Goal: Transaction & Acquisition: Purchase product/service

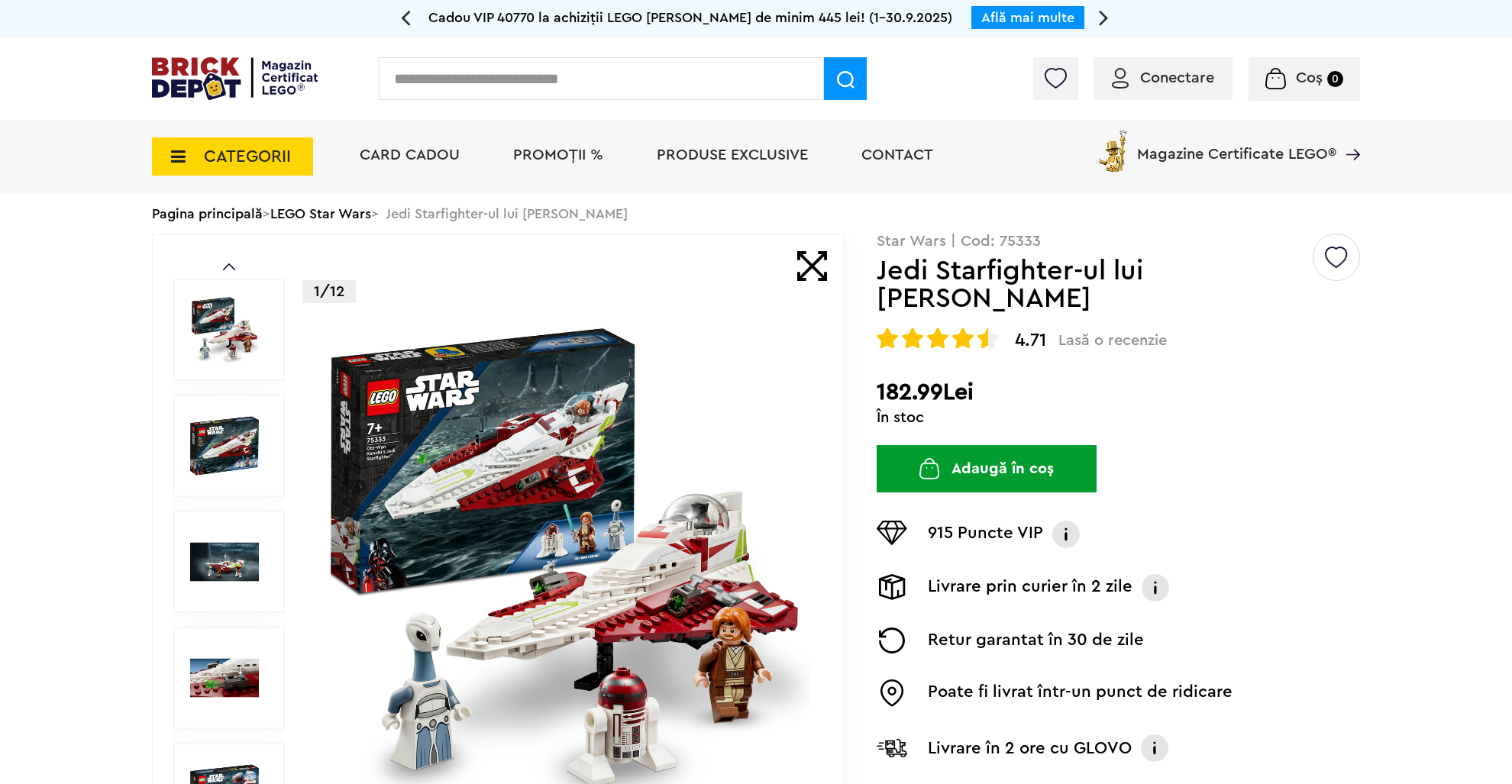
click at [978, 475] on button "Adaugă în coș" at bounding box center [986, 469] width 220 height 47
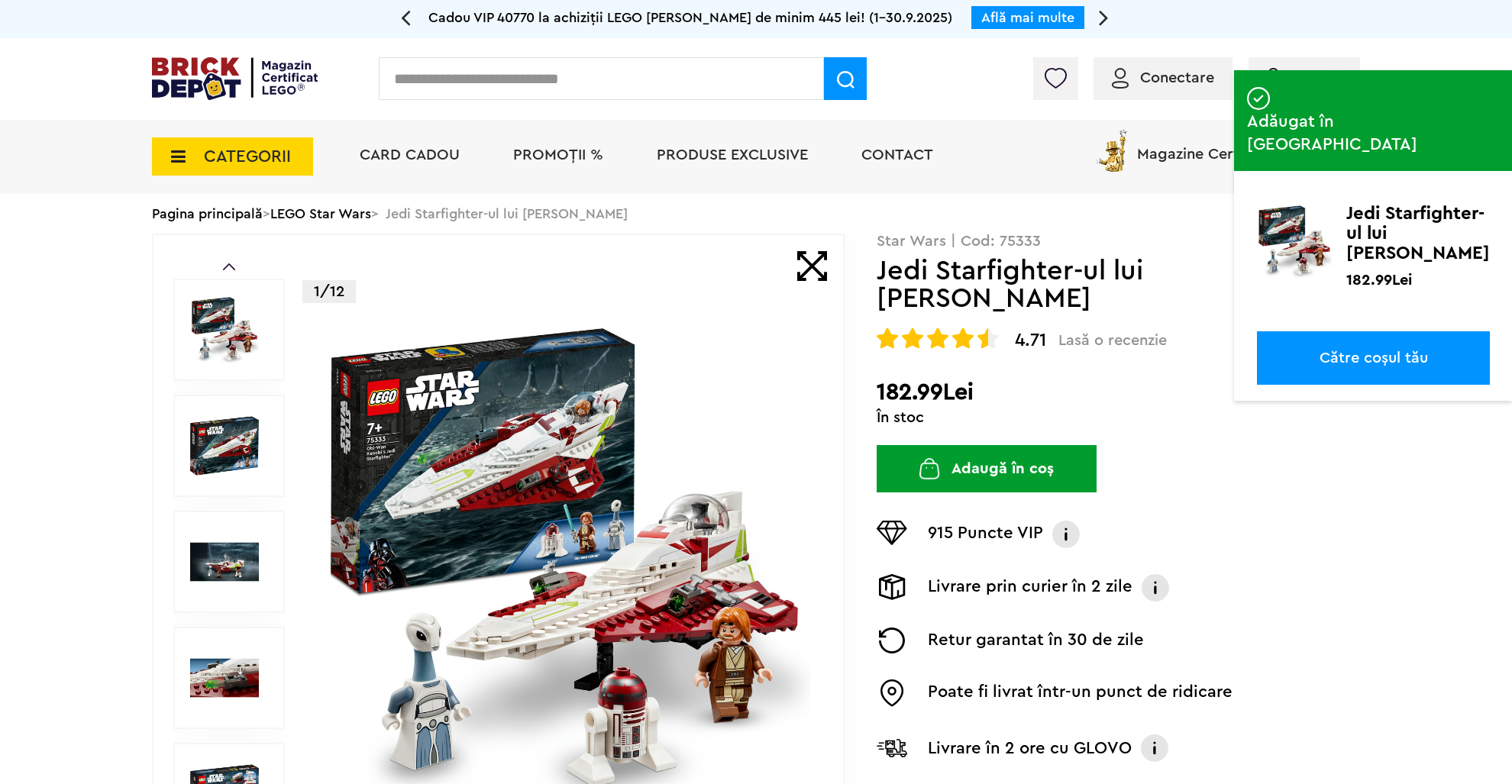
click at [1147, 71] on span "Conectare" at bounding box center [1177, 78] width 74 height 15
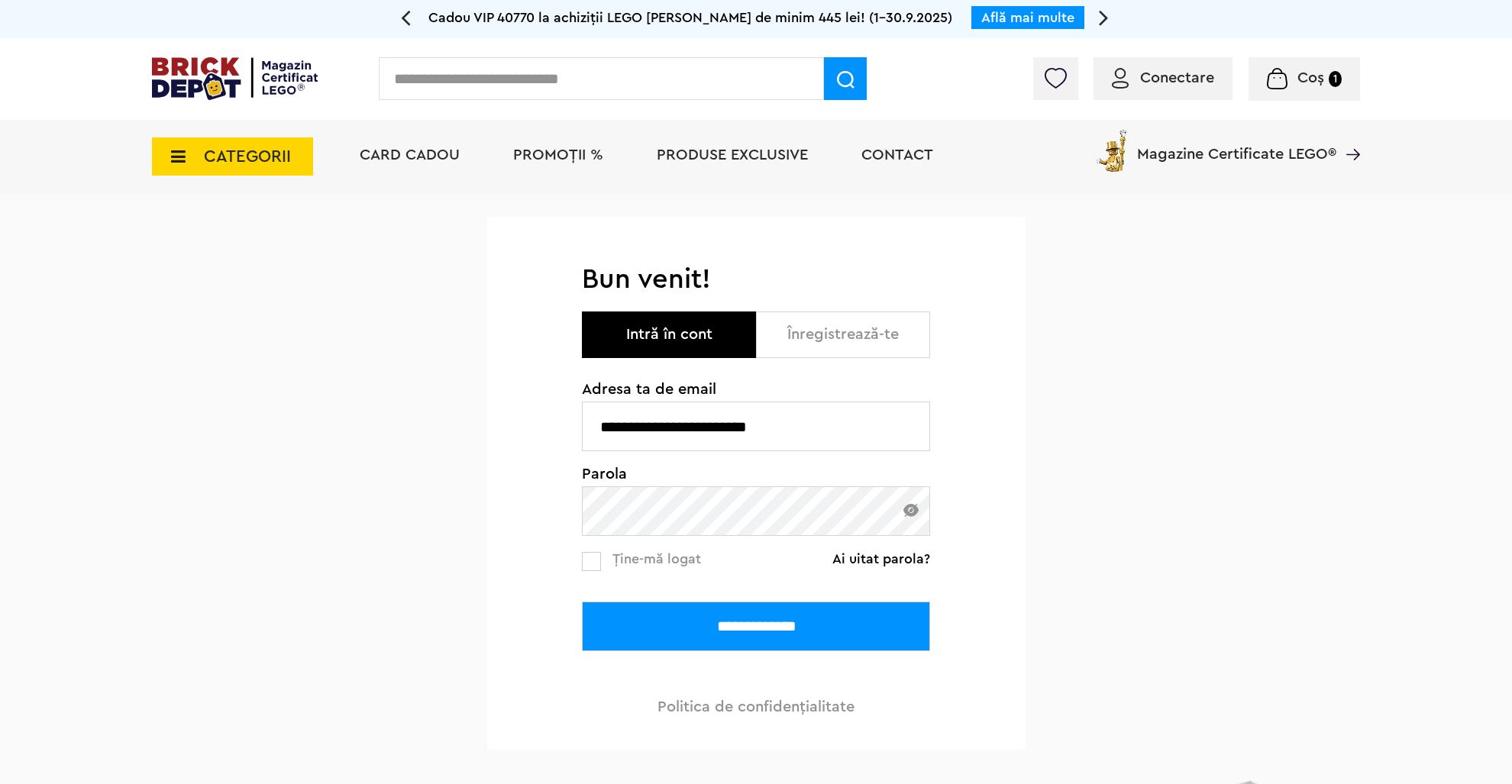
type input "**********"
click at [617, 559] on span "Ține-mă logat" at bounding box center [656, 559] width 89 height 14
drag, startPoint x: 673, startPoint y: 631, endPoint x: 652, endPoint y: 573, distance: 61.7
click at [673, 631] on input "**********" at bounding box center [756, 627] width 348 height 50
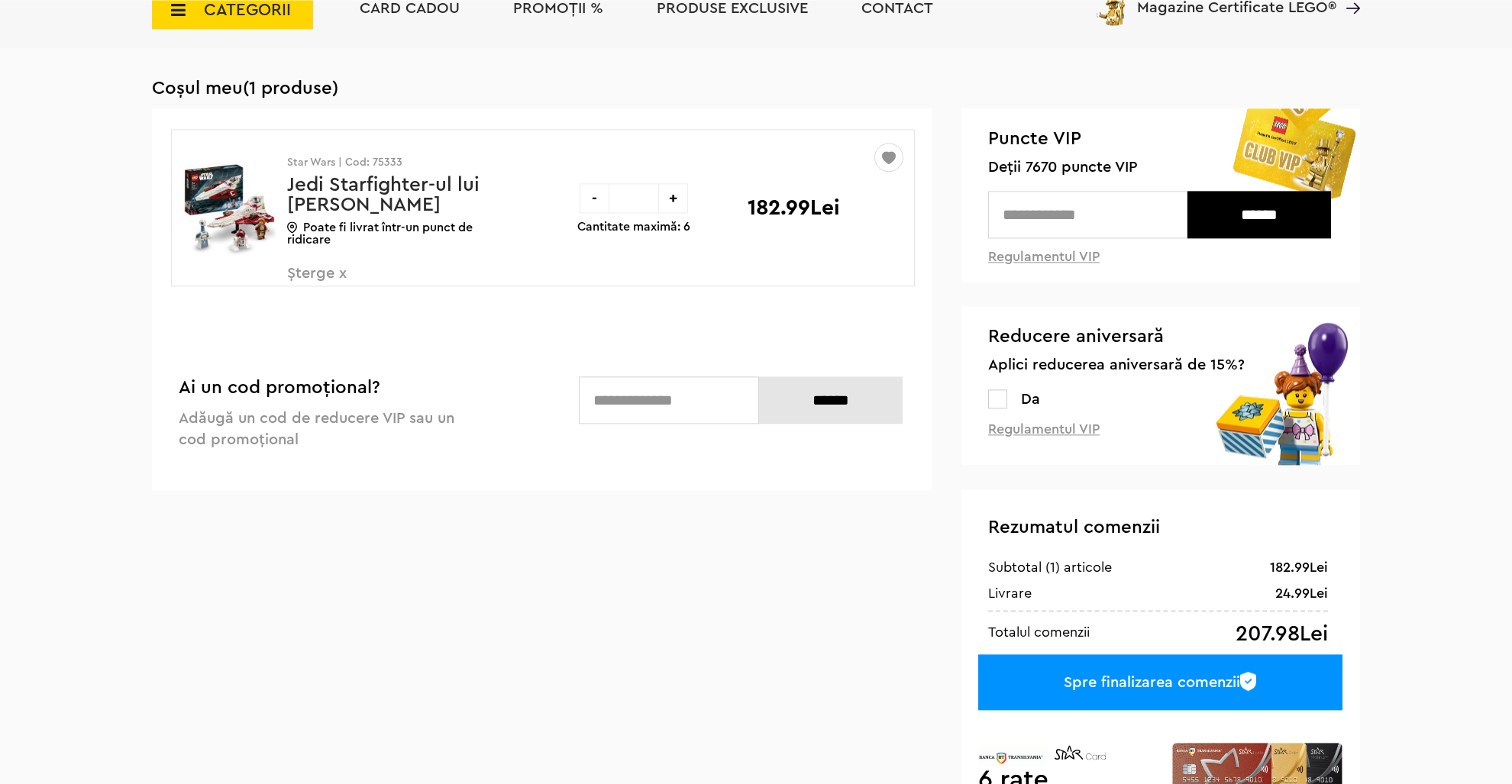
scroll to position [161, 0]
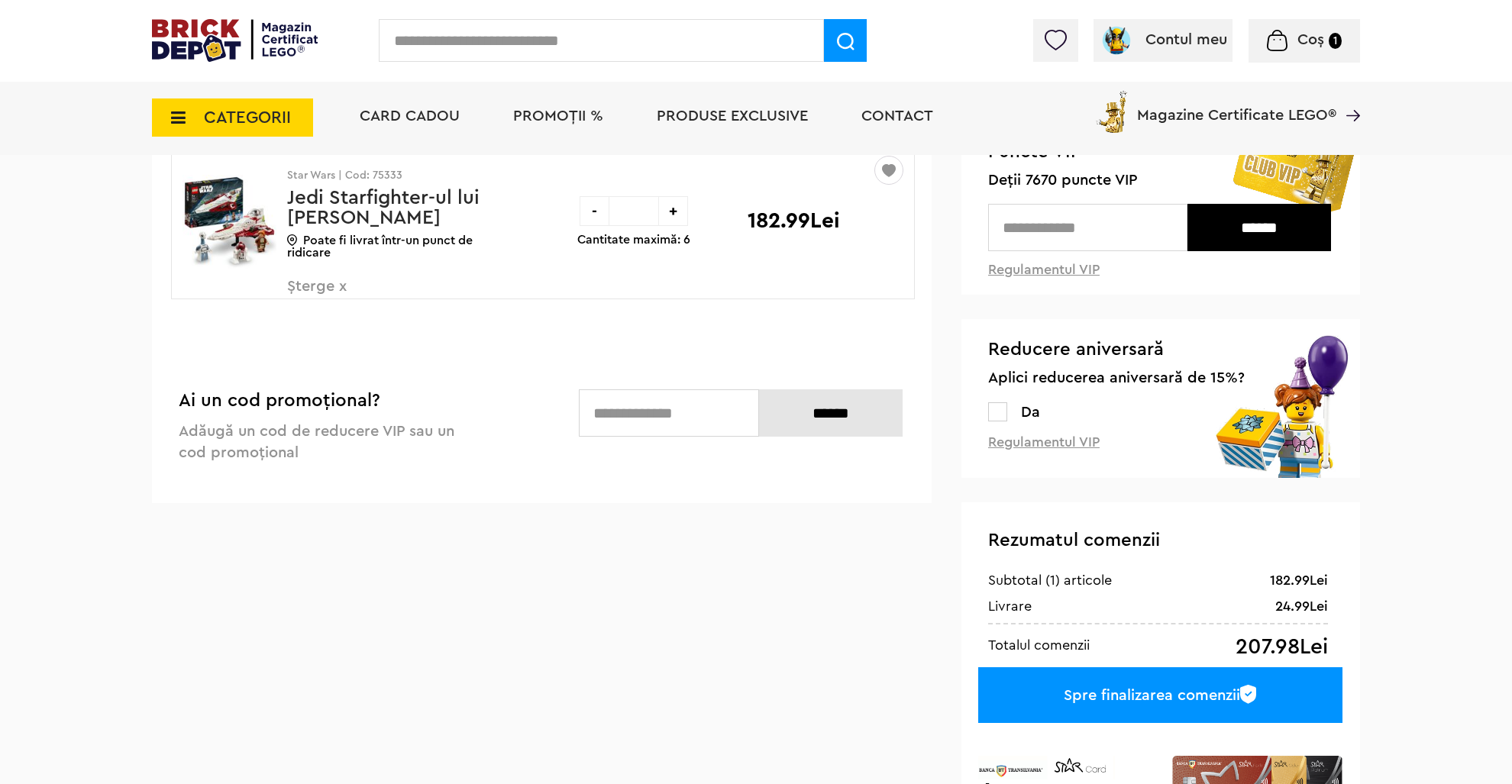
click at [1008, 420] on label "Da" at bounding box center [1023, 413] width 33 height 15
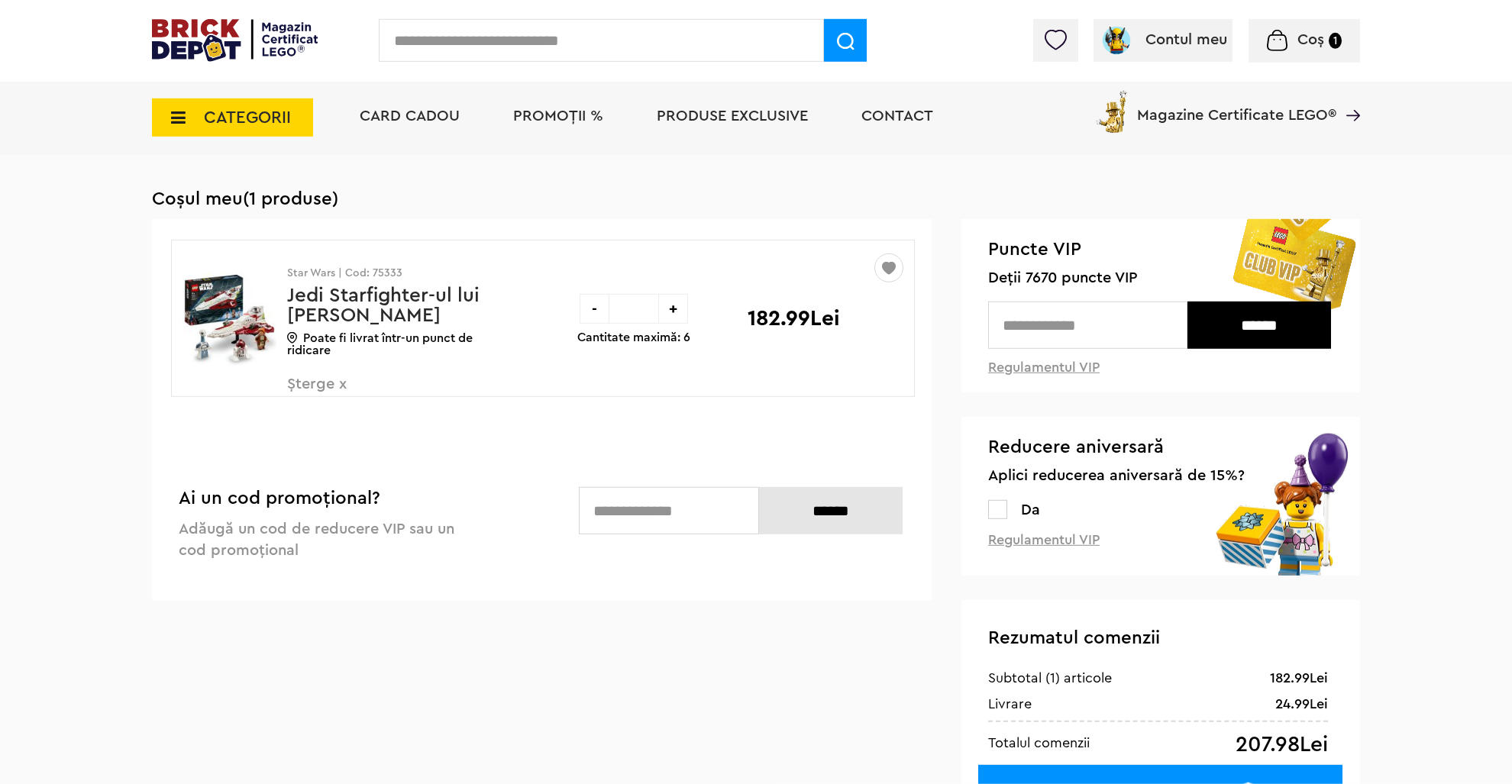
scroll to position [80, 0]
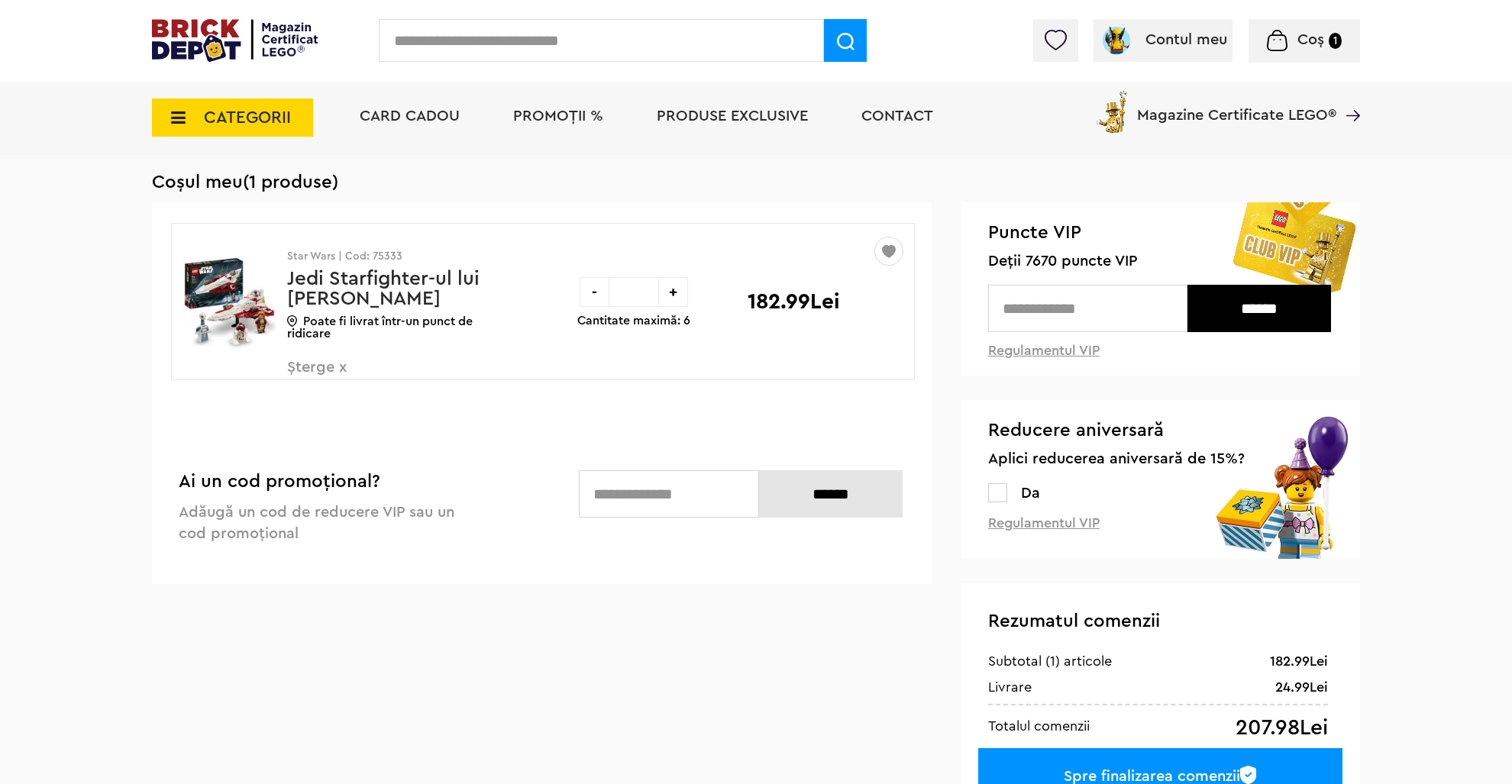
click at [1005, 489] on label at bounding box center [998, 493] width 19 height 19
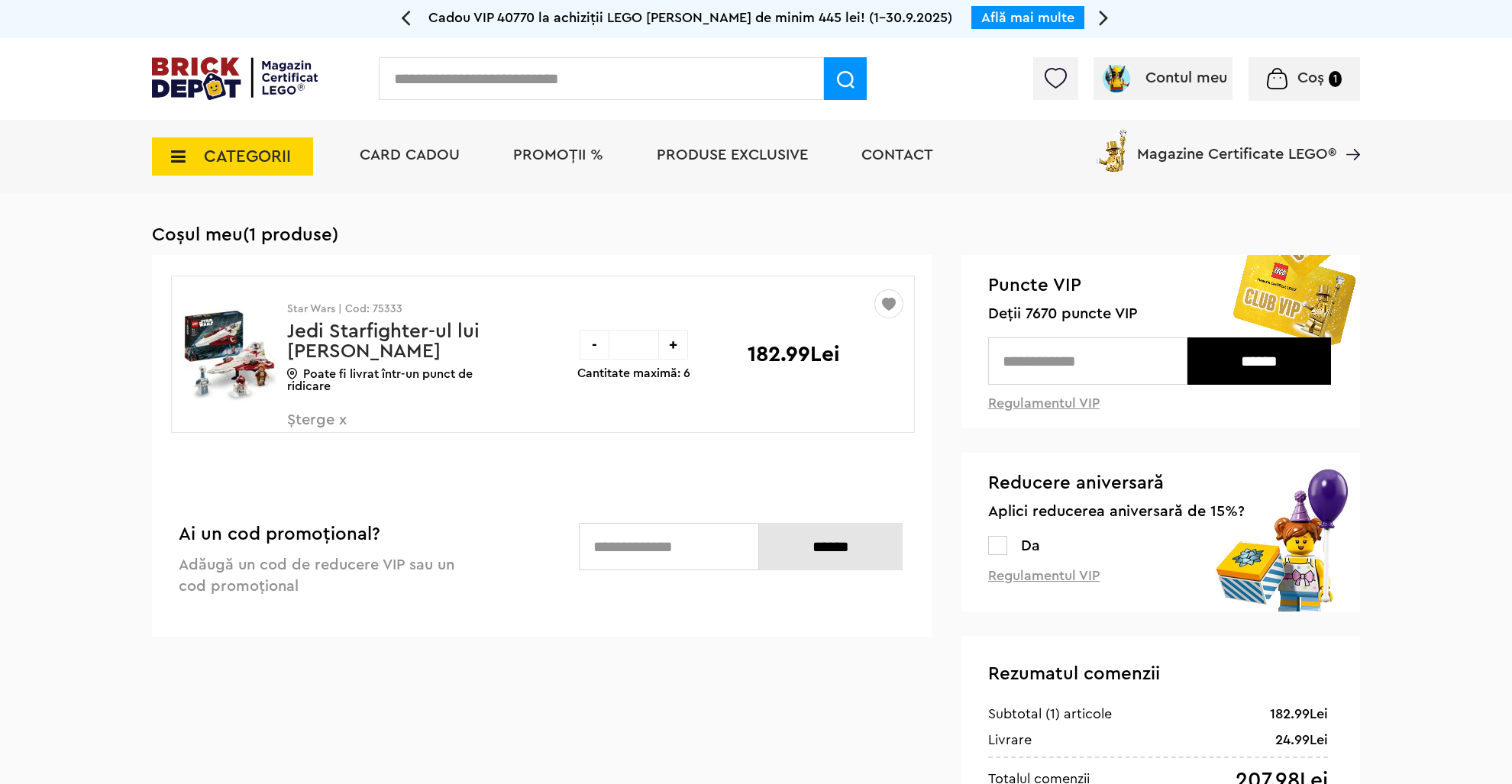
click at [1060, 364] on input "text" at bounding box center [1088, 360] width 200 height 47
type input "*"
type input "****"
click at [1281, 375] on input "******" at bounding box center [1259, 360] width 144 height 47
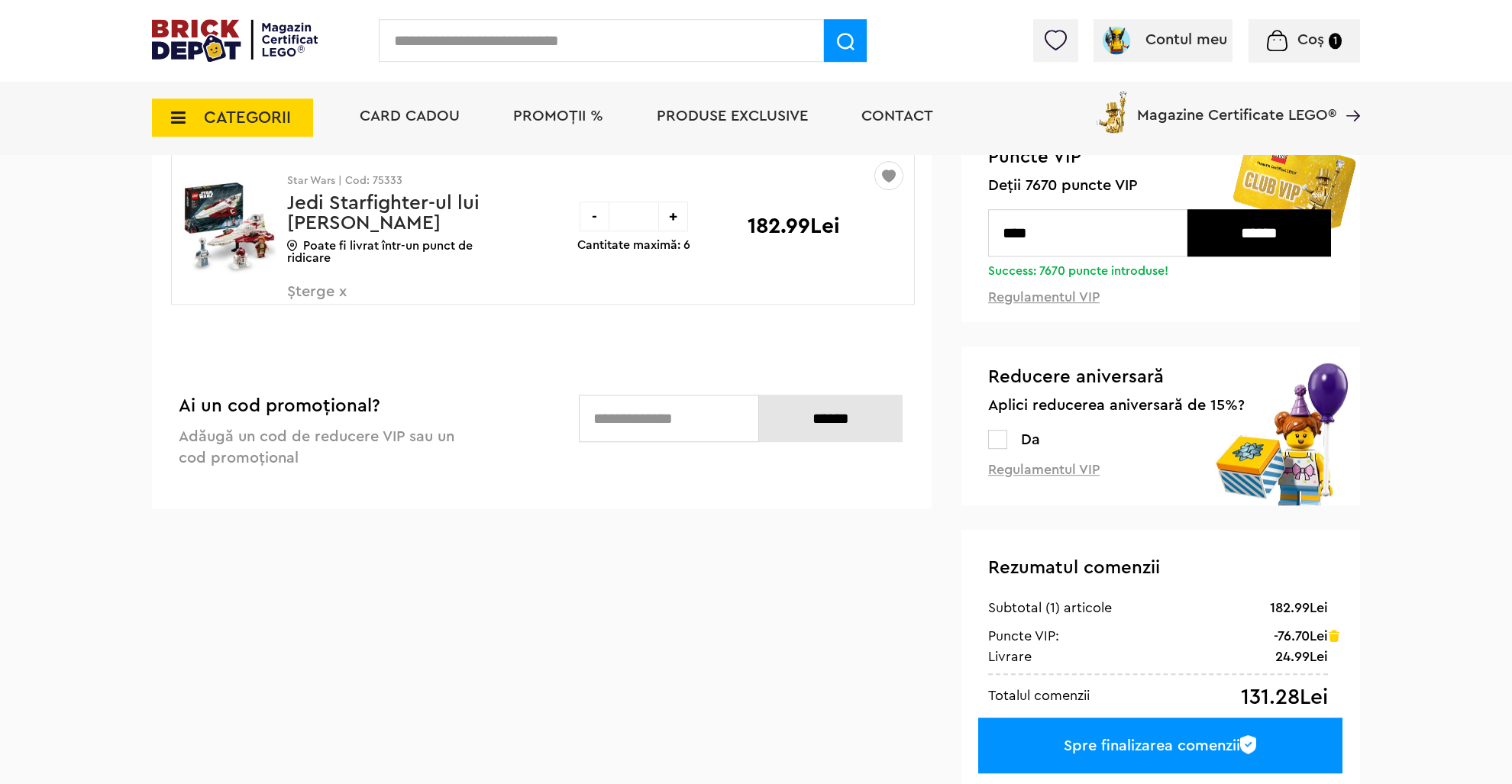
scroll to position [161, 0]
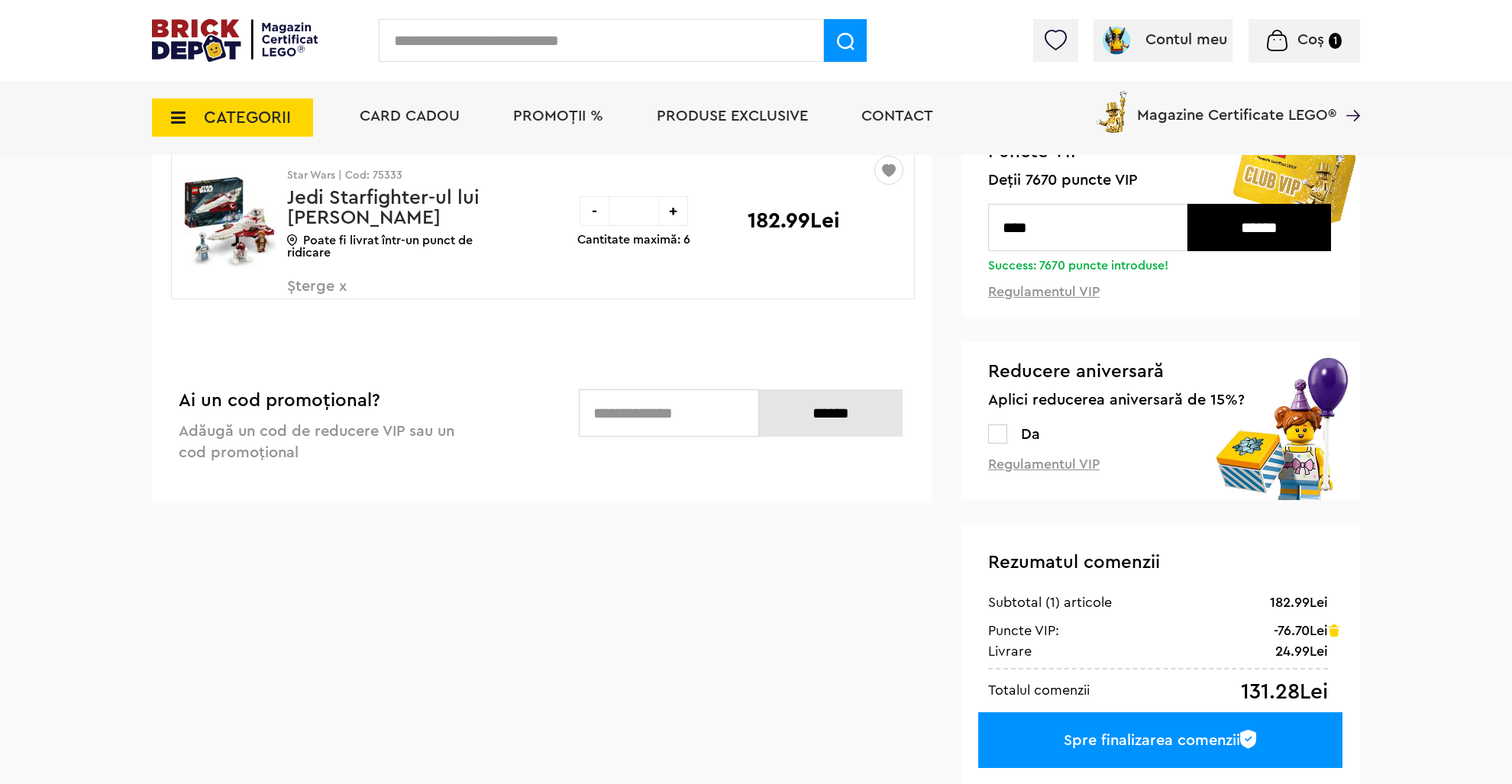
click at [1005, 440] on label at bounding box center [998, 434] width 19 height 19
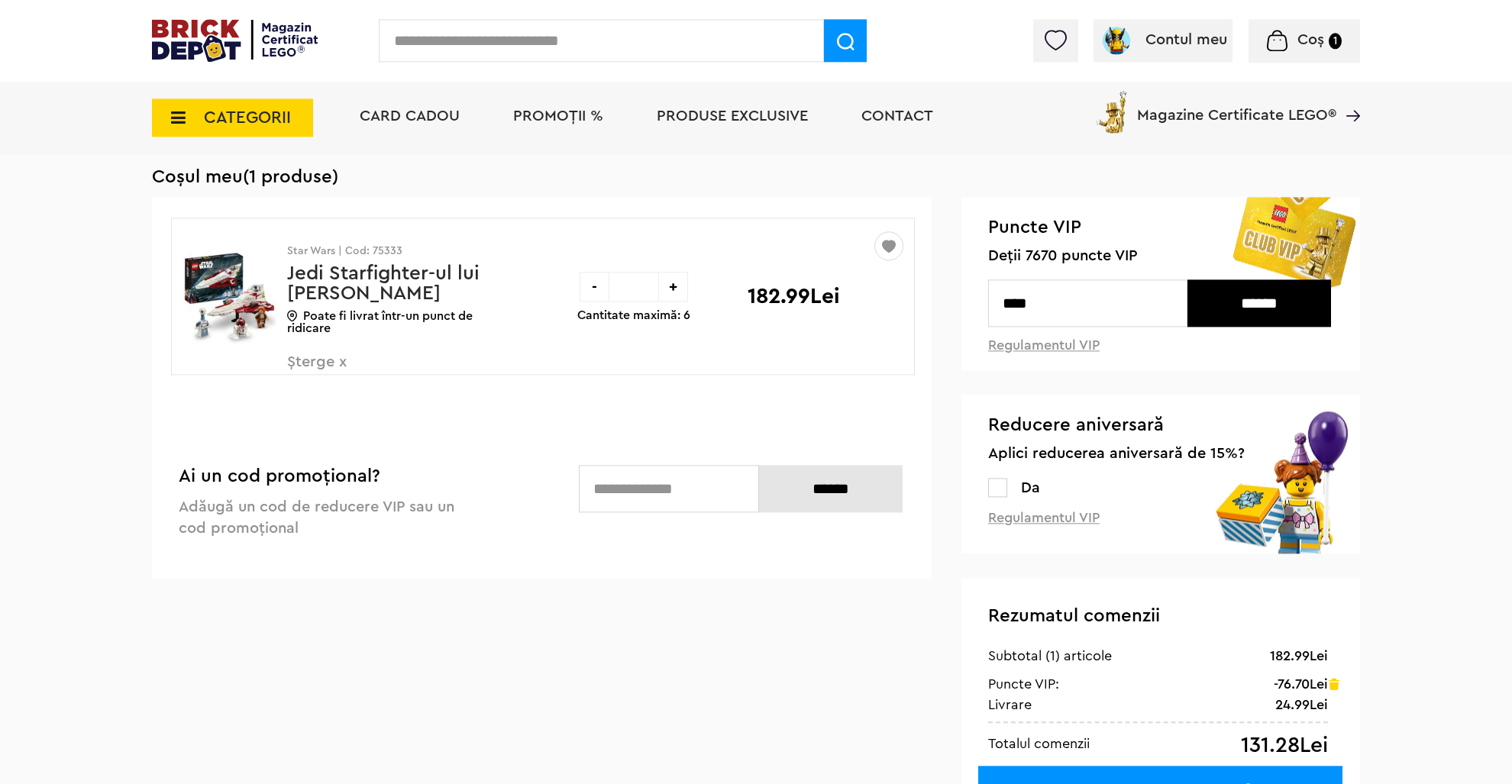
scroll to position [80, 0]
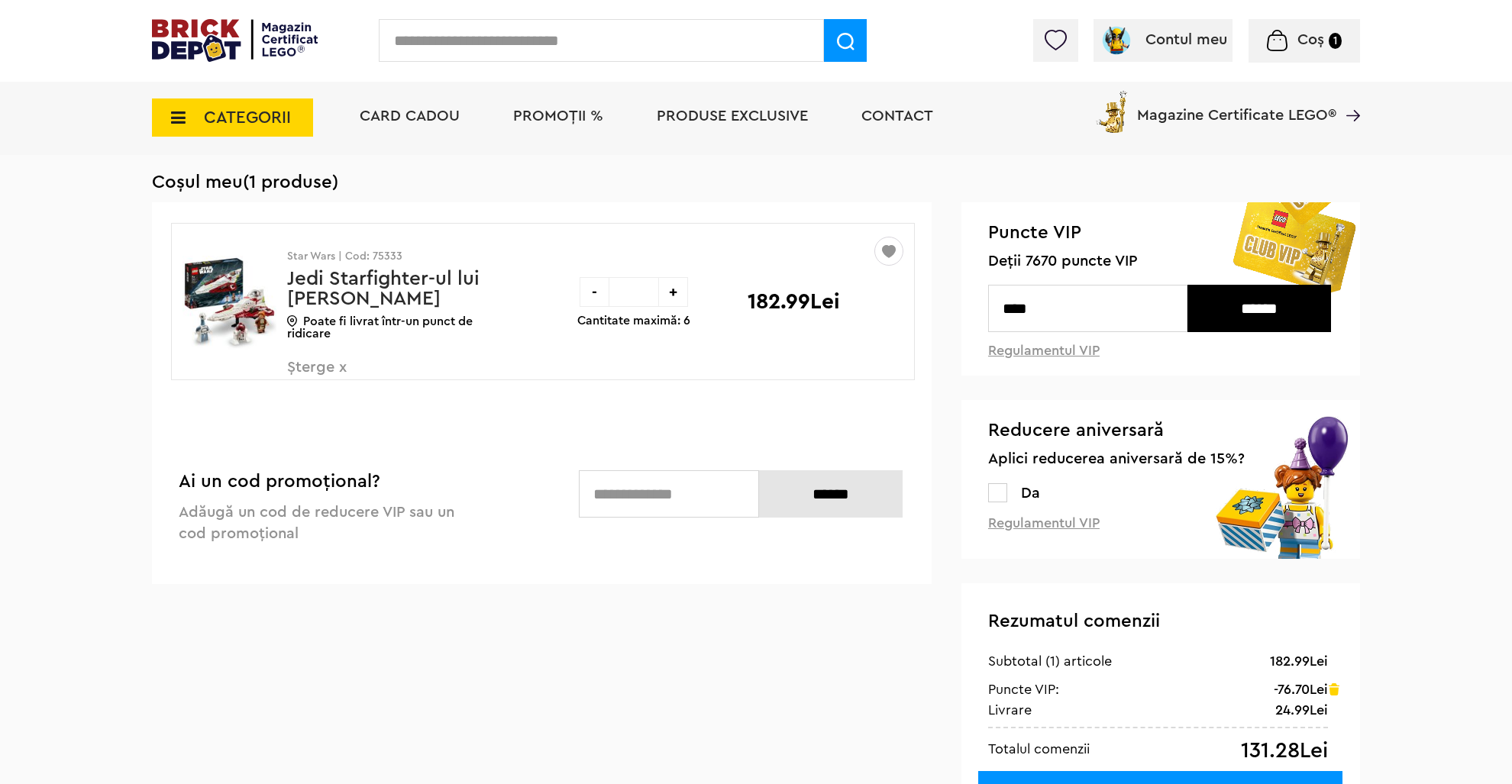
click at [999, 516] on link "Regulamentul VIP" at bounding box center [1044, 523] width 112 height 14
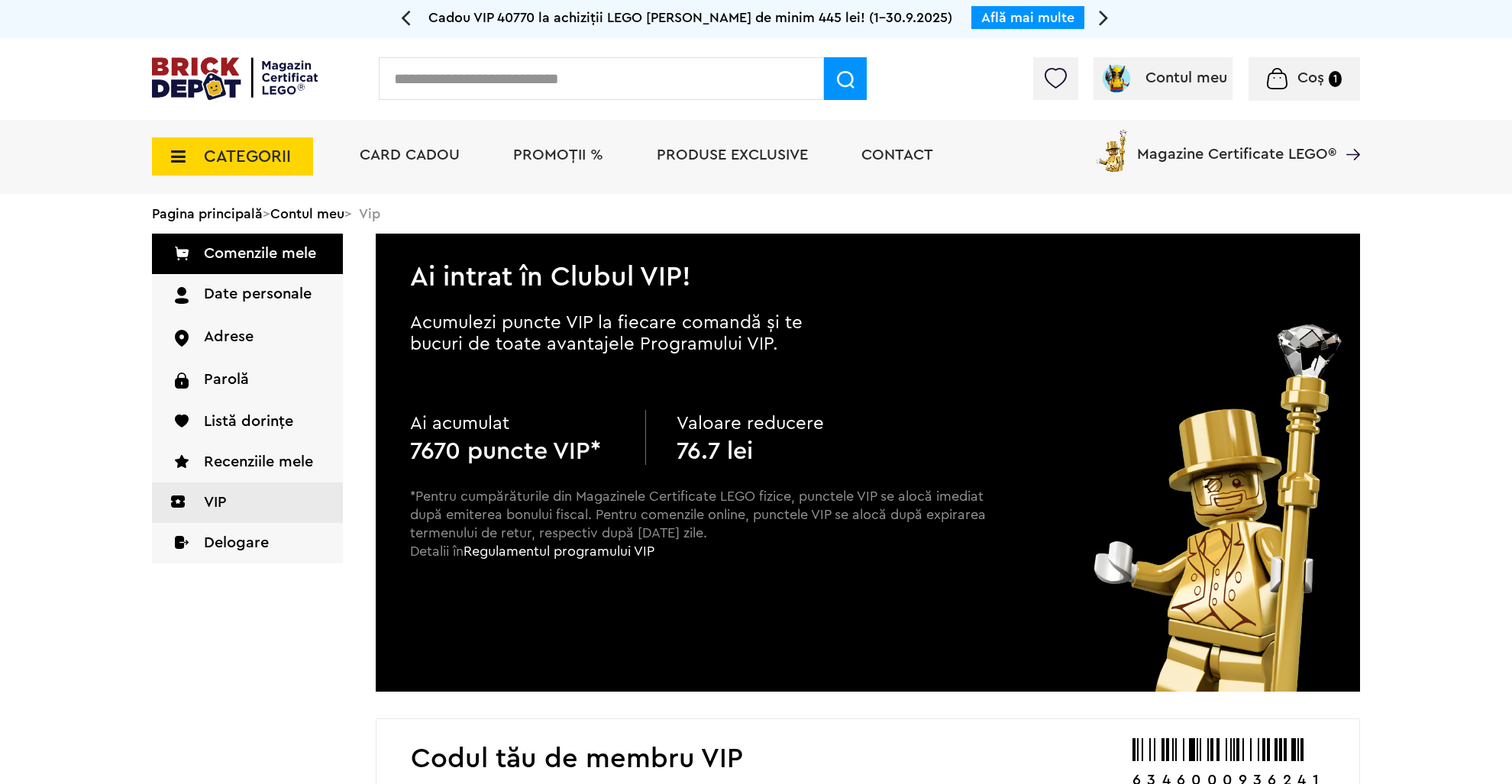
click at [1303, 92] on div "Coș 1" at bounding box center [1305, 79] width 112 height 44
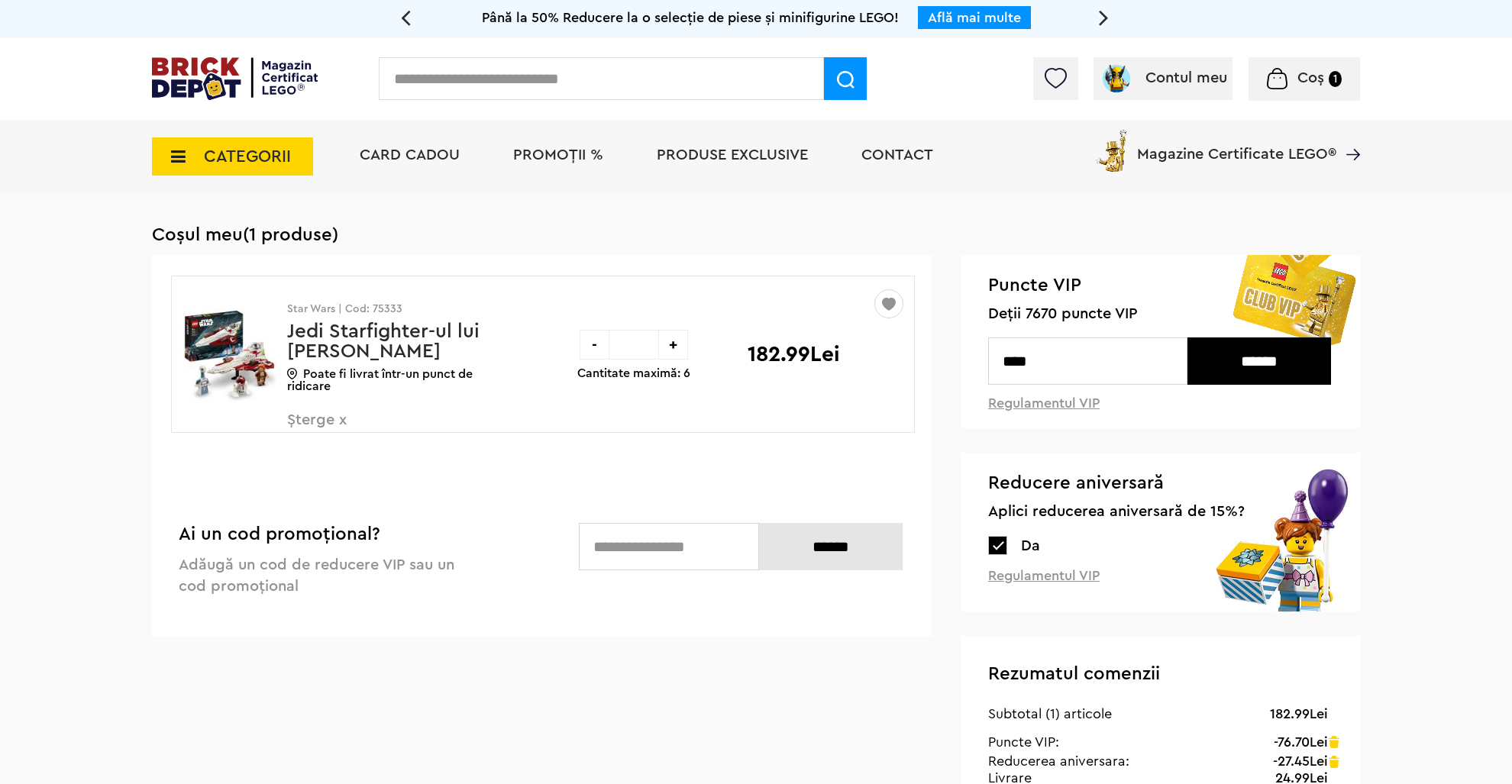
click at [304, 425] on span "Șterge x" at bounding box center [377, 429] width 180 height 33
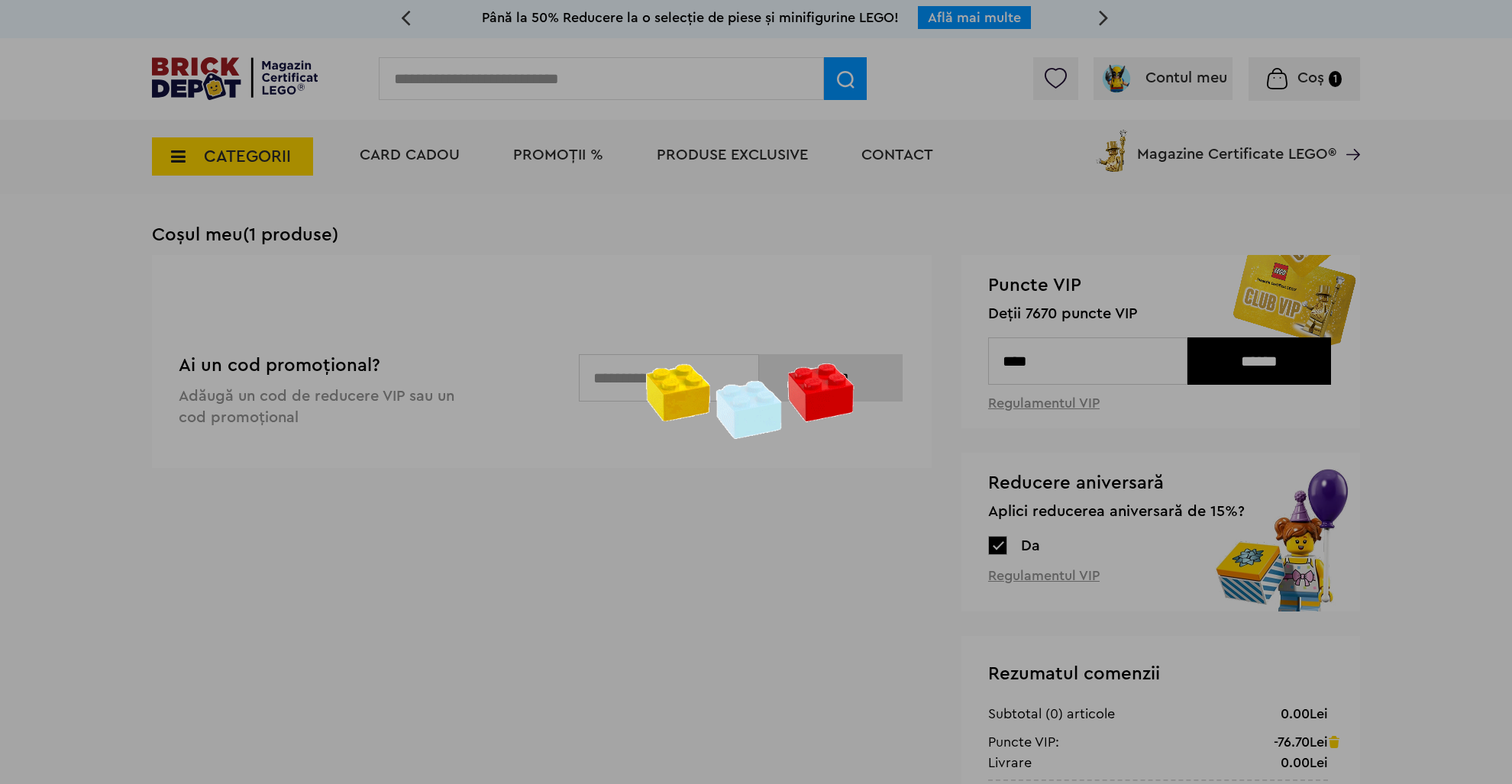
scroll to position [116, 0]
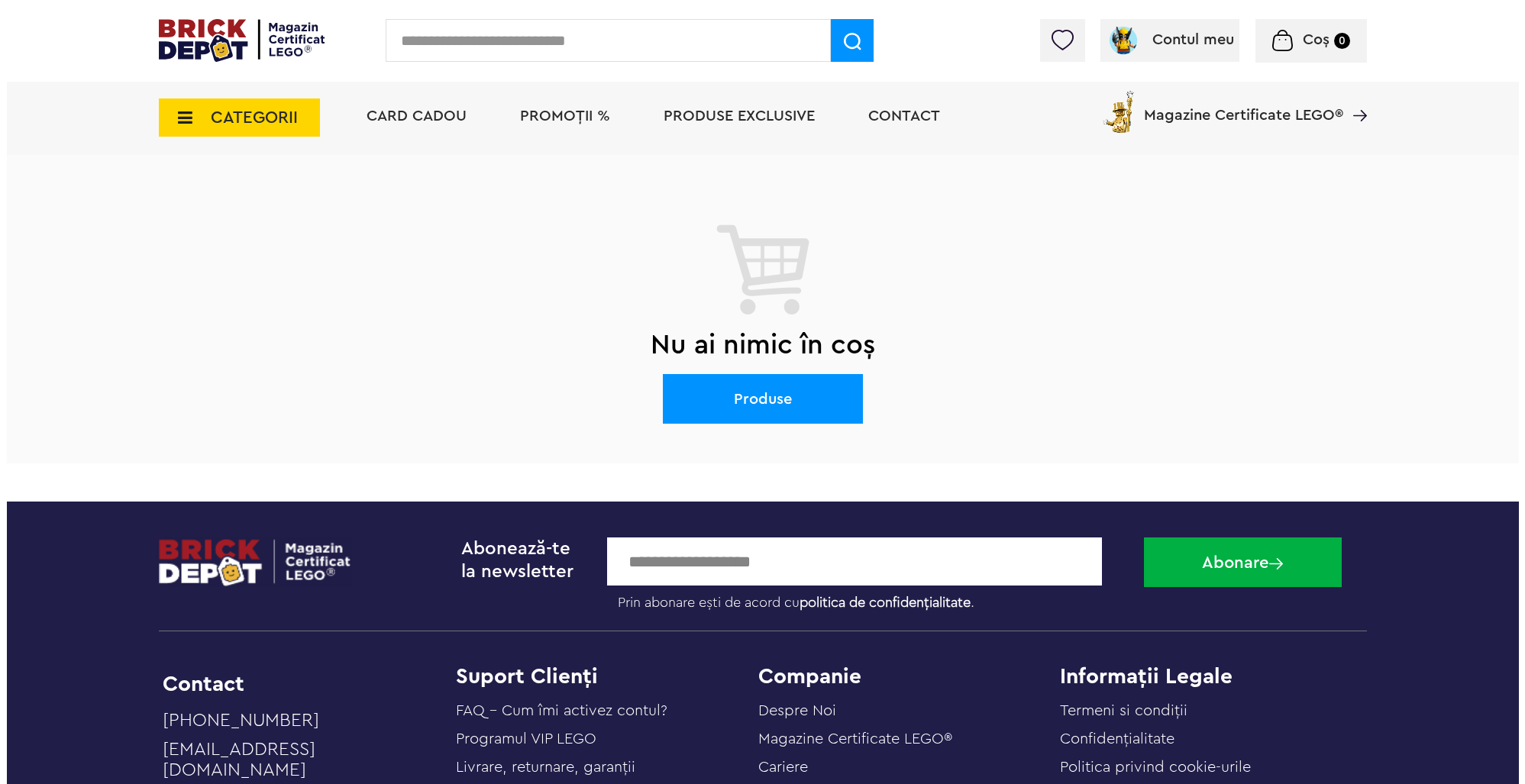
scroll to position [64, 0]
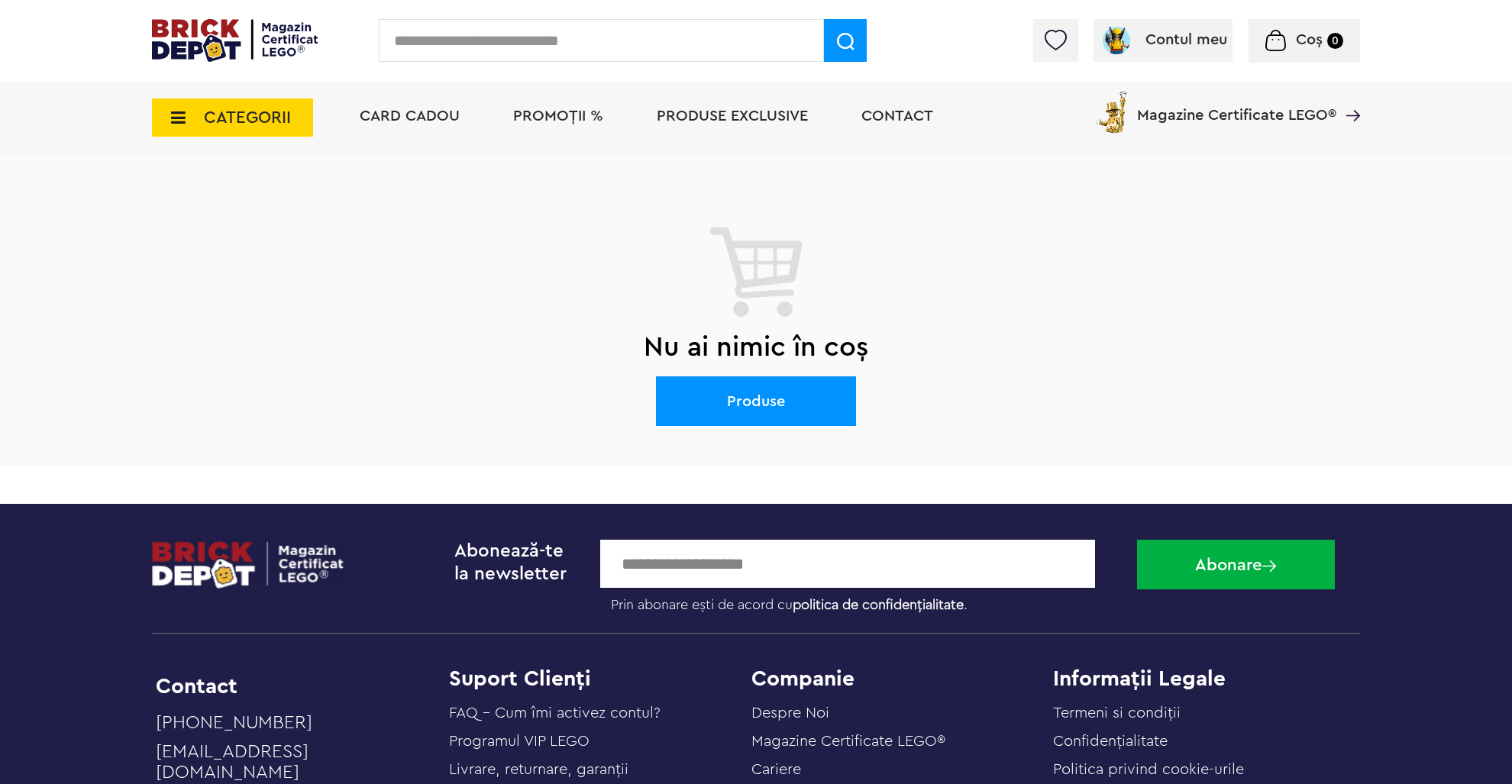
click at [230, 113] on span "CATEGORII" at bounding box center [247, 118] width 87 height 17
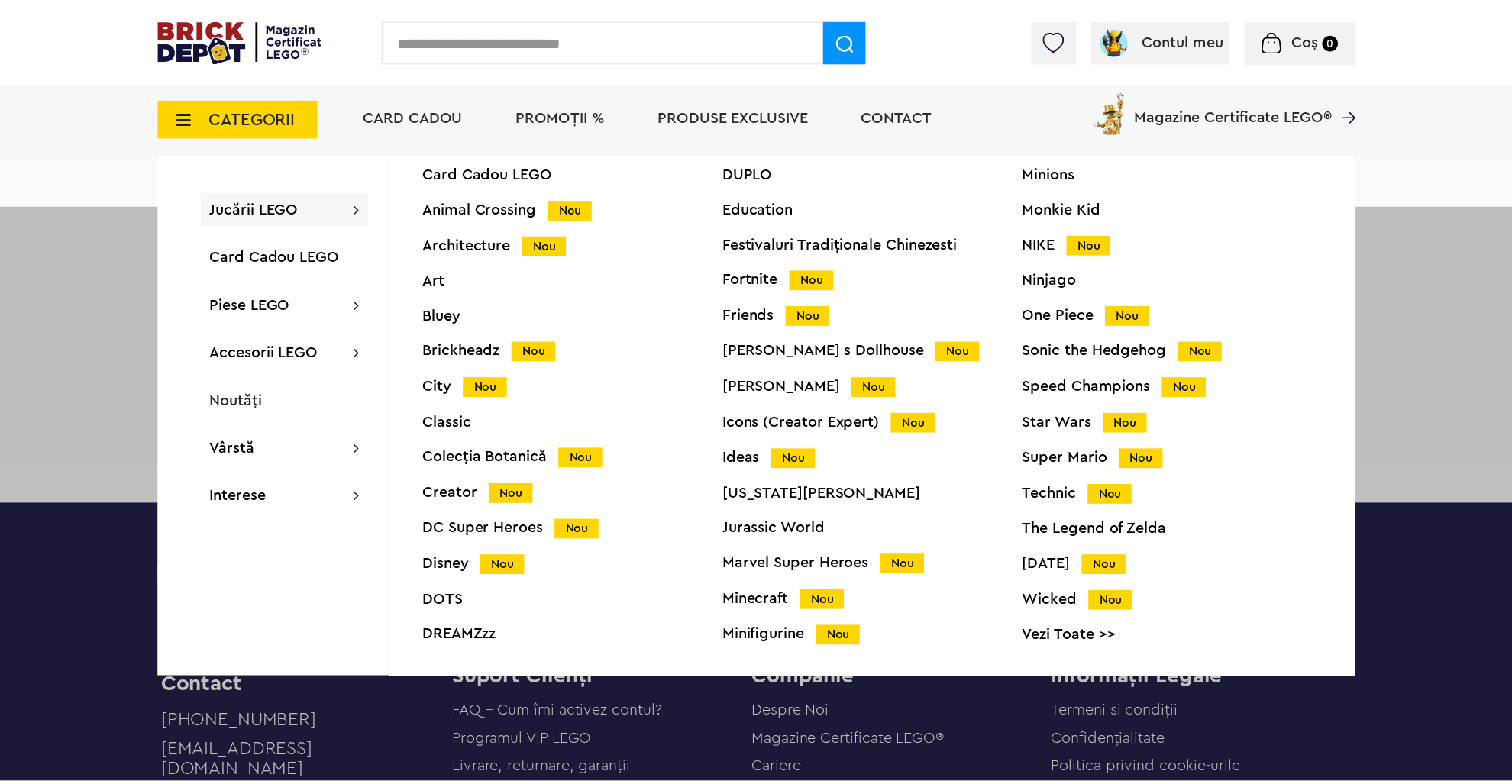
scroll to position [61, 0]
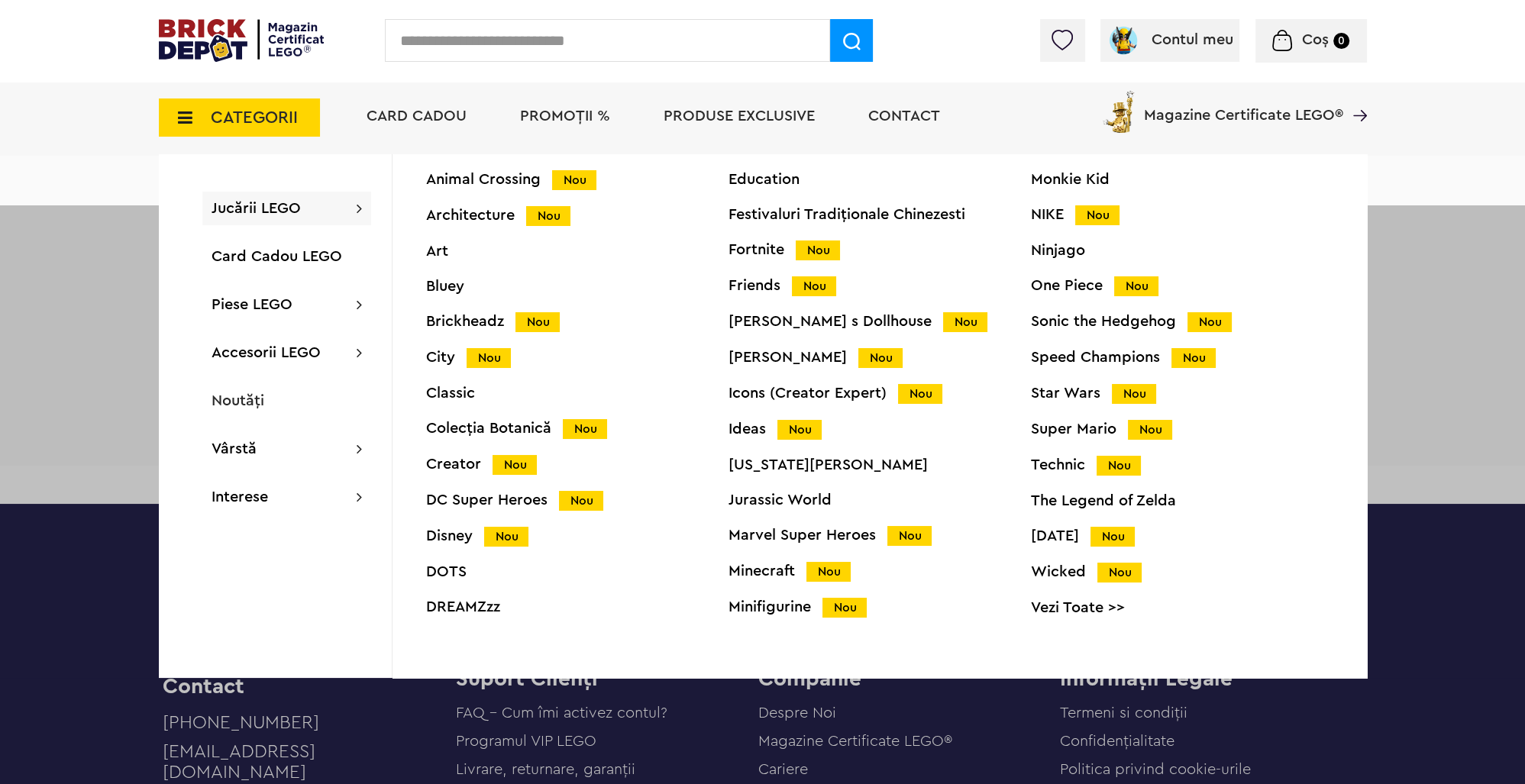
click at [778, 609] on div "Minifigurine Nou" at bounding box center [880, 607] width 303 height 16
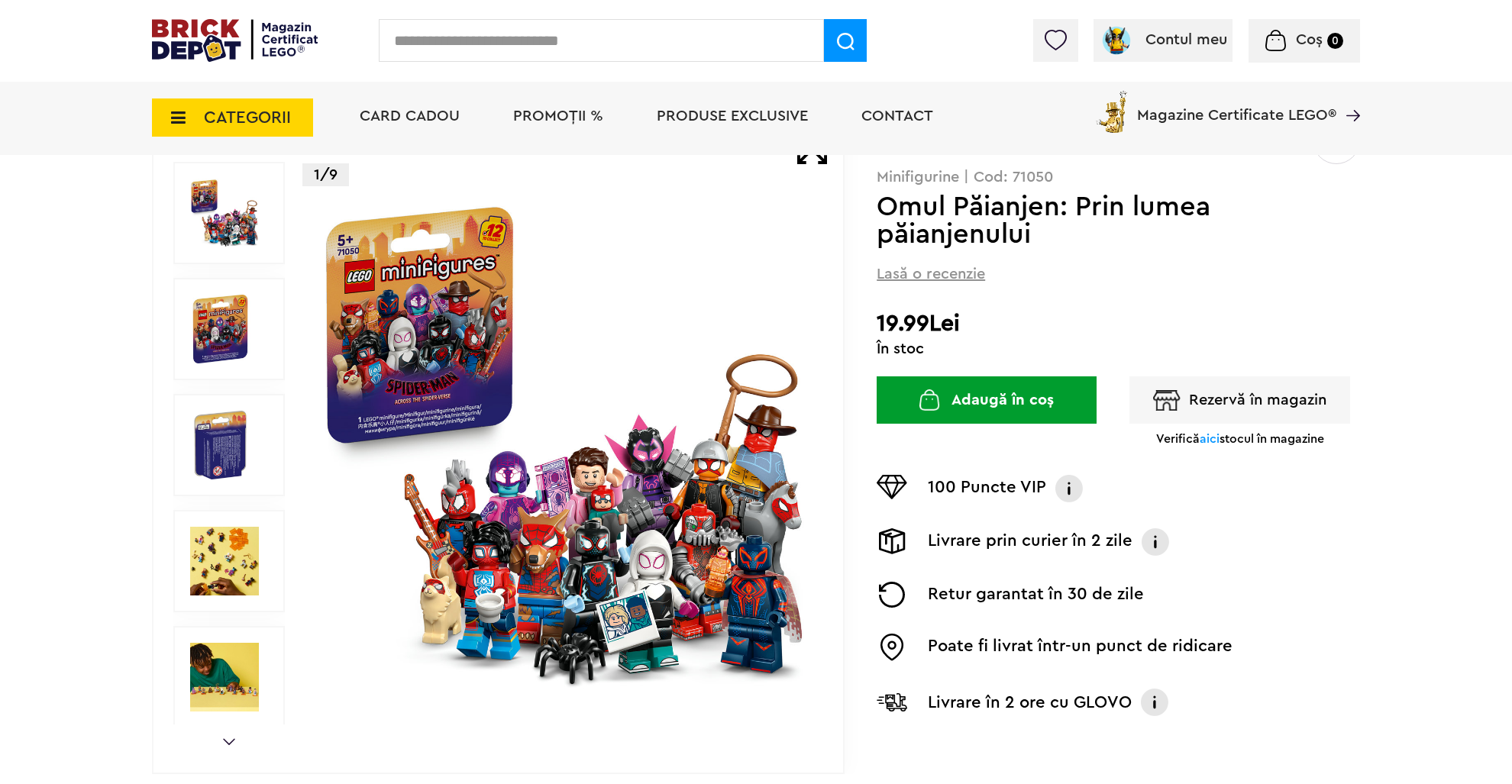
scroll to position [144, 0]
click at [1177, 402] on img "button" at bounding box center [1167, 401] width 28 height 21
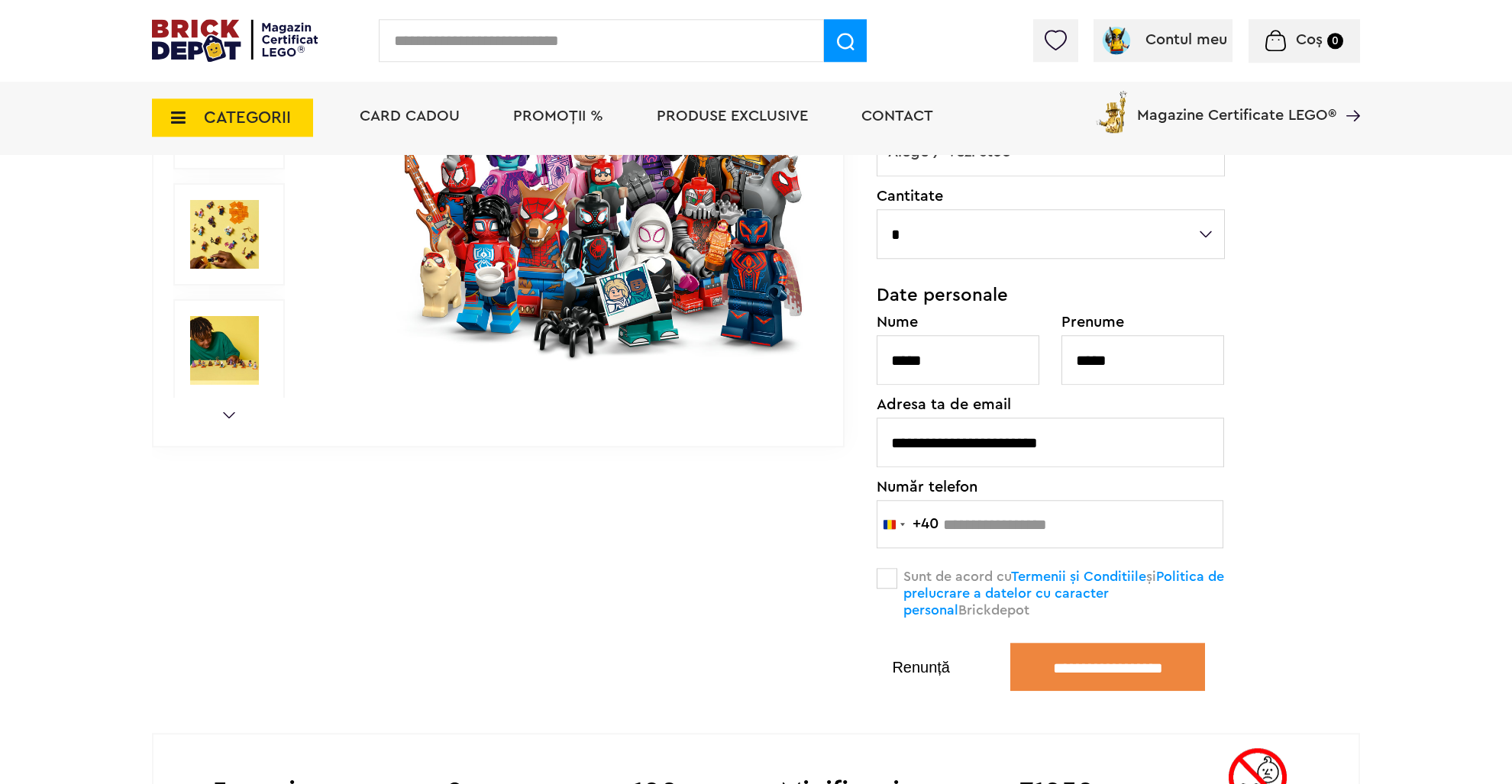
scroll to position [305, 0]
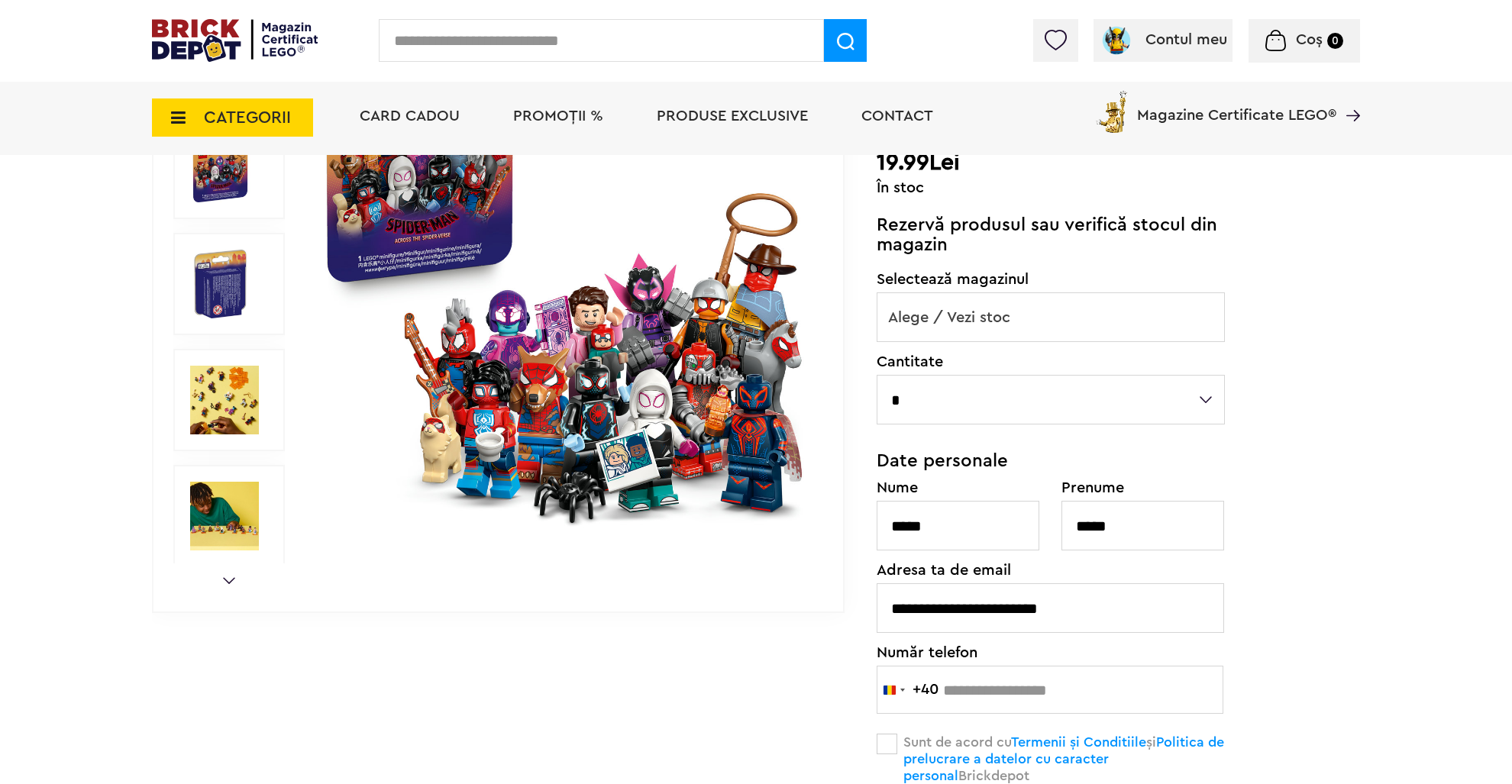
click at [1071, 323] on span "Alege / Vezi stoc" at bounding box center [1050, 317] width 347 height 49
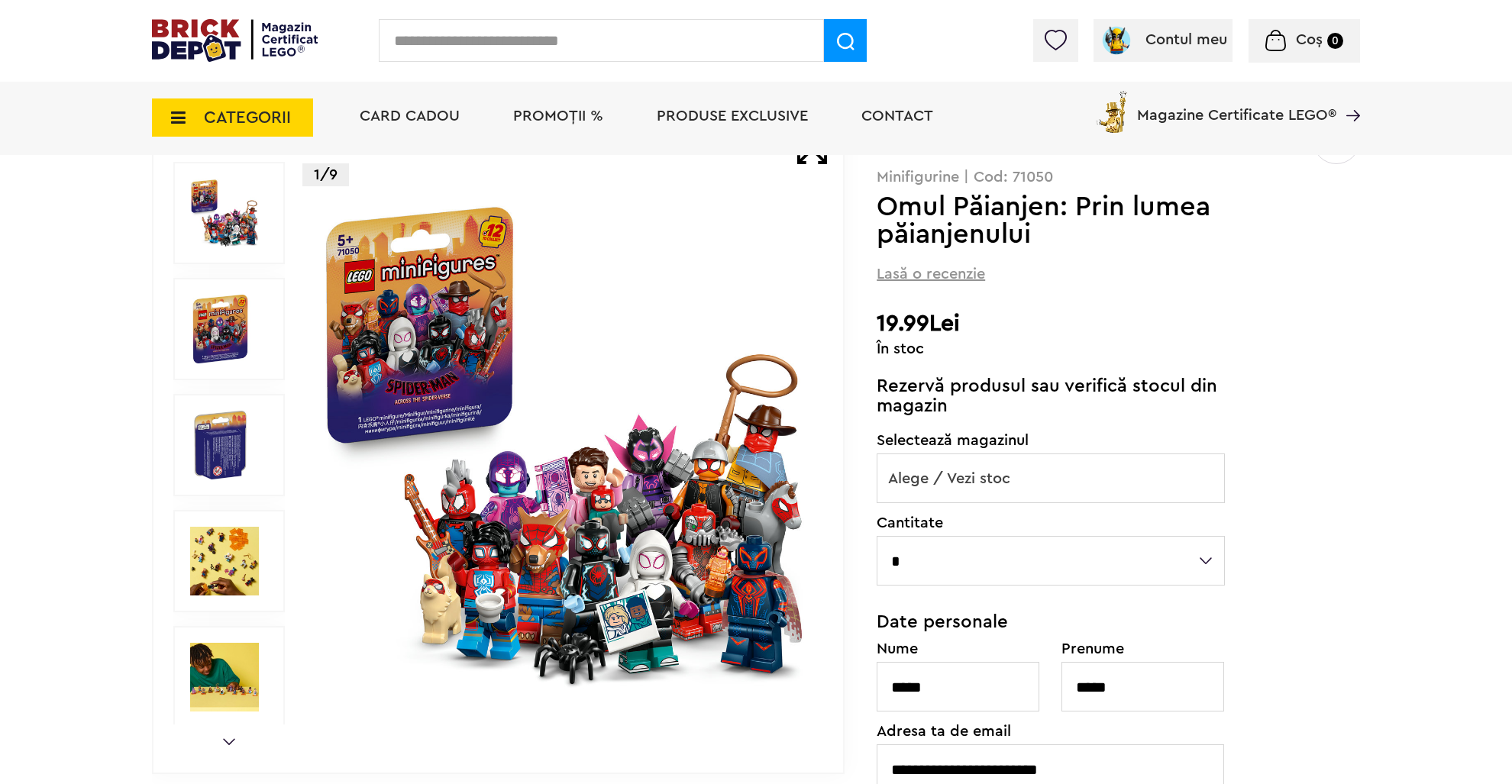
click at [1256, 351] on div "În stoc" at bounding box center [1118, 349] width 483 height 15
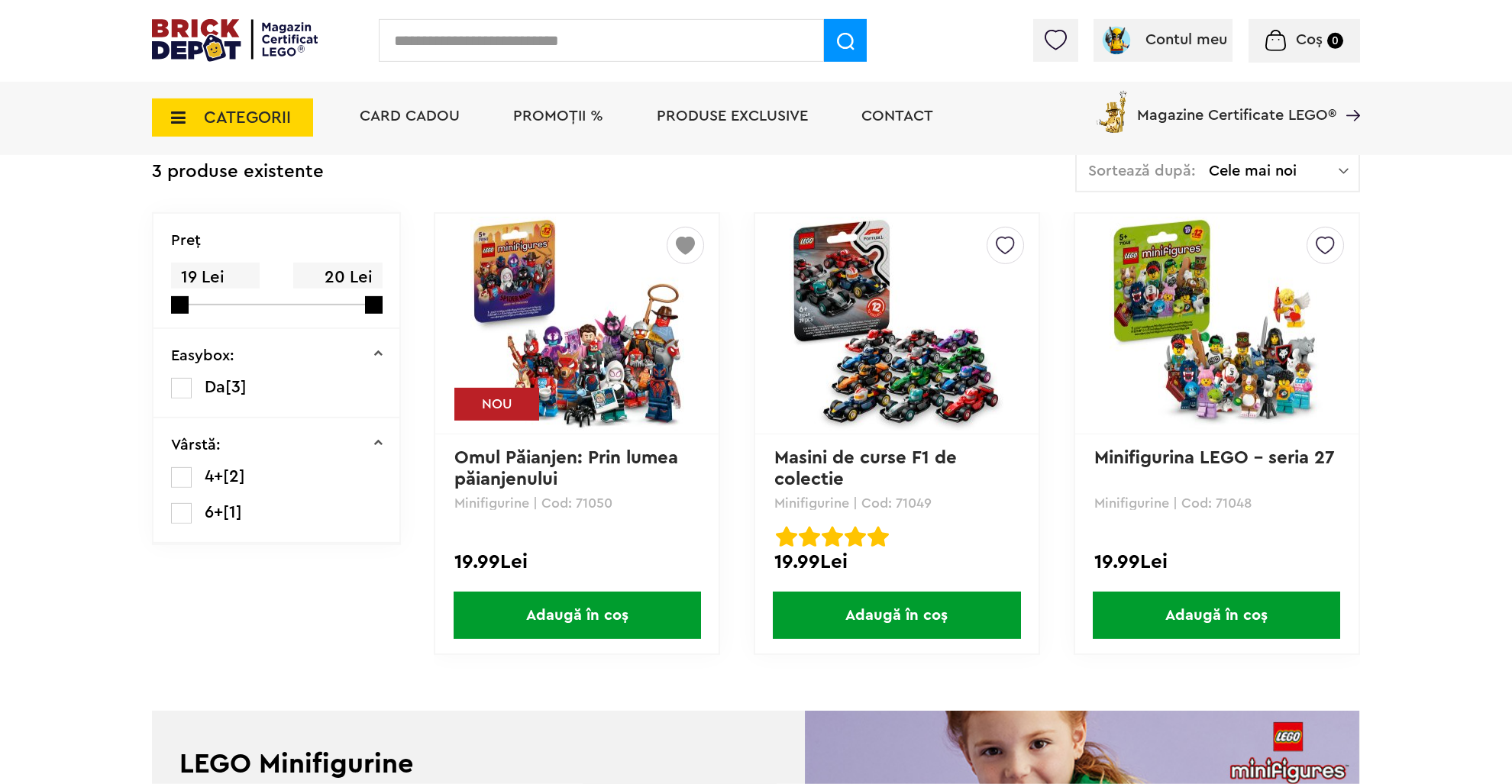
scroll to position [322, 0]
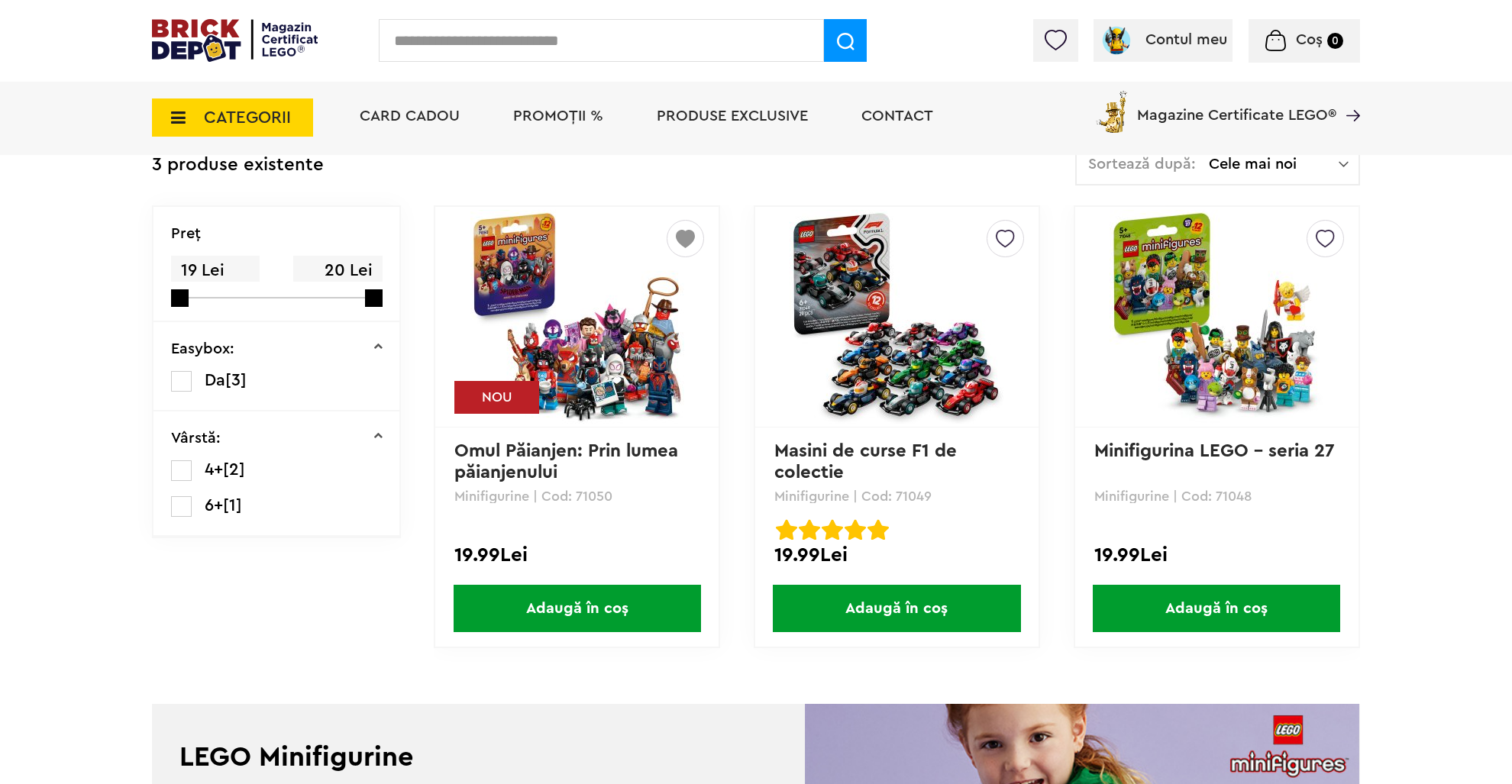
click at [566, 627] on span "Adaugă în coș" at bounding box center [577, 608] width 248 height 47
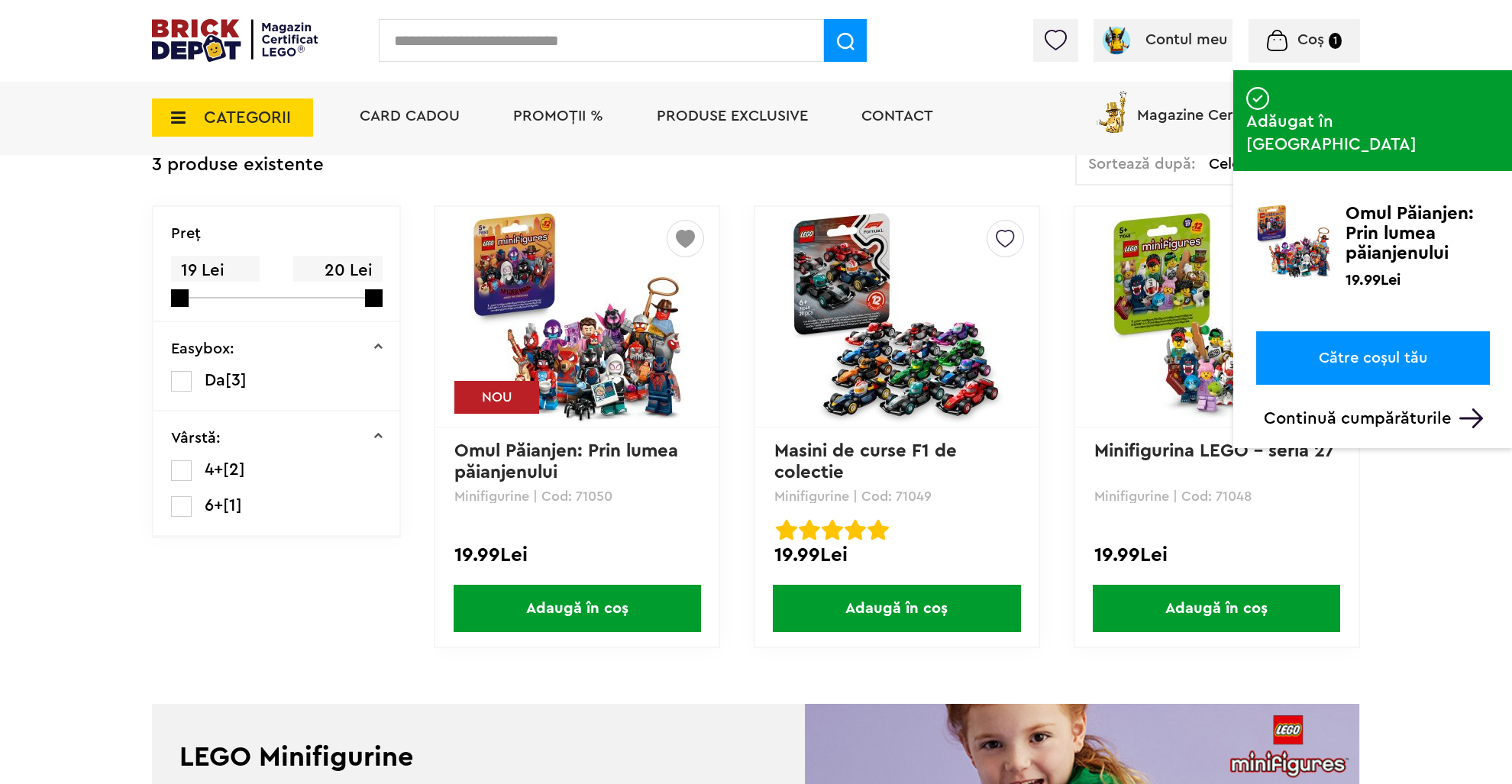
click at [1318, 35] on span "Coș" at bounding box center [1311, 40] width 27 height 15
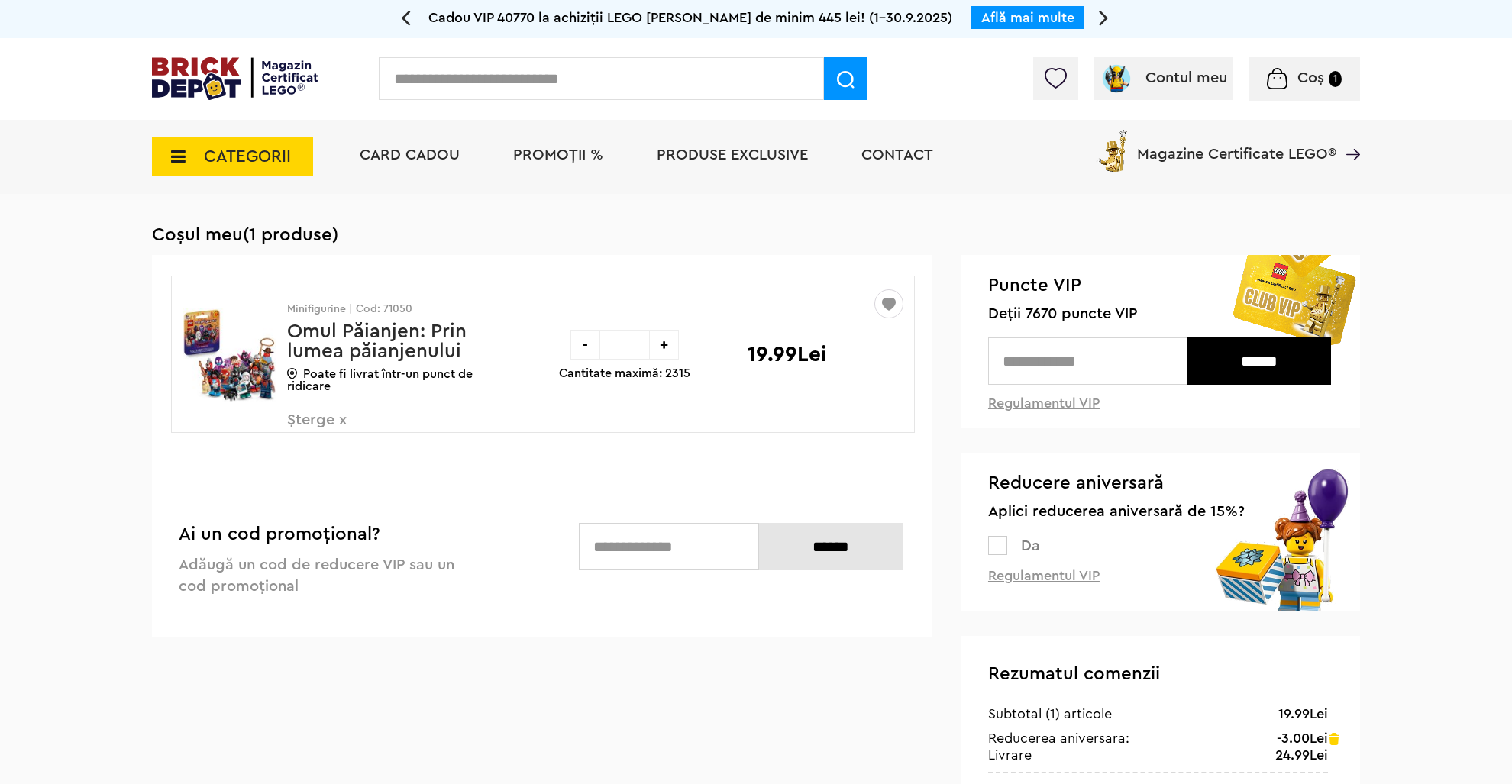
click at [665, 350] on div "+" at bounding box center [664, 345] width 30 height 30
type input "*"
click at [665, 350] on div "+" at bounding box center [664, 345] width 30 height 30
type input "*"
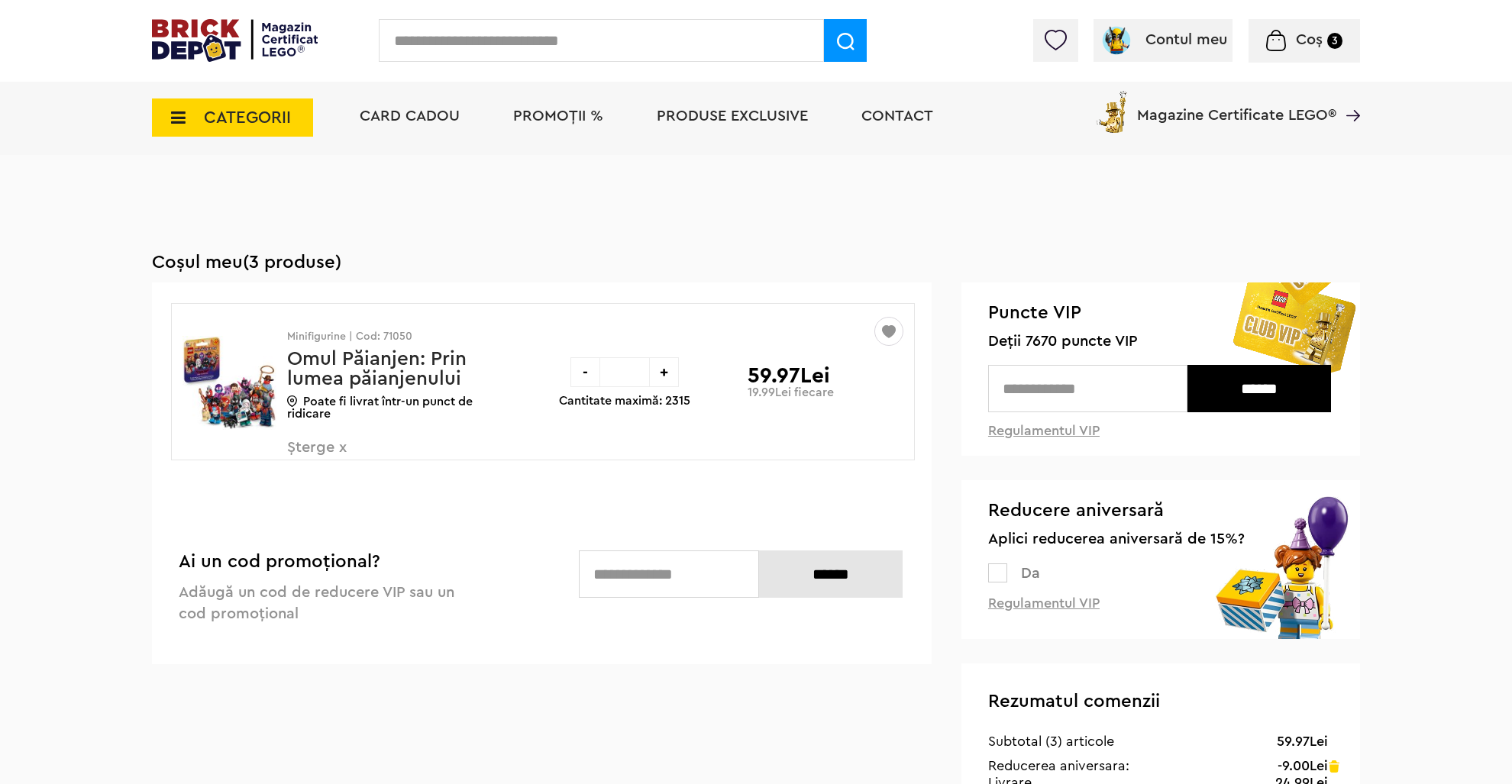
scroll to position [80, 0]
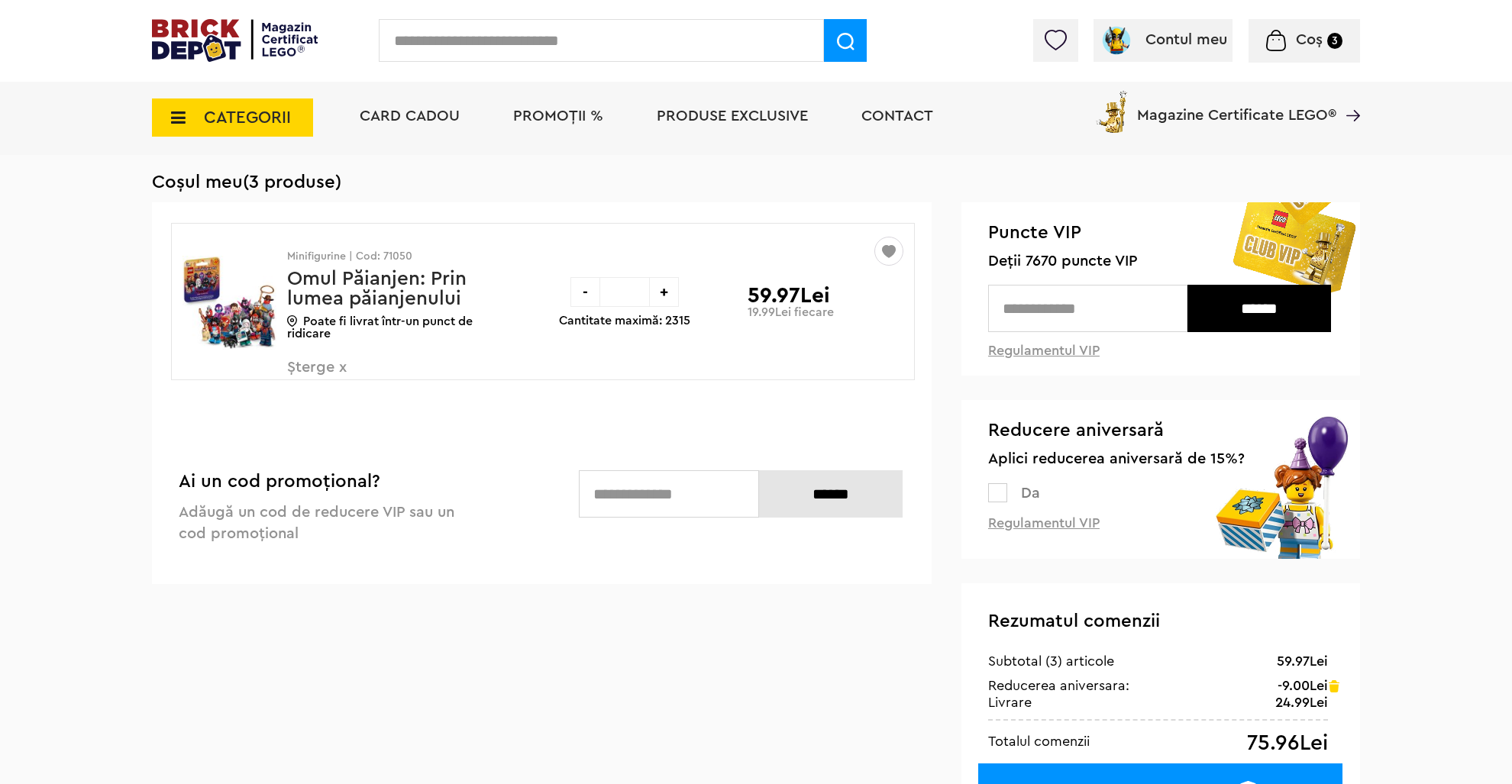
click at [1073, 317] on input "text" at bounding box center [1088, 308] width 200 height 47
click at [1266, 316] on input "******" at bounding box center [1259, 308] width 144 height 47
type input "****"
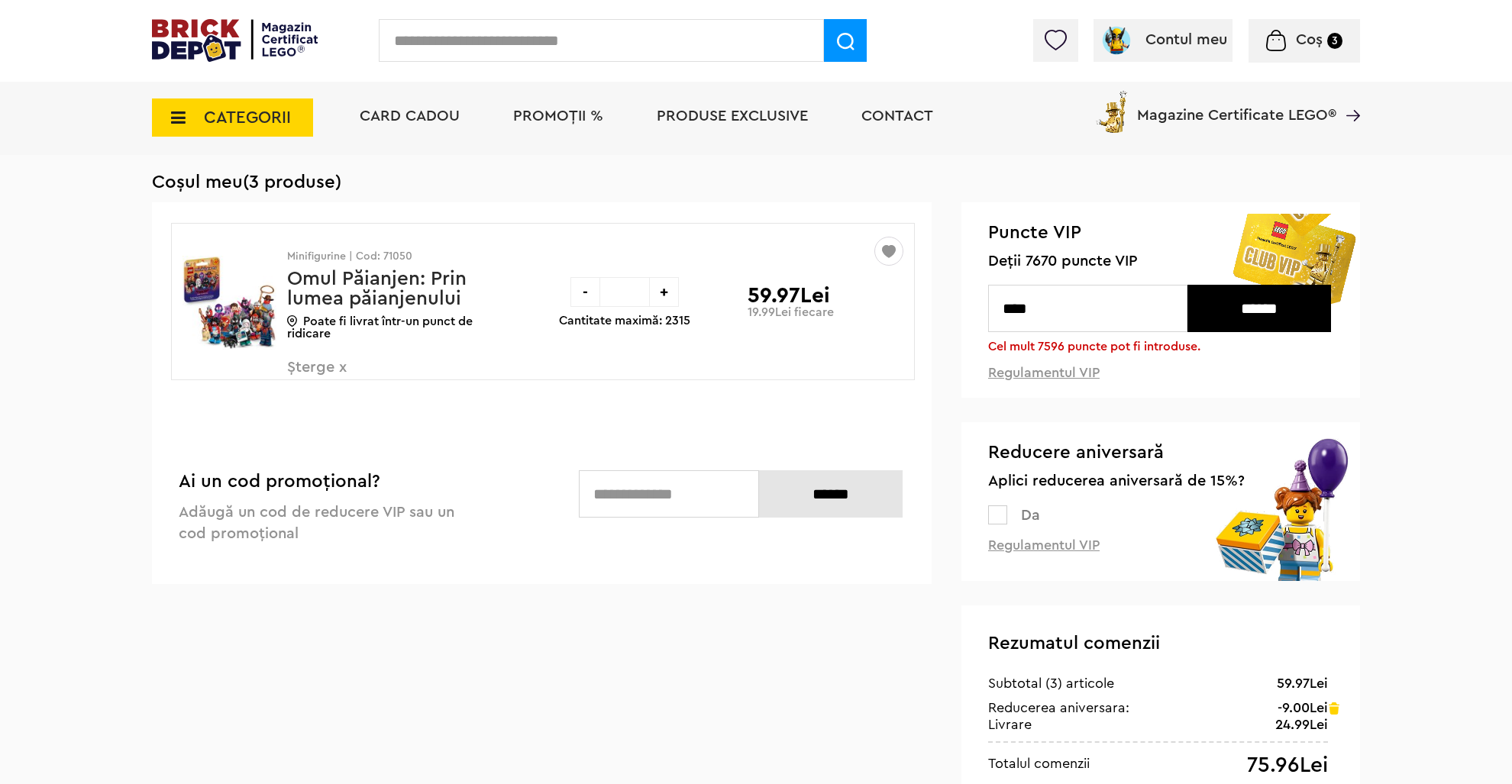
click at [657, 287] on div "+" at bounding box center [664, 291] width 30 height 30
type input "*"
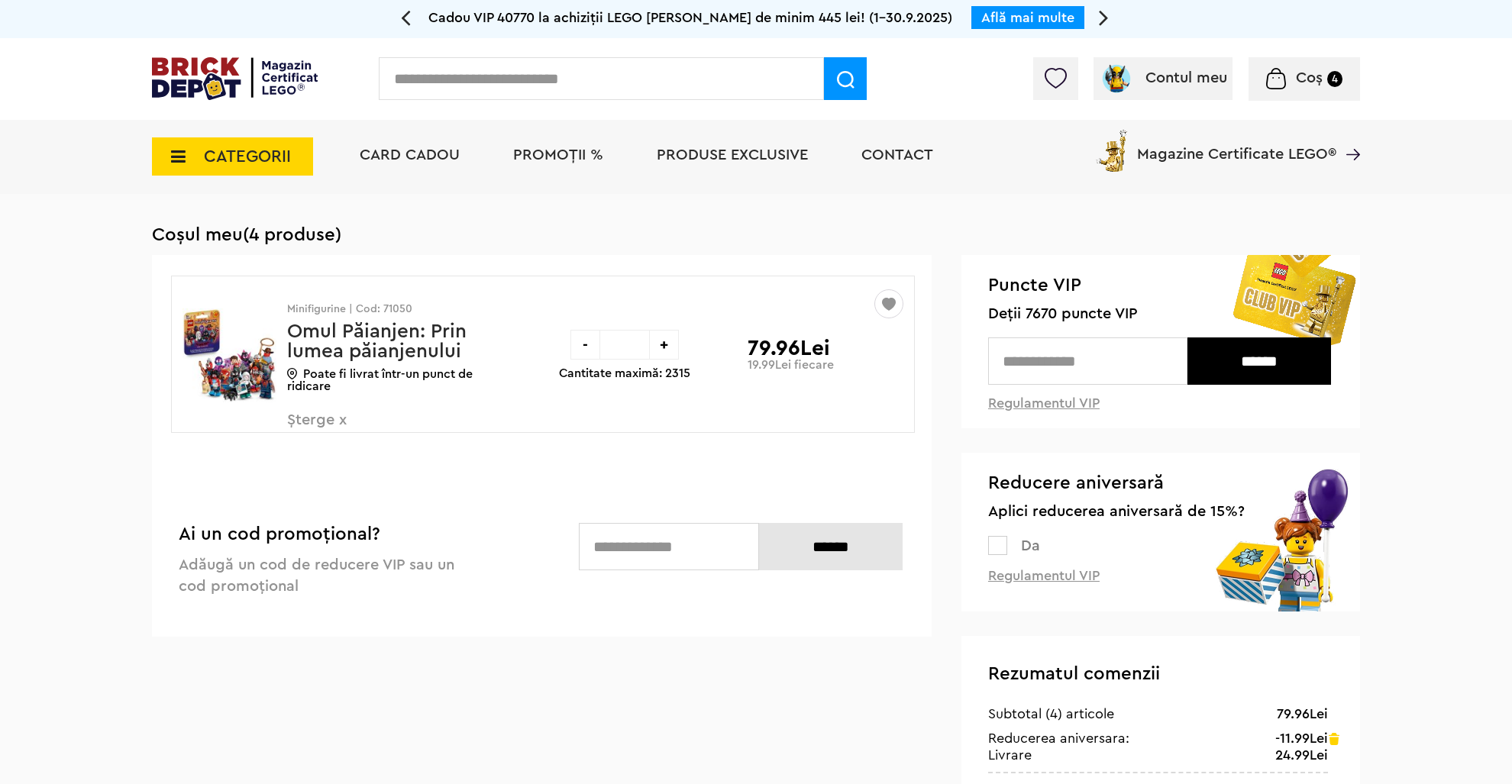
click at [1064, 359] on input "text" at bounding box center [1088, 360] width 200 height 47
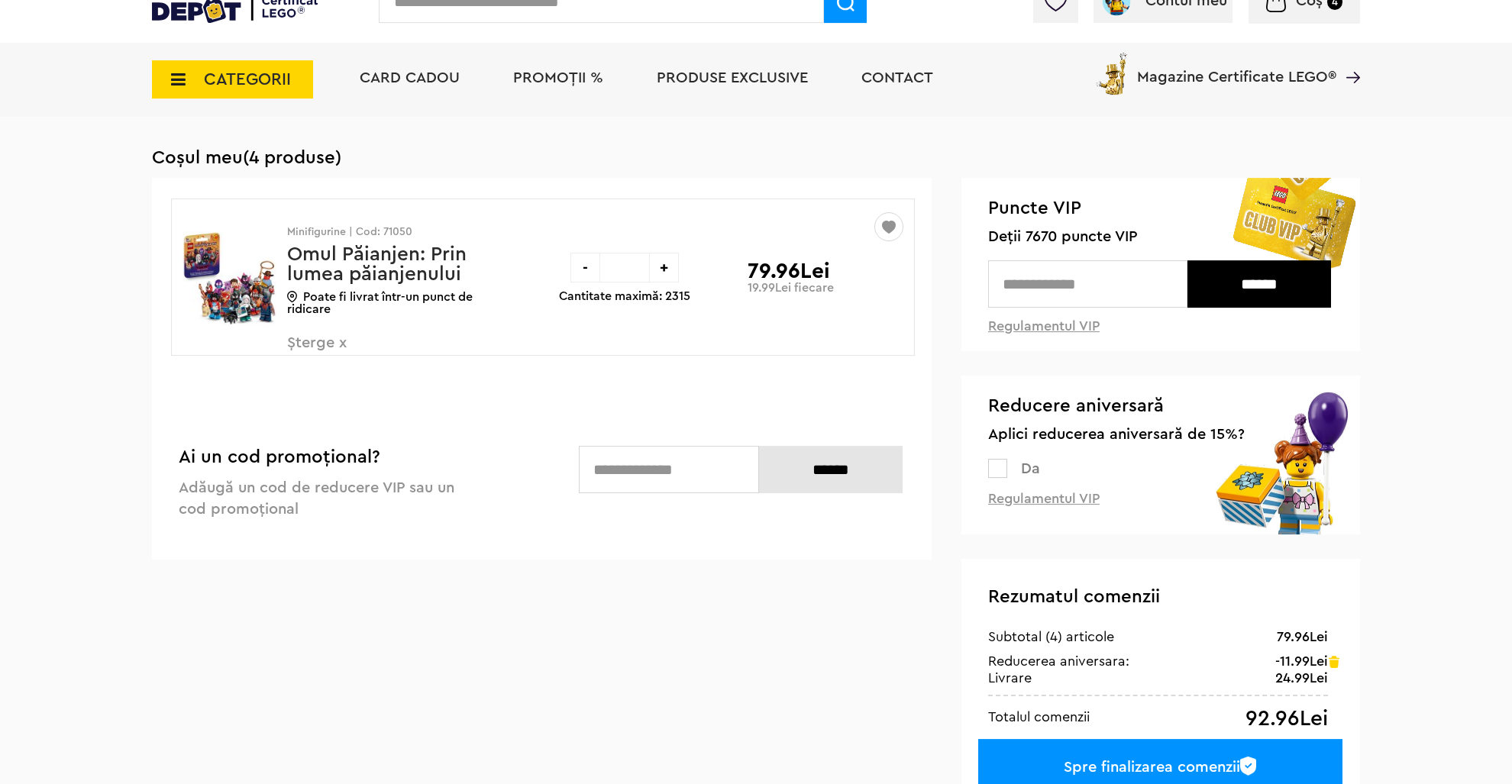
scroll to position [80, 0]
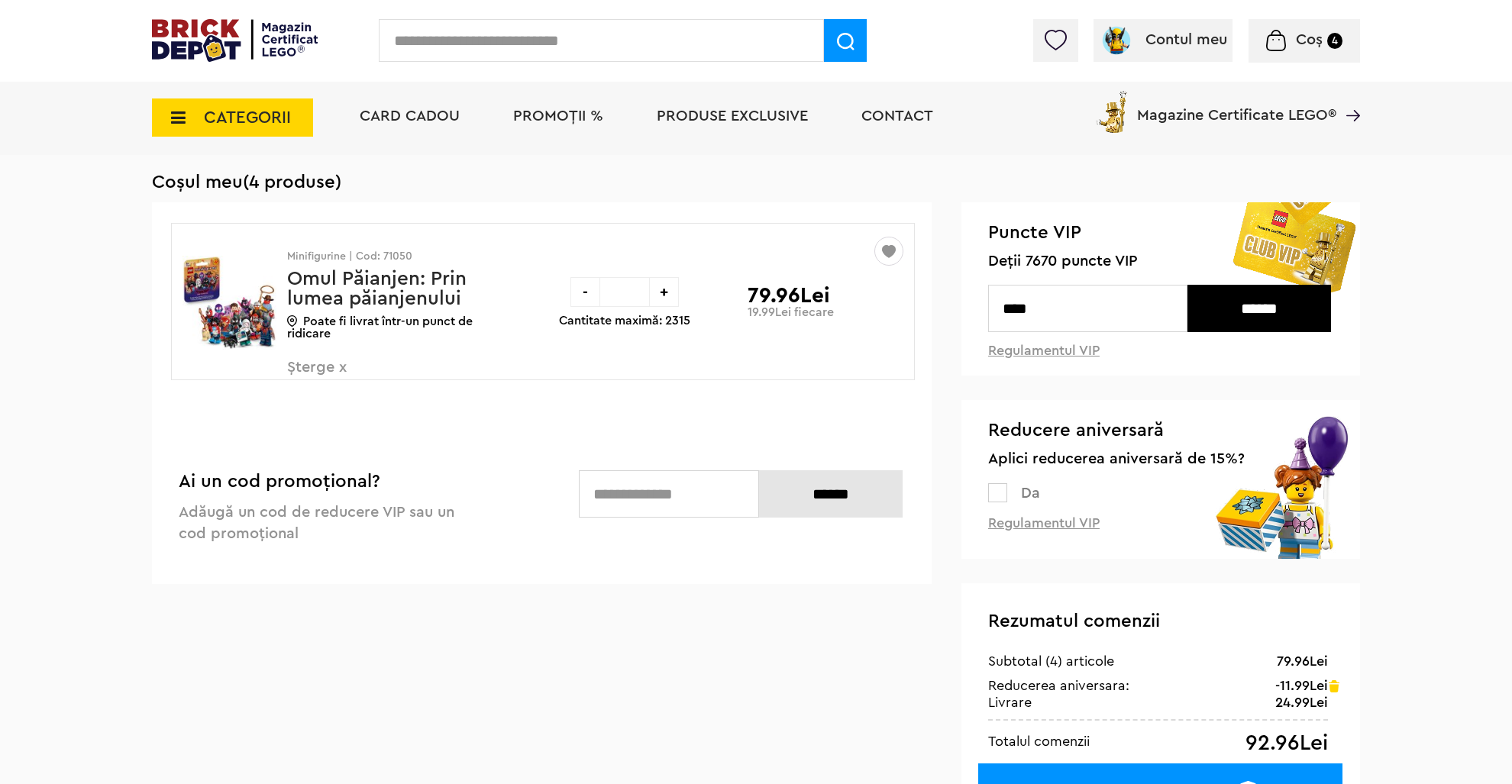
type input "****"
click at [1240, 321] on input "******" at bounding box center [1259, 308] width 144 height 47
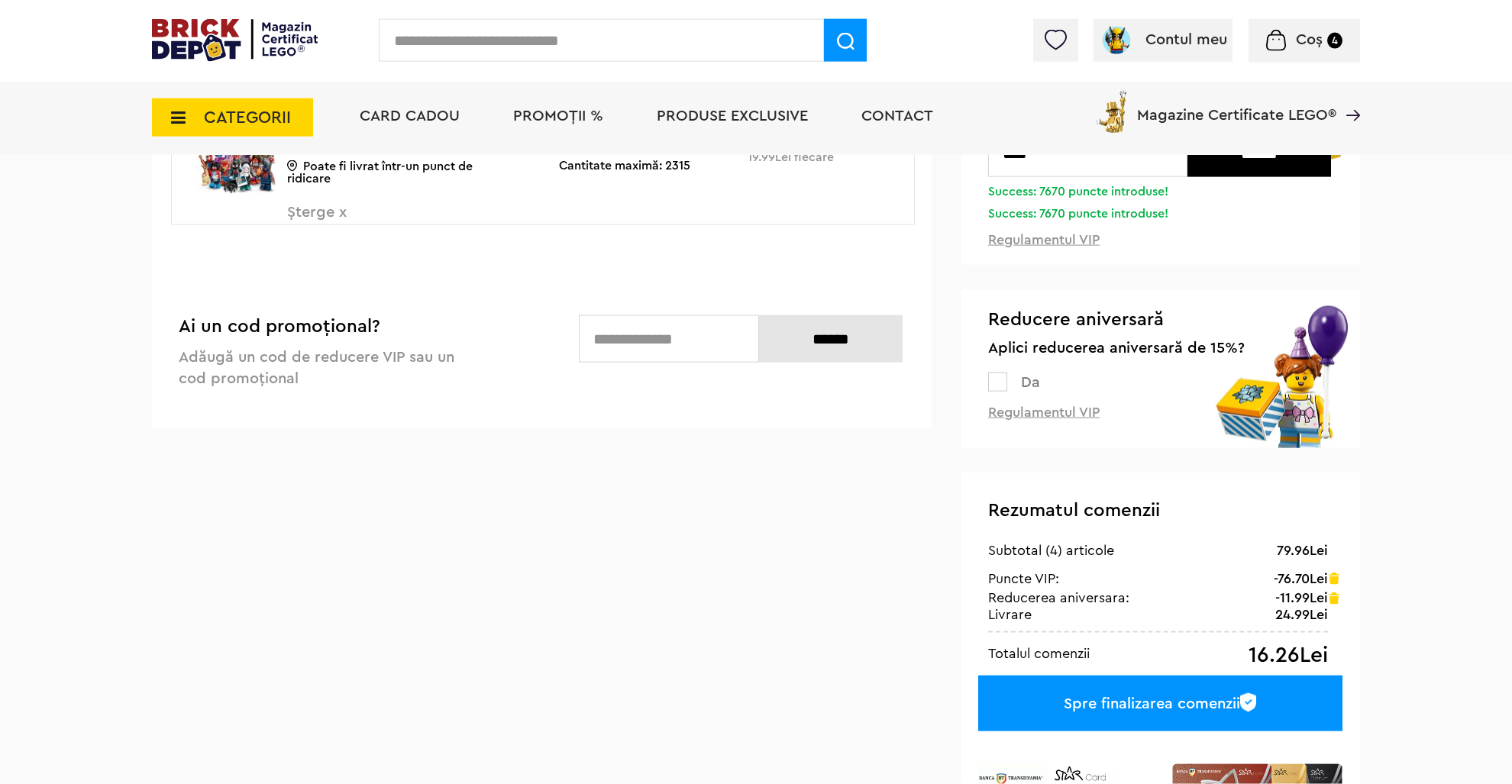
scroll to position [0, 0]
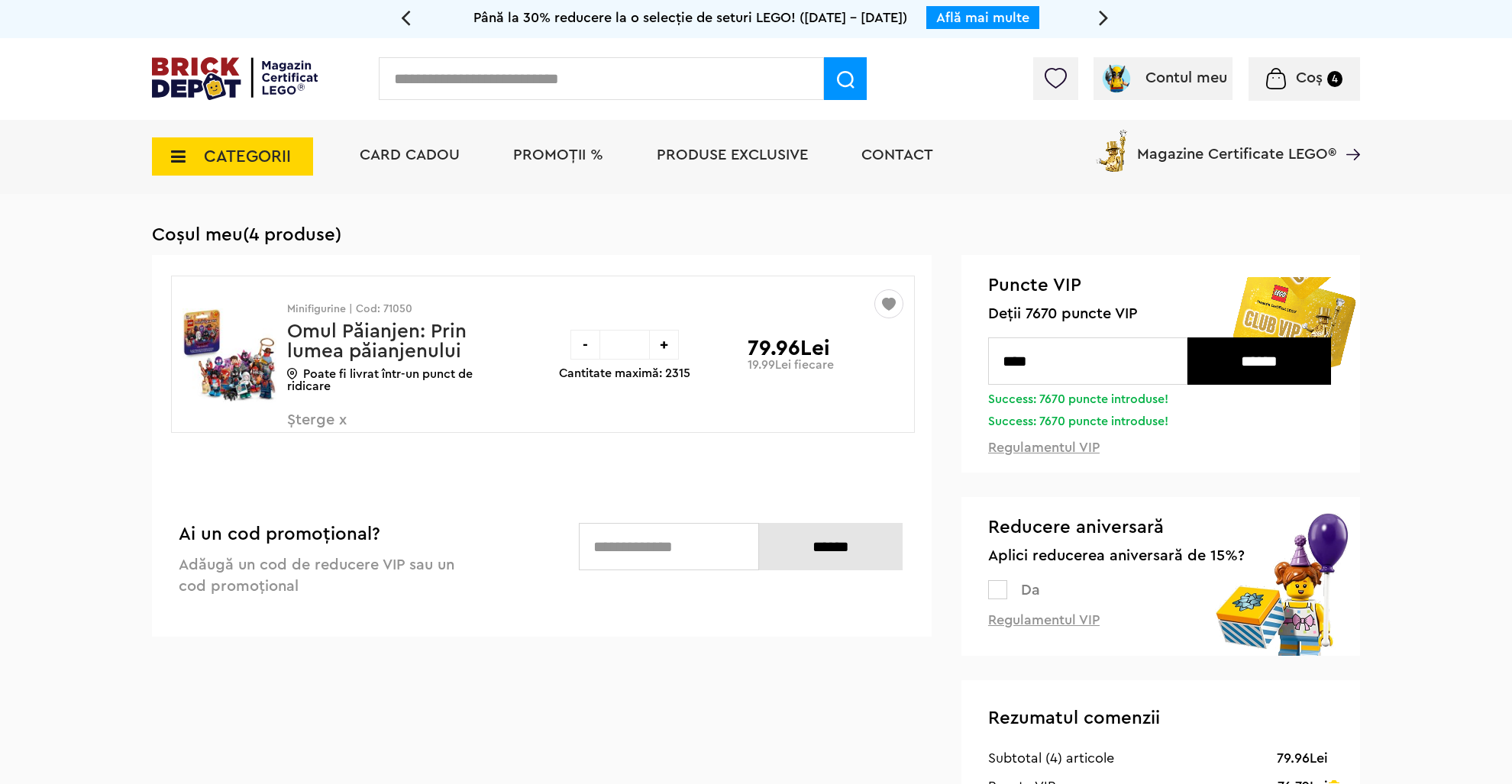
click at [241, 389] on img at bounding box center [229, 354] width 94 height 114
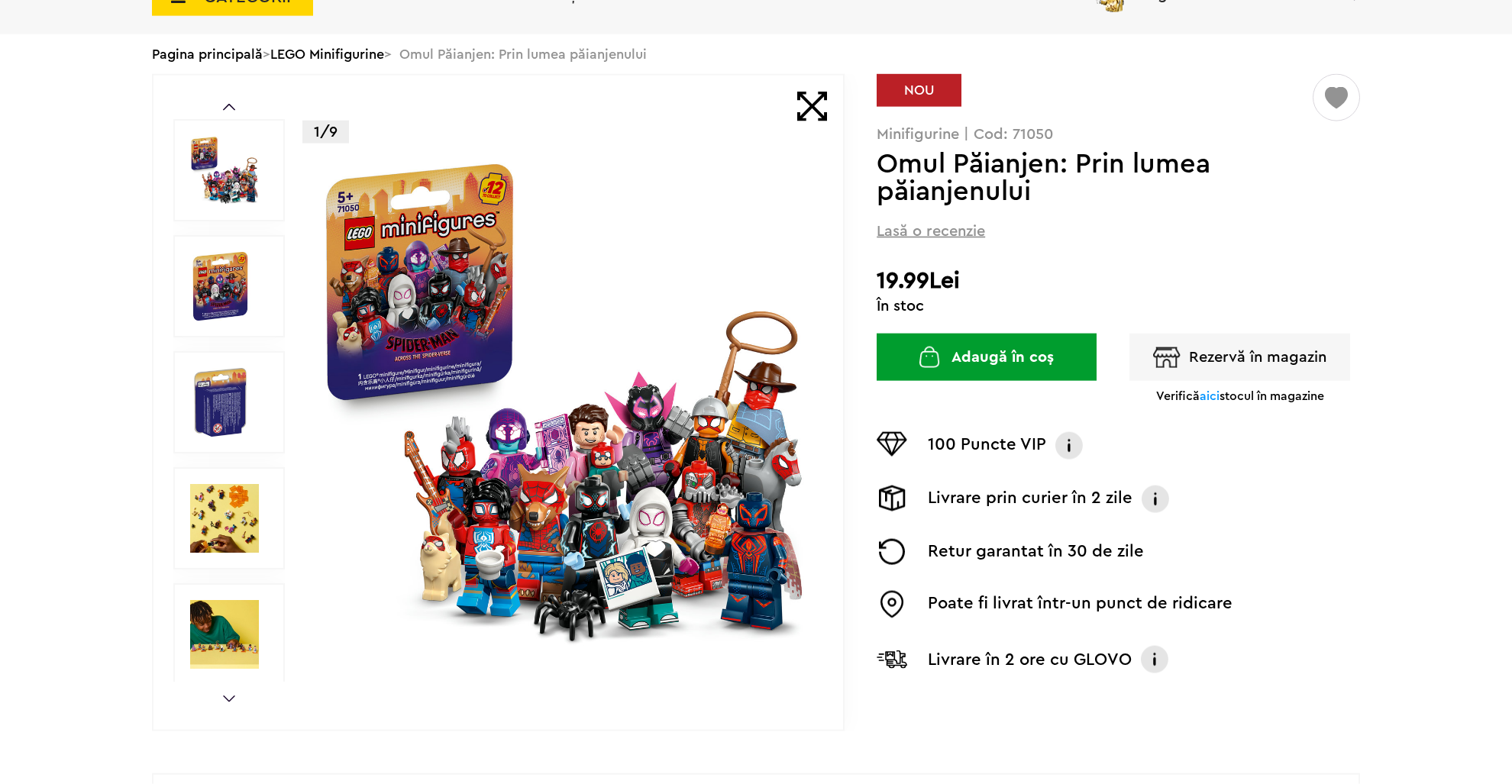
scroll to position [161, 0]
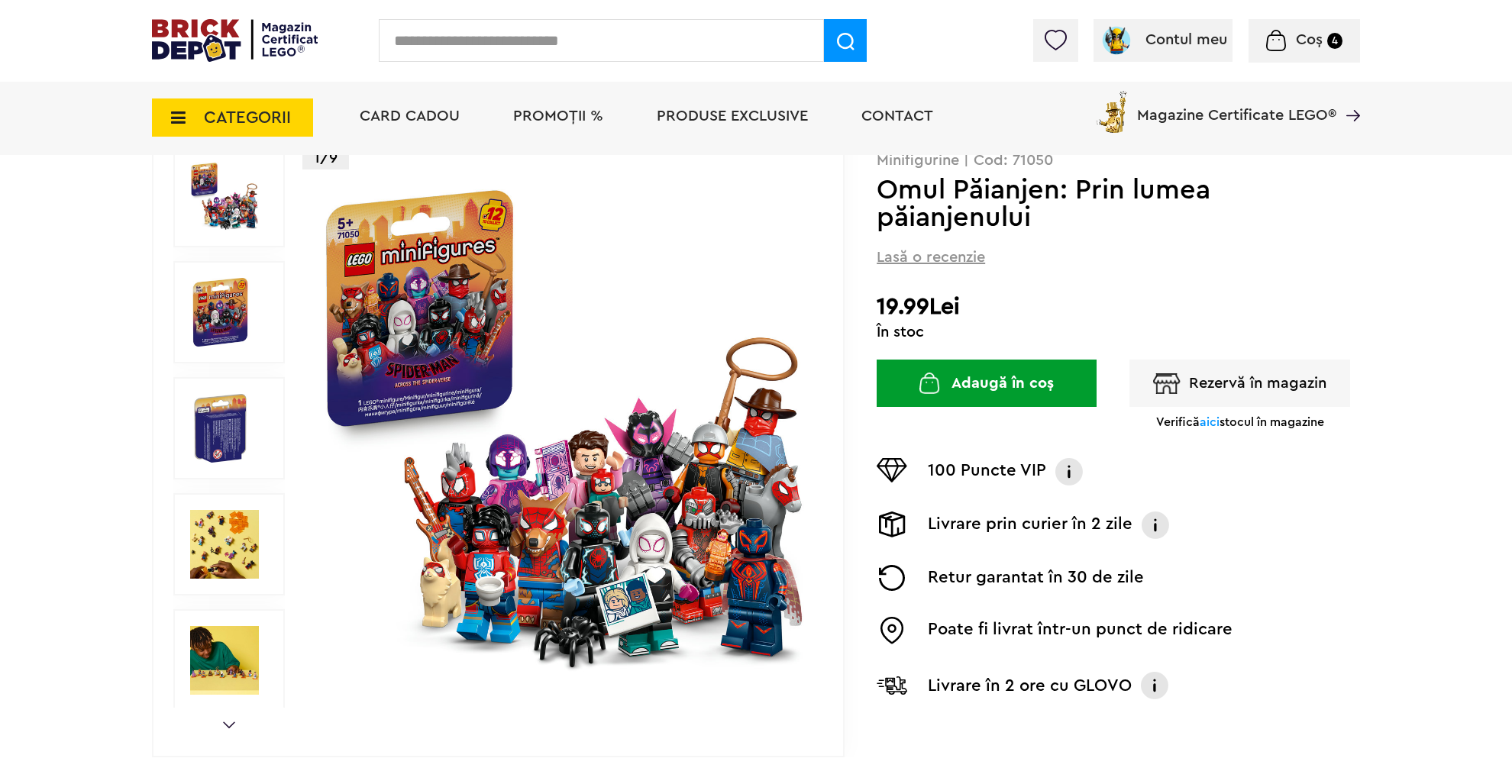
drag, startPoint x: 1297, startPoint y: 31, endPoint x: 1288, endPoint y: 34, distance: 9.5
click at [1296, 31] on div "Coș 4" at bounding box center [1305, 40] width 112 height 44
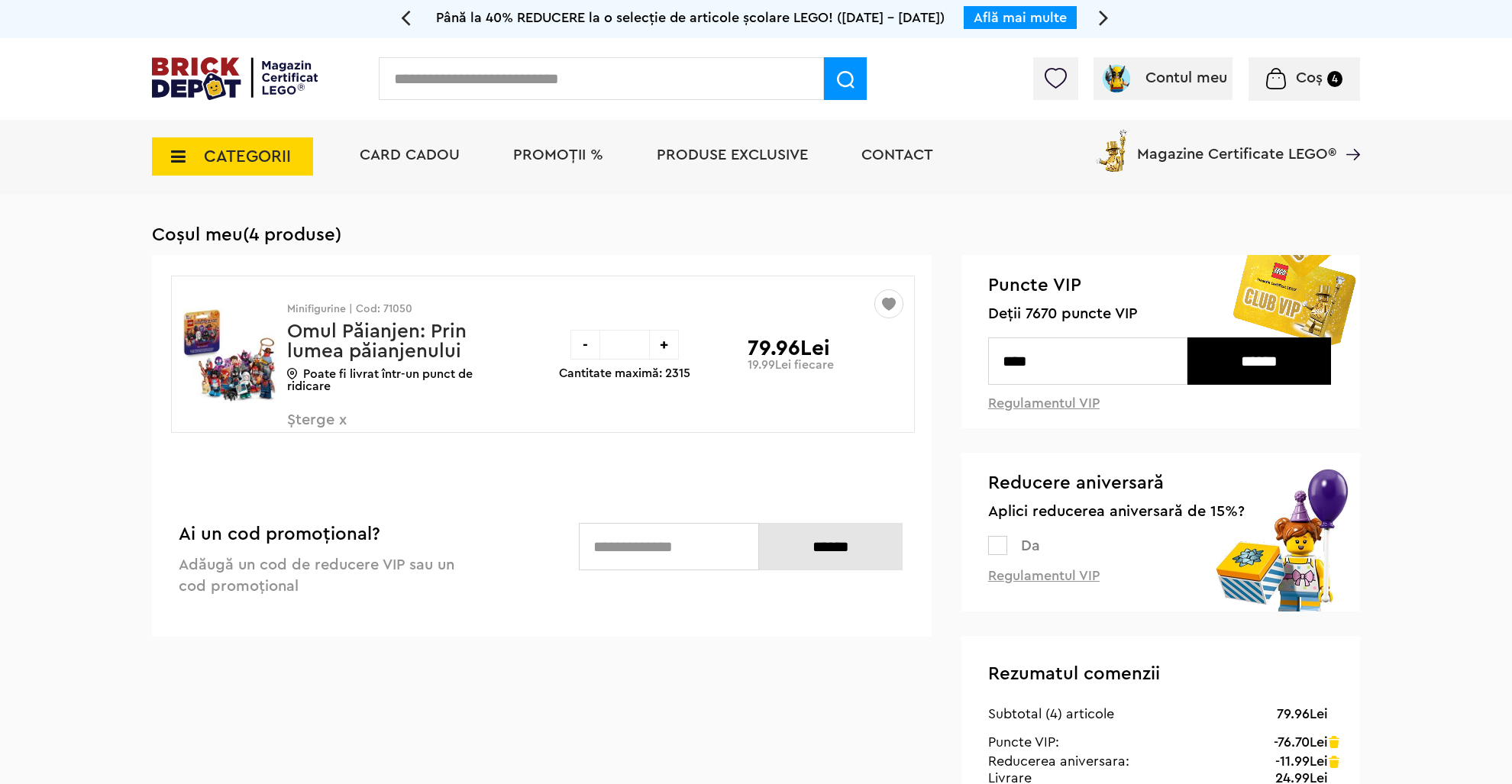
click at [261, 363] on img at bounding box center [229, 354] width 94 height 114
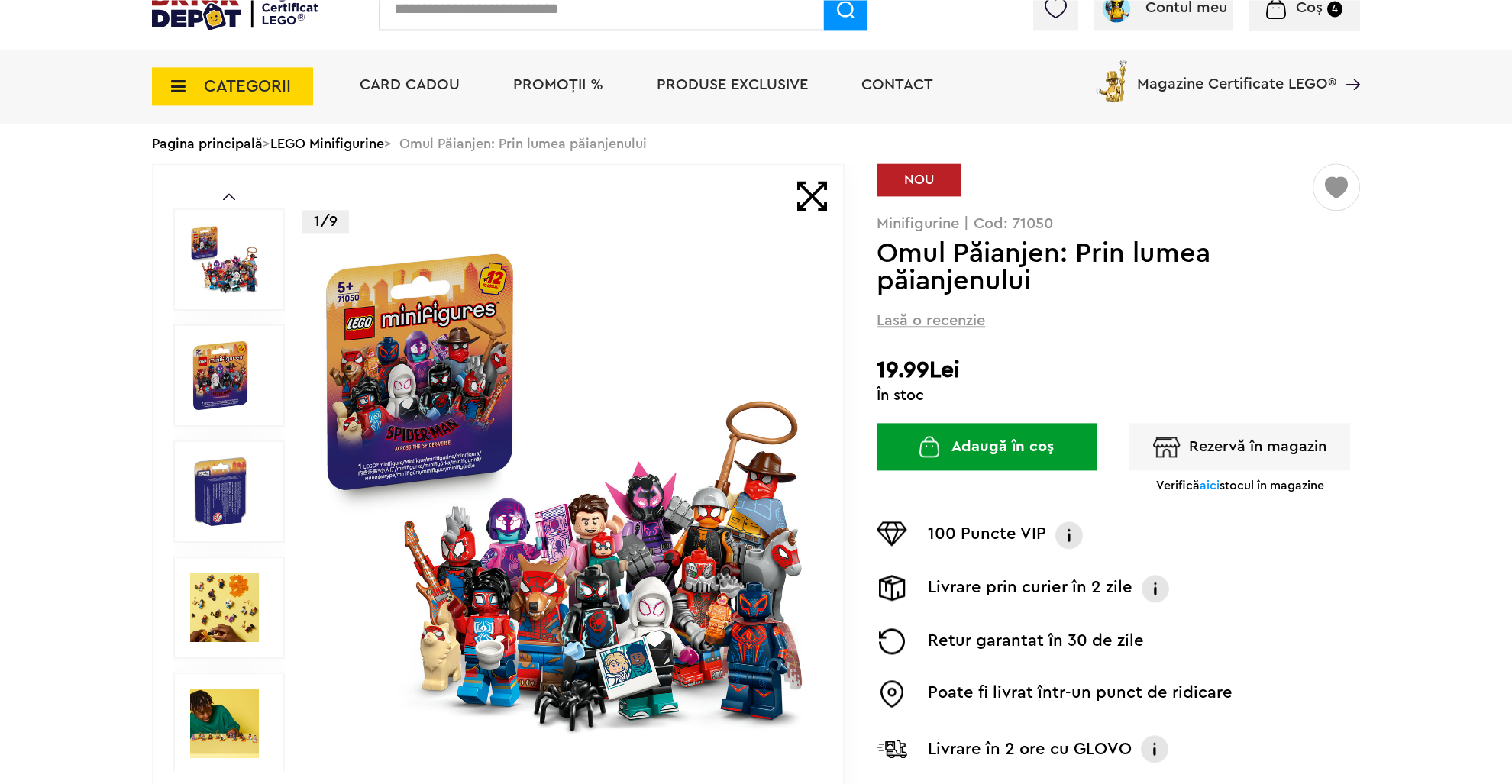
scroll to position [161, 0]
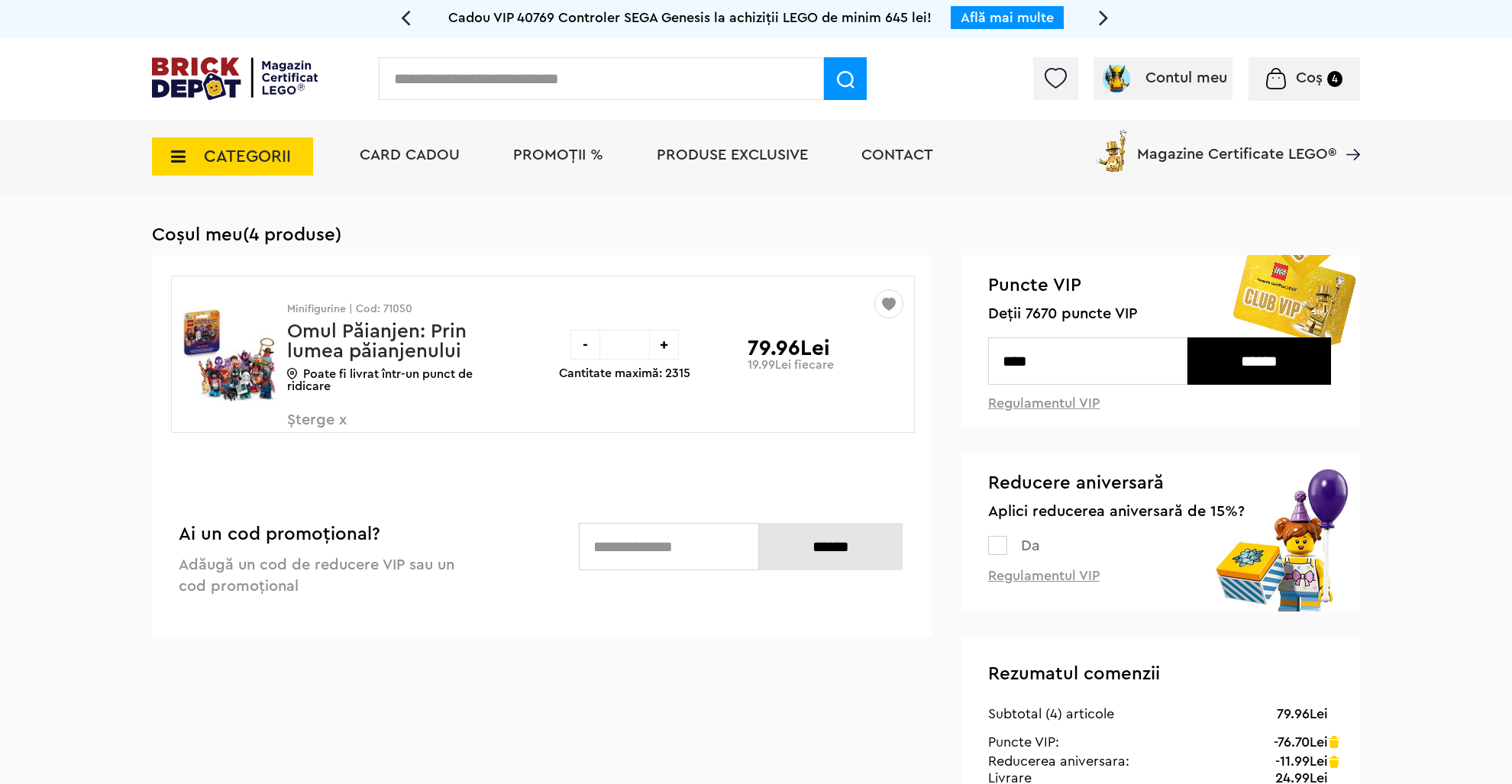
click at [589, 85] on input "text" at bounding box center [601, 79] width 446 height 43
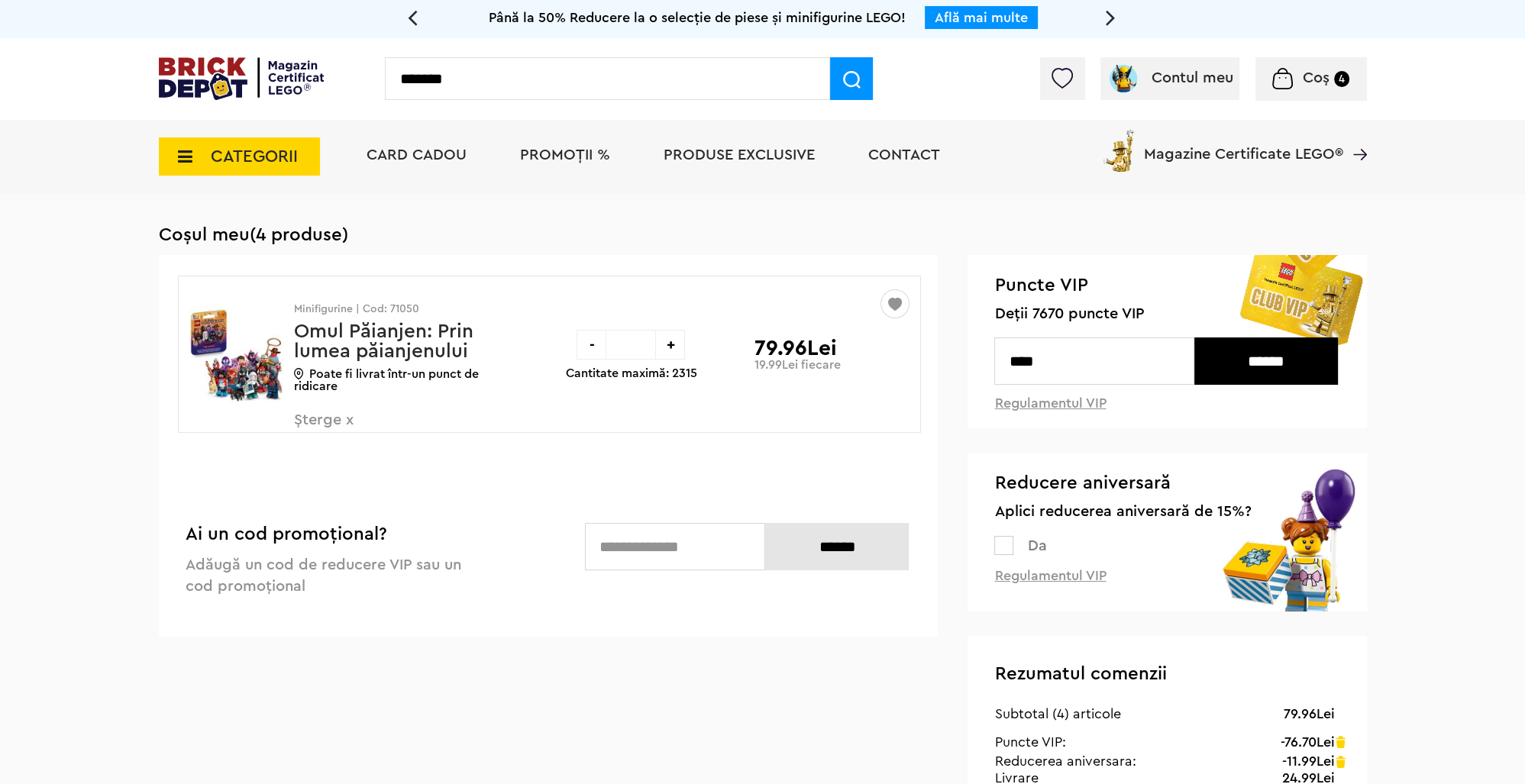
click at [546, 84] on input "*******" at bounding box center [608, 79] width 446 height 43
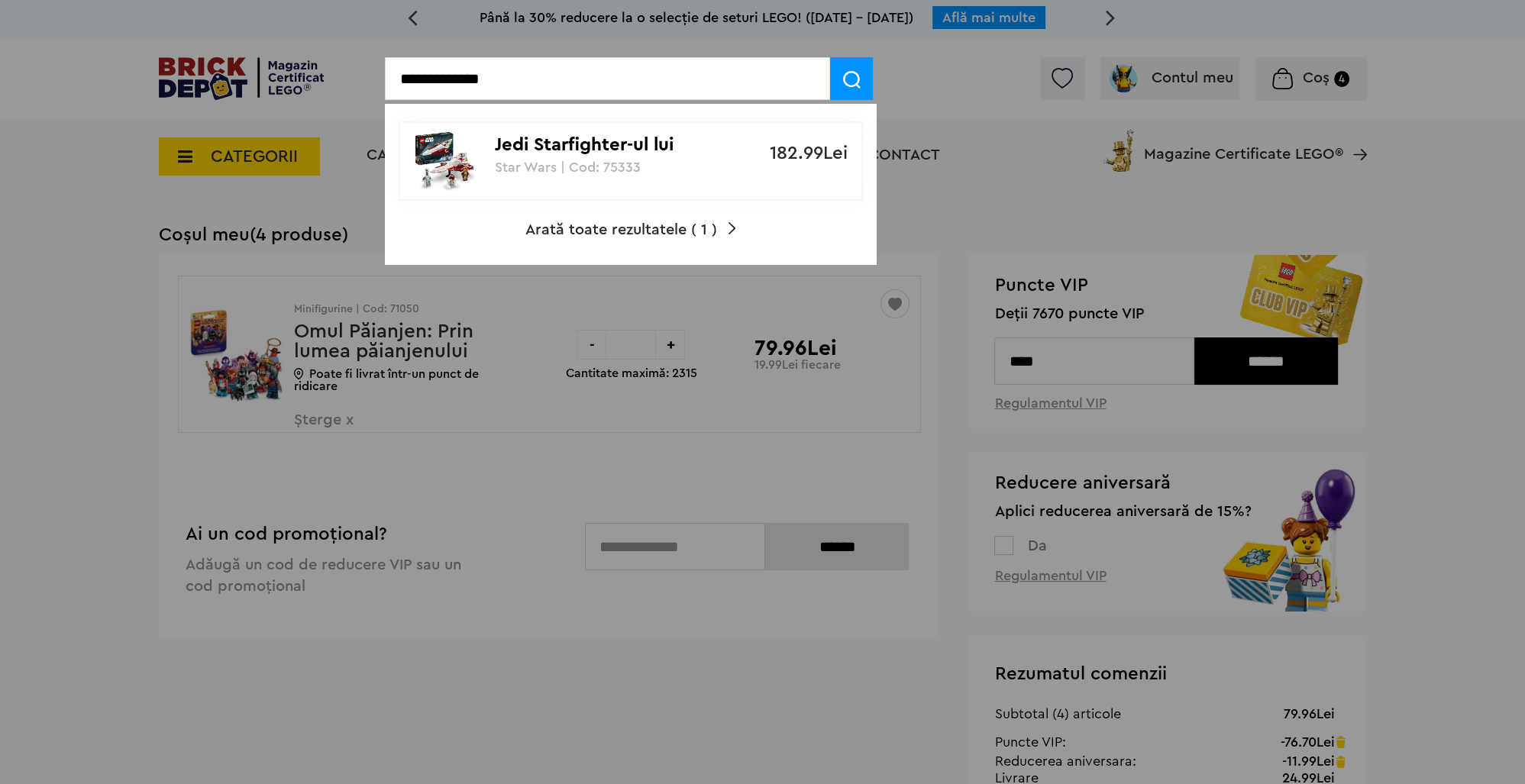
type input "**********"
click at [683, 156] on p "Jedi Starfighter-ul lui [PERSON_NAME]" at bounding box center [622, 145] width 255 height 22
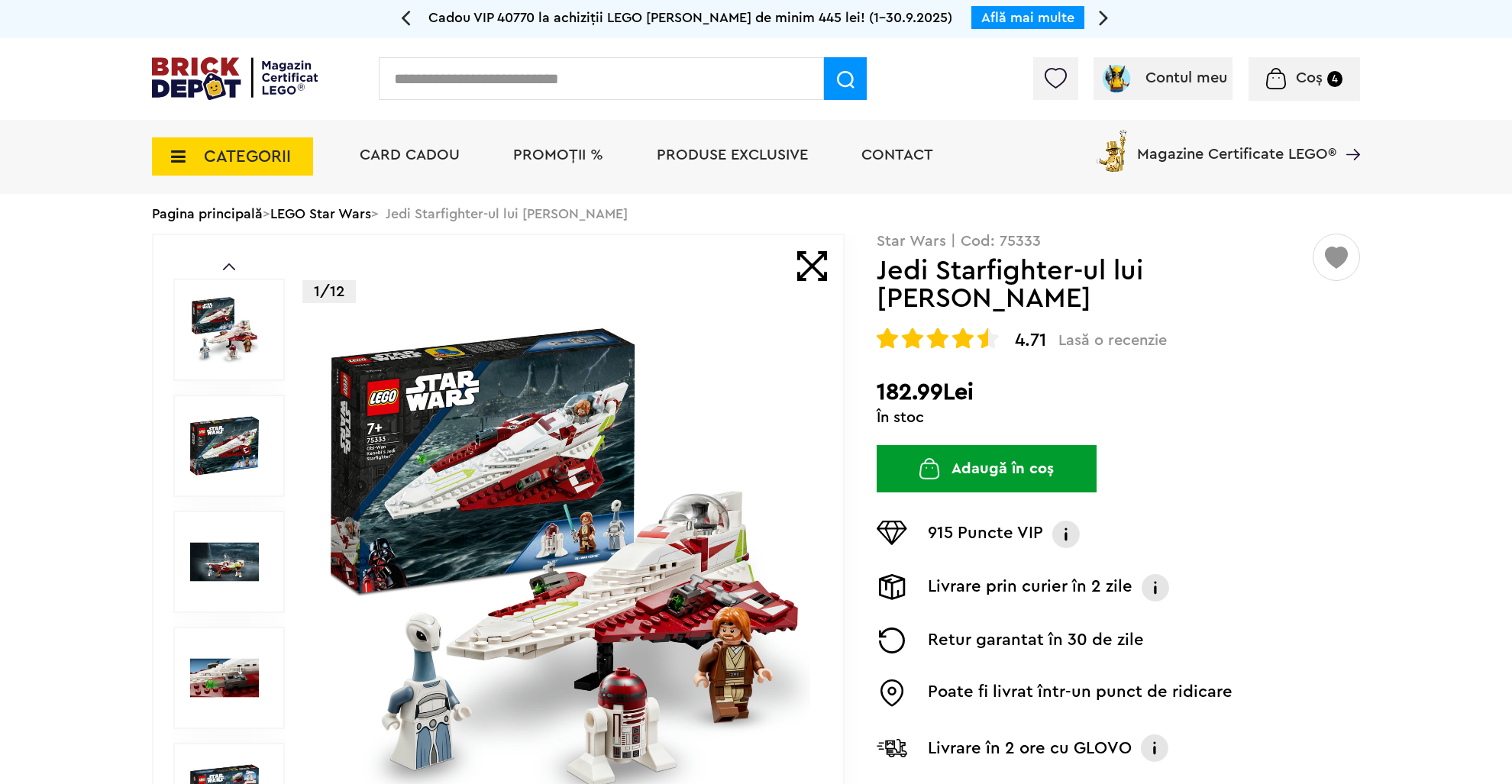
click at [962, 448] on button "Adaugă în coș" at bounding box center [986, 469] width 220 height 47
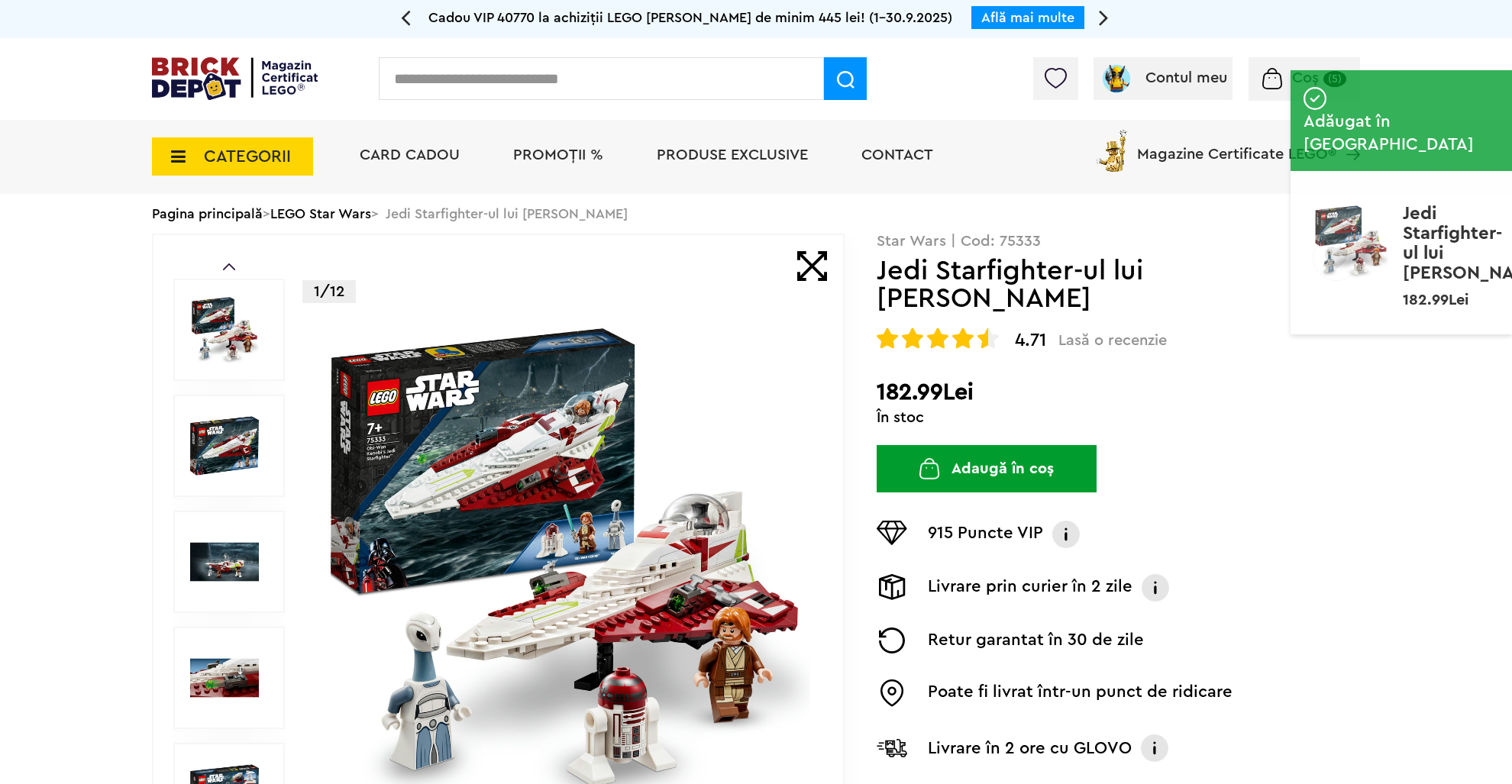
click at [969, 462] on button "Adaugă în coș" at bounding box center [986, 469] width 220 height 47
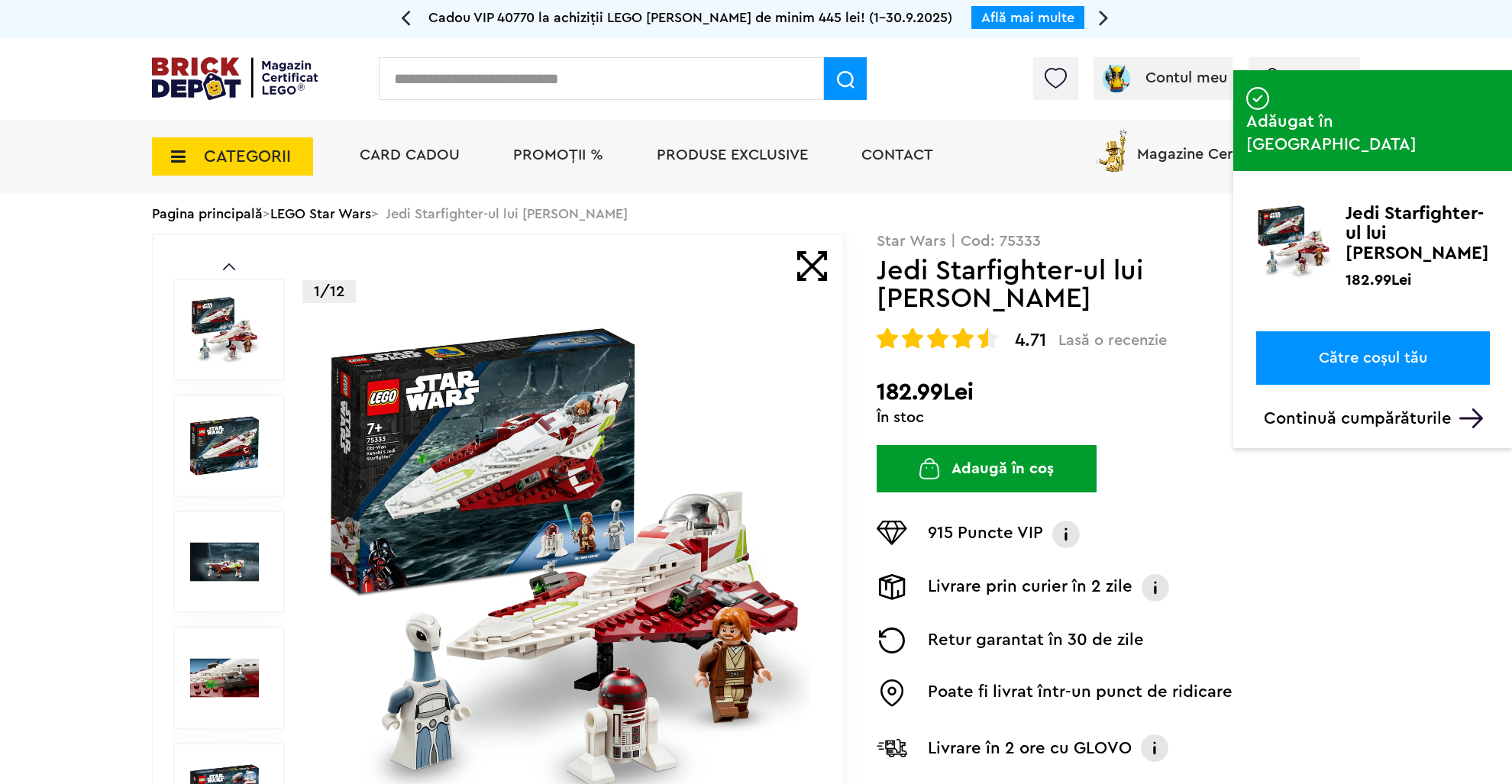
click at [1376, 331] on link "Către coșul tău" at bounding box center [1374, 358] width 234 height 53
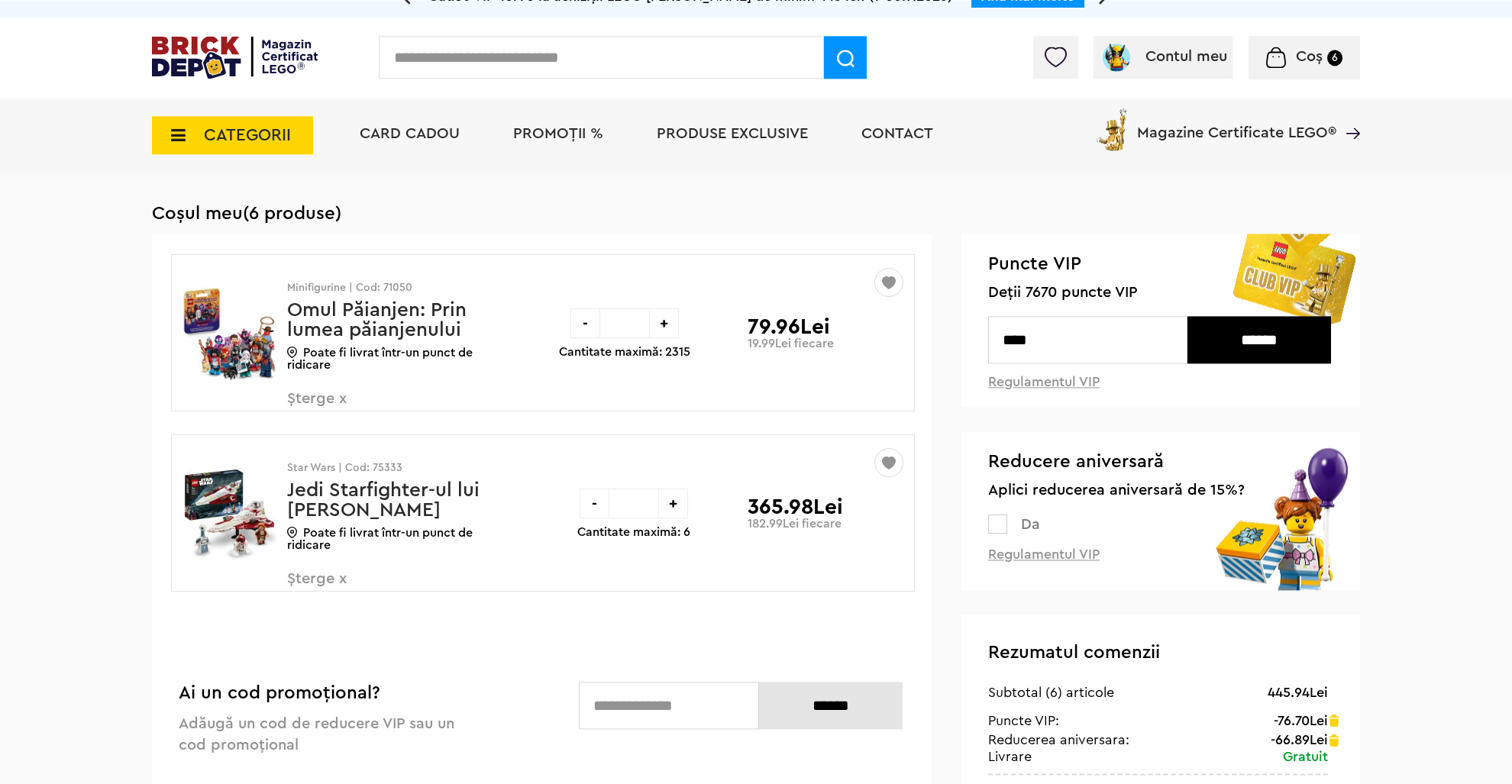
scroll to position [242, 0]
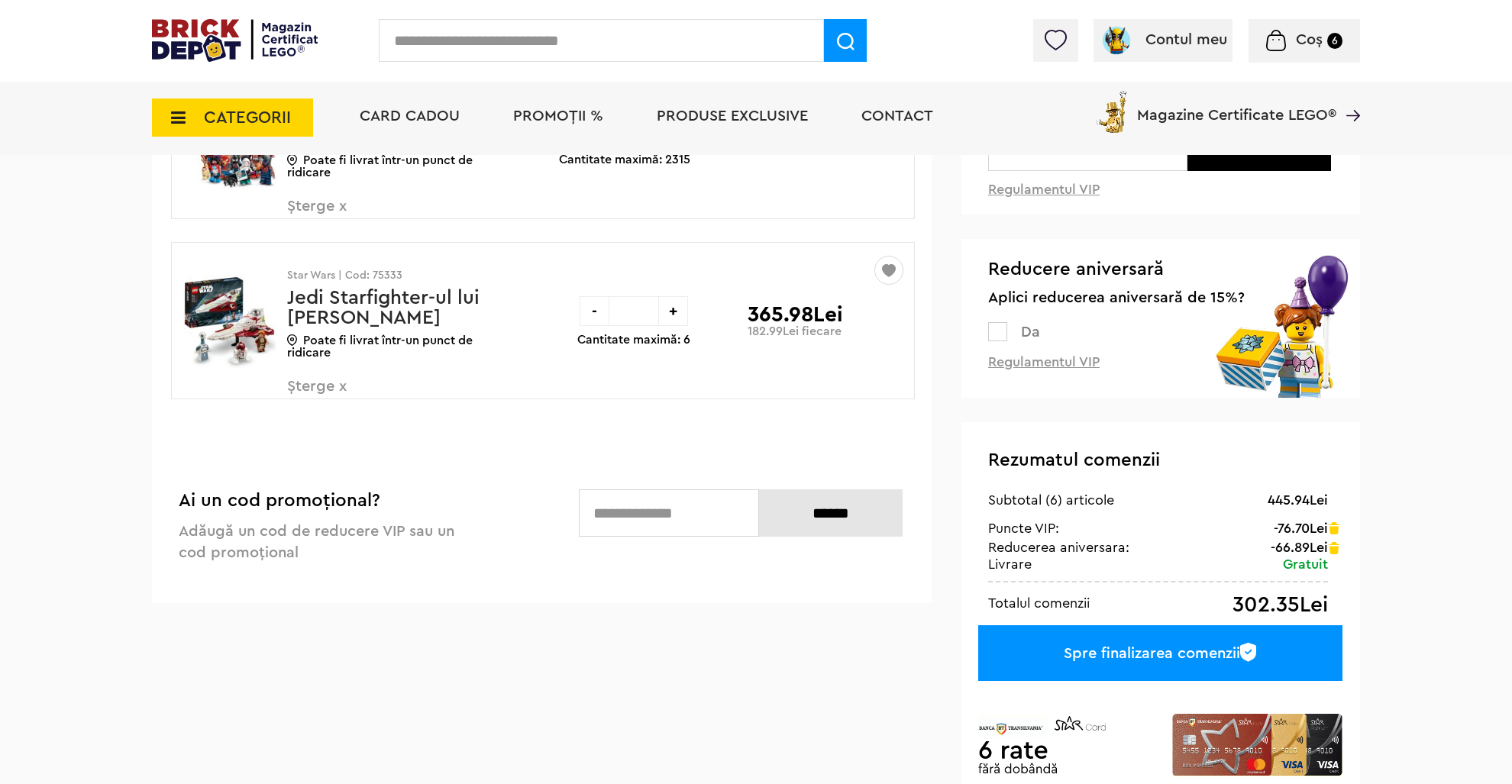
click at [591, 315] on div "-" at bounding box center [594, 311] width 30 height 30
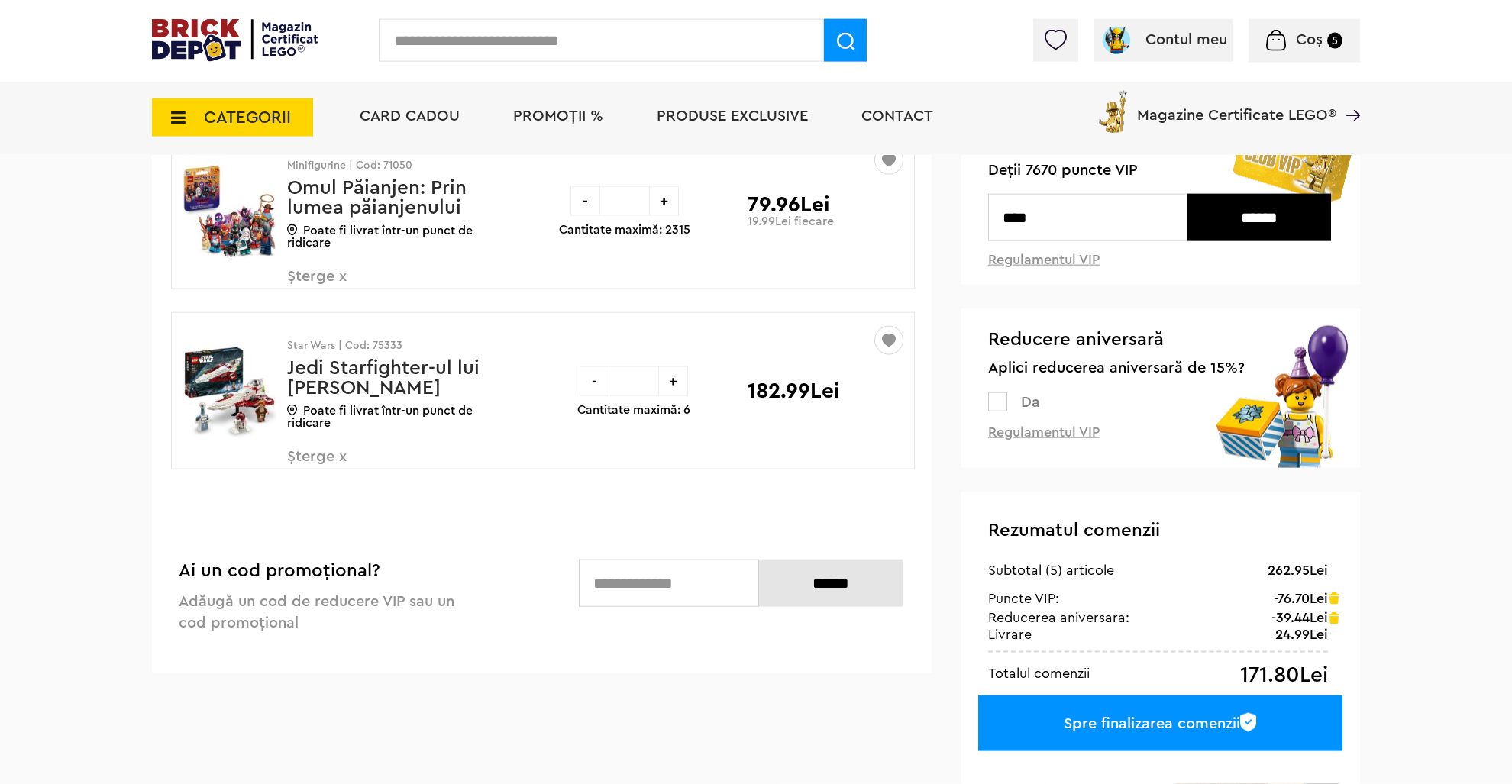
scroll to position [161, 0]
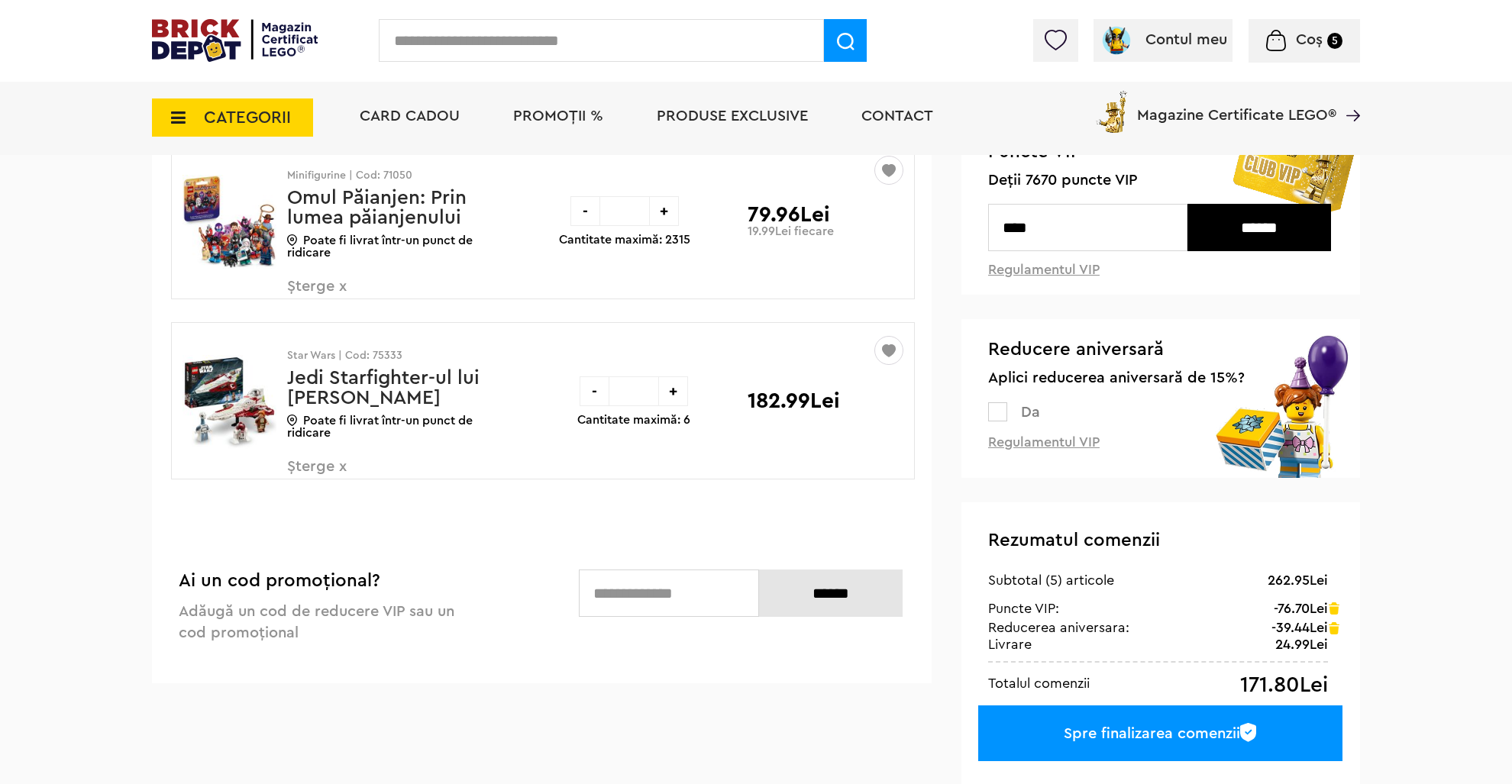
click at [576, 207] on div "-" at bounding box center [585, 211] width 30 height 30
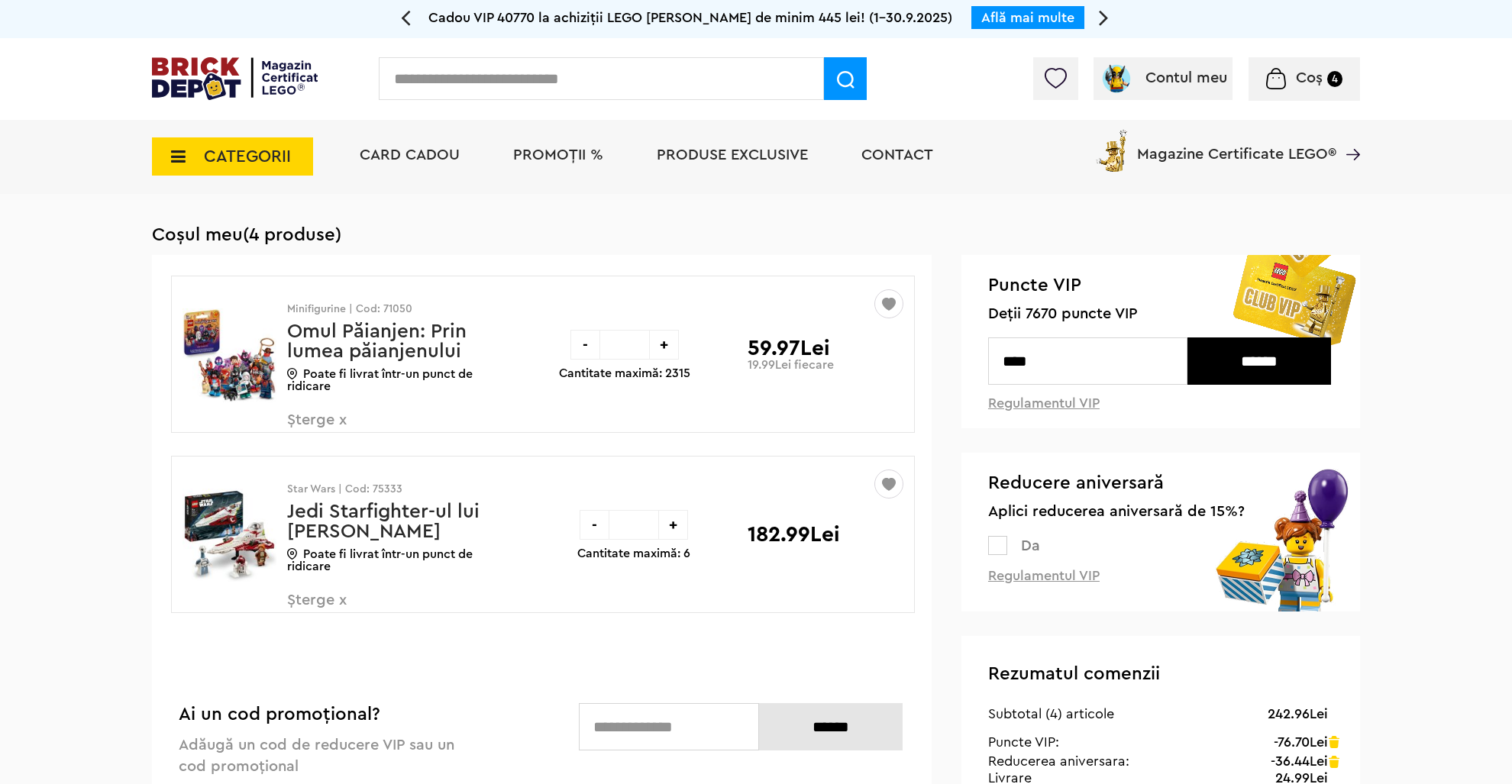
scroll to position [161, 0]
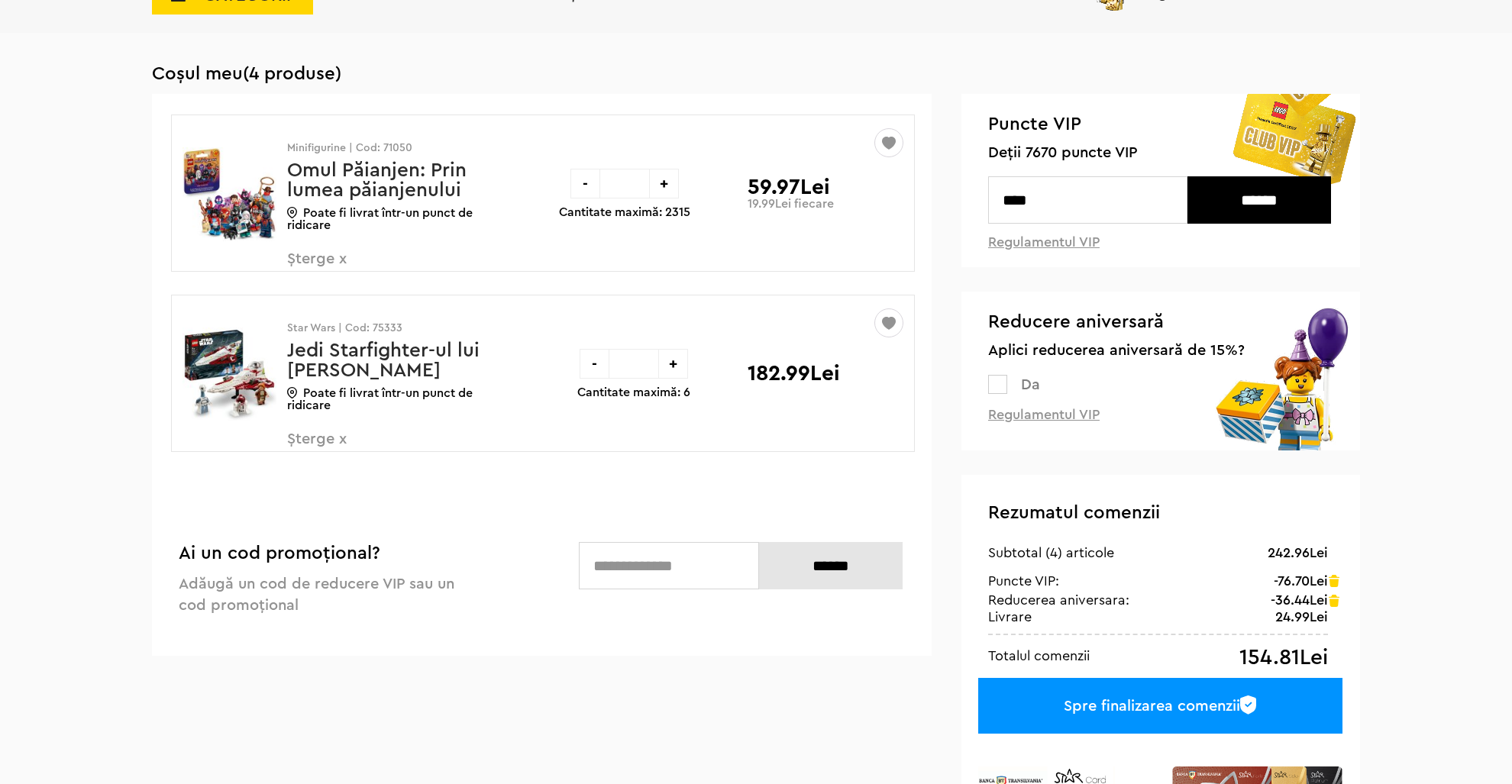
click at [579, 188] on div "-" at bounding box center [585, 183] width 30 height 30
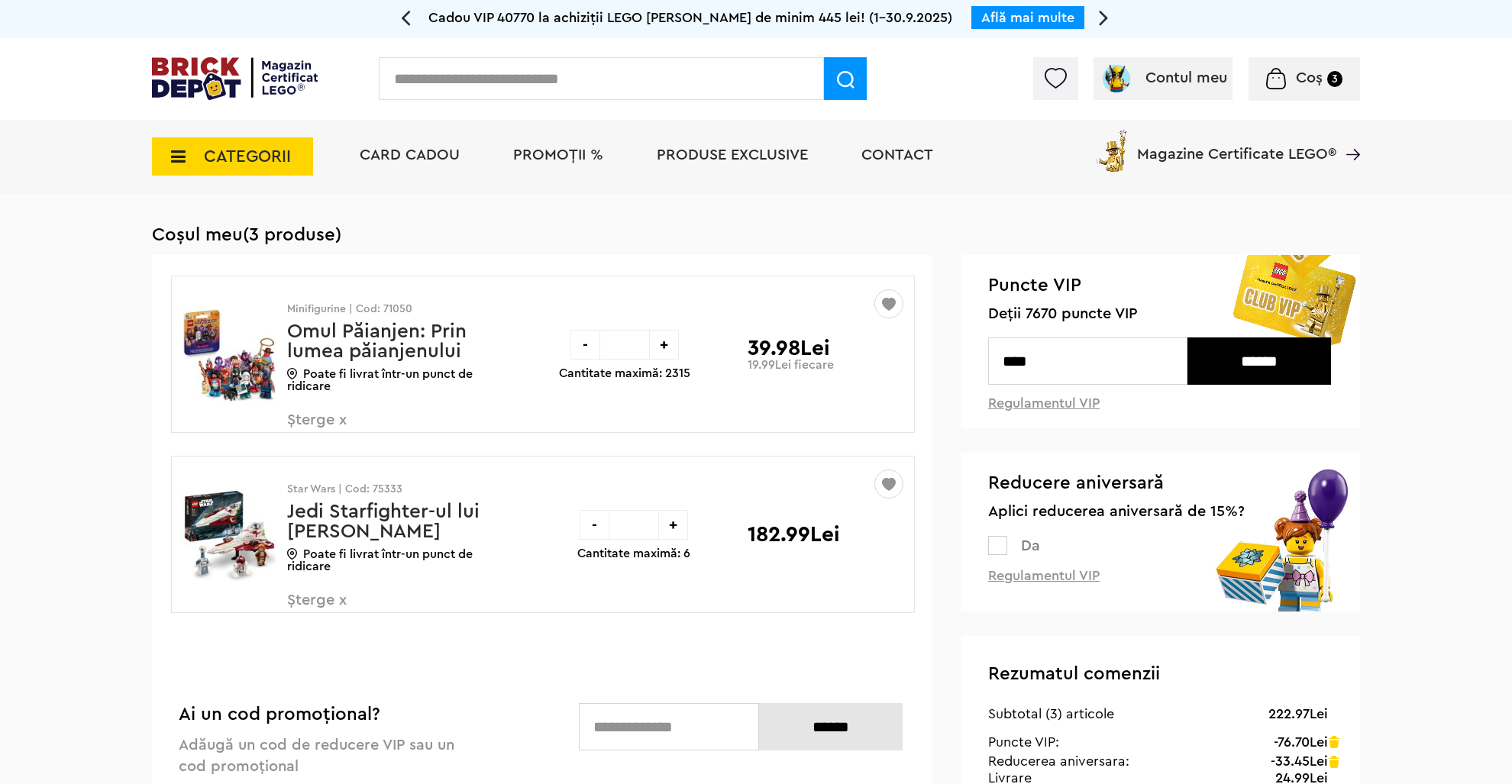
scroll to position [161, 0]
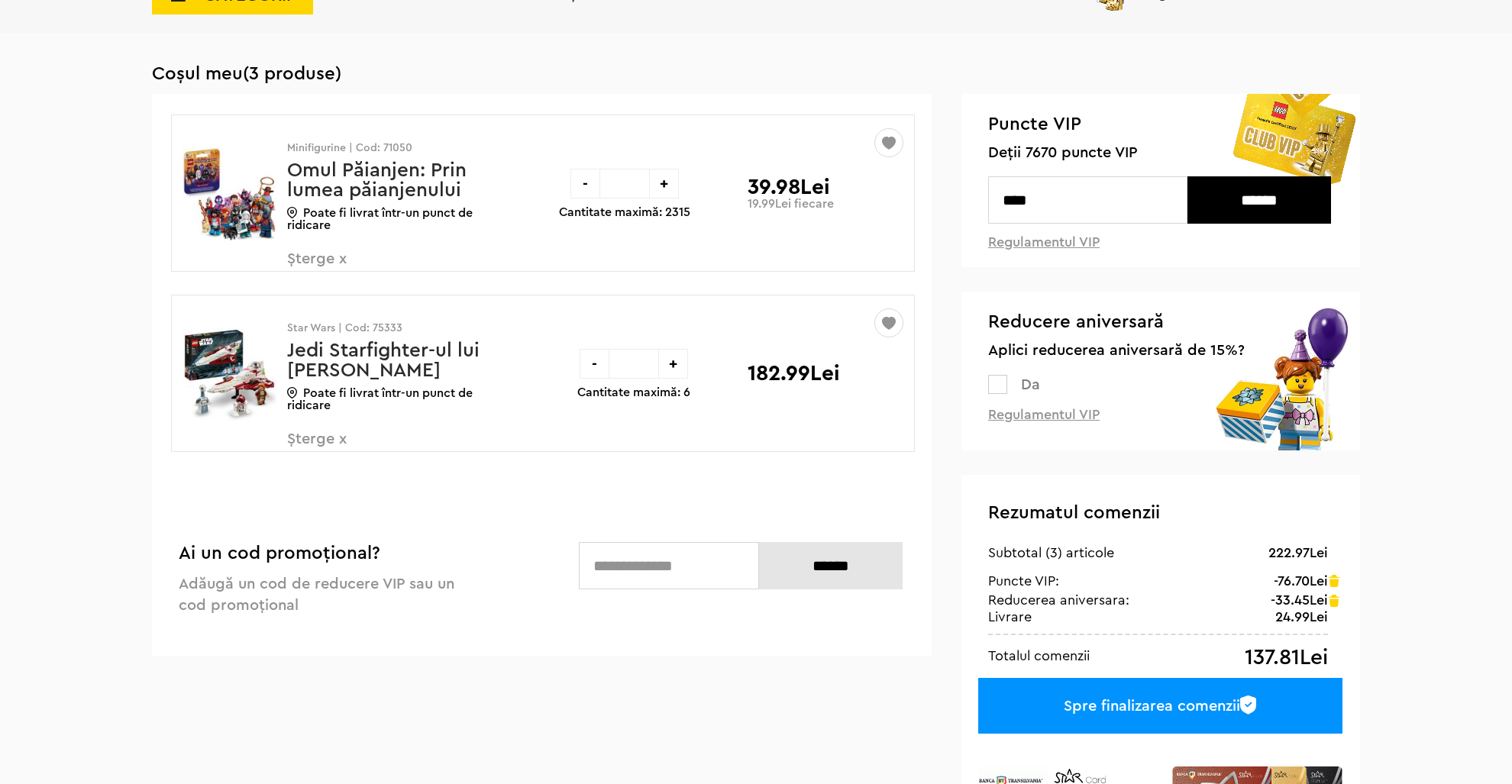
click at [661, 185] on div "+" at bounding box center [664, 183] width 30 height 30
type input "*"
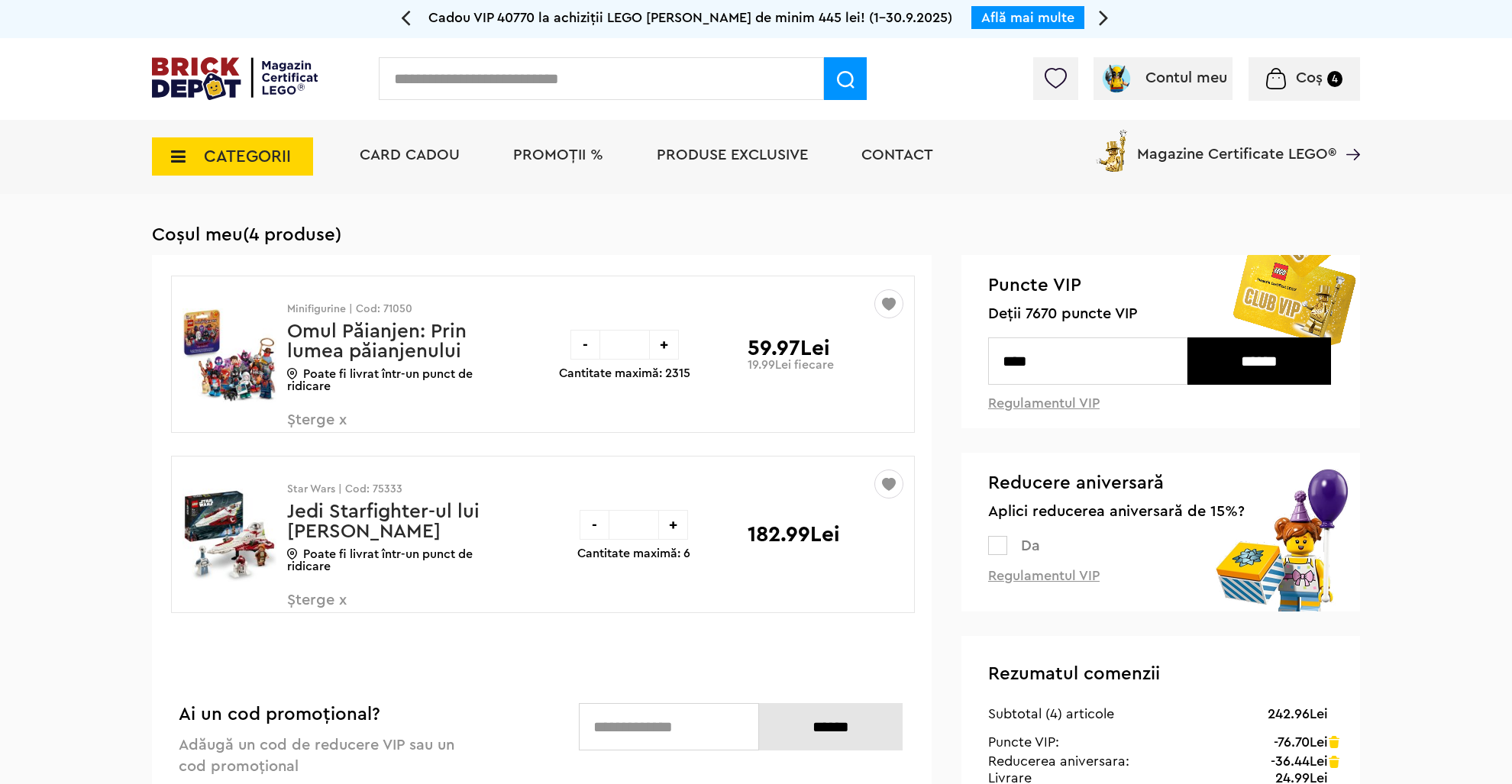
click at [663, 355] on div "+" at bounding box center [664, 345] width 30 height 30
type input "*"
click at [665, 346] on div "+" at bounding box center [664, 345] width 30 height 30
type input "*"
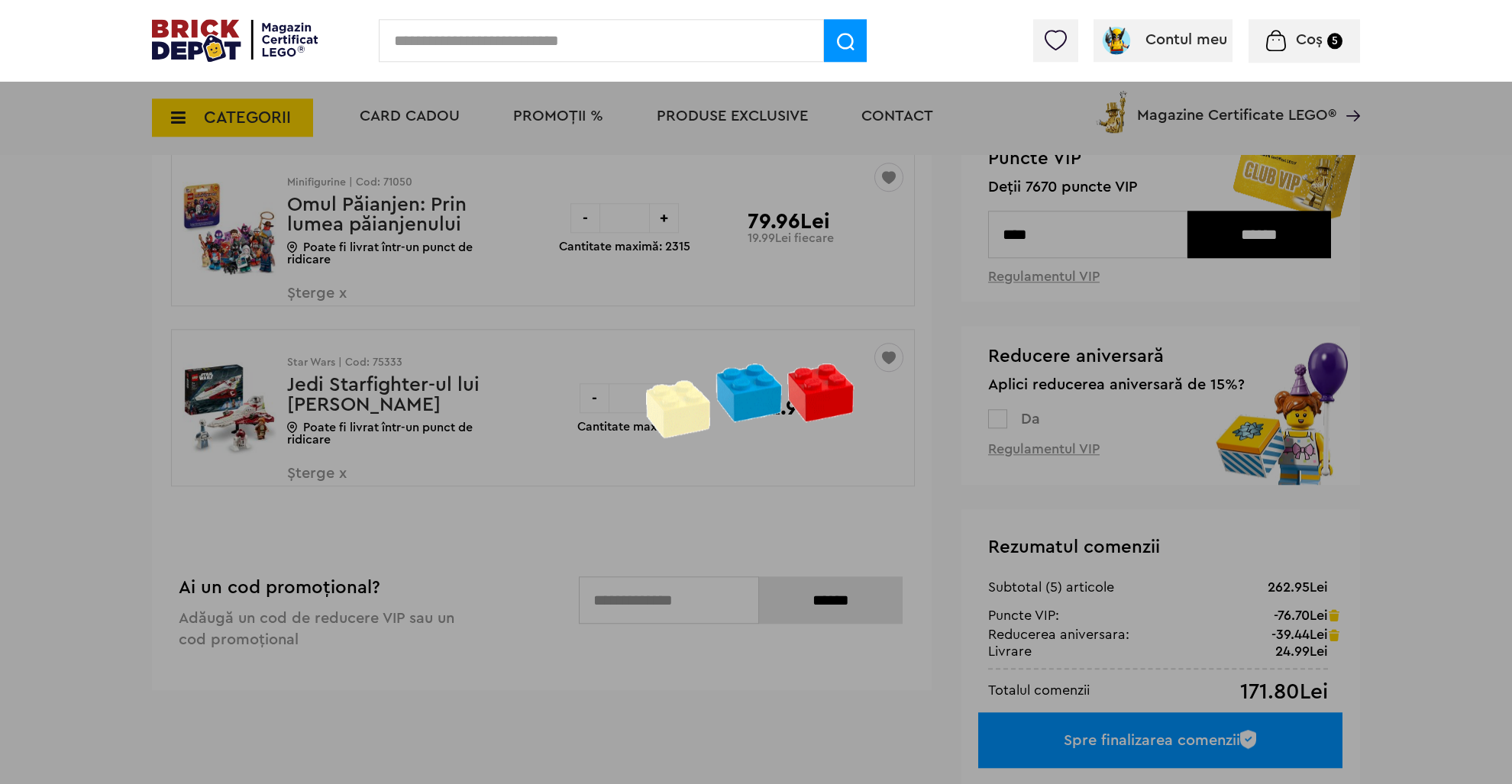
scroll to position [161, 0]
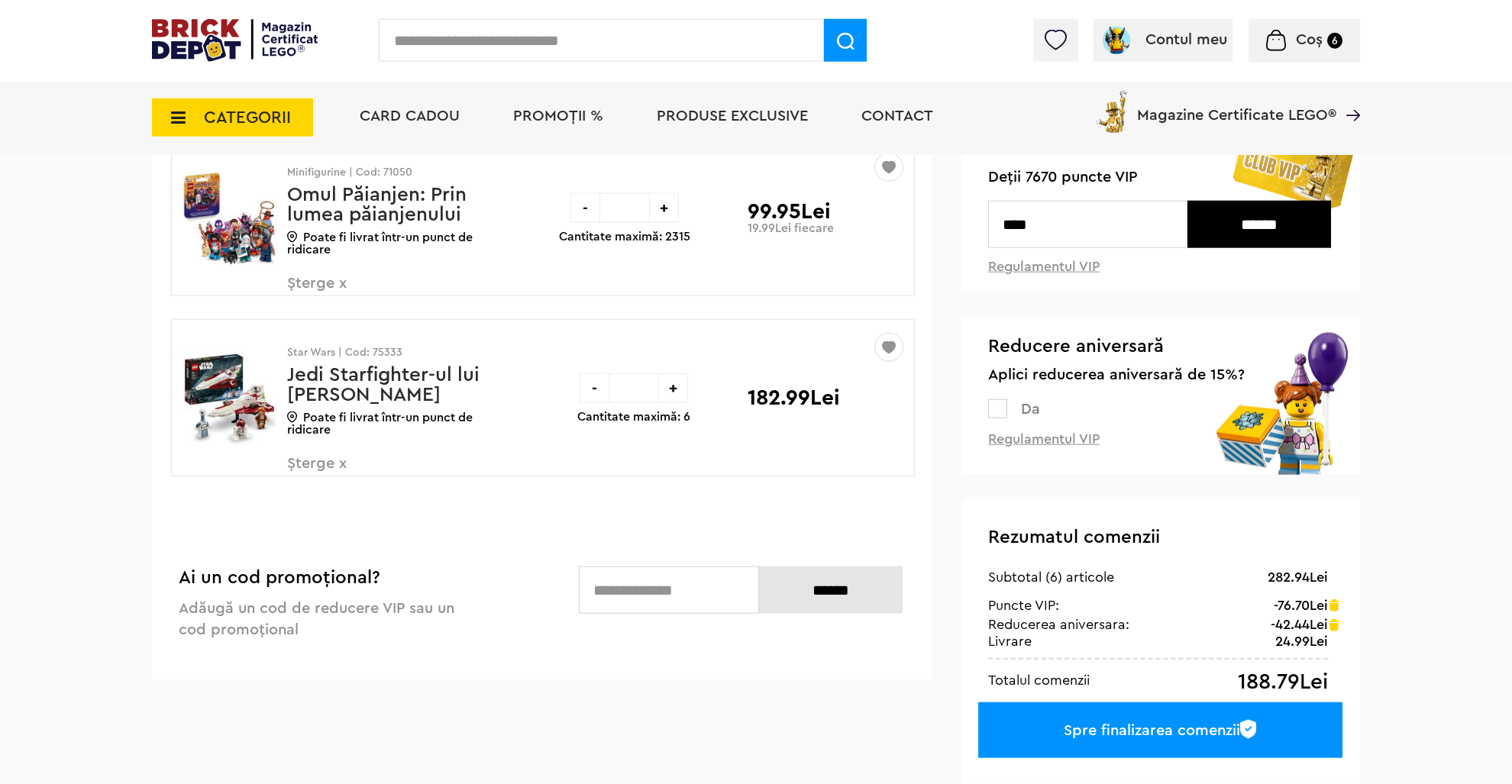
scroll to position [80, 0]
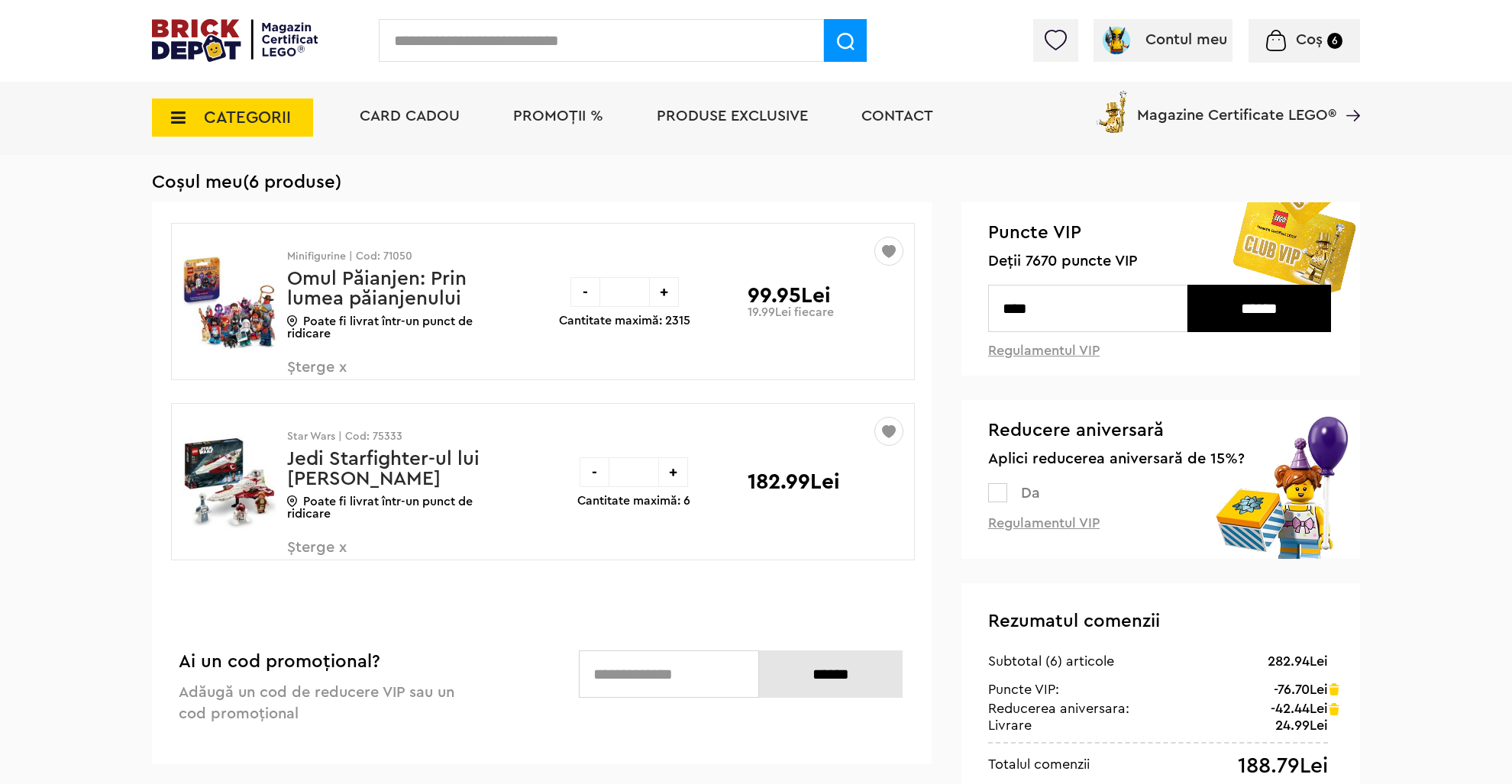
click at [584, 301] on div "-" at bounding box center [585, 291] width 30 height 30
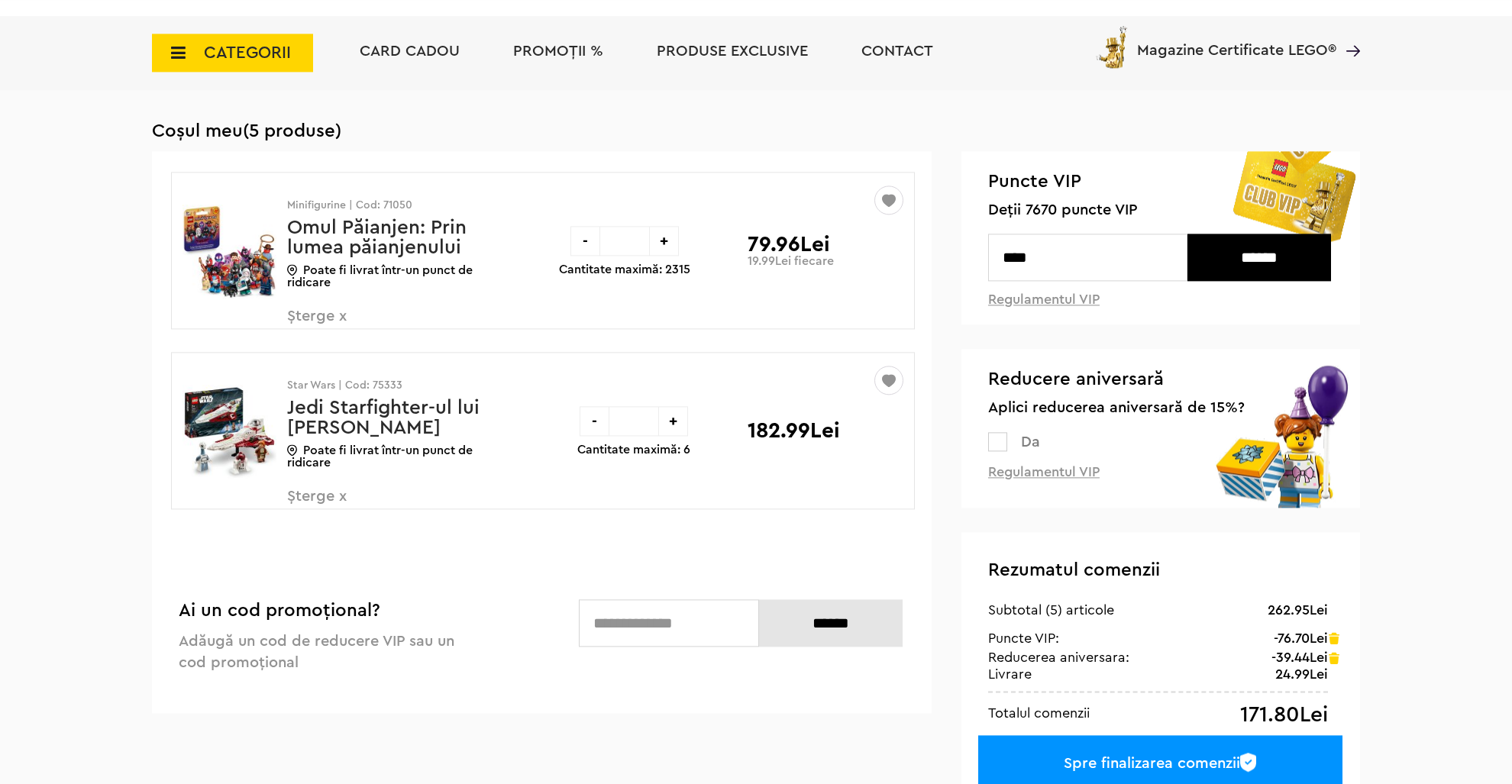
scroll to position [242, 0]
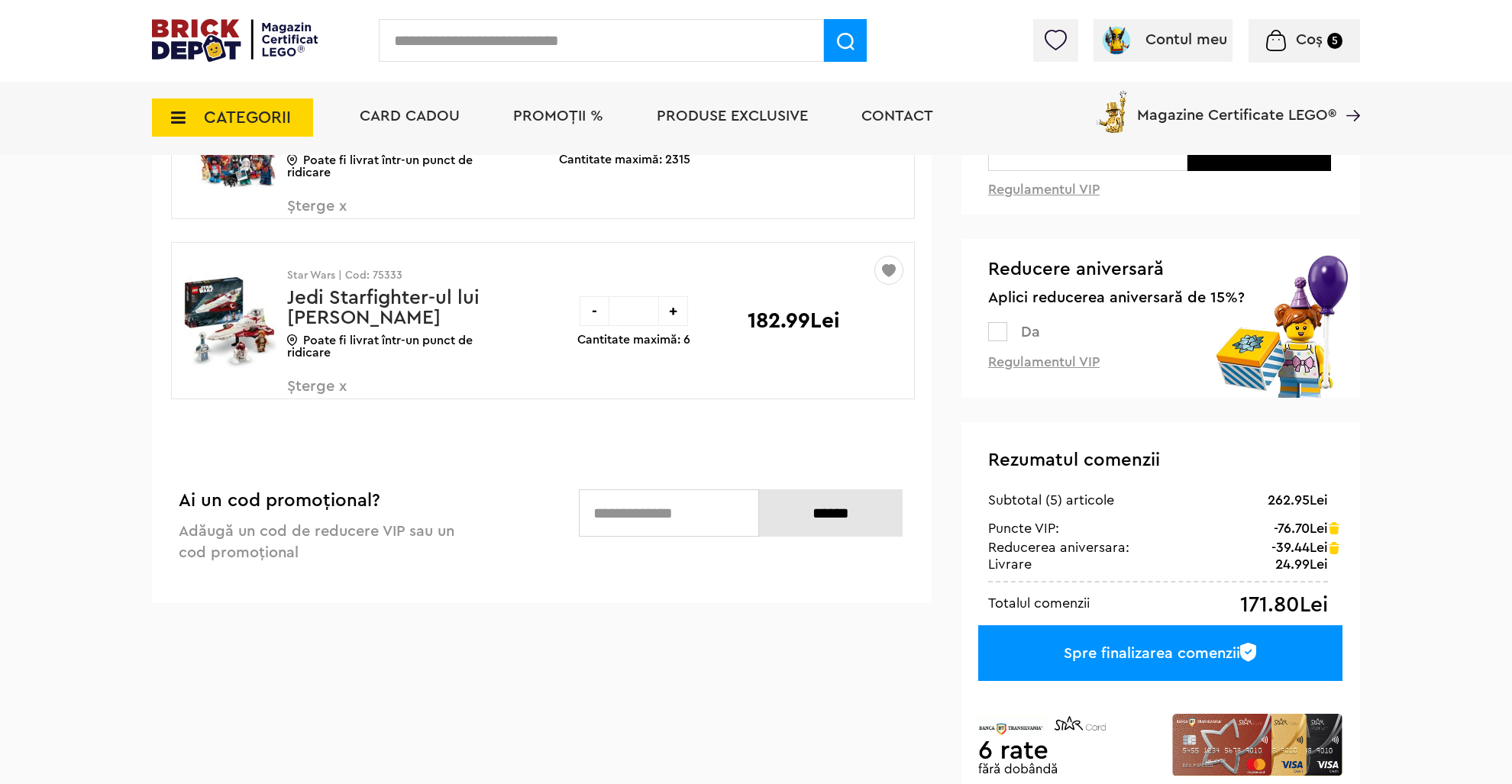
click at [1208, 649] on div "Spre finalizarea comenzii" at bounding box center [1160, 652] width 365 height 56
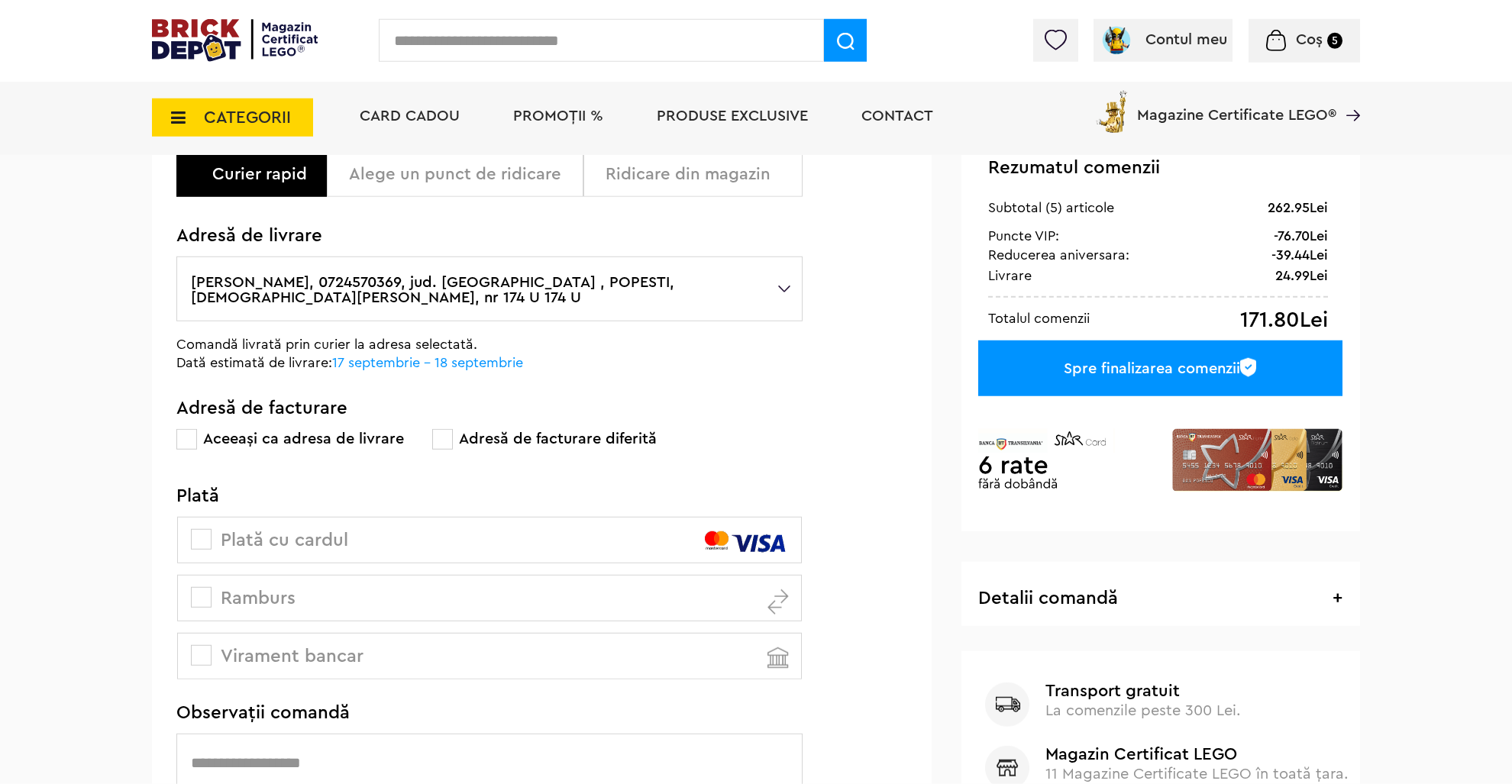
scroll to position [80, 0]
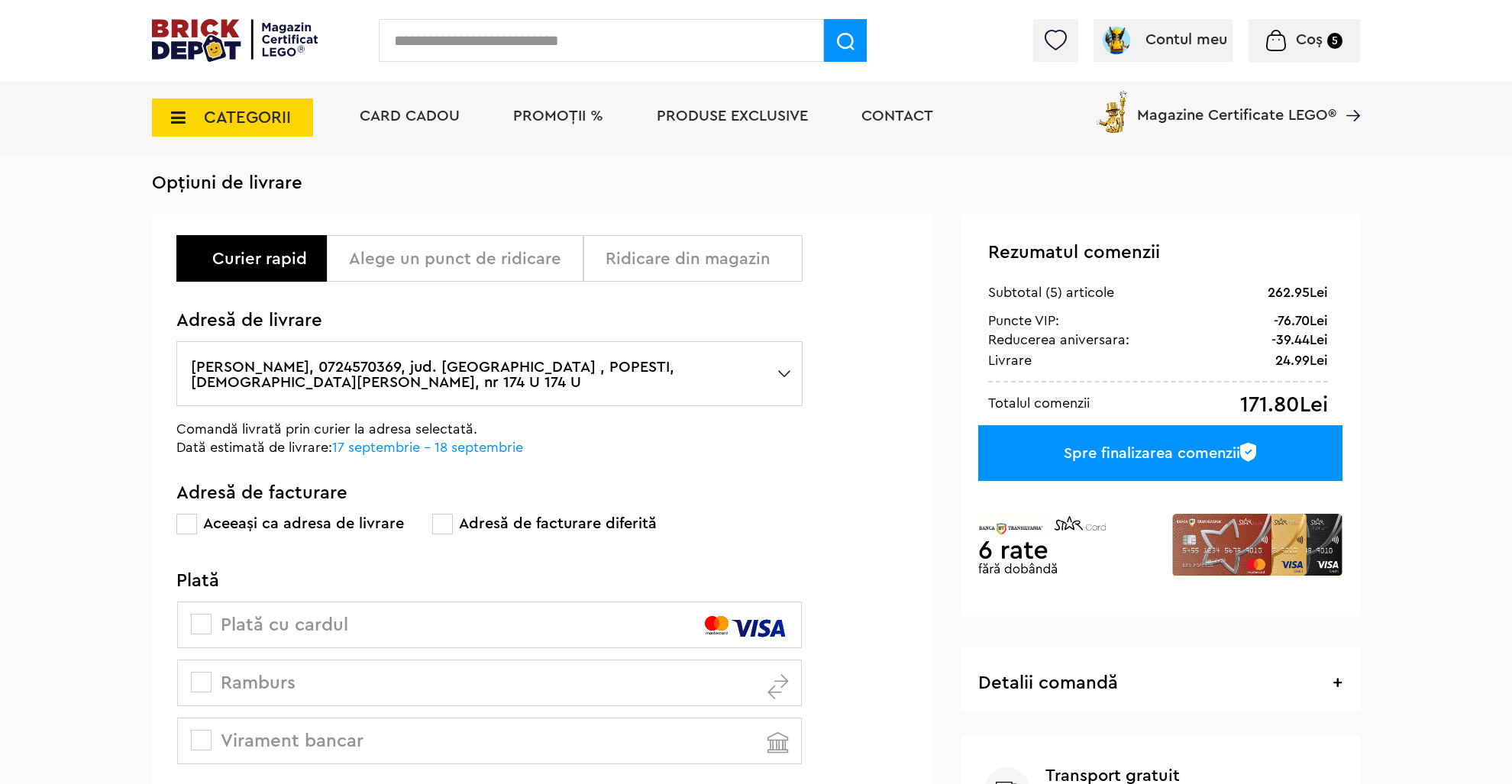
click at [472, 249] on div "Alege un punct de ridicare" at bounding box center [460, 258] width 223 height 18
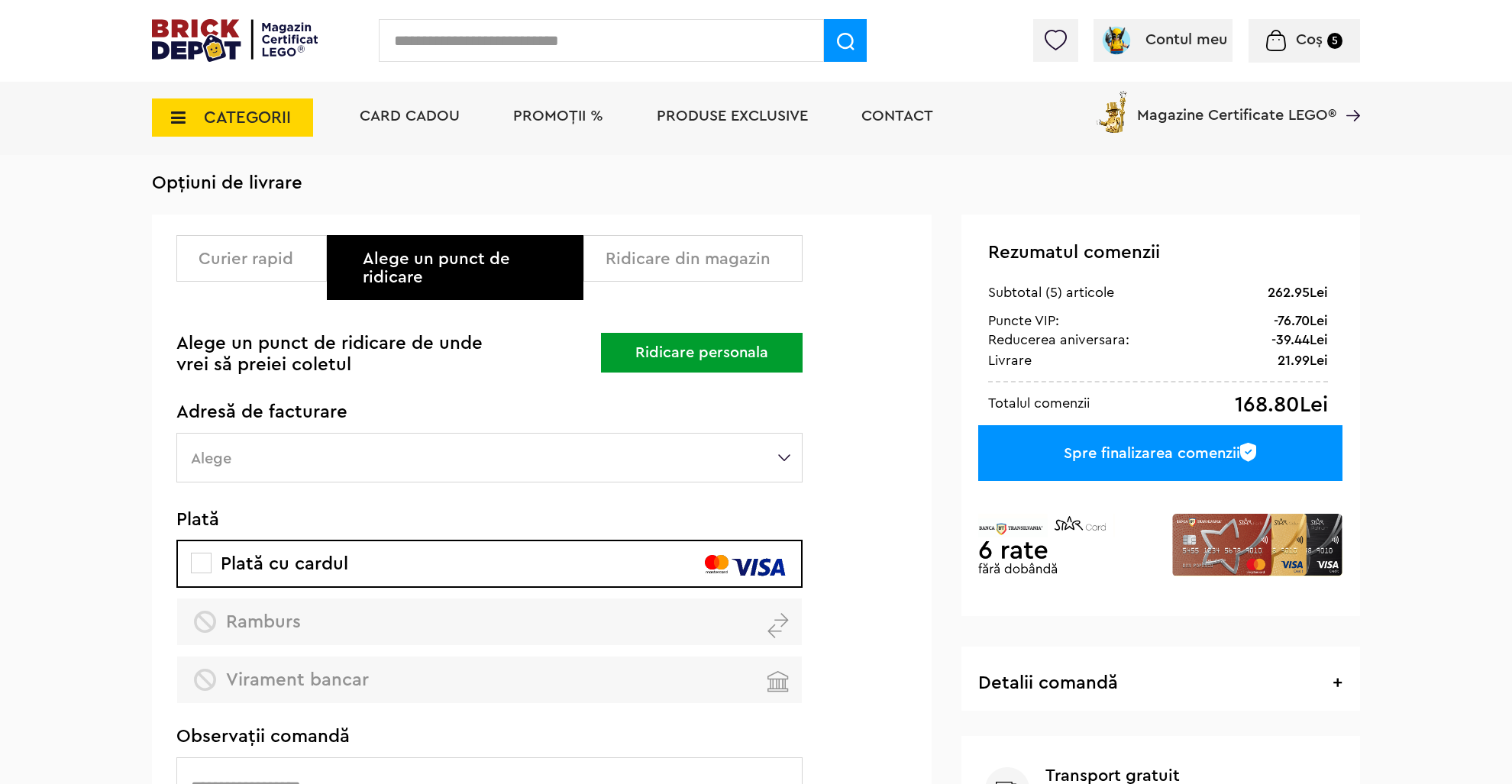
click at [642, 333] on button "Ridicare personala" at bounding box center [702, 352] width 201 height 40
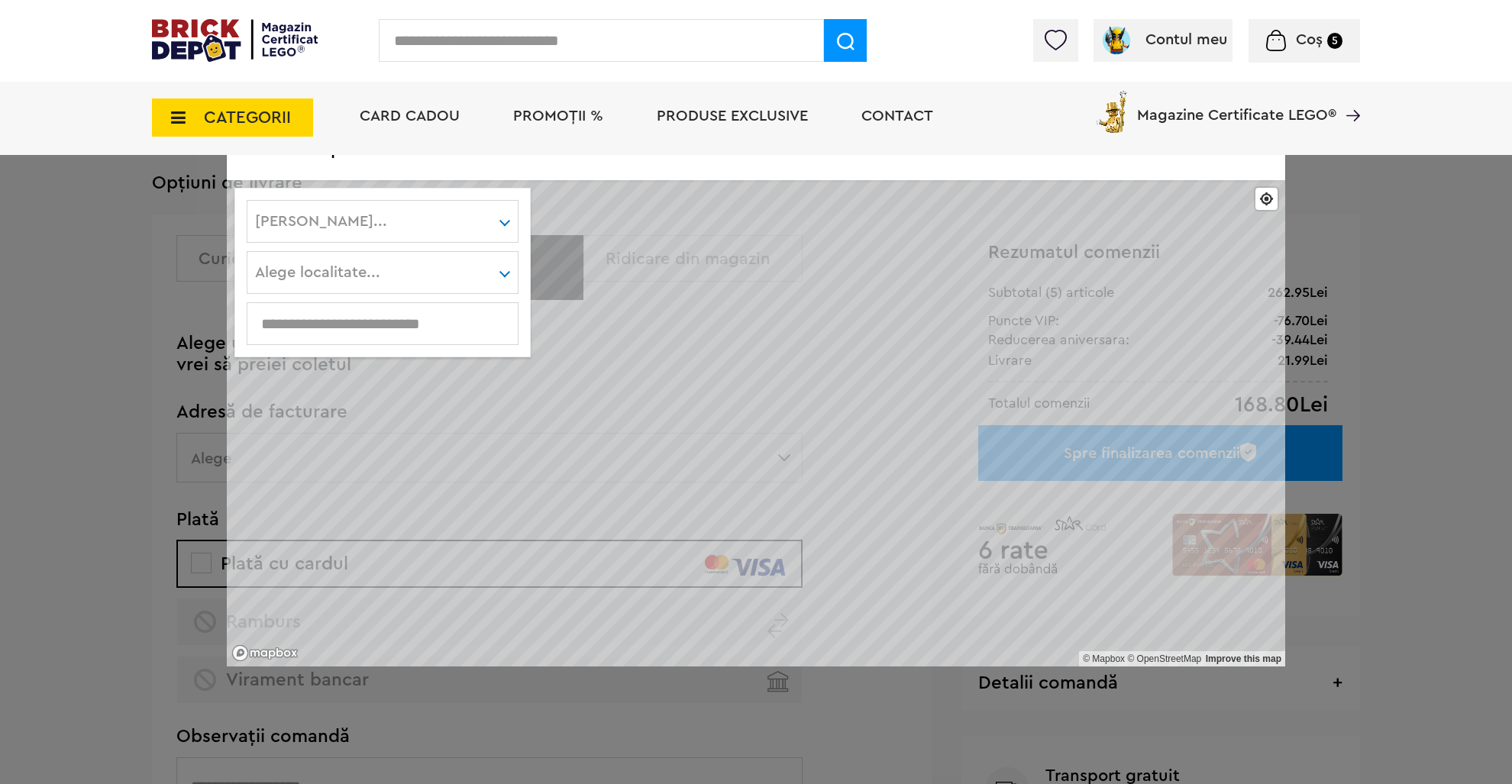
click at [448, 222] on div "Alege judet... Alba Arad Argeş Bacău Bihor Bistriţa-Năsăud Botoşani Braşov Brăi…" at bounding box center [383, 222] width 272 height 43
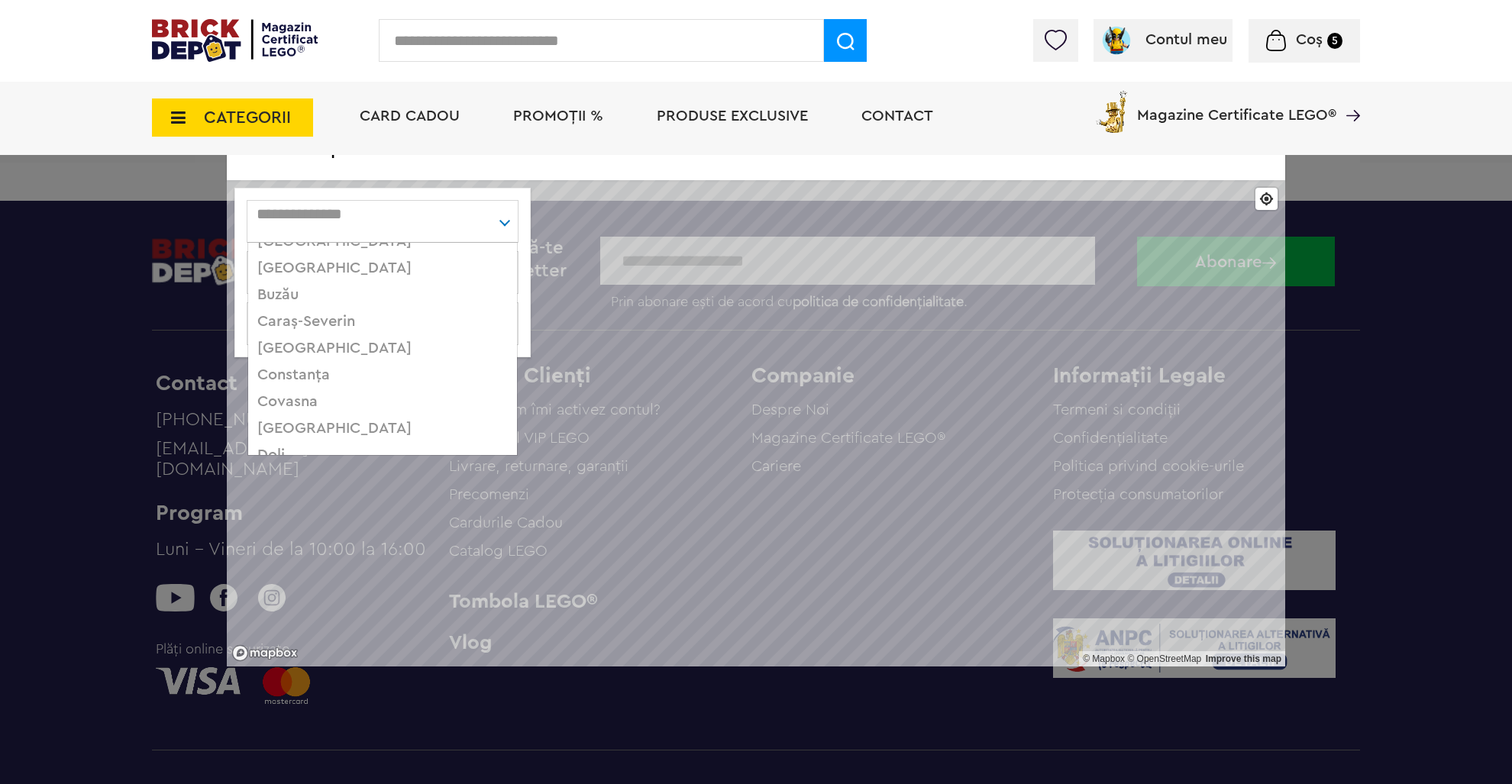
scroll to position [229, 0]
click at [283, 335] on div "Cluj" at bounding box center [383, 348] width 269 height 27
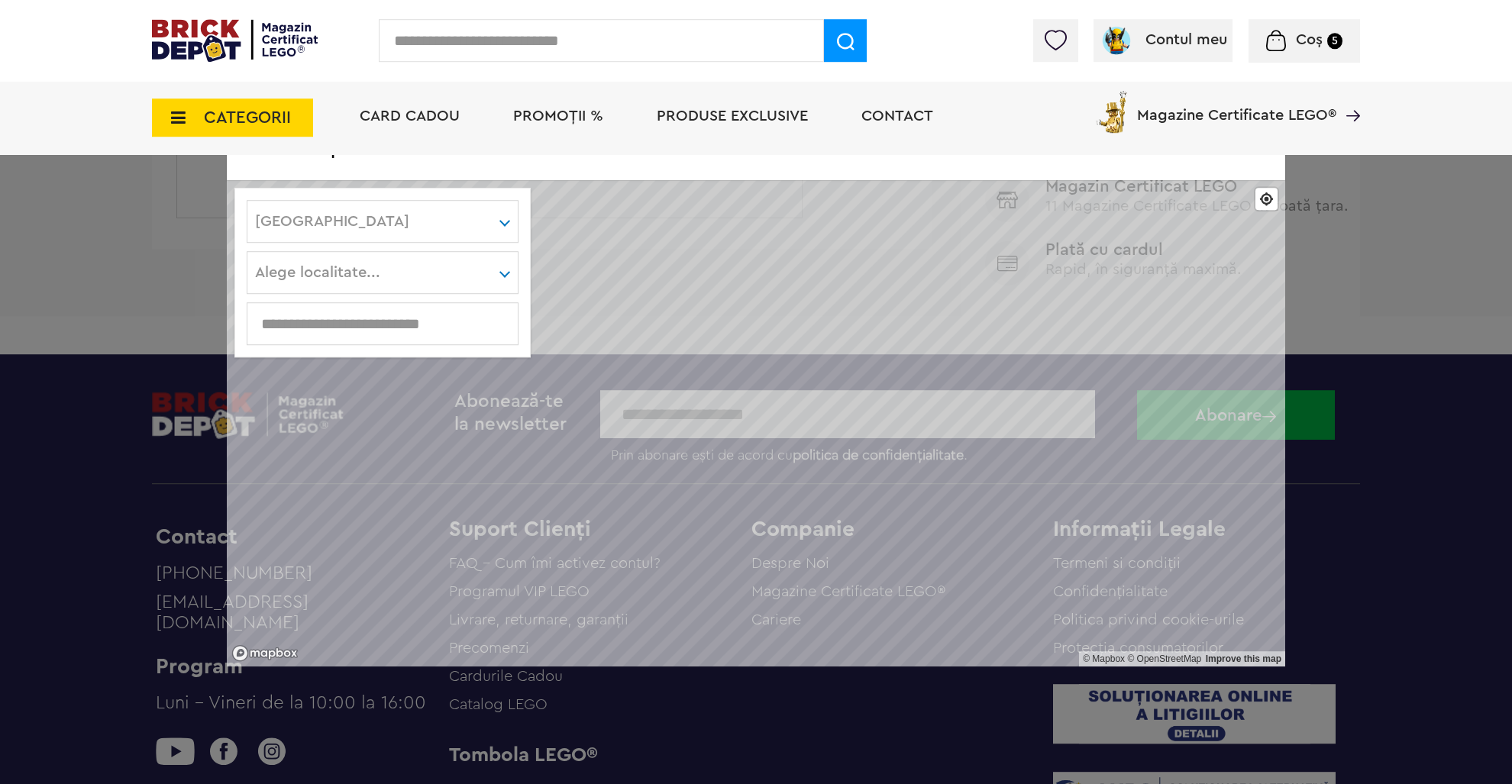
scroll to position [726, 0]
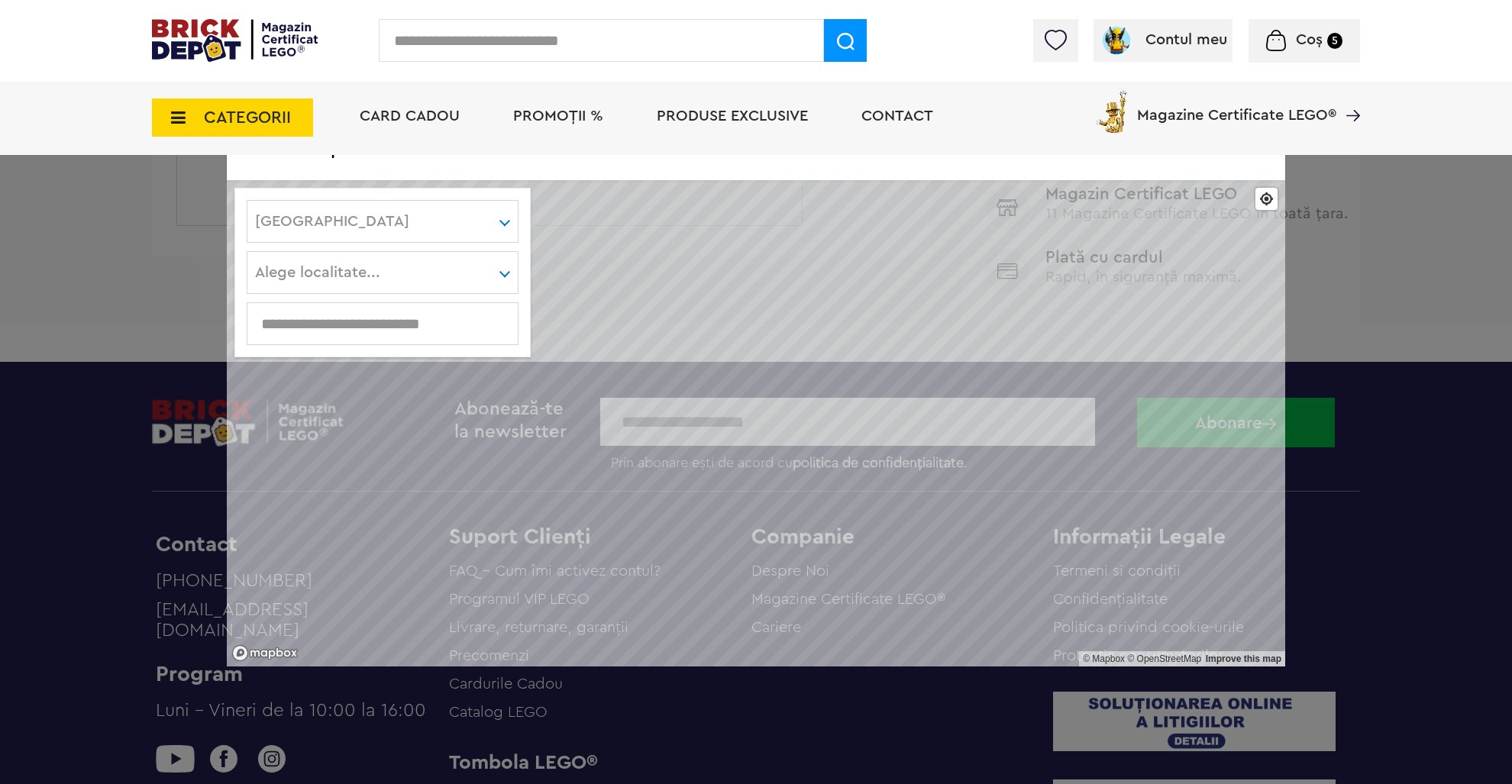
click at [479, 271] on div "Alege localitate... Agarbiciu Aghiresu Aghiresu-Fabrici Agris Aiton Alunis Alun…" at bounding box center [383, 273] width 272 height 43
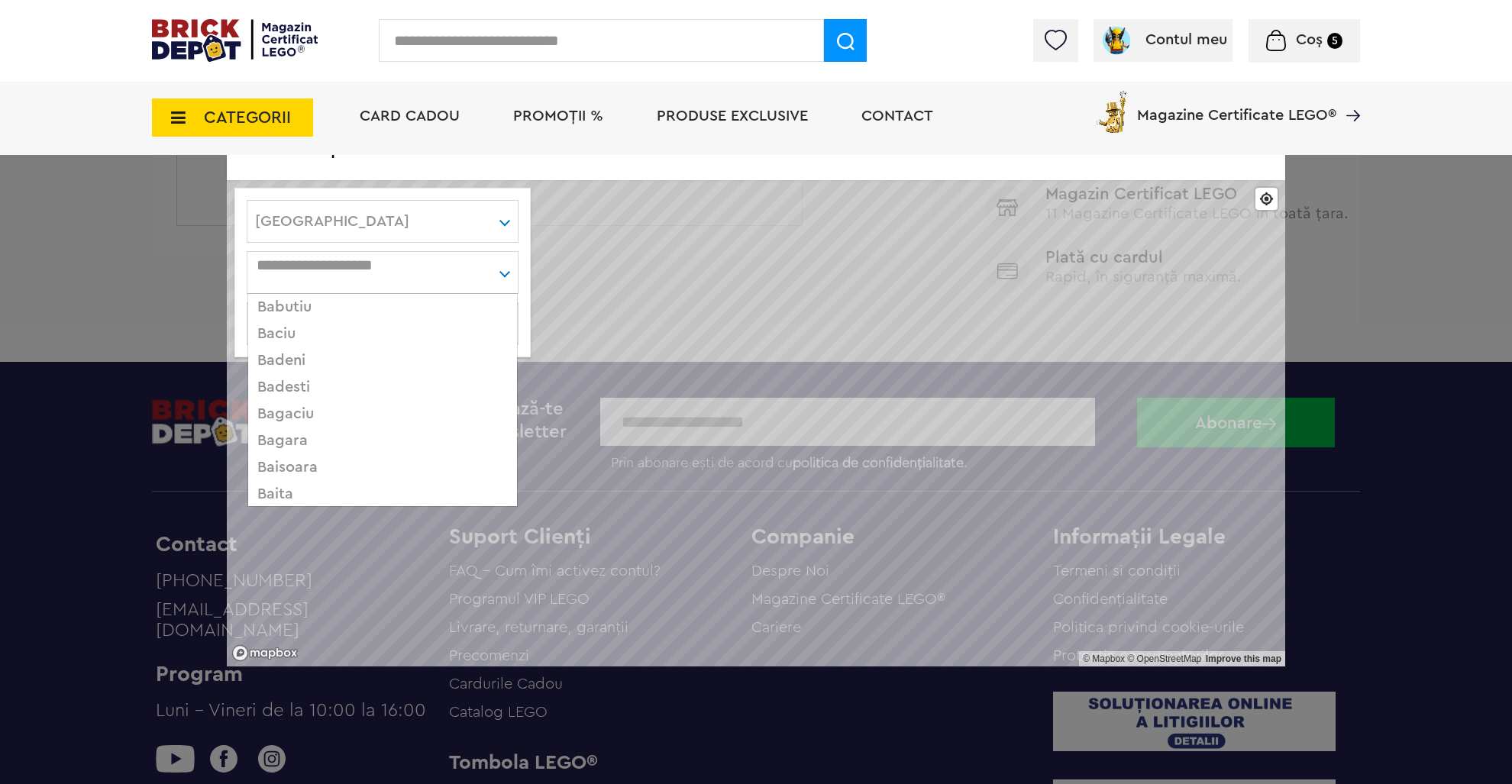
scroll to position [454, 0]
click at [274, 334] on div "Baciu" at bounding box center [383, 334] width 269 height 27
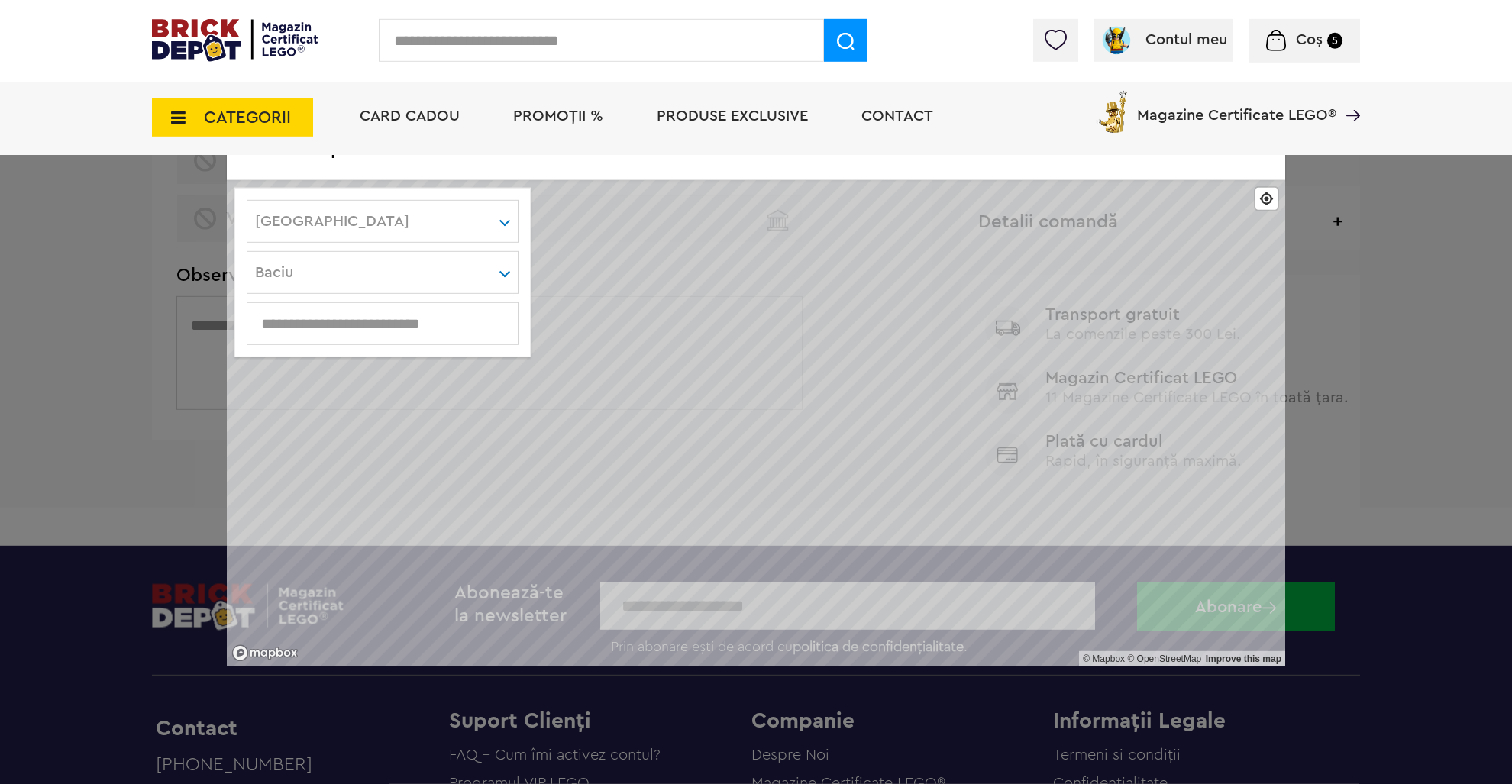
scroll to position [483, 0]
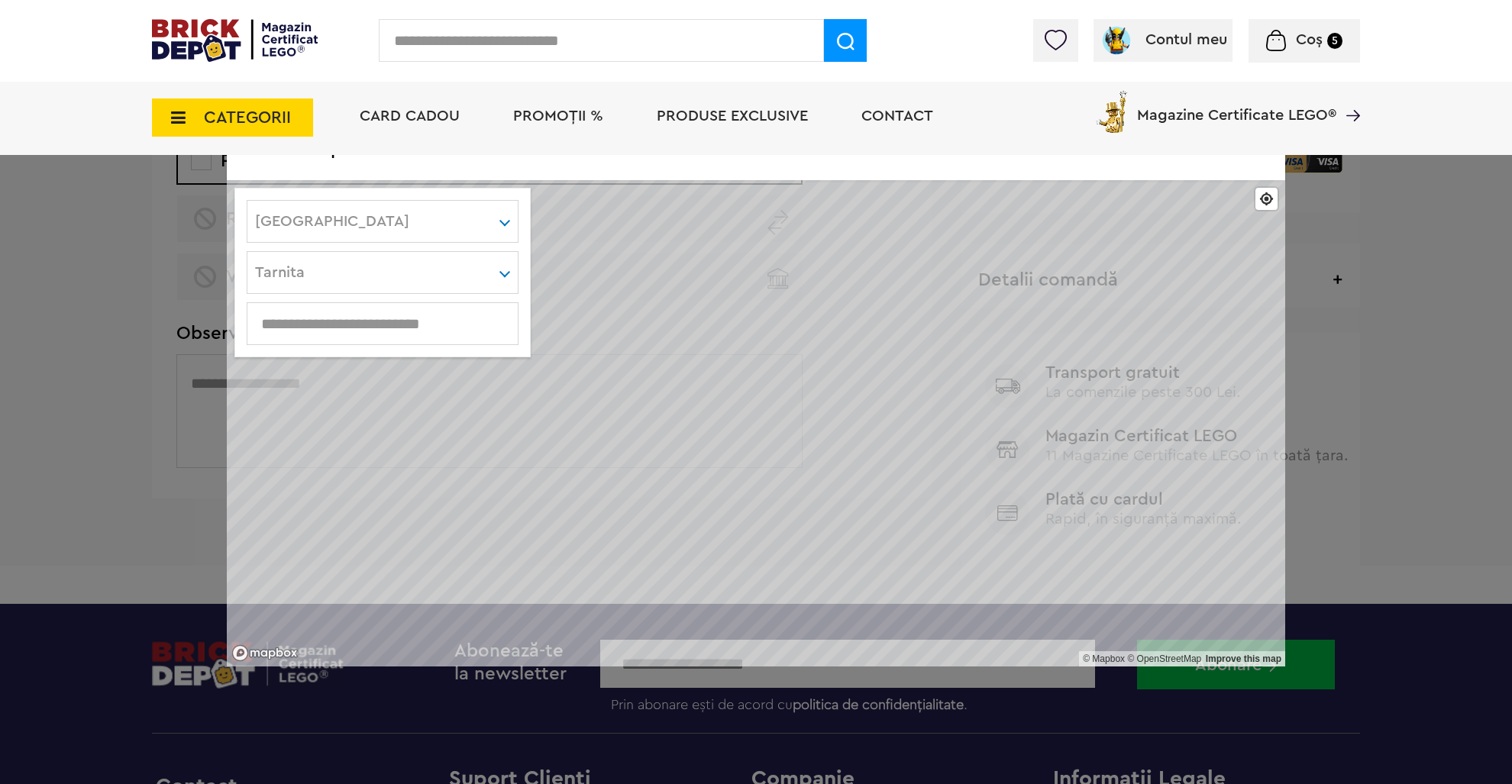
click at [427, 326] on input "text" at bounding box center [383, 324] width 270 height 17
type input "*******"
click at [443, 265] on div "******* Tarnita Agarbiciu Aghiresu Aghiresu-Fabrici Agris Aiton Alunis Alunisu …" at bounding box center [383, 273] width 272 height 43
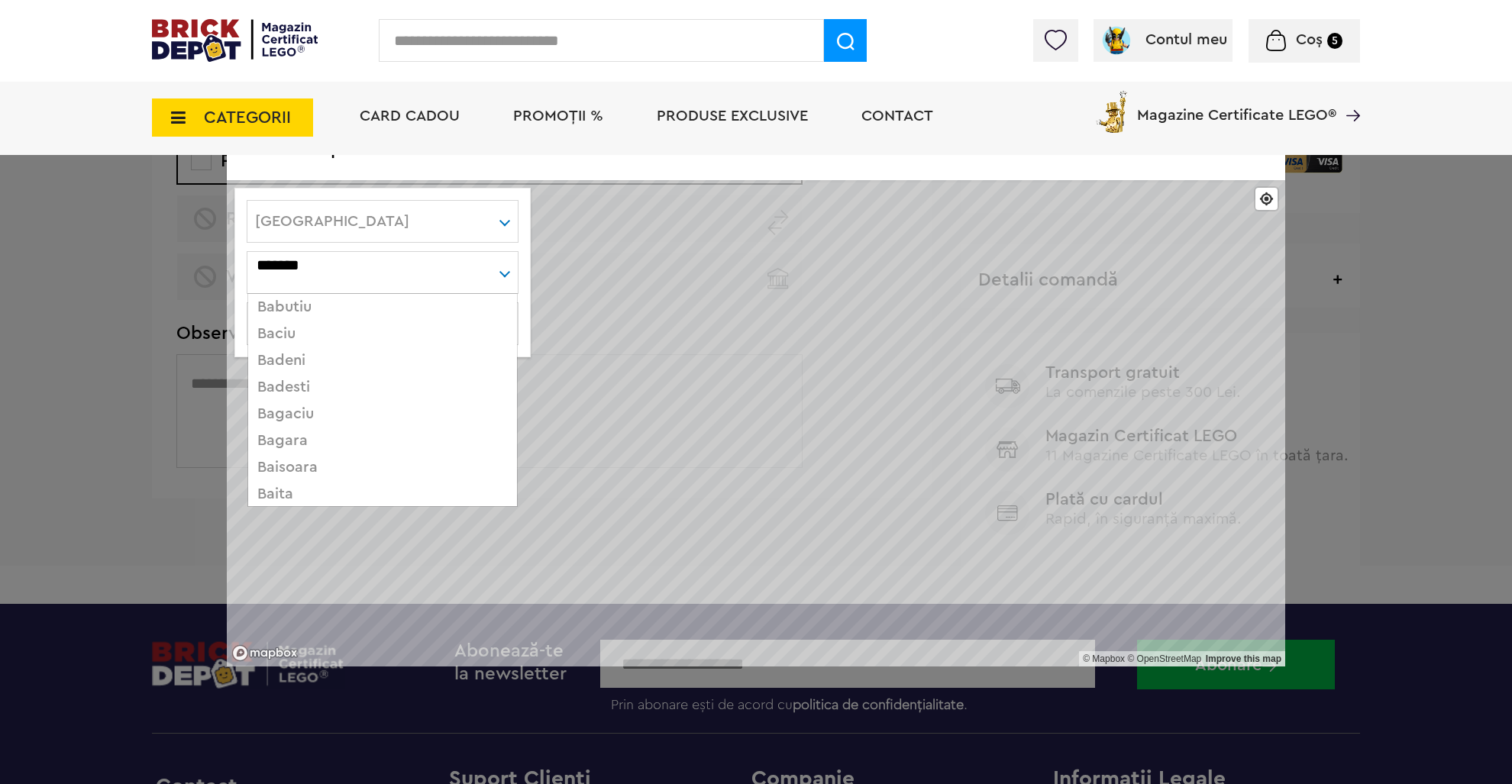
drag, startPoint x: 382, startPoint y: 267, endPoint x: 194, endPoint y: 264, distance: 188.0
click at [248, 264] on input "*******" at bounding box center [383, 265] width 270 height 26
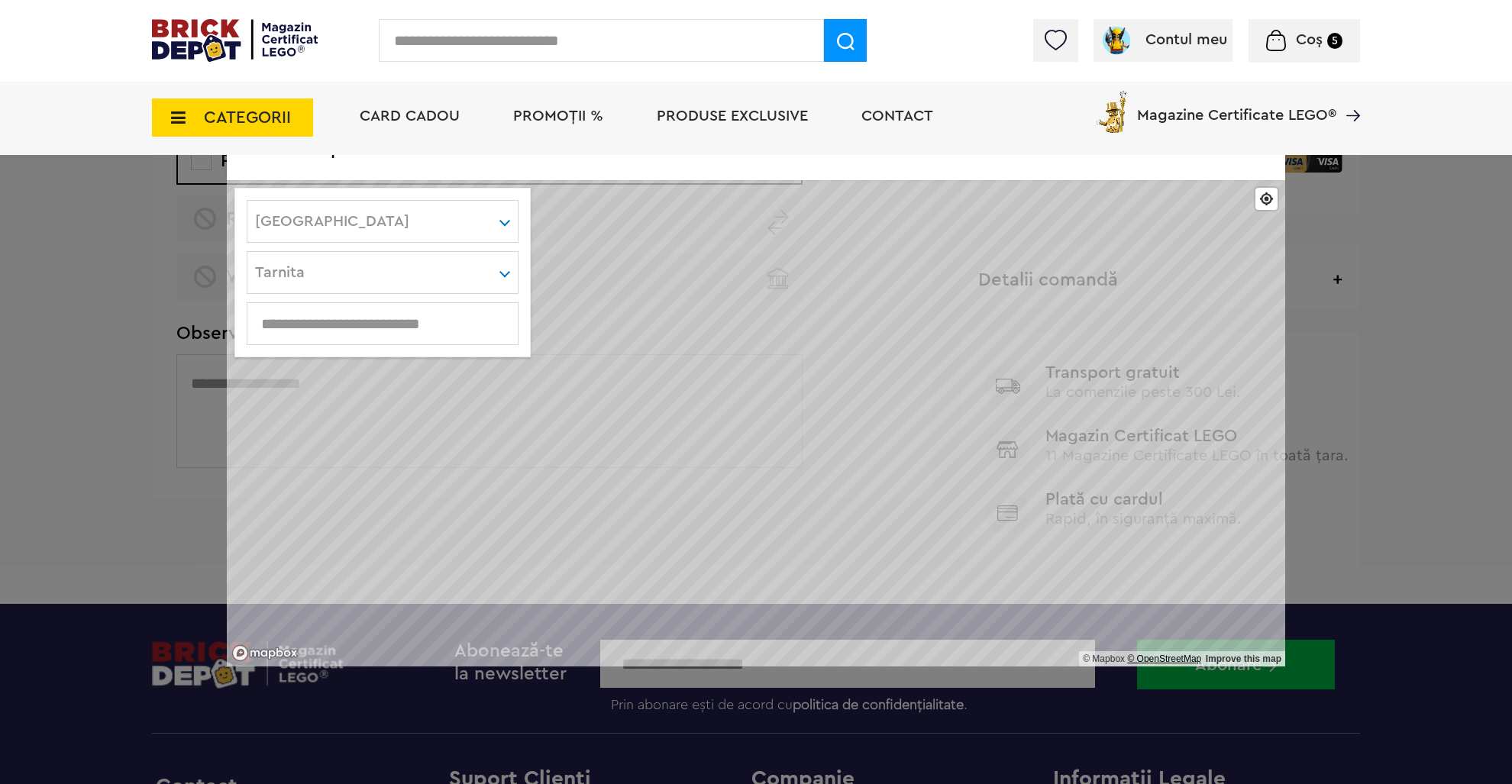
click at [1137, 658] on div "© Mapbox © OpenStreetMap Improve this map" at bounding box center [756, 424] width 1059 height 487
click at [1260, 199] on span "Find my location" at bounding box center [1267, 199] width 22 height 22
click at [1344, 316] on div "Ridicare personala © Mapbox © OpenStreetMap Improve this map Cluj Alba Arad Arg…" at bounding box center [756, 392] width 1512 height 784
click at [126, 288] on div "Ridicare personala © Mapbox © OpenStreetMap Improve this map Cluj Alba Arad Arg…" at bounding box center [756, 392] width 1512 height 784
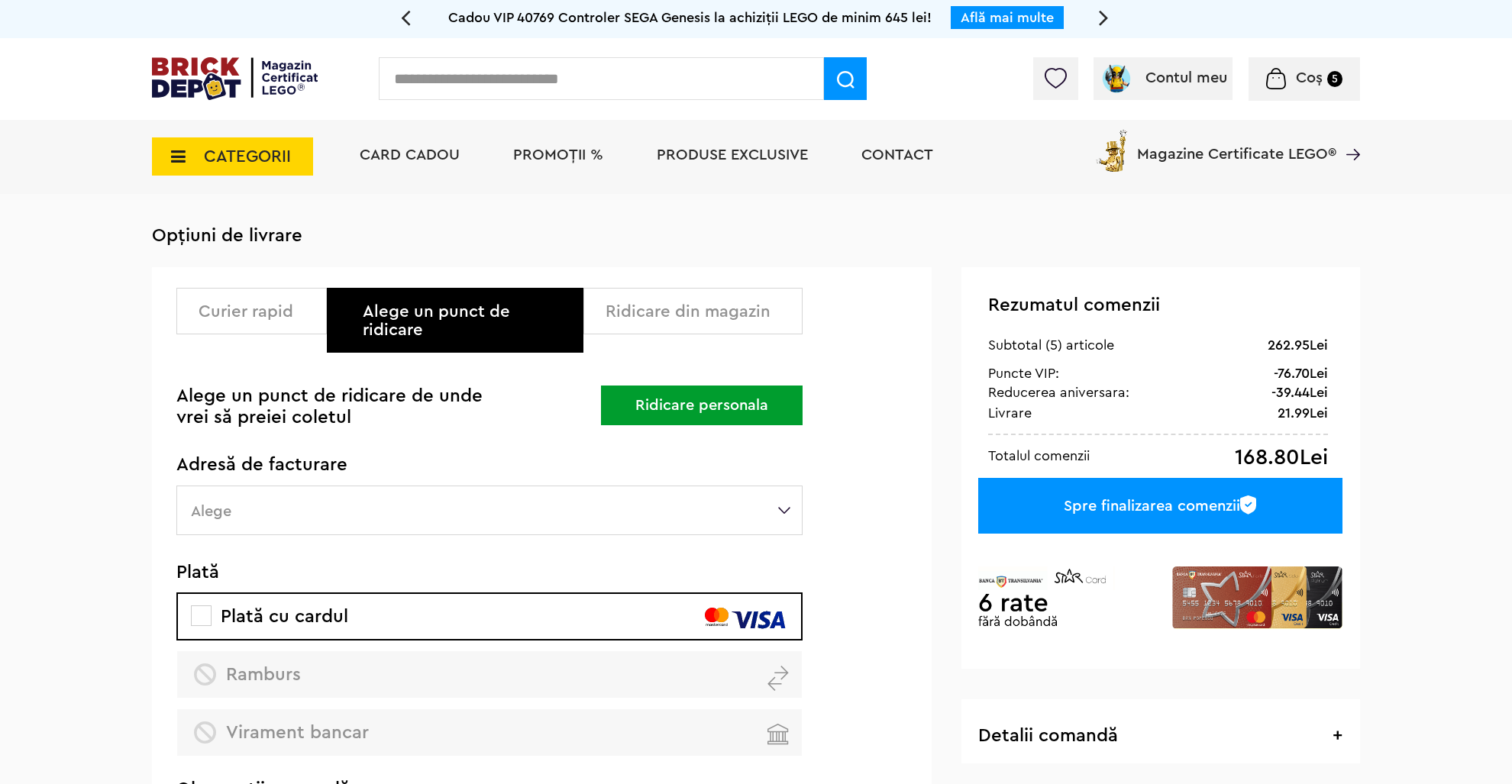
click at [667, 311] on div "Ridicare din magazin" at bounding box center [698, 311] width 186 height 18
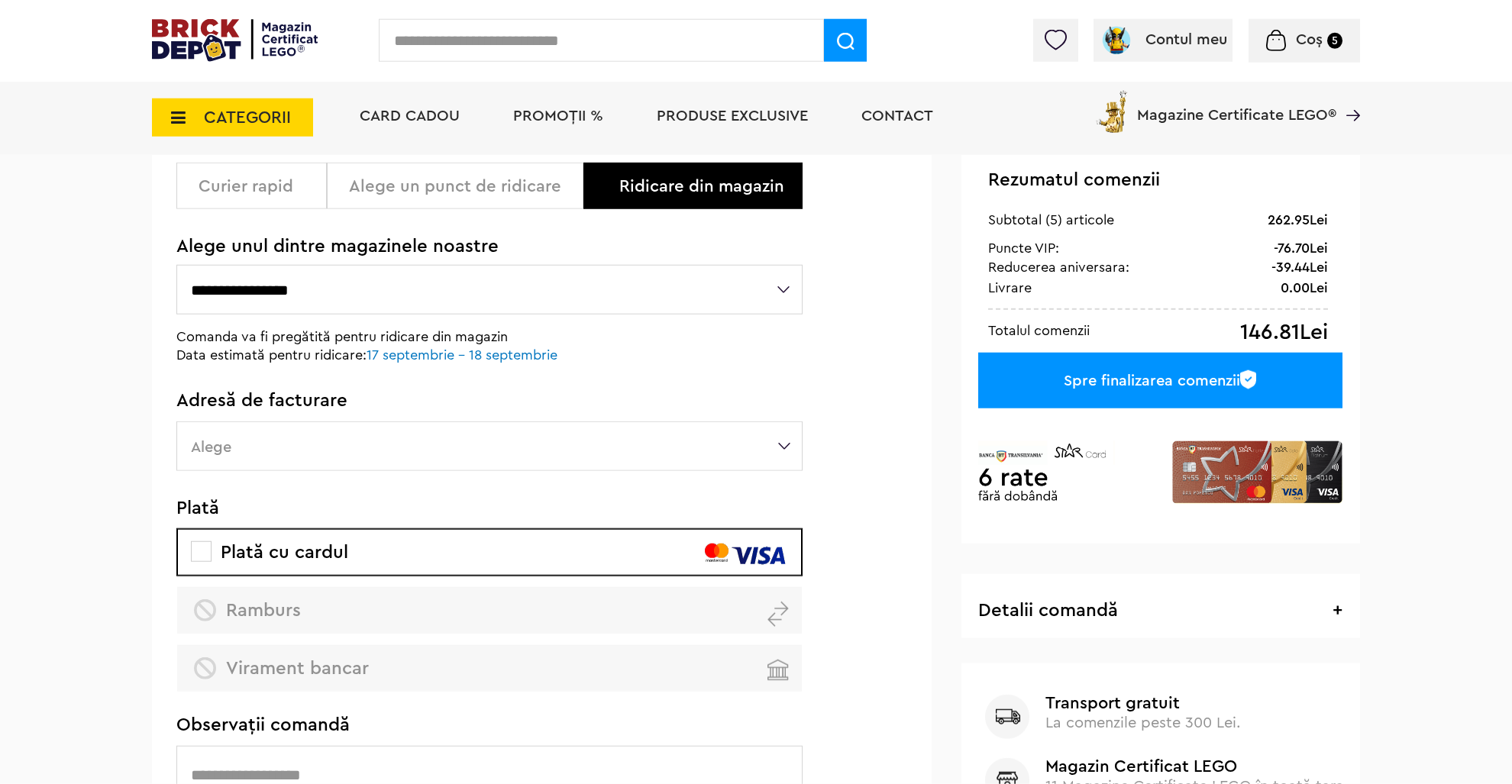
scroll to position [161, 0]
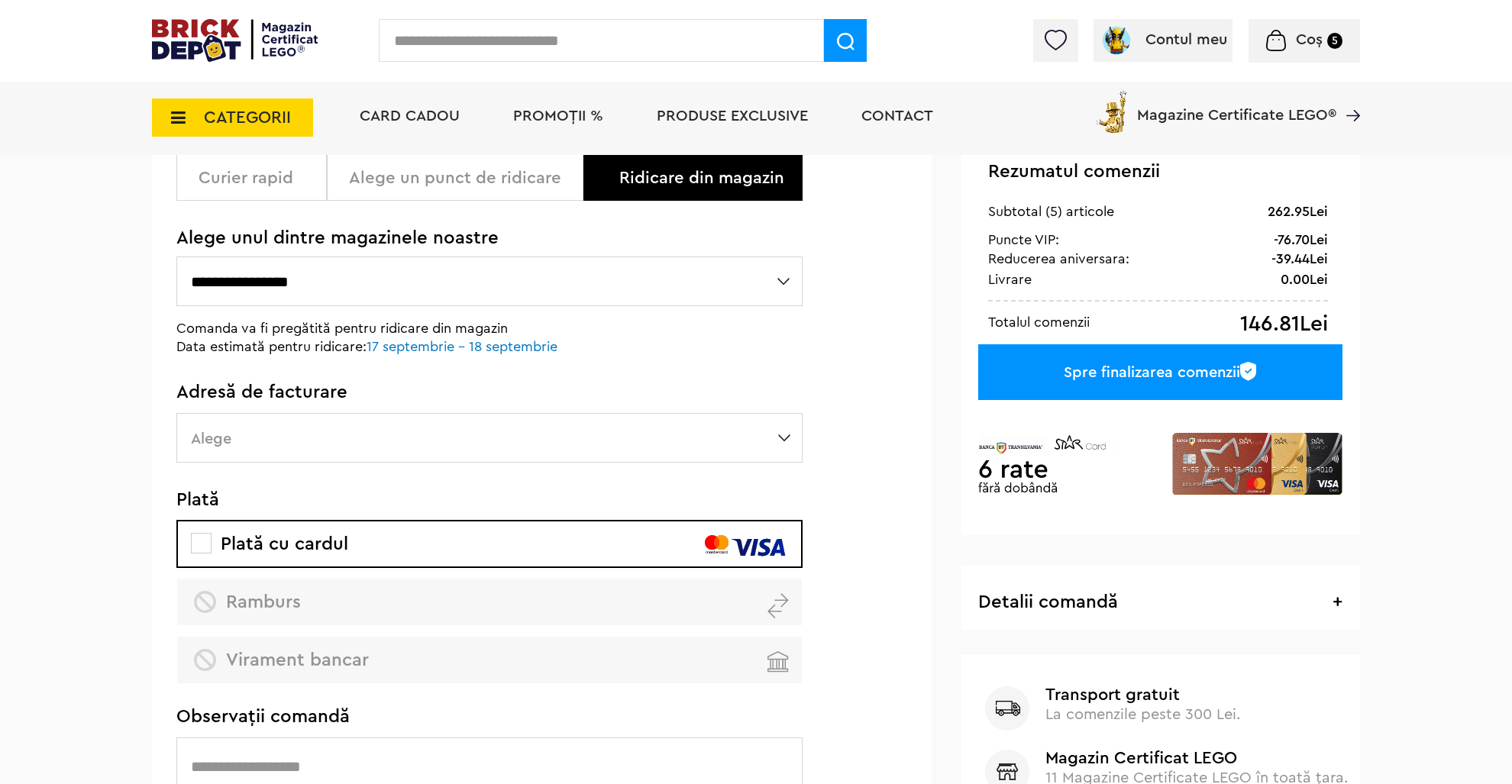
click at [176, 256] on select "**********" at bounding box center [489, 281] width 626 height 50
select select "**"
click option "**********" at bounding box center [0, 0] width 0 height 0
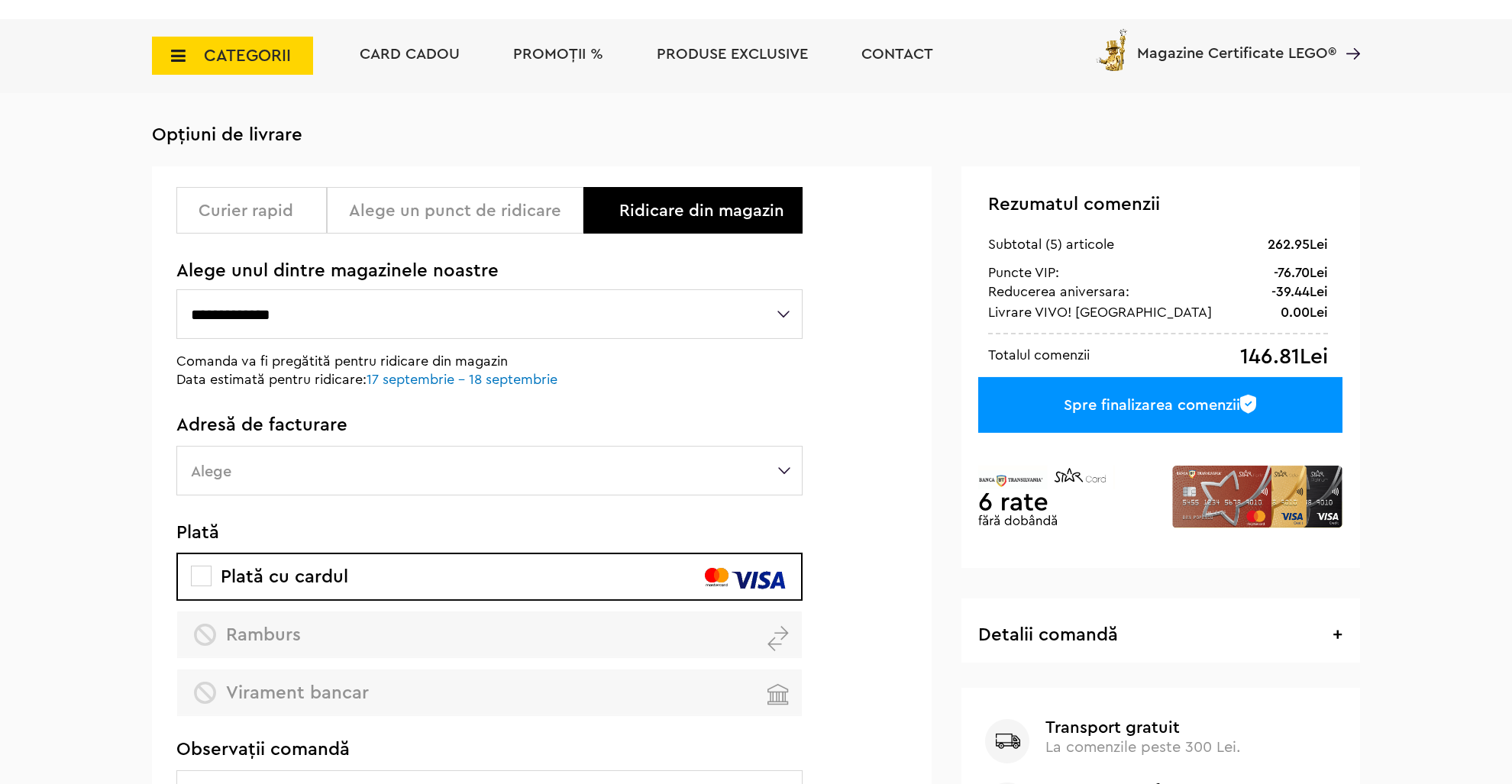
scroll to position [0, 0]
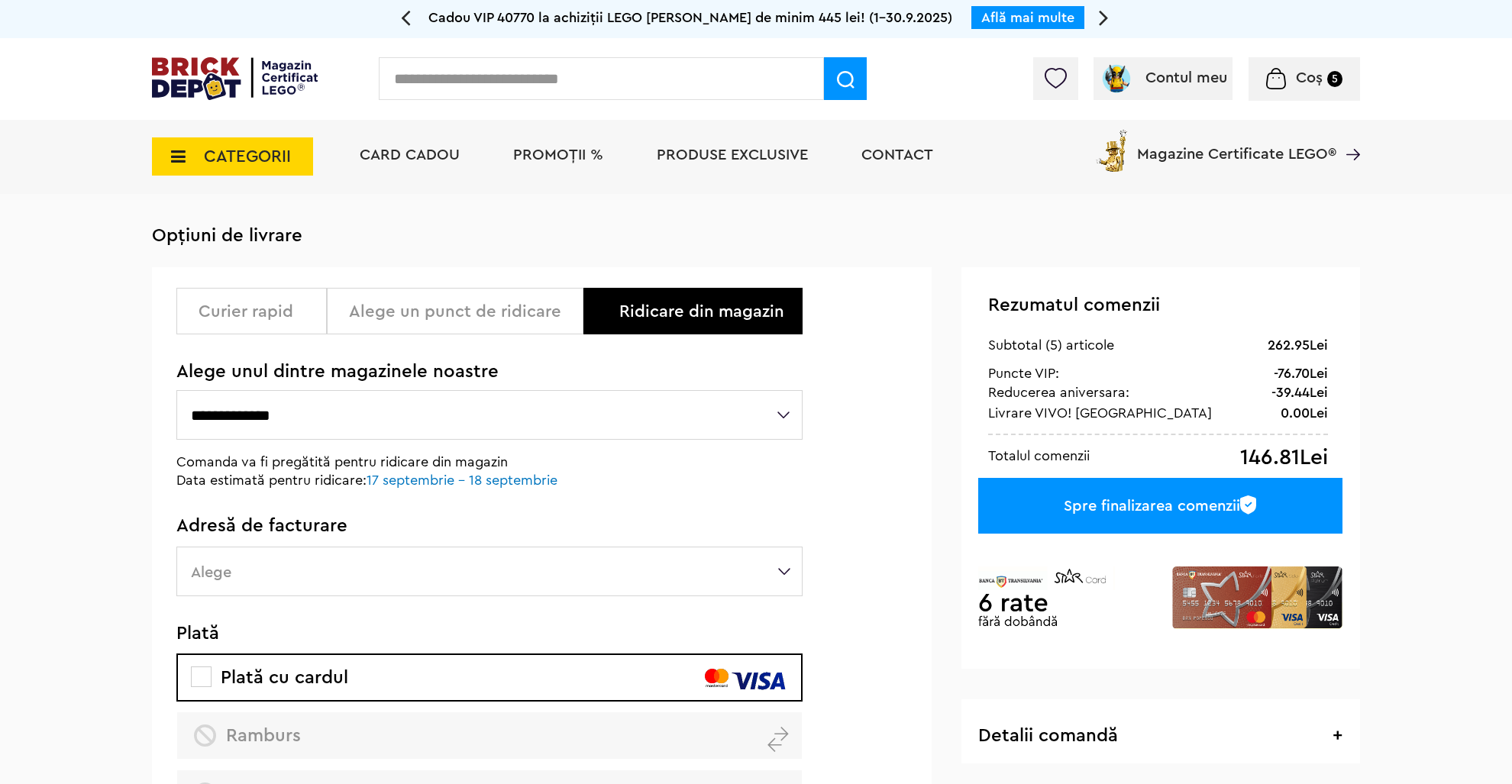
click at [891, 501] on div "**********" at bounding box center [542, 641] width 780 height 748
click at [403, 315] on div "Alege un punct de ridicare" at bounding box center [460, 311] width 223 height 18
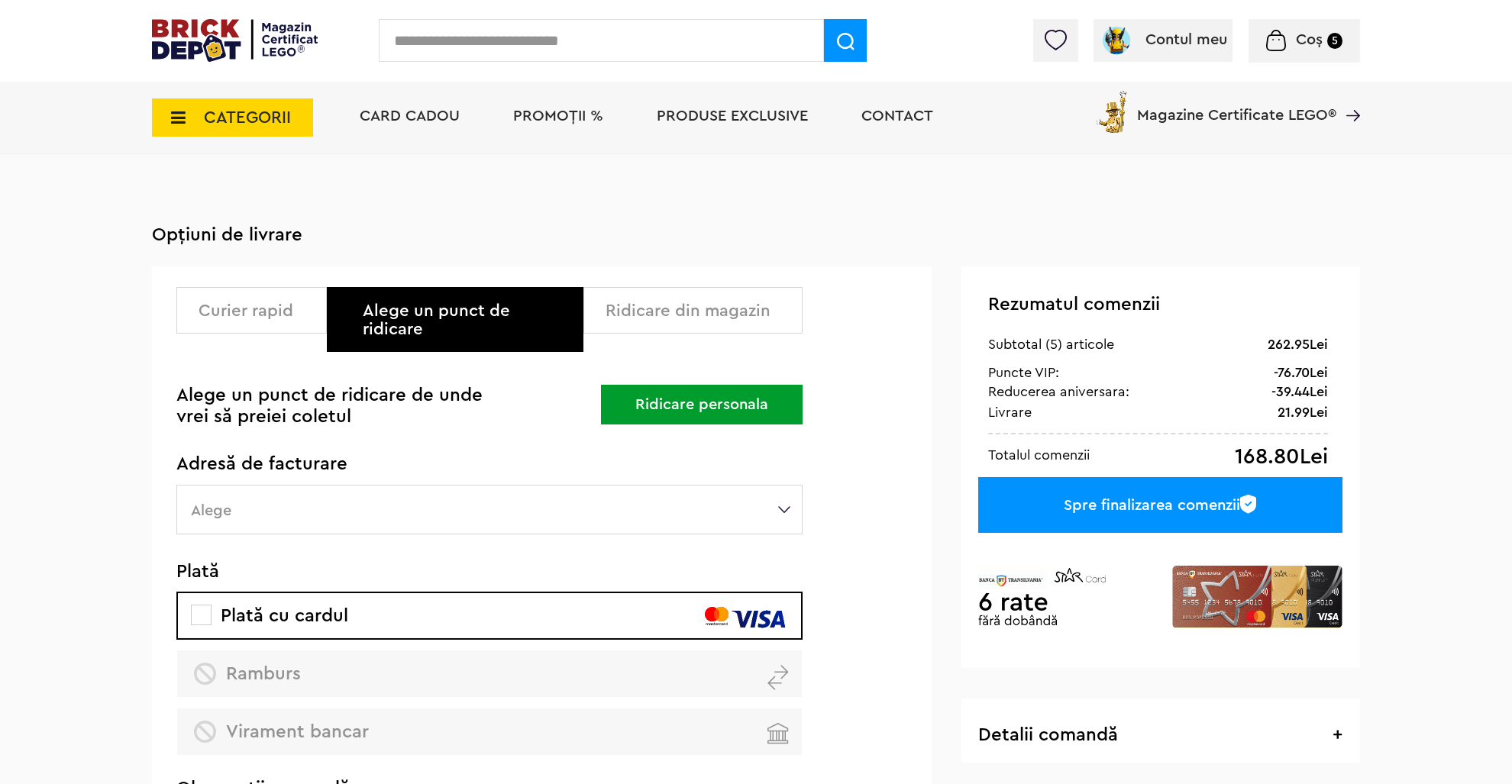
scroll to position [161, 0]
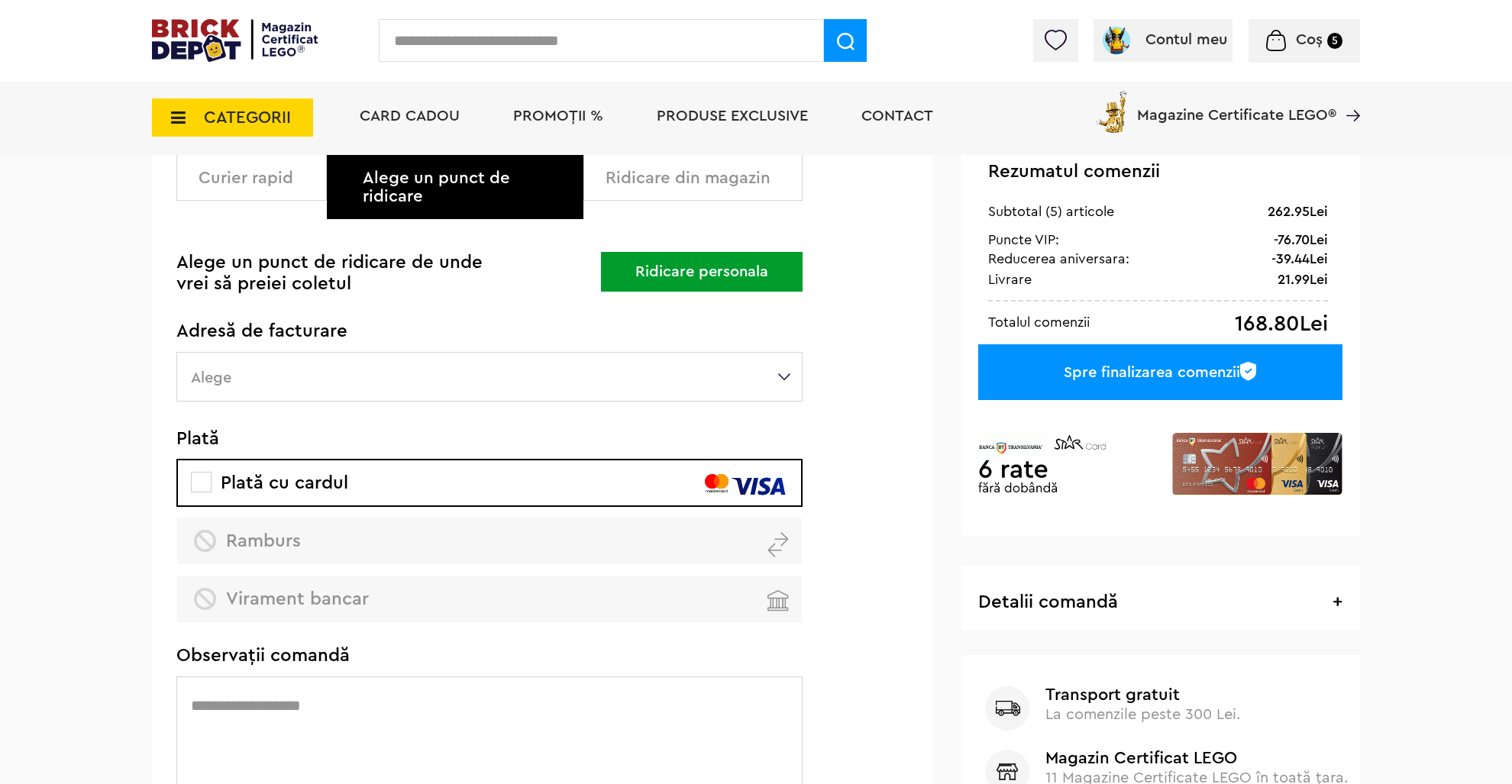
click at [324, 536] on div "Plată cu cardul Ramburs Virament bancar" at bounding box center [489, 541] width 626 height 162
click at [332, 571] on div "Plată cu cardul Ramburs Virament bancar" at bounding box center [489, 541] width 626 height 162
click at [196, 472] on span at bounding box center [201, 482] width 21 height 21
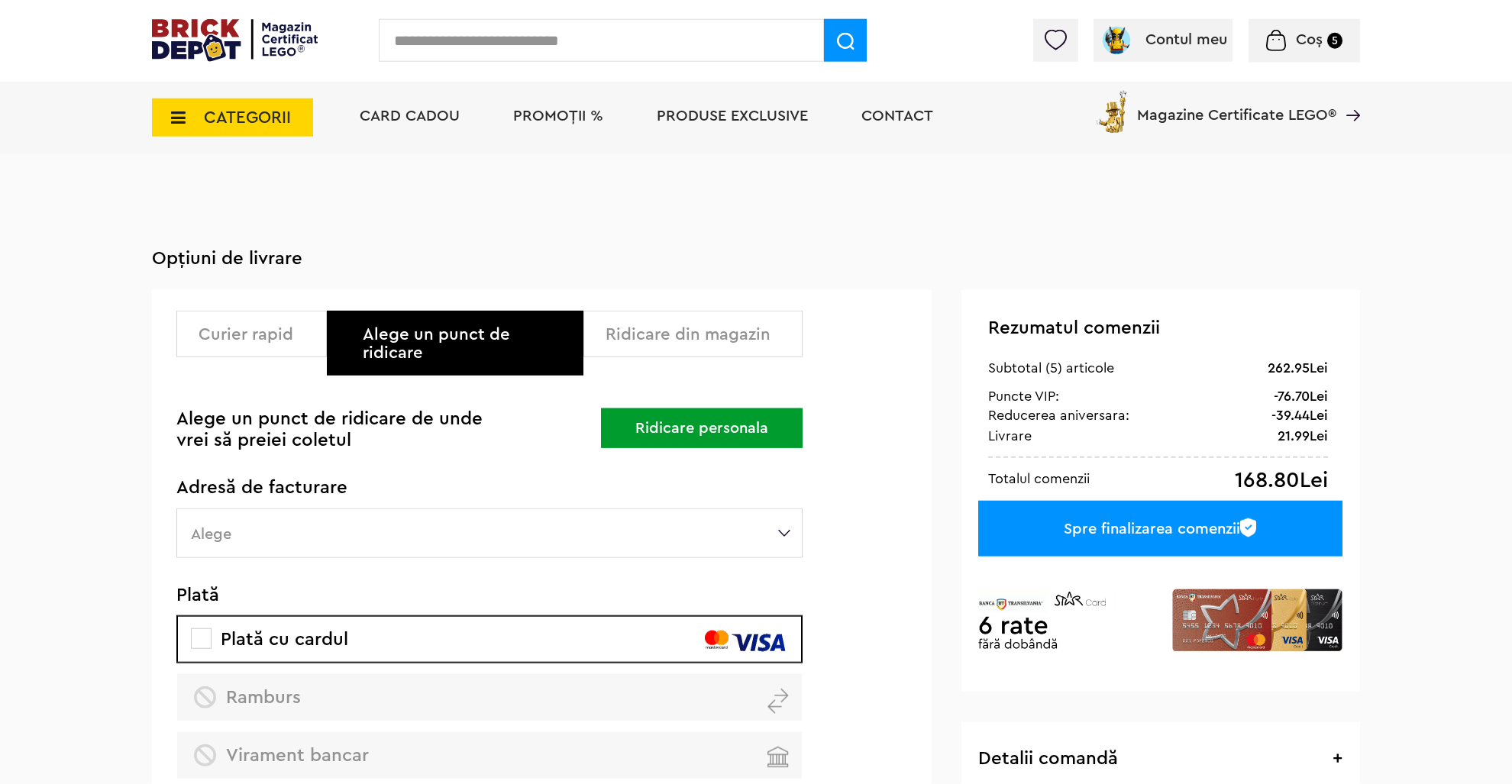
scroll to position [0, 0]
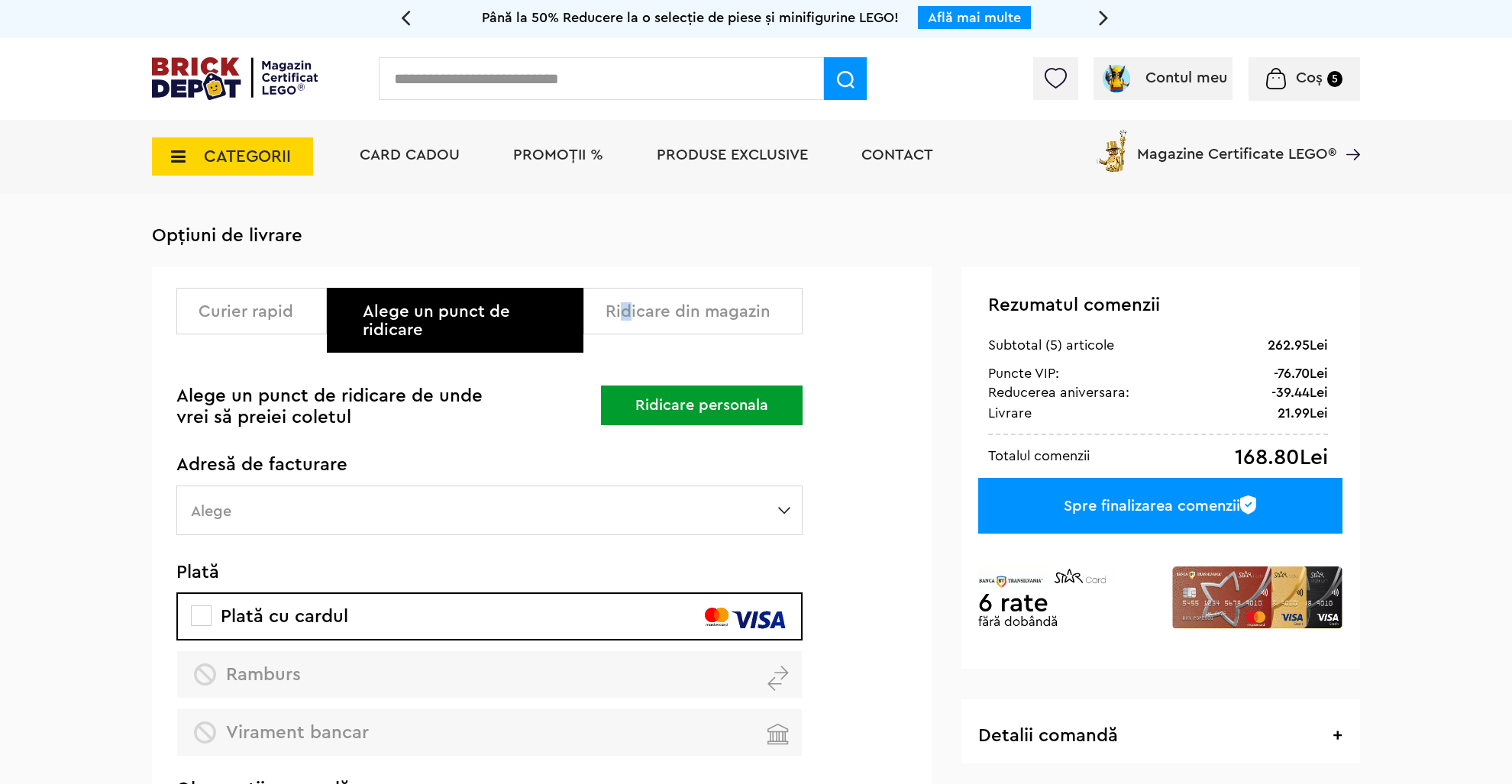
click at [626, 310] on div "Ridicare din magazin" at bounding box center [698, 311] width 186 height 18
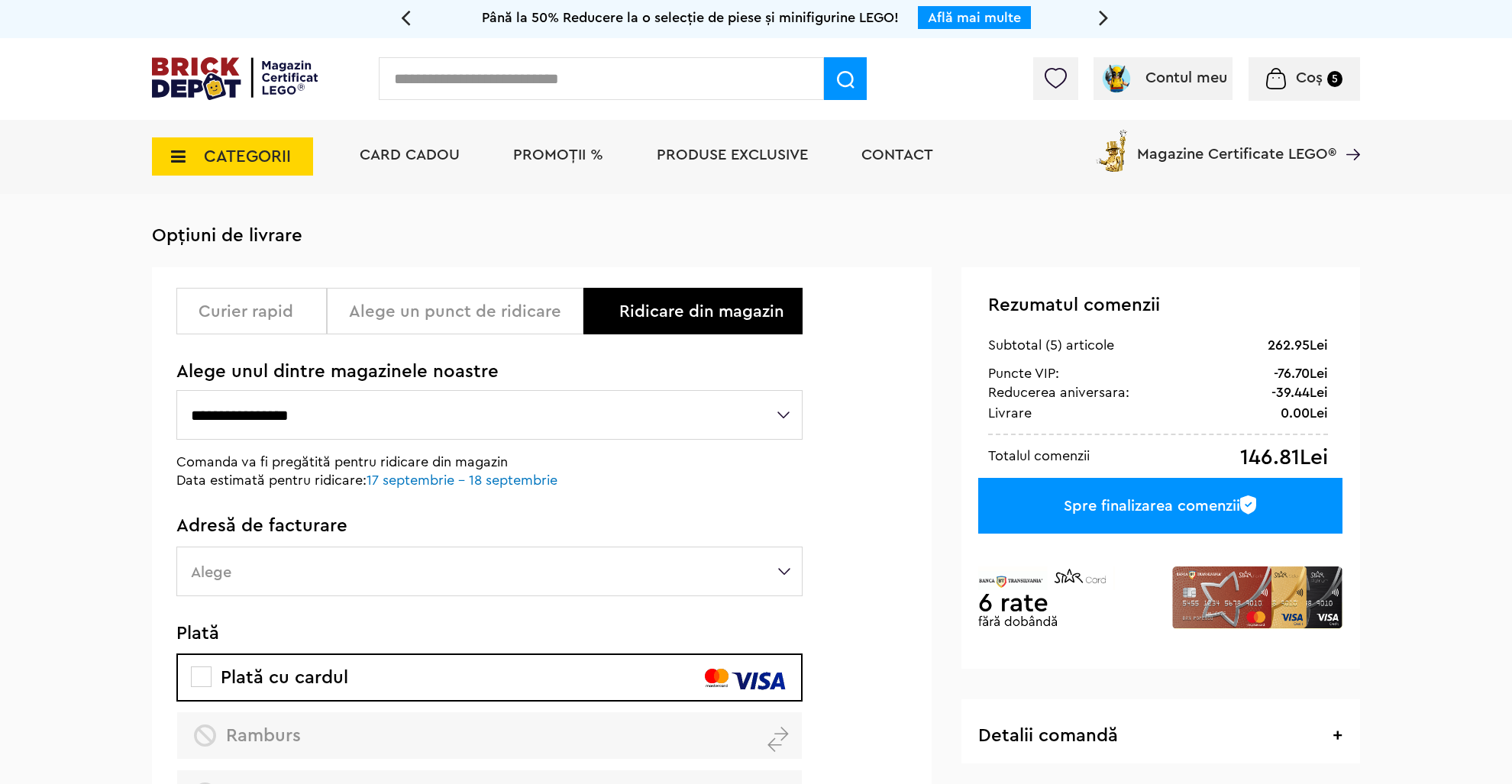
click at [251, 315] on div "Curier rapid" at bounding box center [257, 311] width 117 height 18
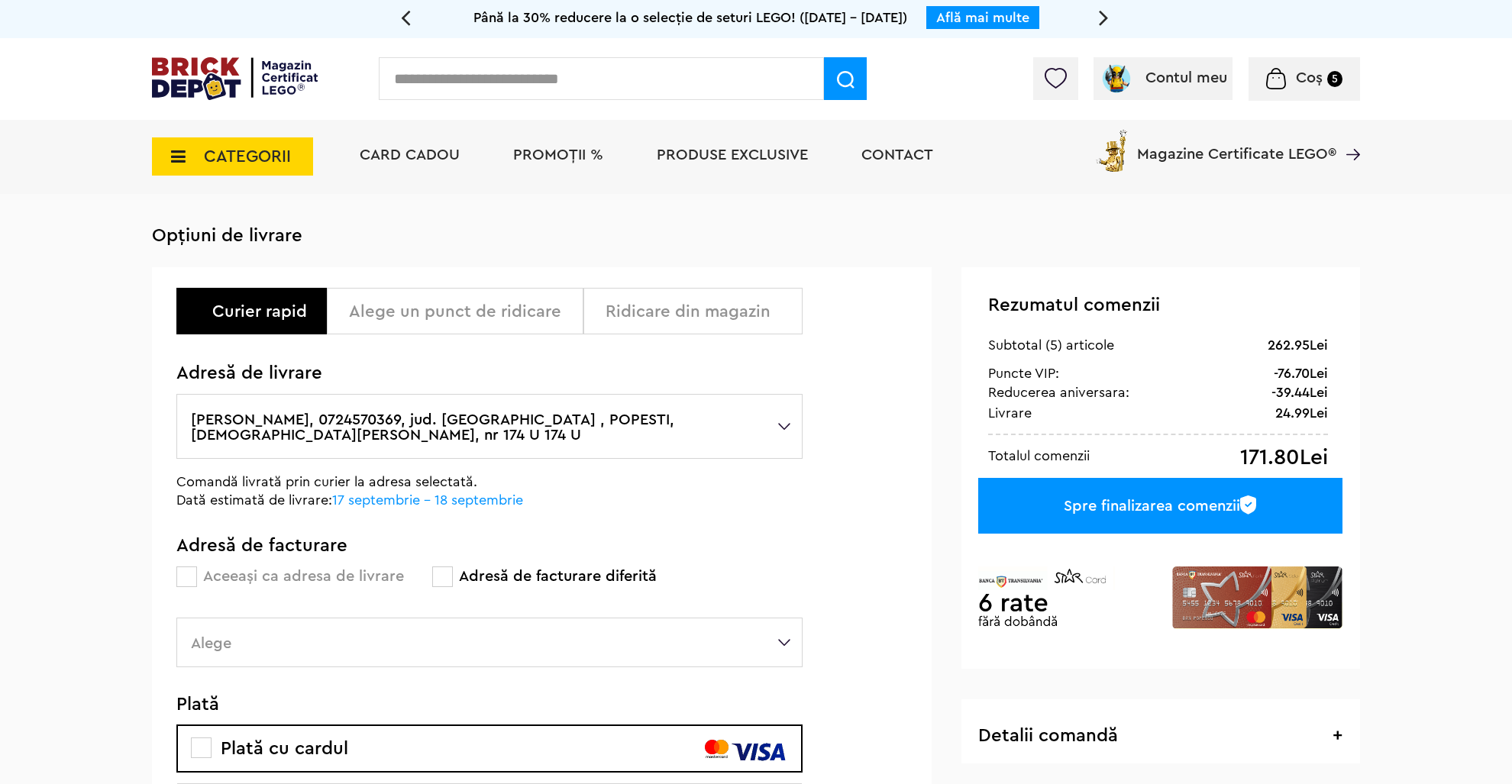
click at [456, 420] on label "[PERSON_NAME], 0724570369, jud. [GEOGRAPHIC_DATA] , POPESTI, [DEMOGRAPHIC_DATA]…" at bounding box center [489, 426] width 626 height 64
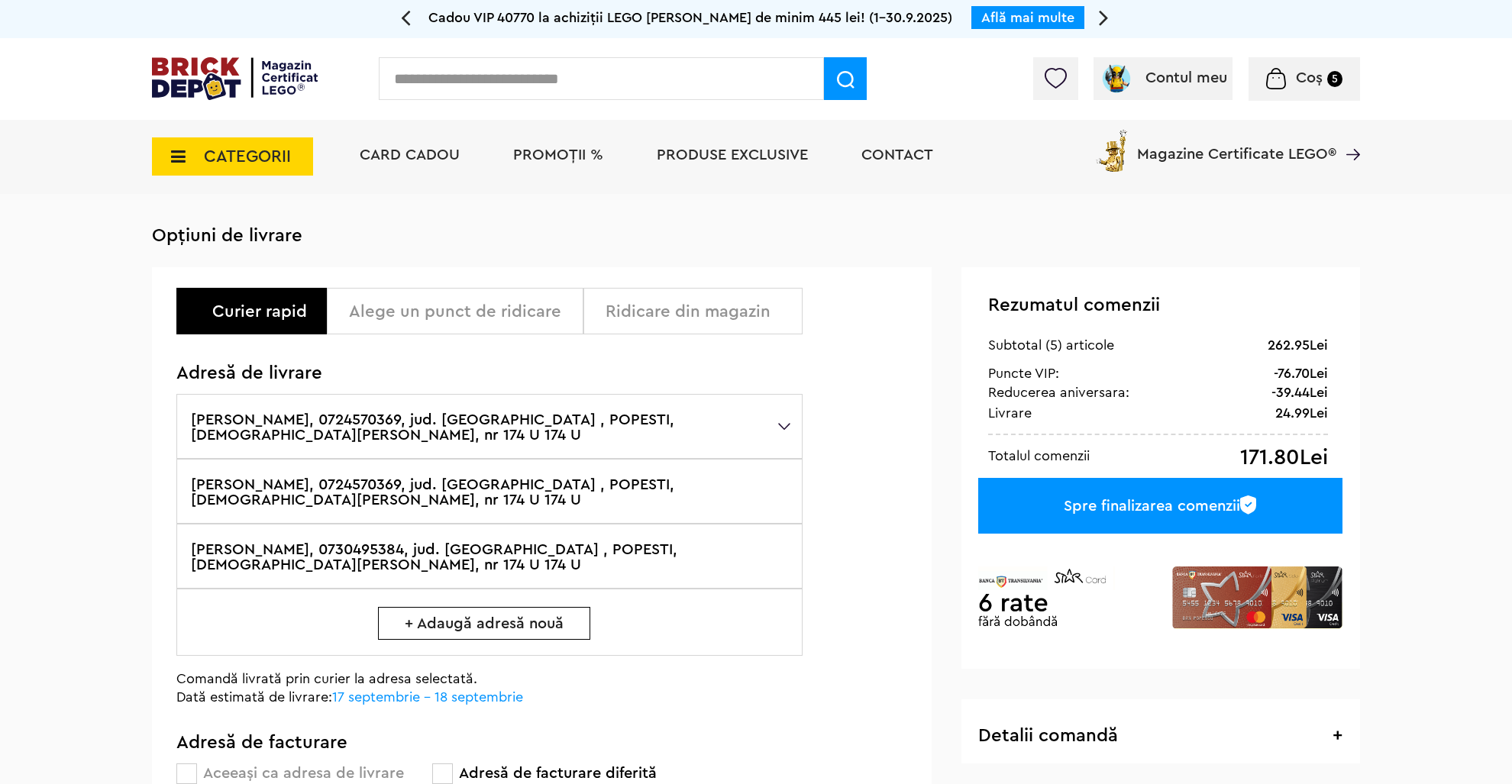
click at [474, 307] on div "Alege un punct de ridicare" at bounding box center [460, 311] width 223 height 18
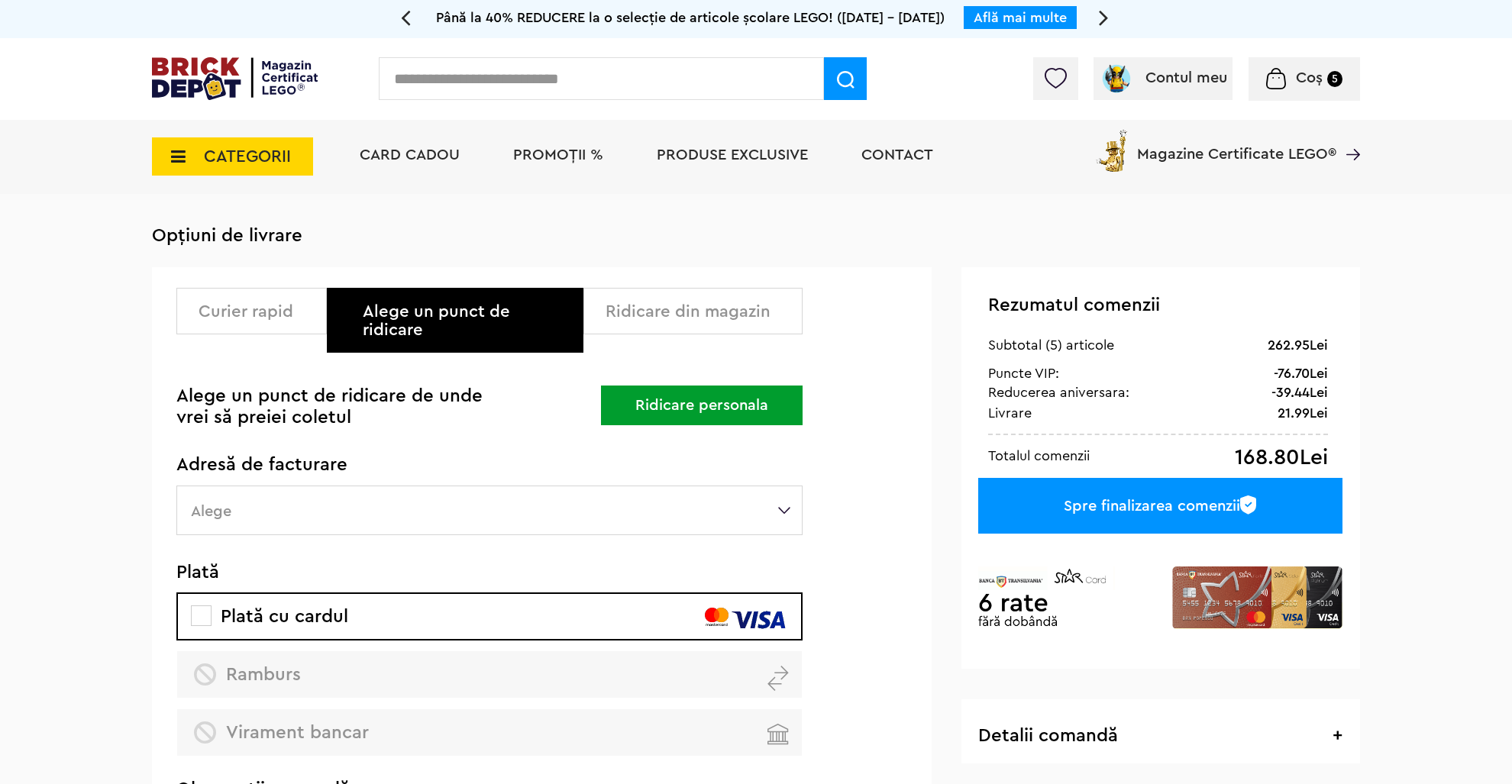
click at [699, 401] on button "Ridicare personala" at bounding box center [702, 405] width 201 height 40
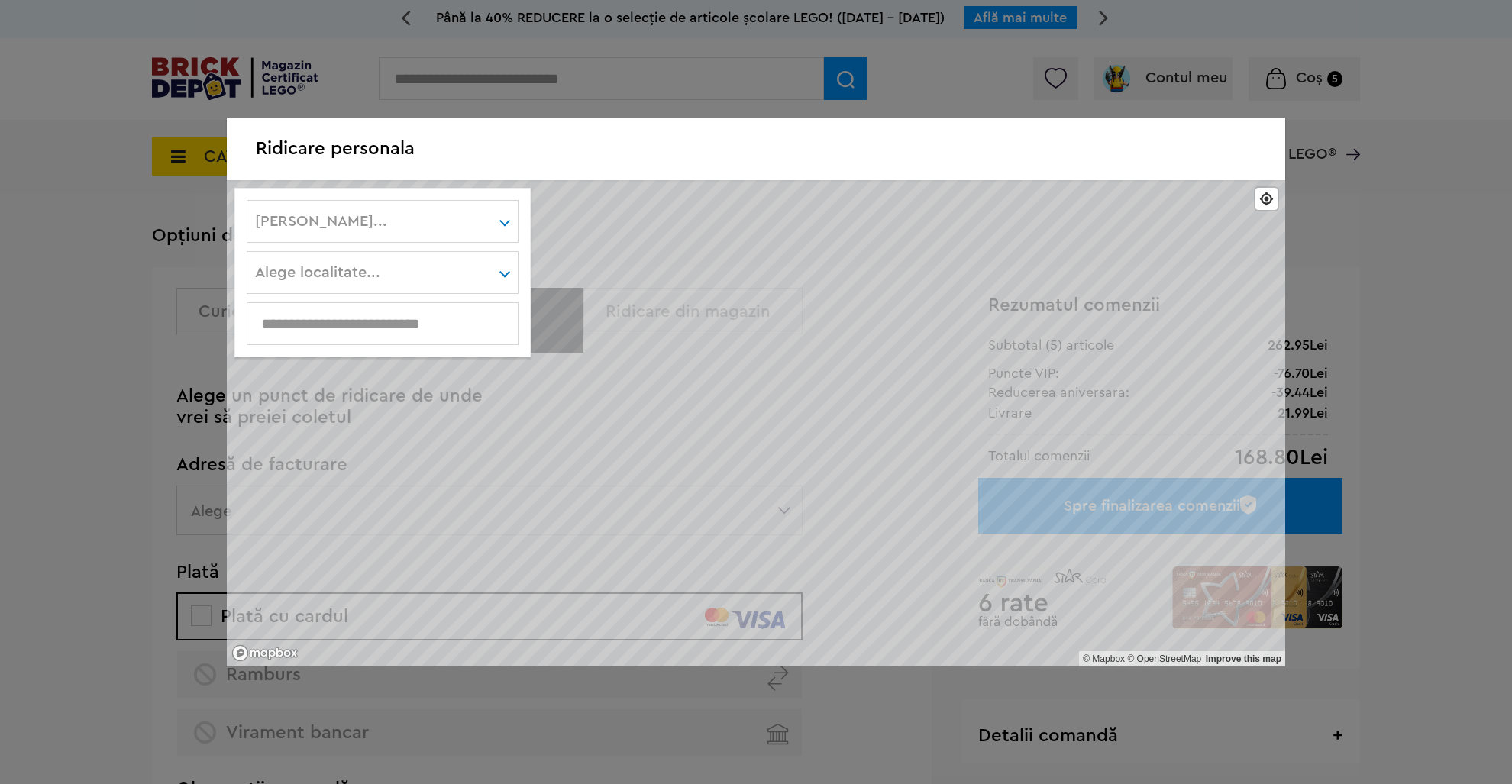
scroll to position [229, 0]
click at [452, 235] on div "Alege judet... Alba Arad Argeş Bacău Bihor Bistriţa-Năsăud Botoşani Braşov Brăi…" at bounding box center [383, 222] width 272 height 43
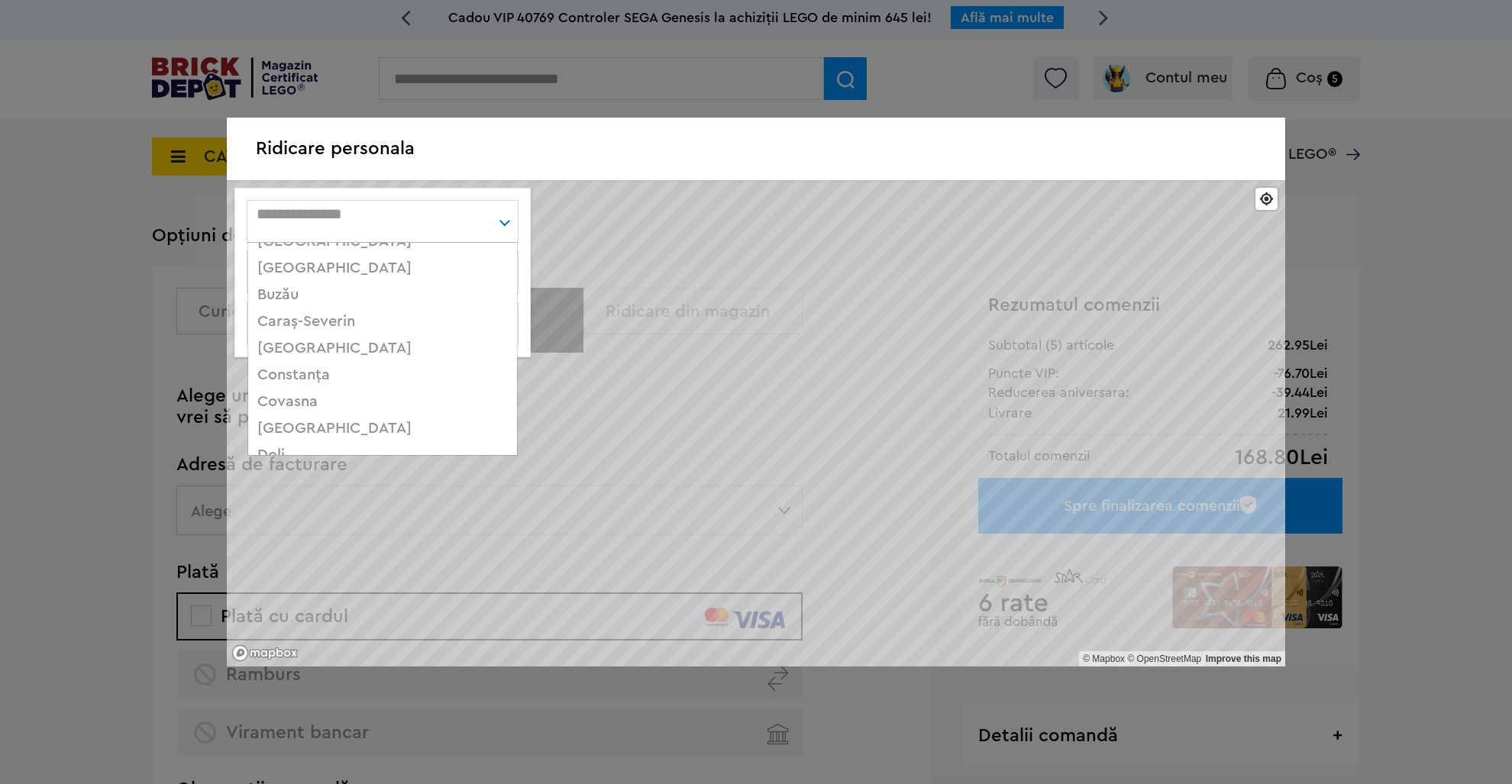
click at [272, 345] on div "Cluj" at bounding box center [383, 348] width 269 height 27
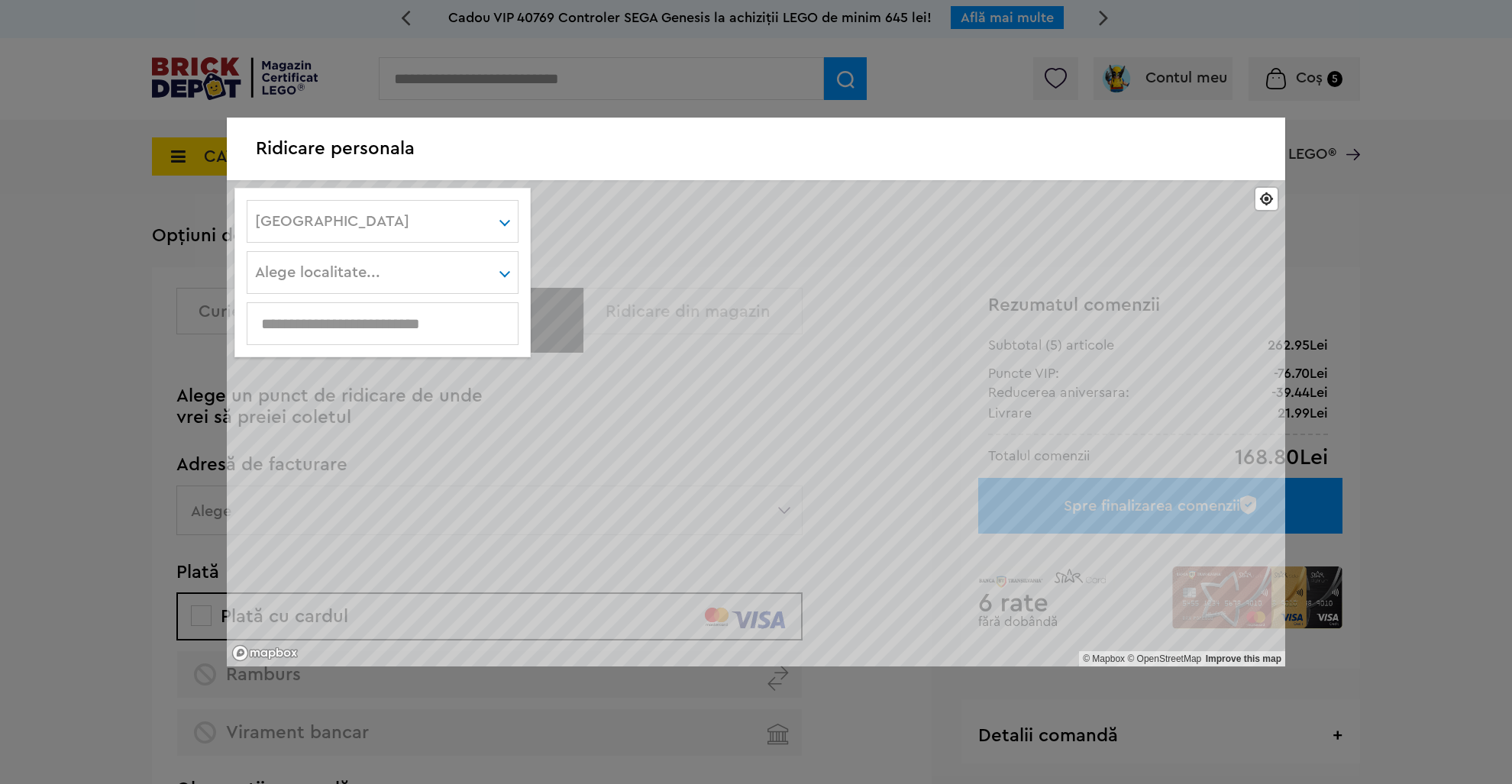
click at [350, 334] on div at bounding box center [383, 324] width 272 height 43
click at [350, 328] on input "text" at bounding box center [383, 324] width 270 height 17
type input "****"
click at [451, 221] on div "**** Cluj Alba Arad Argeş Bacău Bihor Bistriţa-Năsăud Botoşani Braşov Brăila Bu…" at bounding box center [383, 222] width 272 height 43
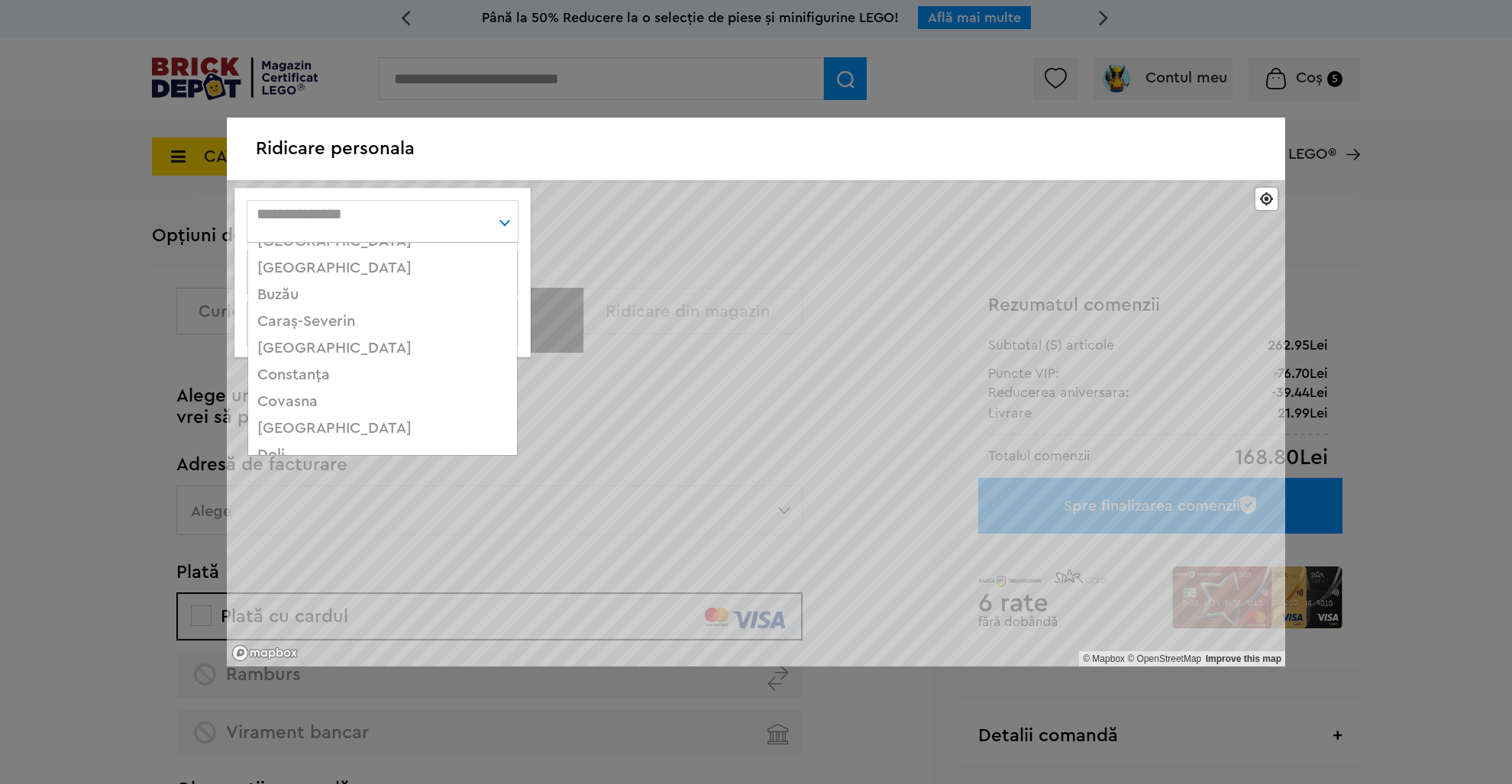
type input "****"
click at [276, 345] on div "Cluj" at bounding box center [383, 348] width 269 height 27
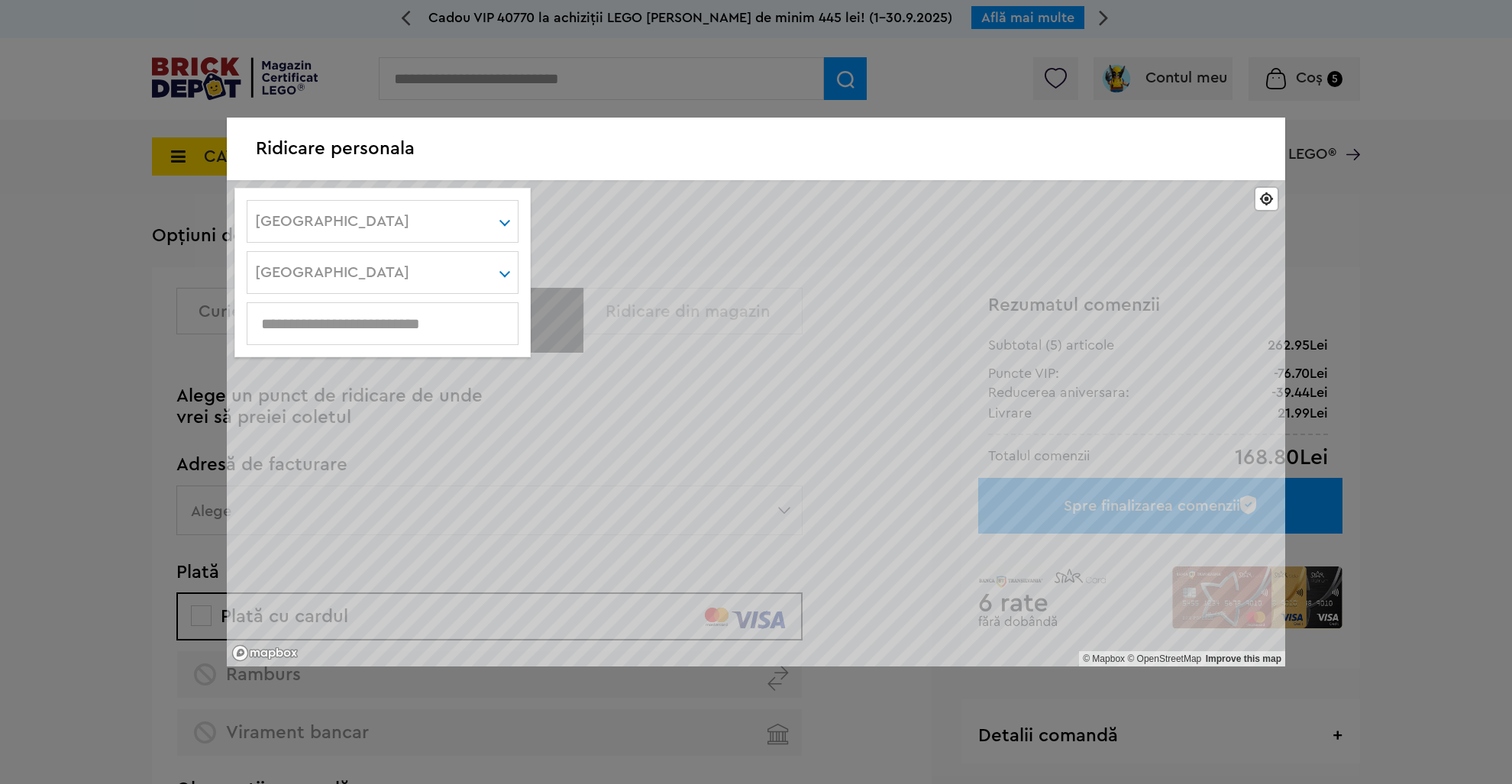
click at [408, 310] on div at bounding box center [383, 324] width 272 height 43
click at [323, 335] on div at bounding box center [383, 324] width 272 height 43
click at [322, 331] on input "text" at bounding box center [383, 324] width 270 height 17
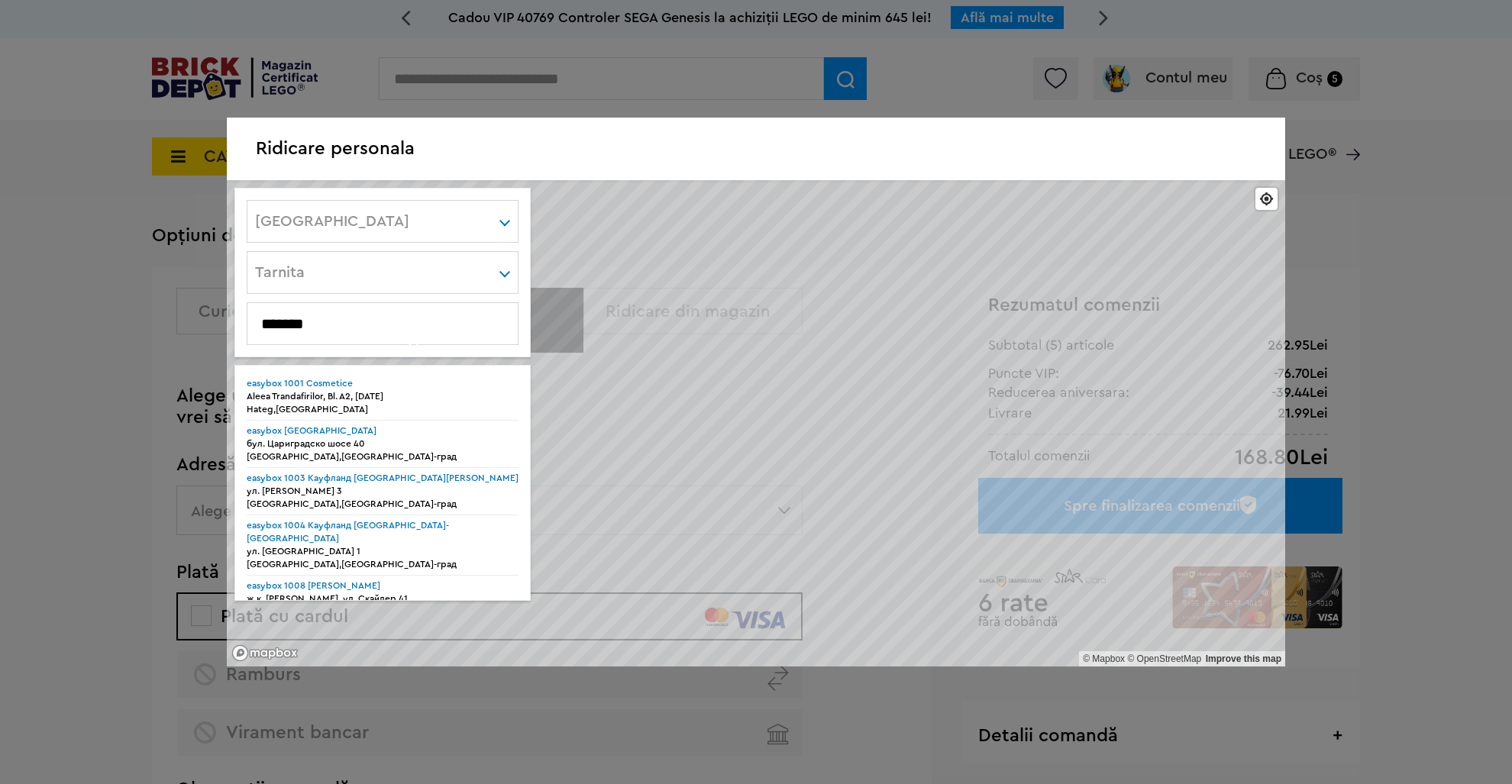
type input "*******"
click button at bounding box center [0, 0] width 0 height 0
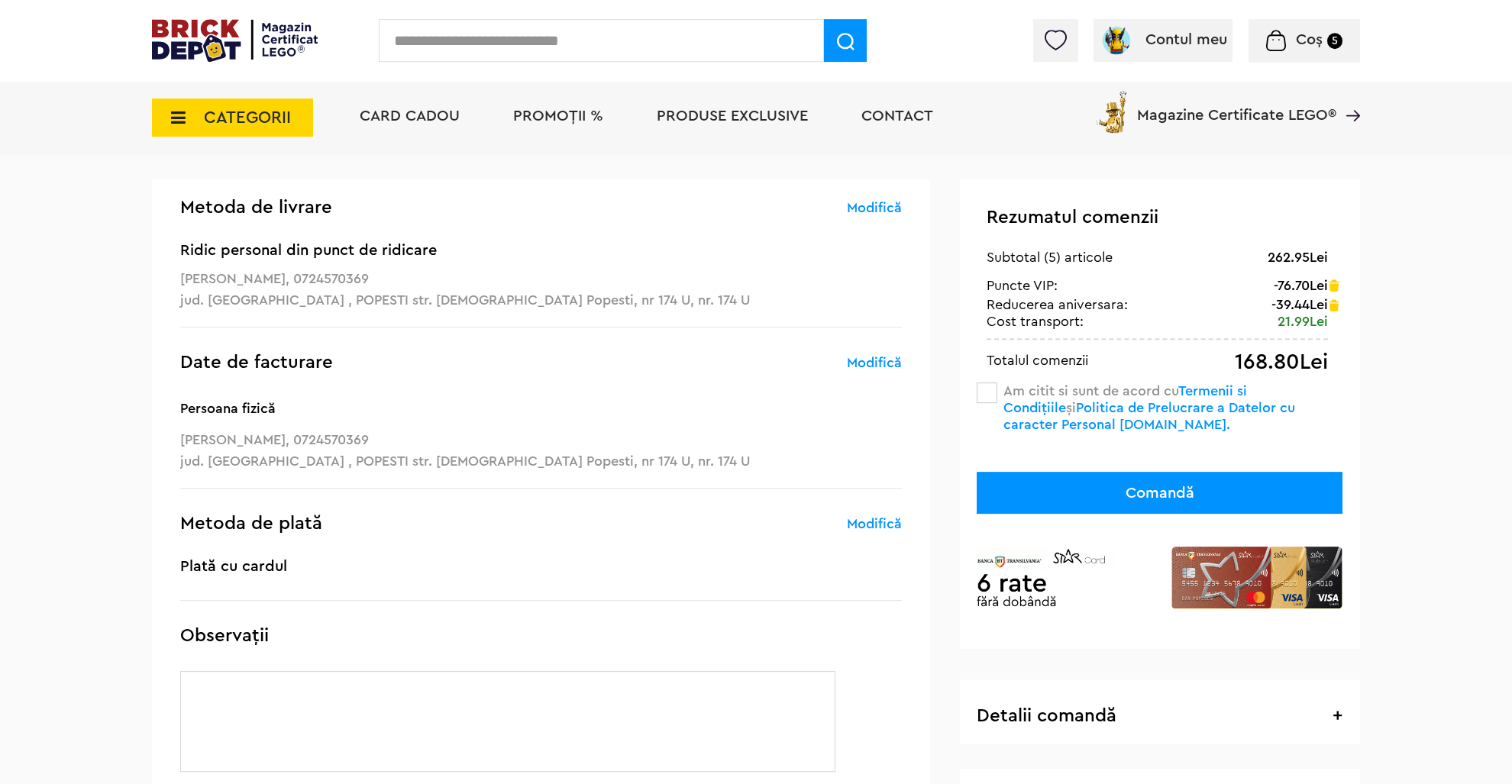
scroll to position [80, 0]
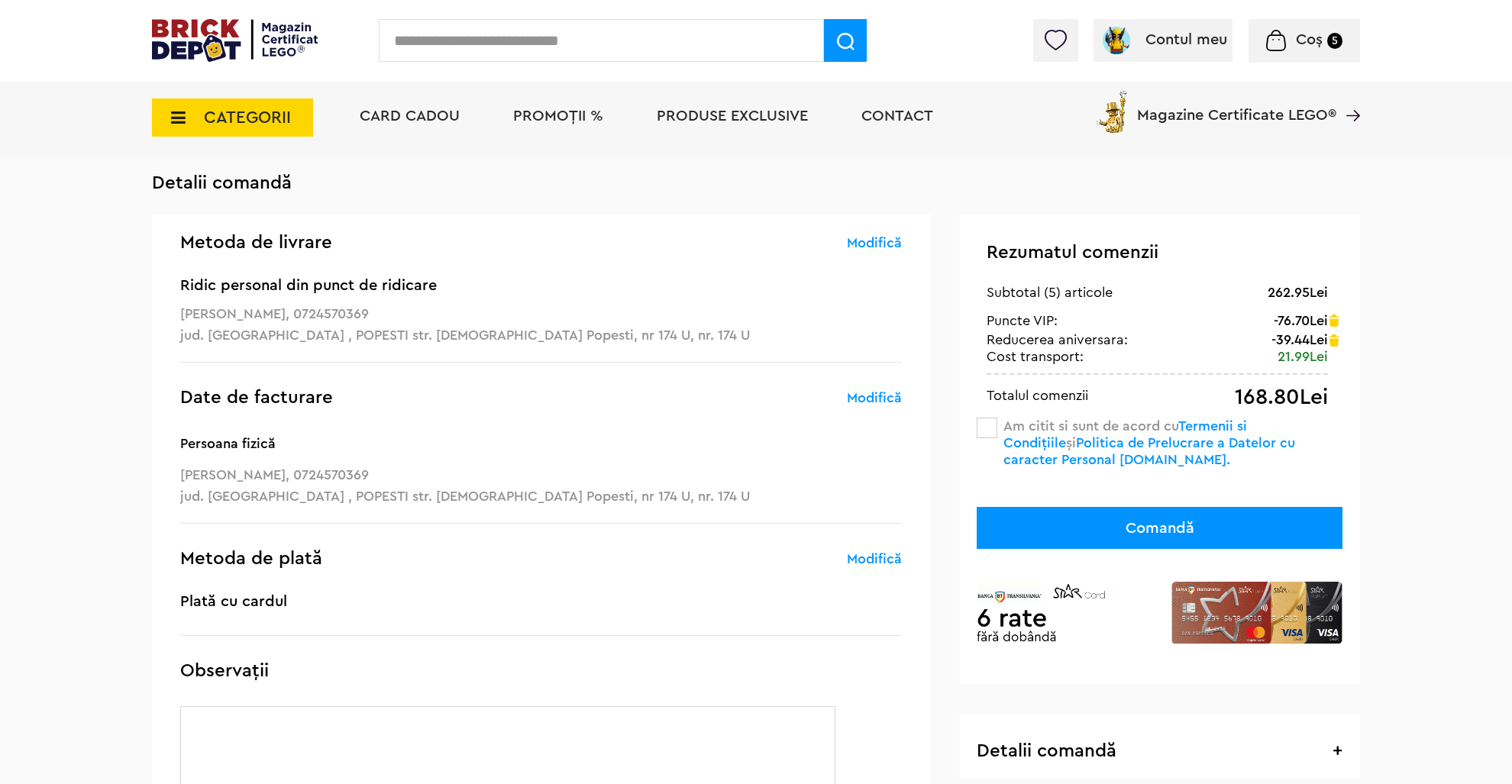
click at [868, 237] on link "Modifică" at bounding box center [875, 242] width 55 height 18
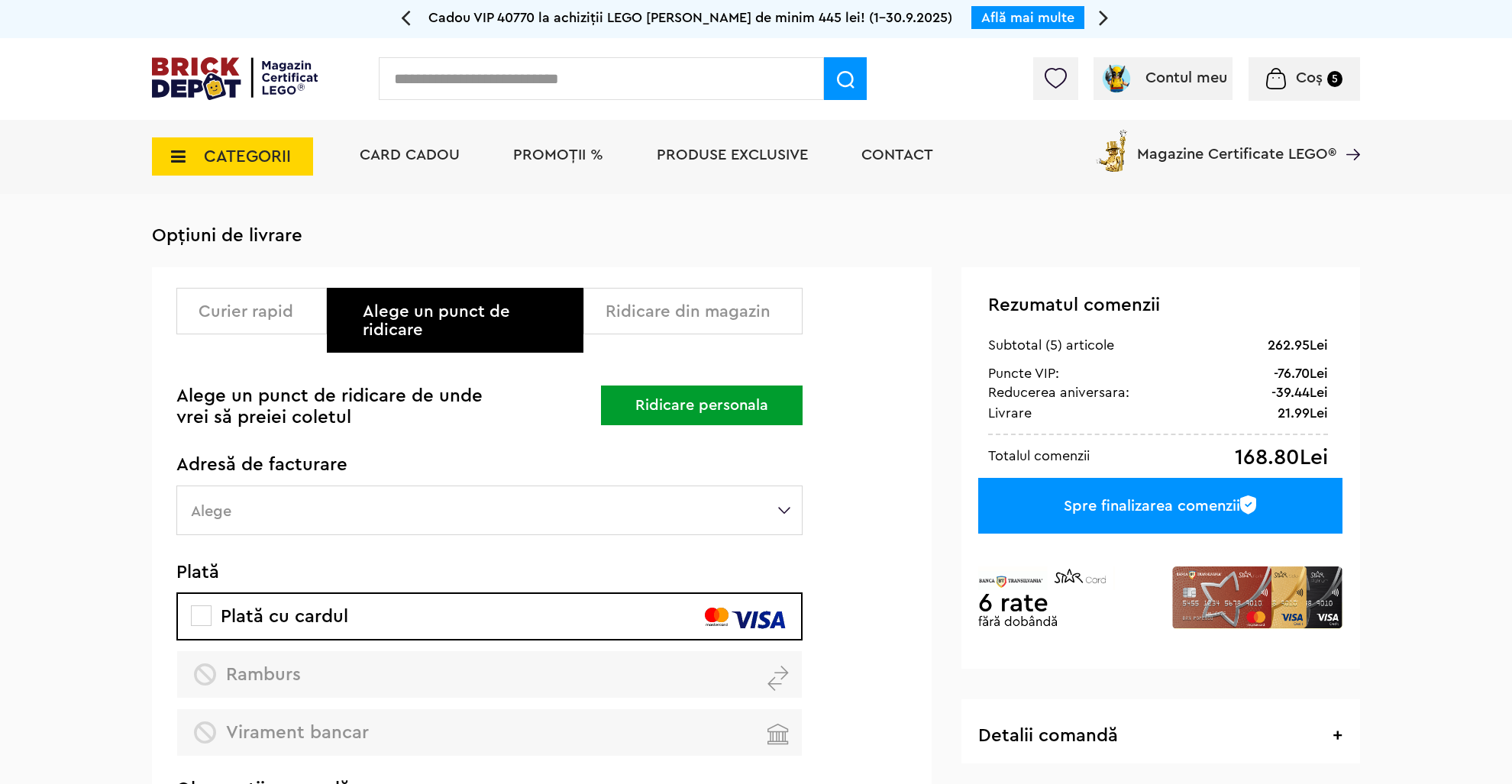
click at [630, 389] on button "Ridicare personala" at bounding box center [702, 405] width 201 height 40
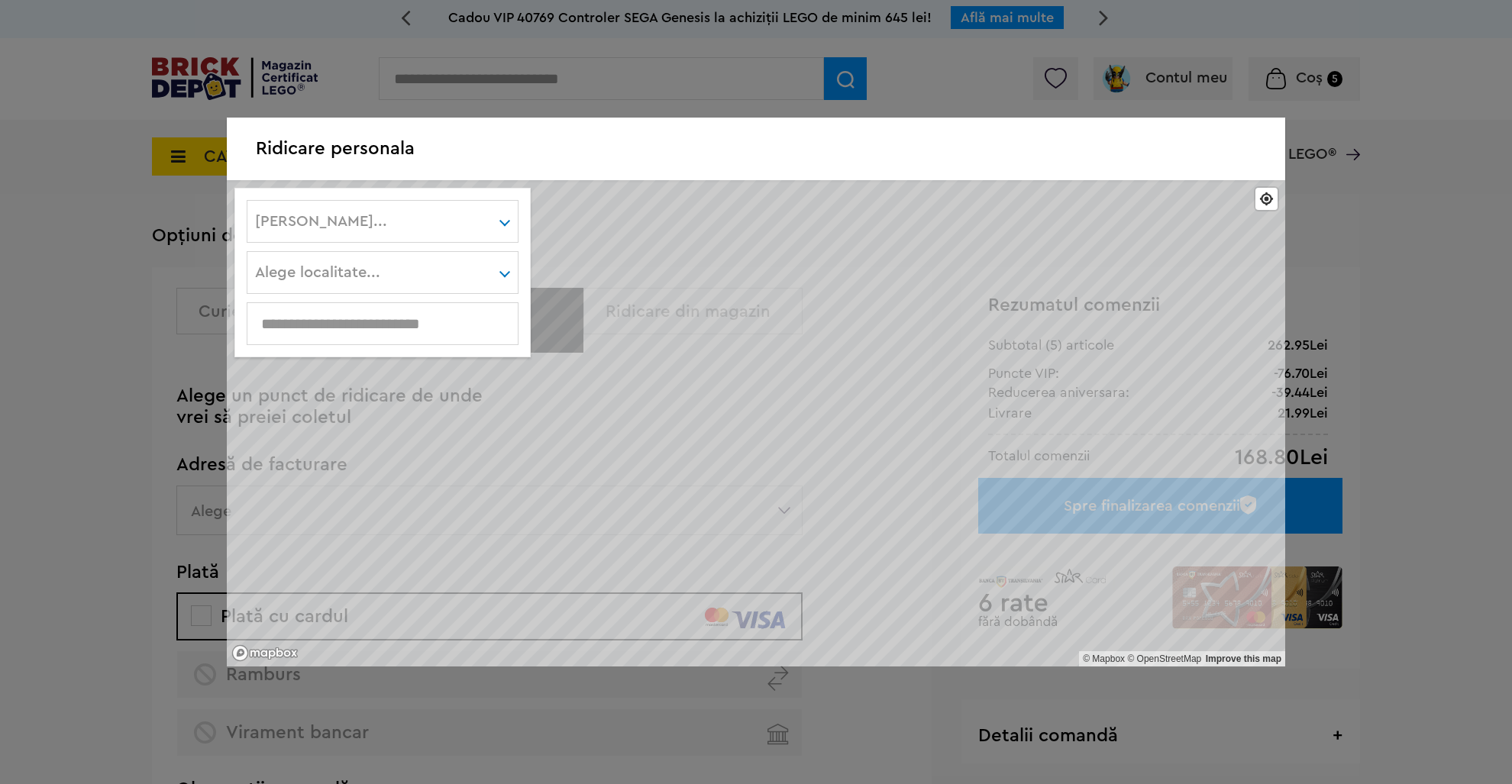
click at [351, 229] on div "[PERSON_NAME]... [GEOGRAPHIC_DATA] Argeş [GEOGRAPHIC_DATA] Bihor Bistriţa-[GEOG…" at bounding box center [383, 222] width 272 height 43
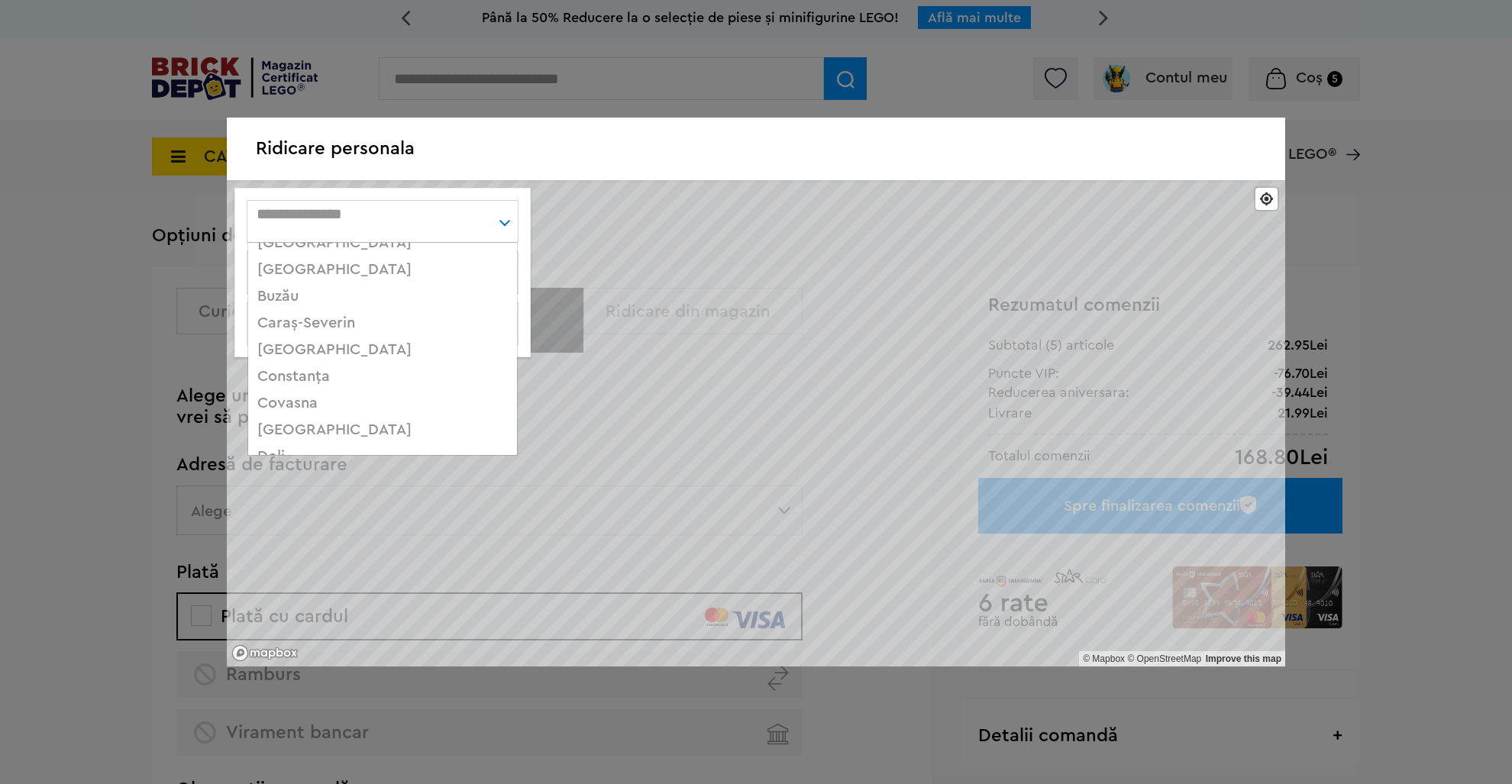
scroll to position [227, 0]
click at [273, 352] on div "[GEOGRAPHIC_DATA]" at bounding box center [383, 350] width 269 height 27
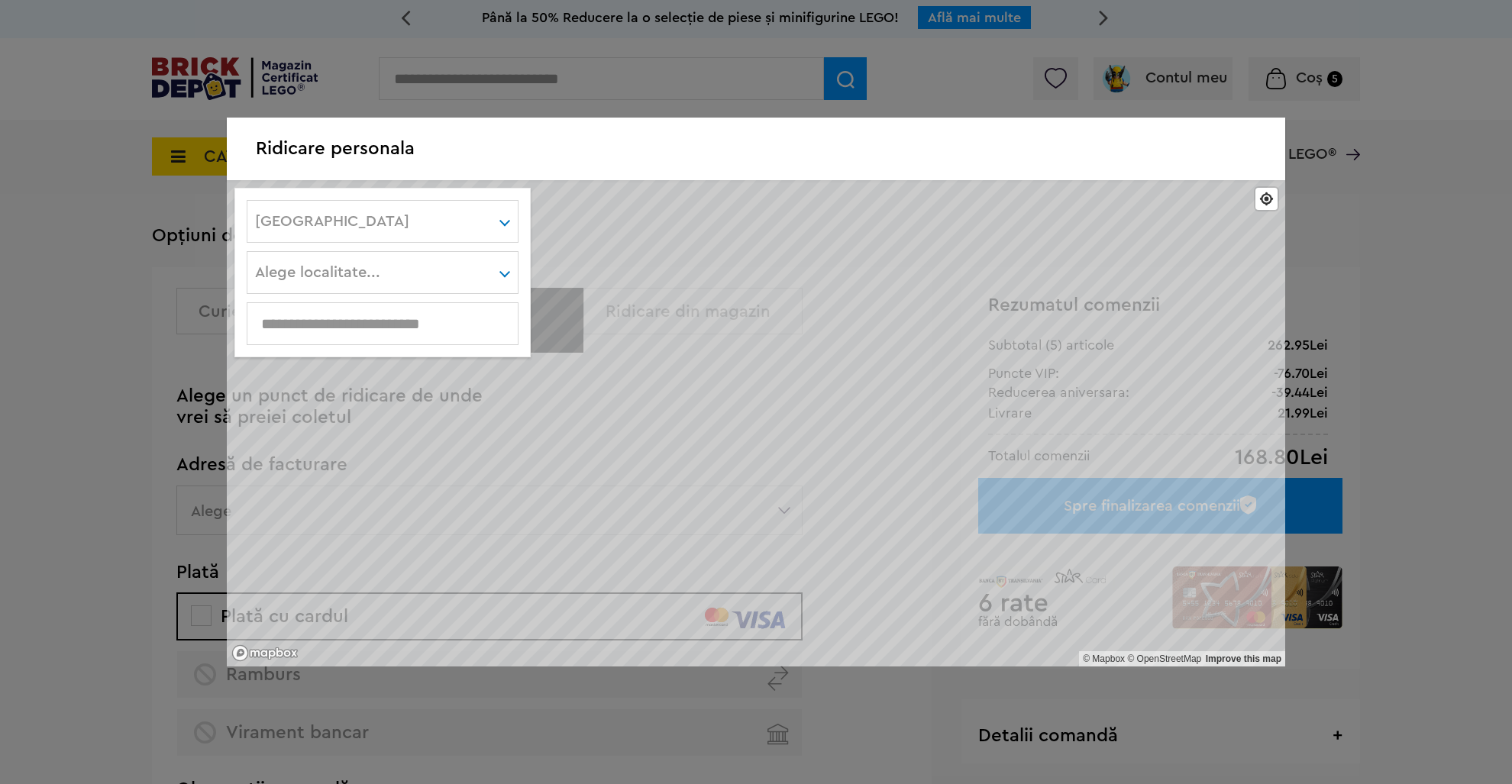
click at [341, 325] on input "text" at bounding box center [383, 324] width 270 height 17
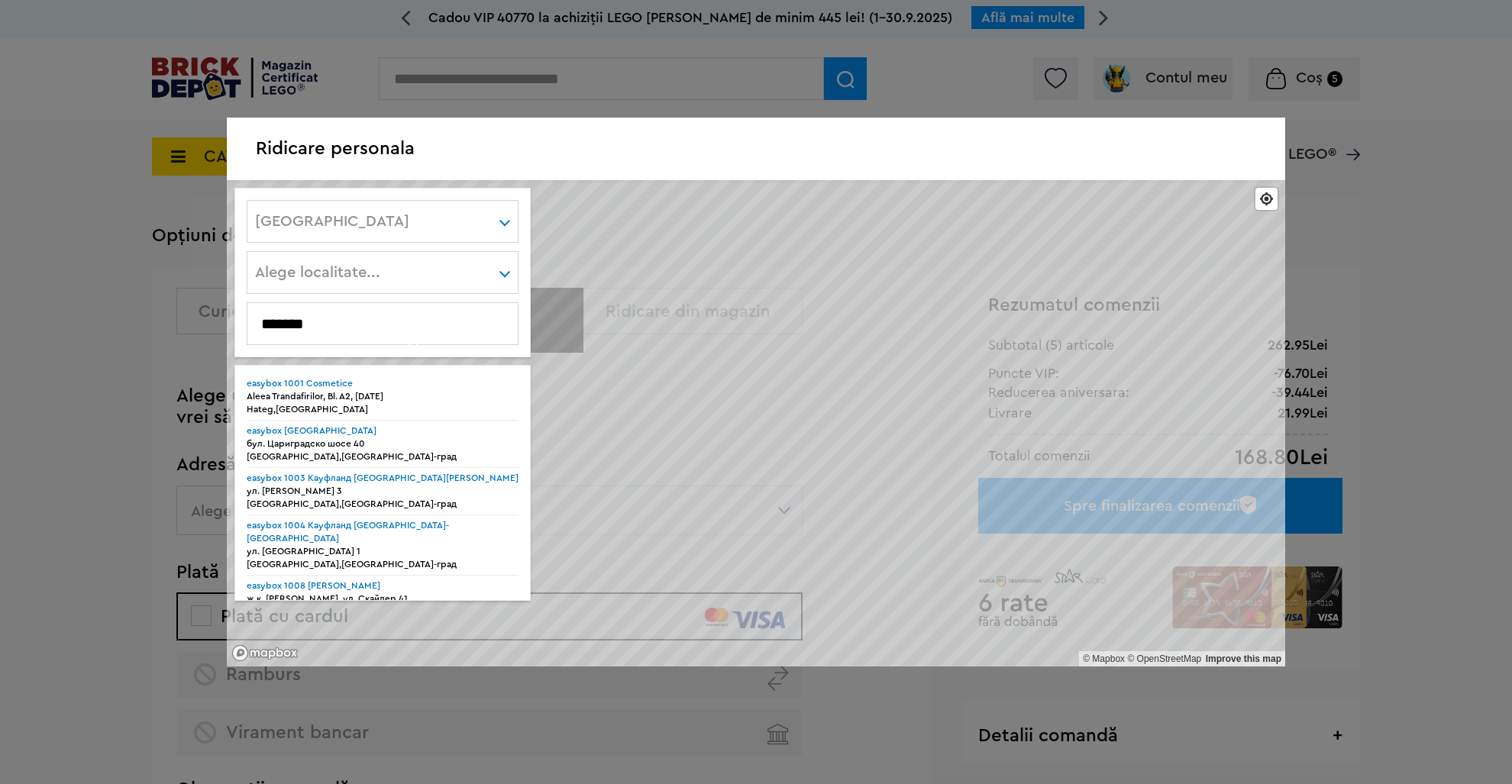
type input "*******"
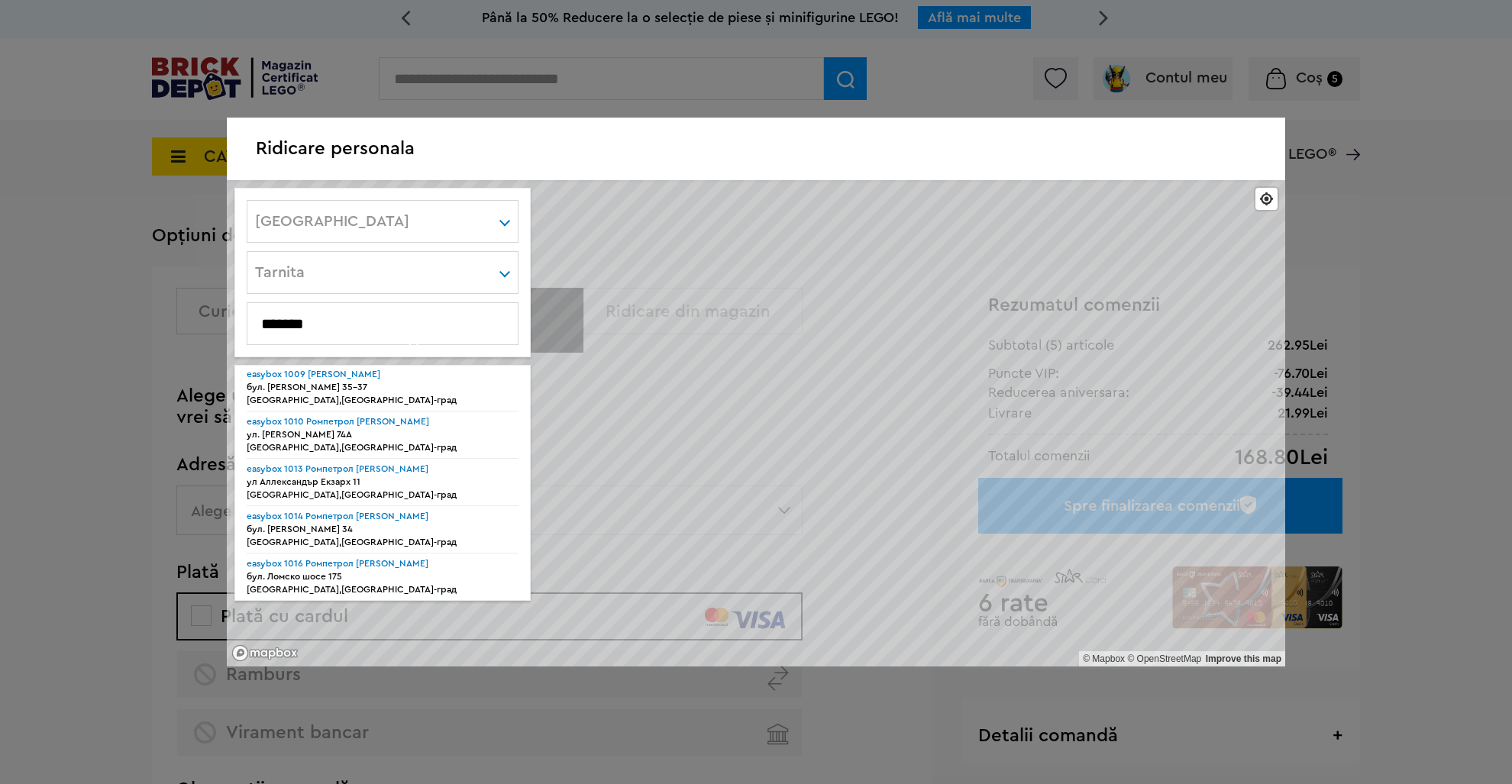
scroll to position [0, 0]
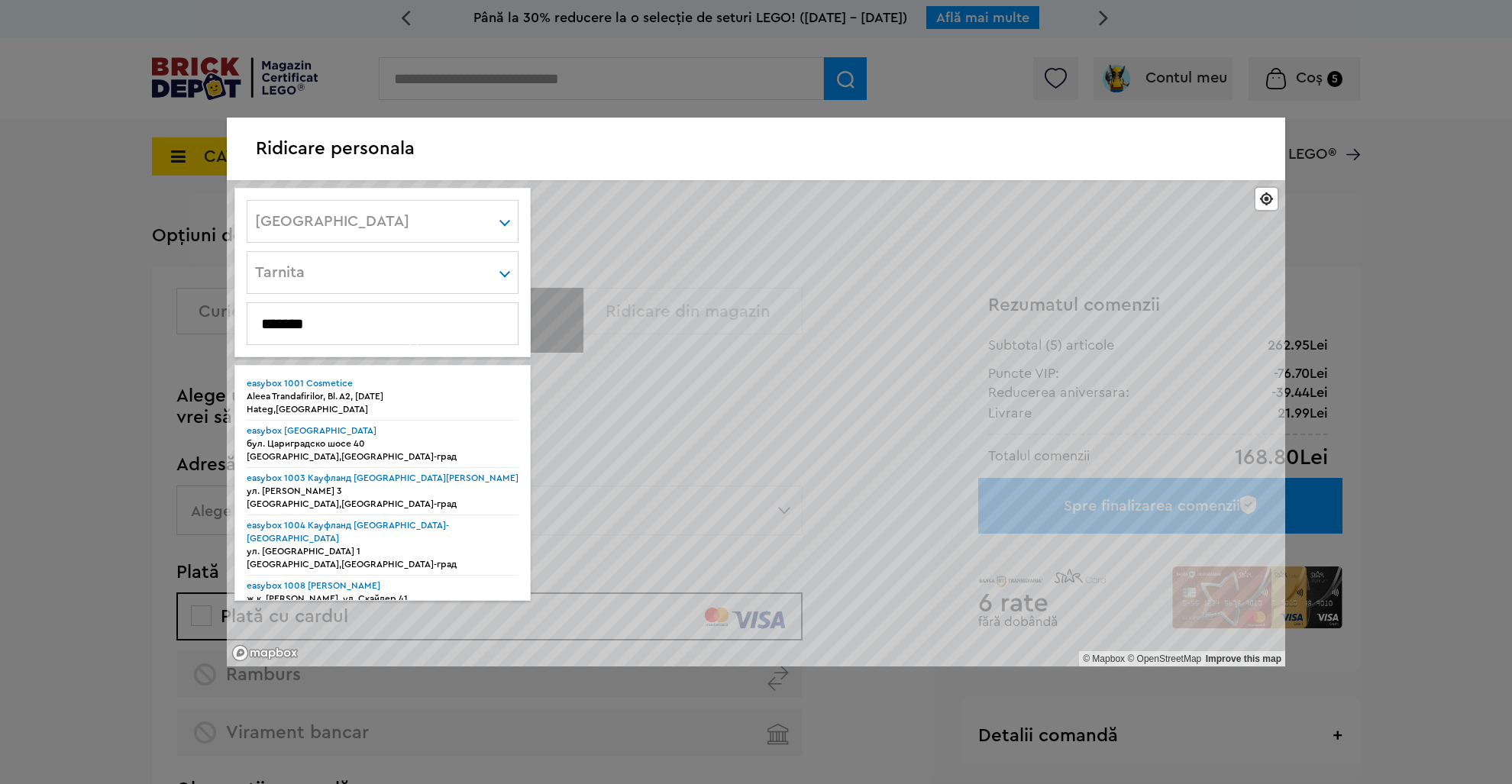
type input "*******"
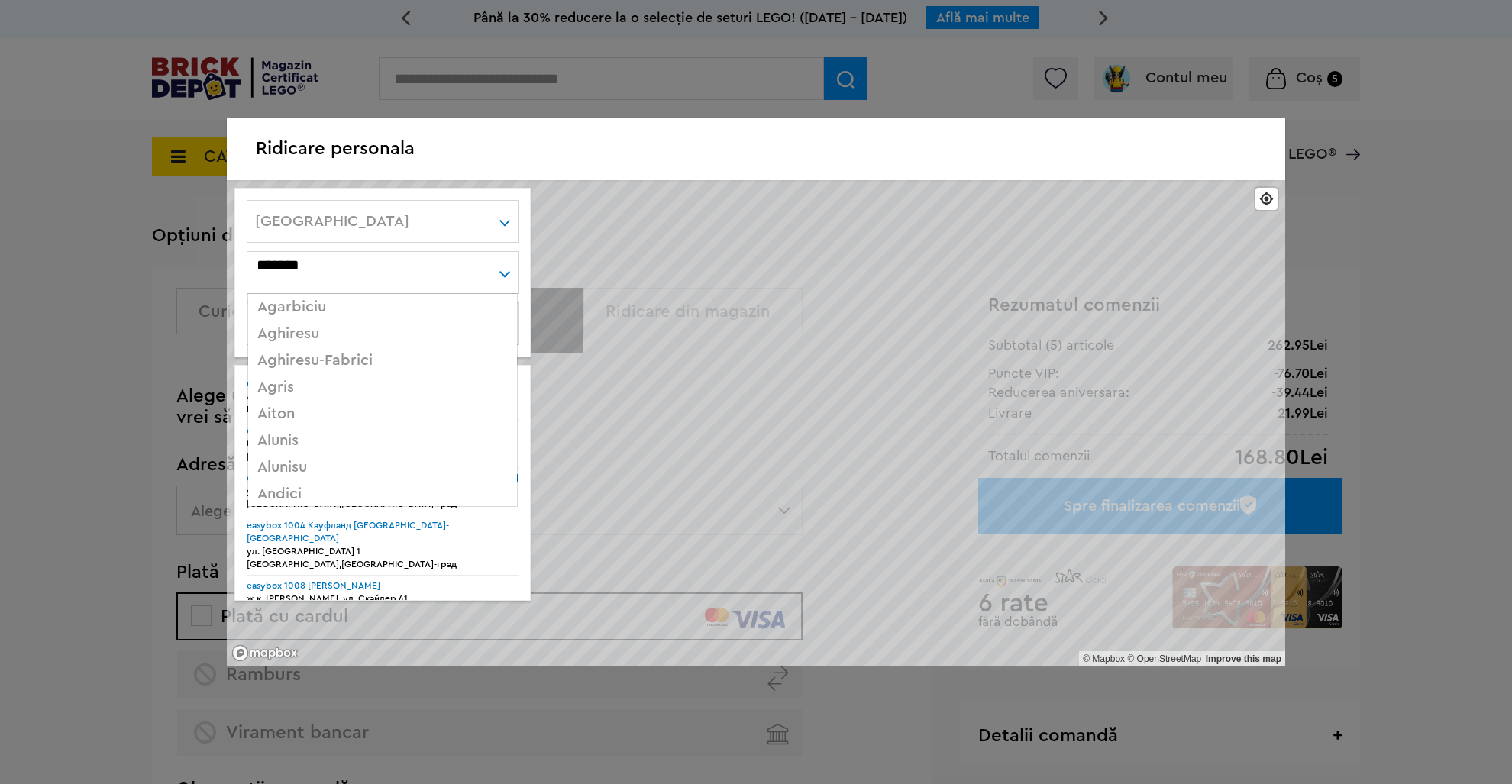
click at [396, 278] on div "******* Tarnita Agarbiciu Aghiresu Aghiresu-Fabrici Agris Aiton Alunis Alunisu …" at bounding box center [383, 273] width 272 height 43
click at [361, 258] on input "*******" at bounding box center [383, 265] width 270 height 26
click at [532, 270] on div "© Mapbox © OpenStreetMap Improve this map [GEOGRAPHIC_DATA] [GEOGRAPHIC_DATA] […" at bounding box center [756, 424] width 1059 height 487
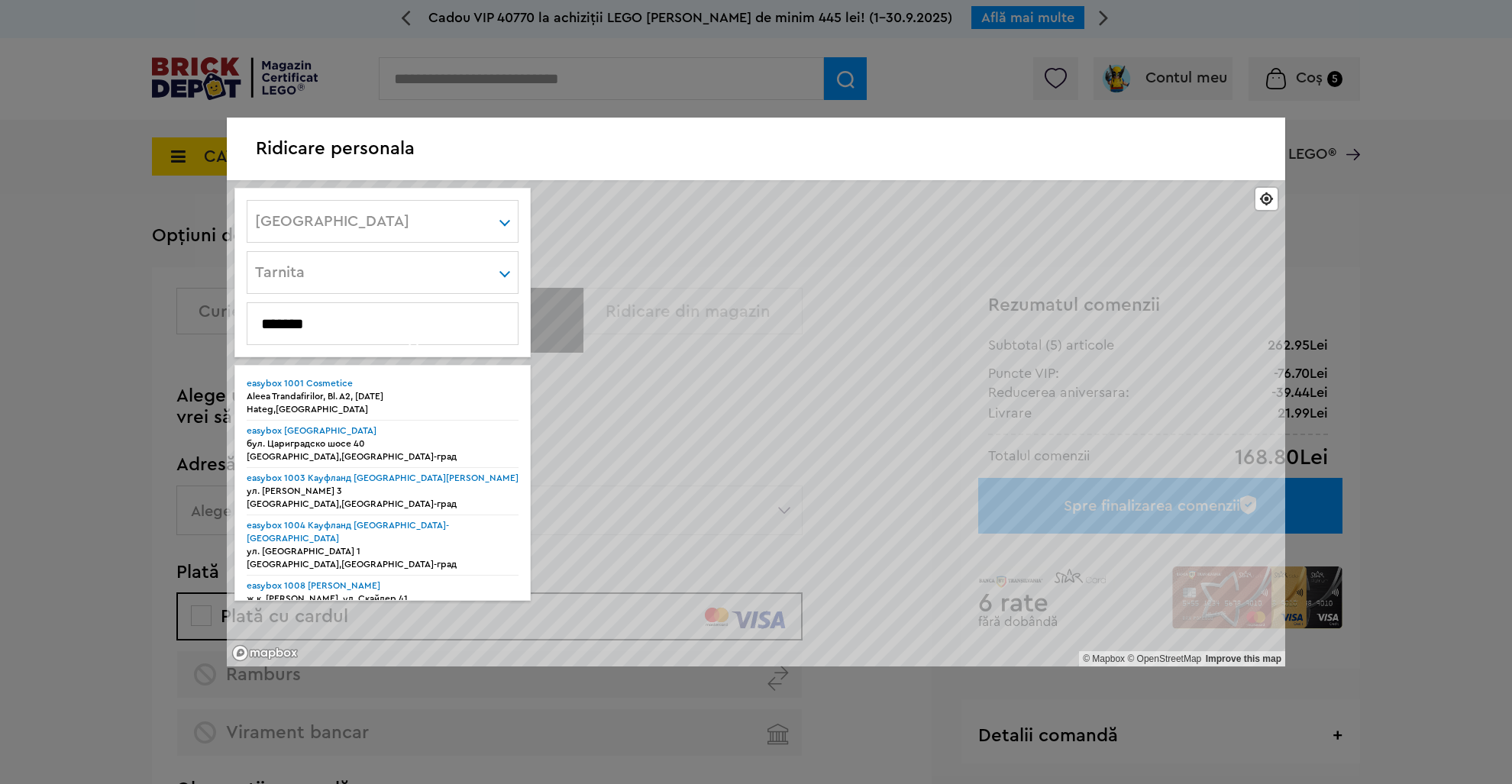
drag, startPoint x: 441, startPoint y: 322, endPoint x: 195, endPoint y: 334, distance: 246.3
click at [248, 332] on input "*******" at bounding box center [383, 324] width 270 height 17
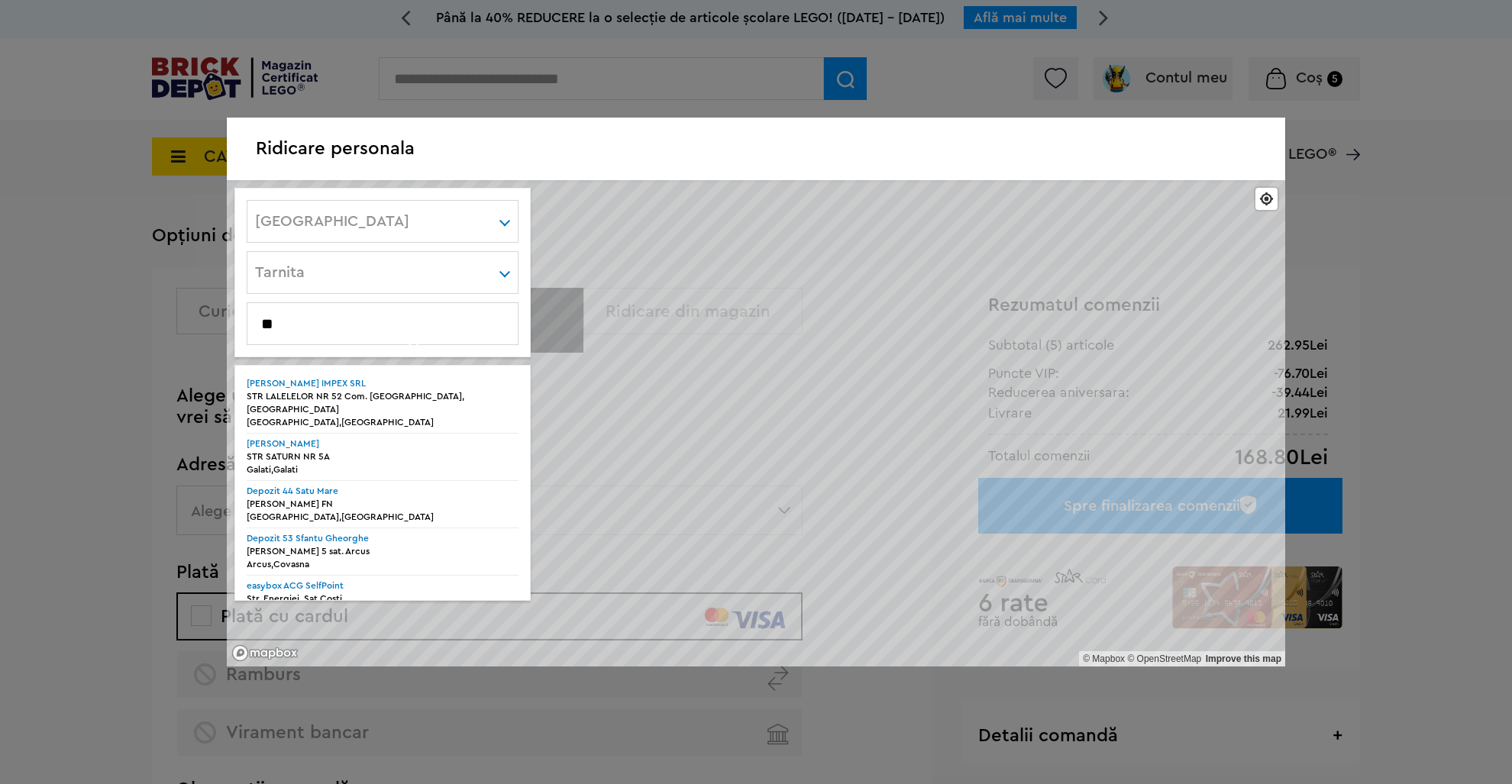
type input "*"
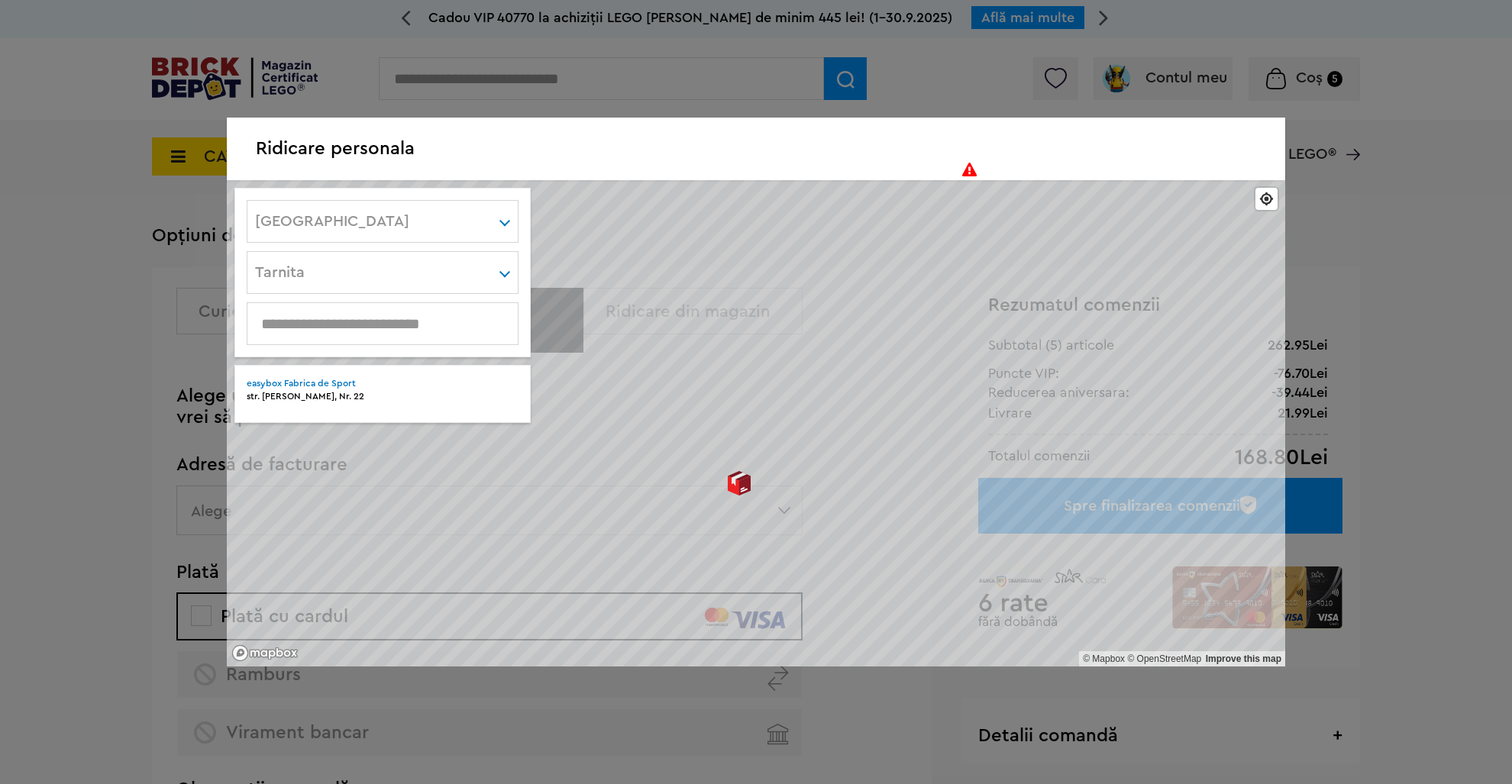
click at [733, 487] on div at bounding box center [740, 483] width 24 height 24
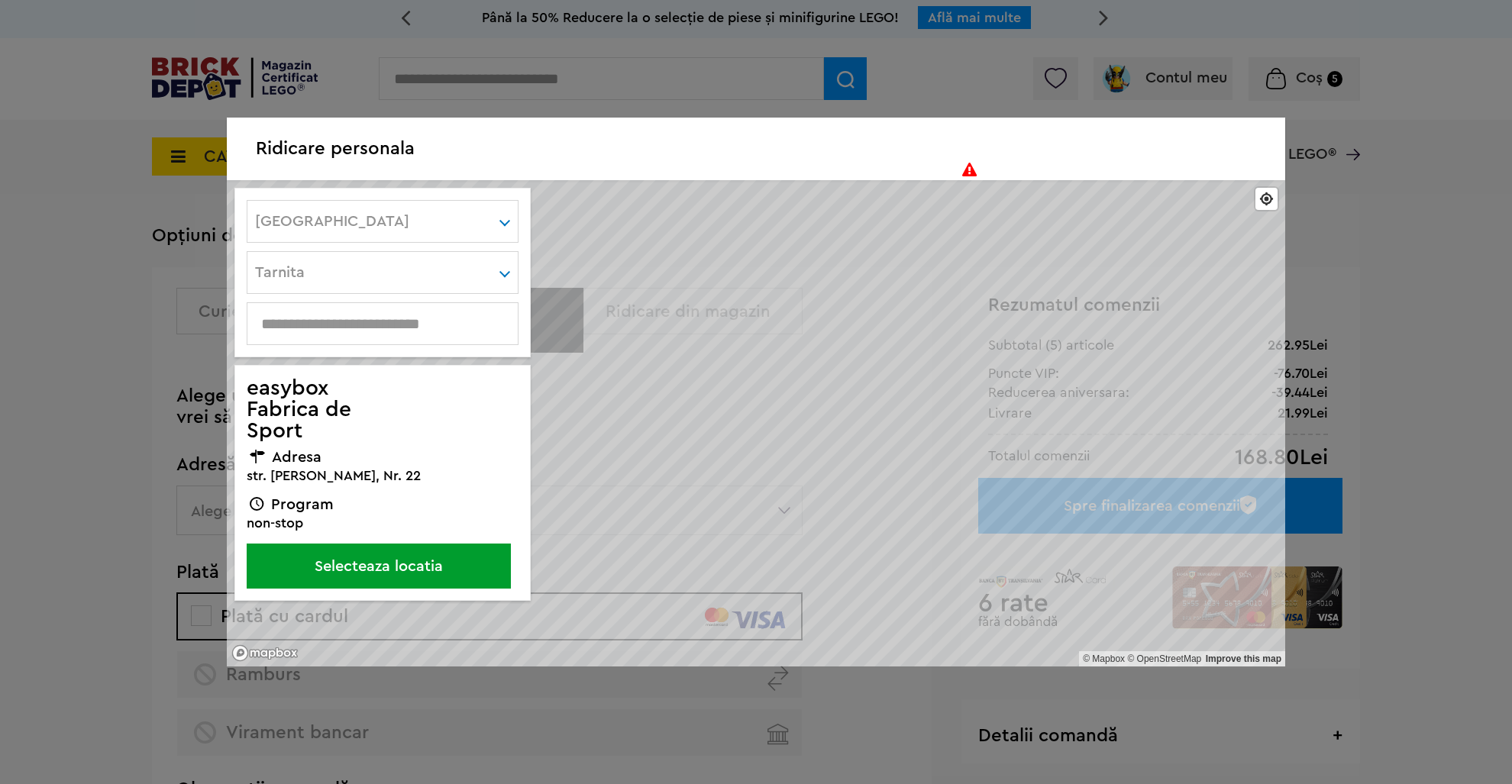
click at [758, 695] on div "Ridicare personala © Mapbox © OpenStreetMap Improve this map easybox Fabrica de…" at bounding box center [756, 392] width 1512 height 784
click at [970, 174] on div at bounding box center [1080, 149] width 409 height 63
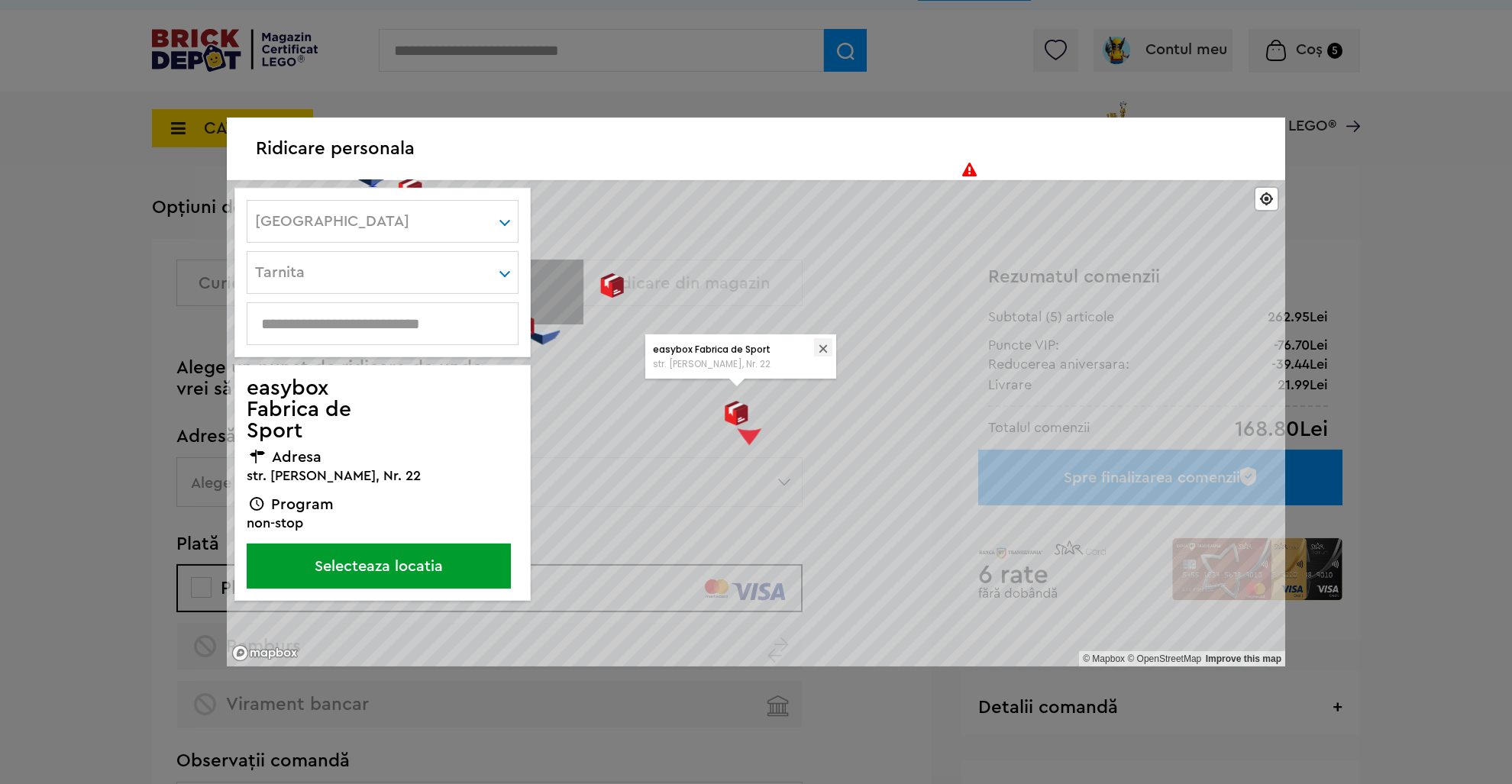
scroll to position [71, 0]
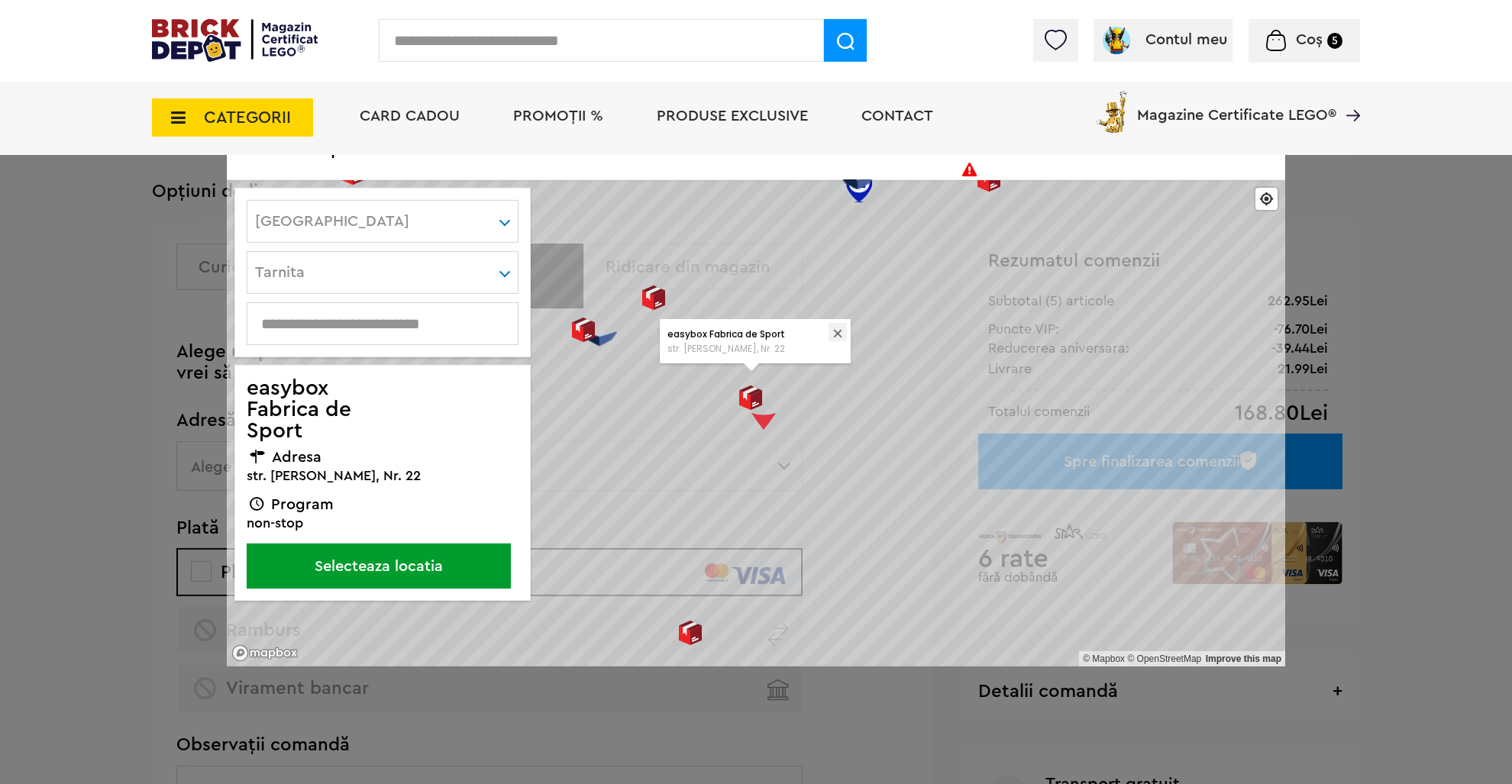
click at [906, 346] on div "© Mapbox © OpenStreetMap Improve this map easybox Fabrica de Sport str. Tudor V…" at bounding box center [756, 424] width 1059 height 487
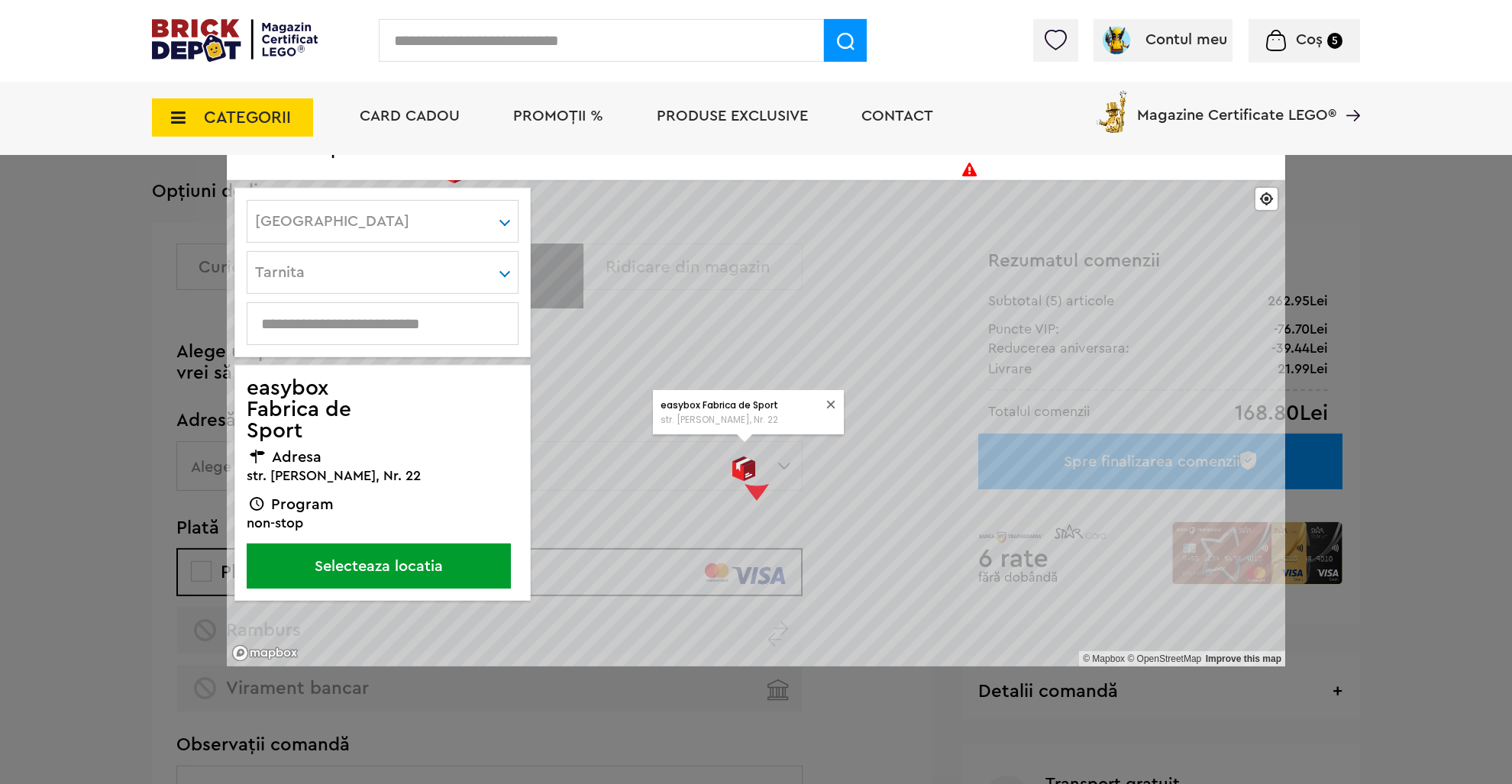
click at [435, 558] on button "Selecteaza locatia" at bounding box center [378, 566] width 264 height 45
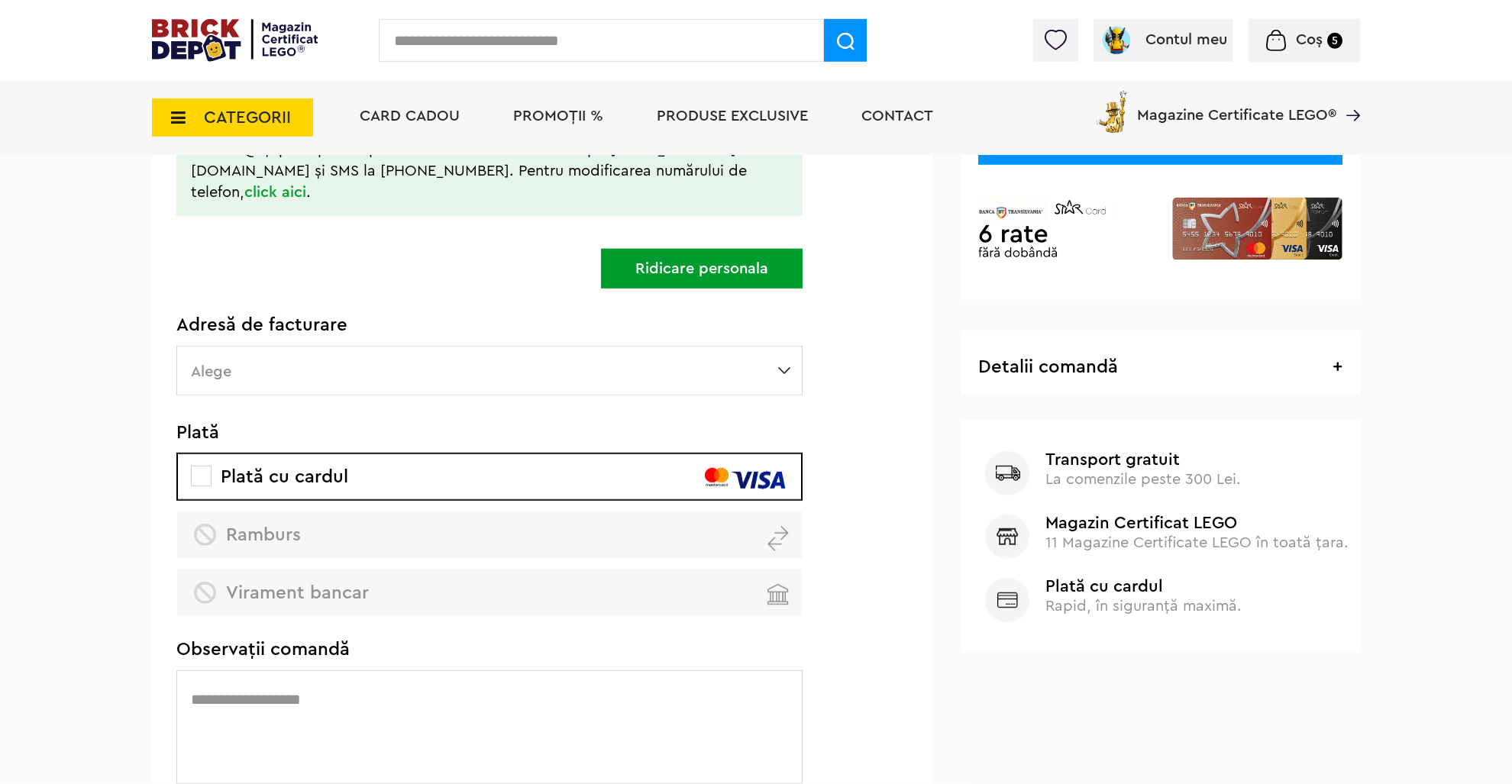
scroll to position [394, 0]
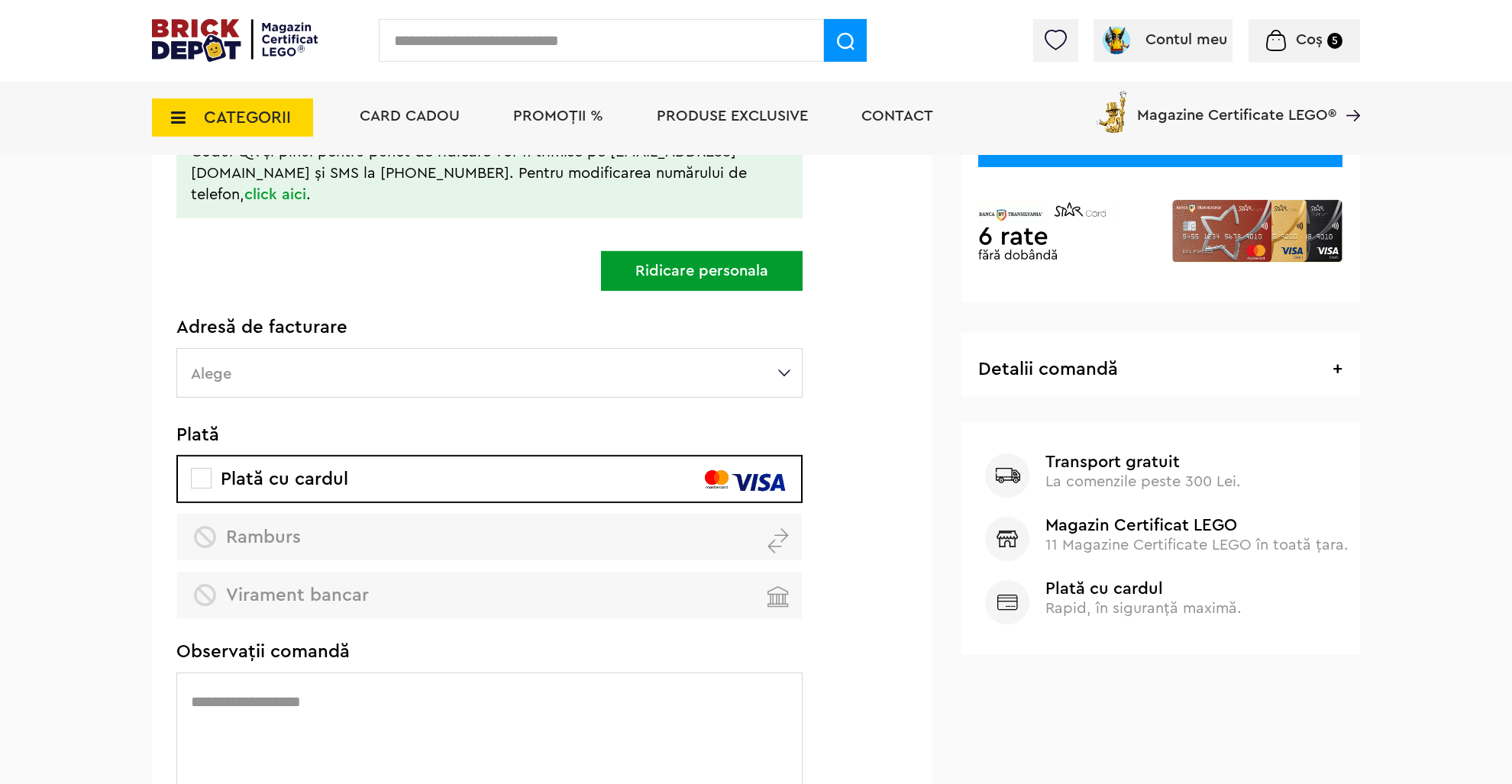
click at [460, 364] on label "Alege" at bounding box center [489, 373] width 626 height 50
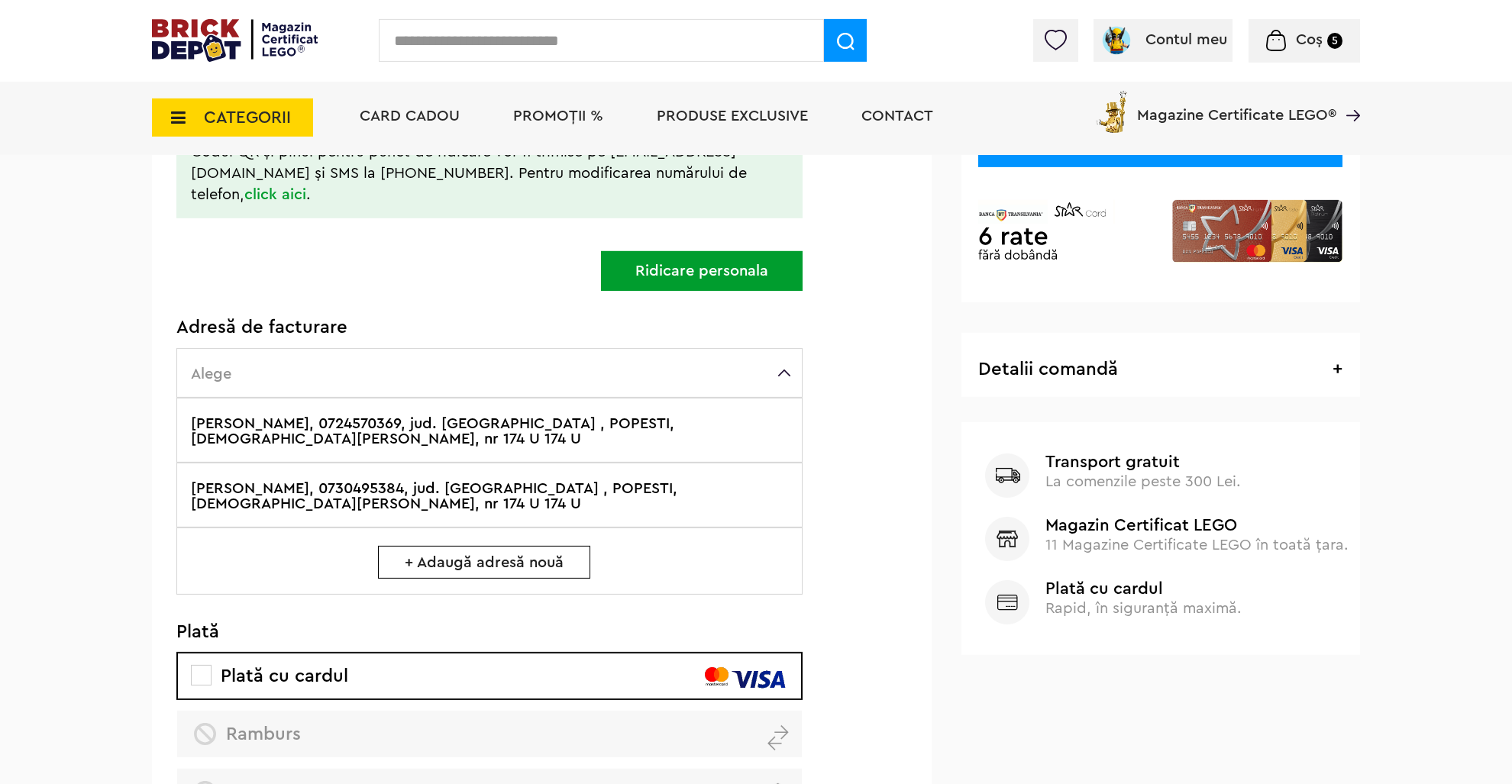
click at [552, 413] on label "[PERSON_NAME], 0724570369, jud. [GEOGRAPHIC_DATA] , POPESTI, [DEMOGRAPHIC_DATA]…" at bounding box center [489, 430] width 626 height 64
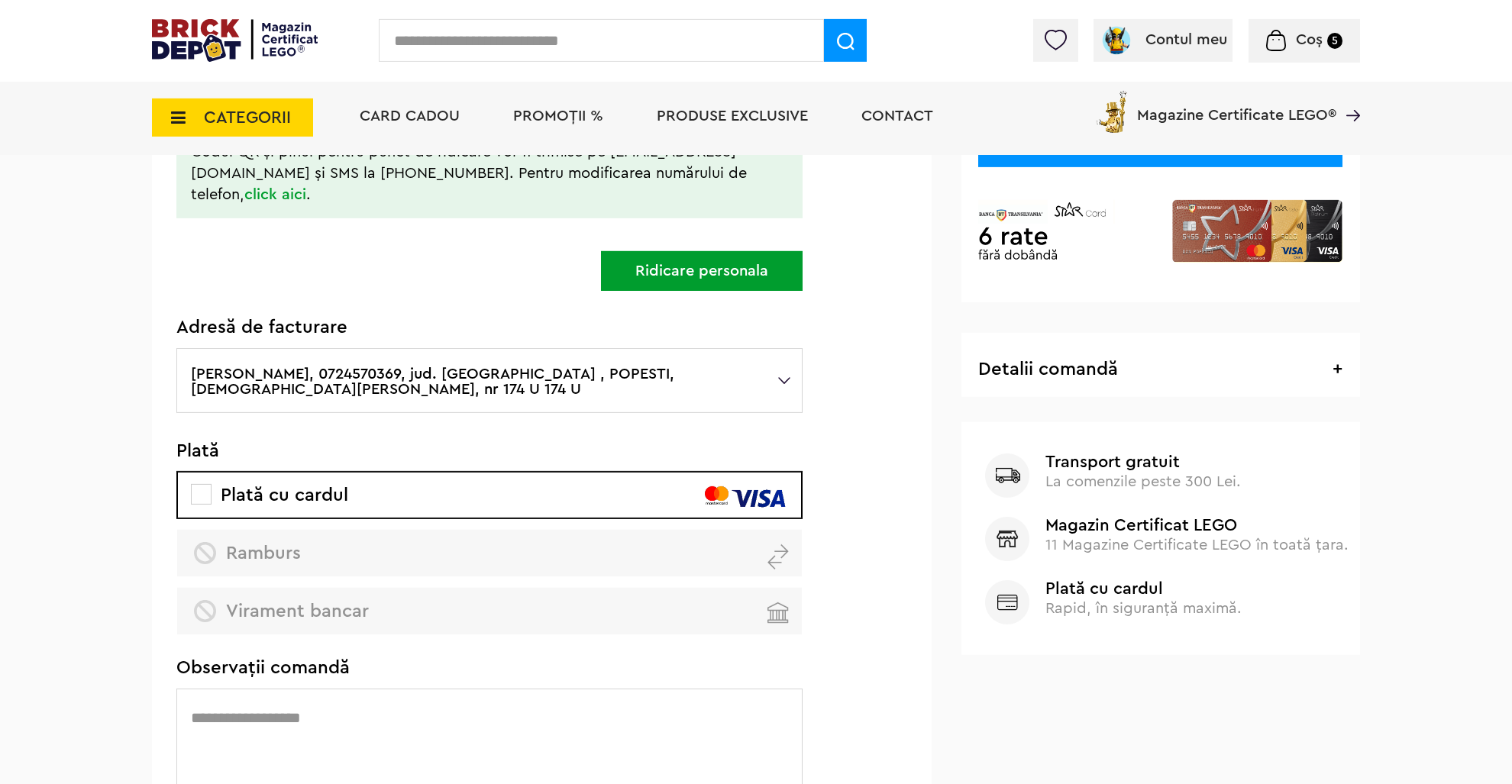
click at [532, 355] on label "[PERSON_NAME], 0724570369, jud. [GEOGRAPHIC_DATA] , POPESTI, [DEMOGRAPHIC_DATA]…" at bounding box center [489, 380] width 626 height 64
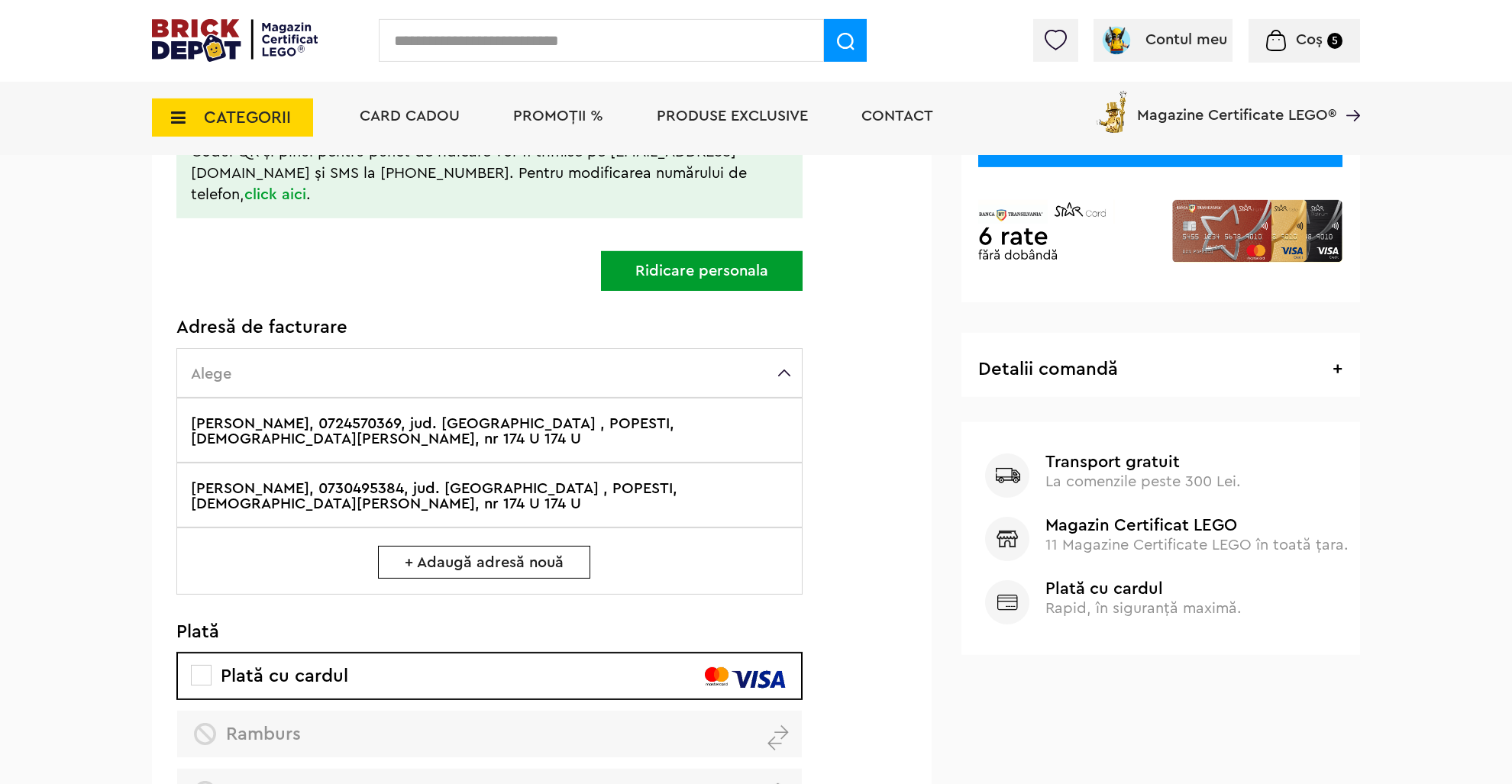
click at [402, 462] on label "[PERSON_NAME], 0730495384, jud. [GEOGRAPHIC_DATA] , POPESTI, [DEMOGRAPHIC_DATA]…" at bounding box center [489, 494] width 626 height 64
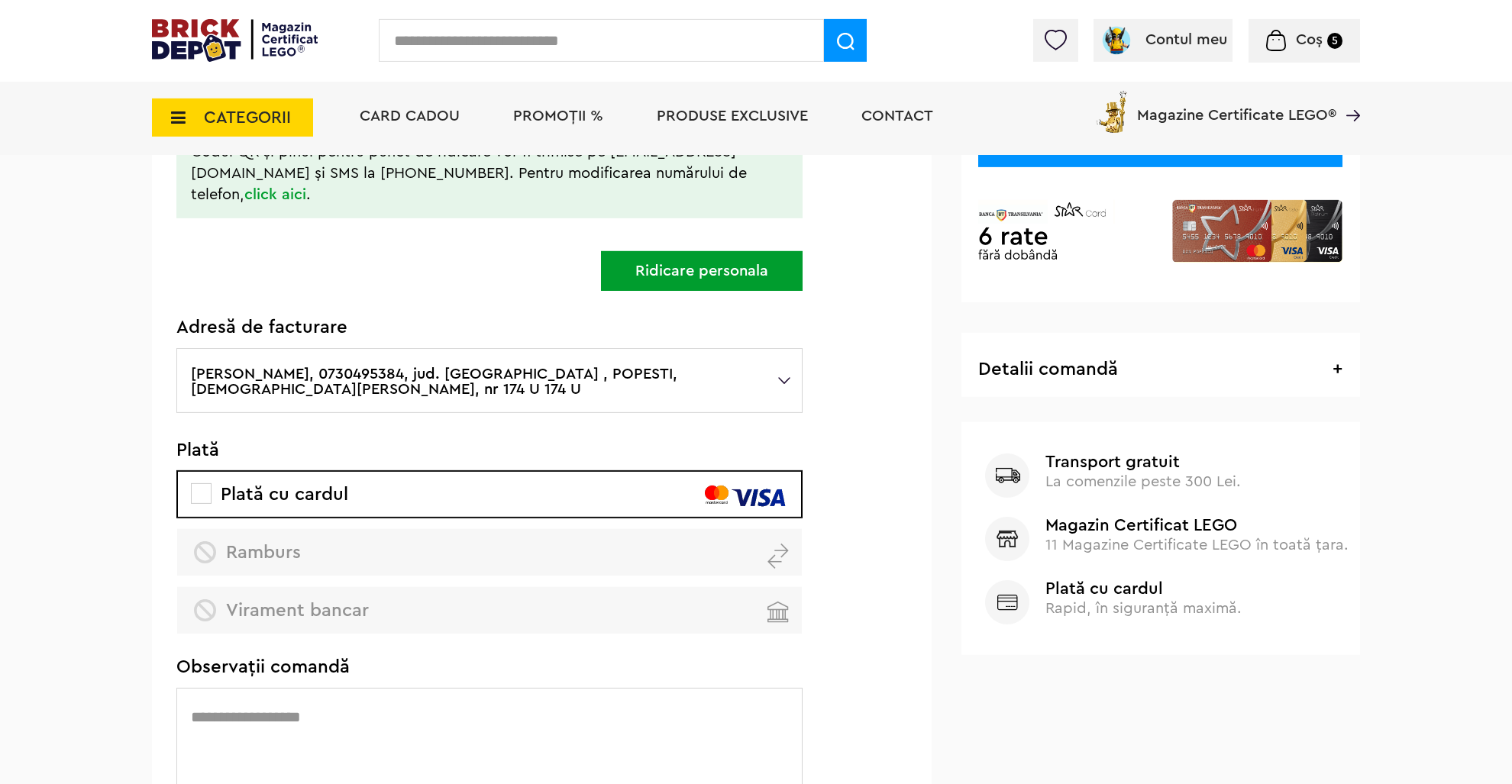
click at [487, 348] on label "[PERSON_NAME], 0730495384, jud. [GEOGRAPHIC_DATA] , POPESTI, [DEMOGRAPHIC_DATA]…" at bounding box center [489, 380] width 626 height 64
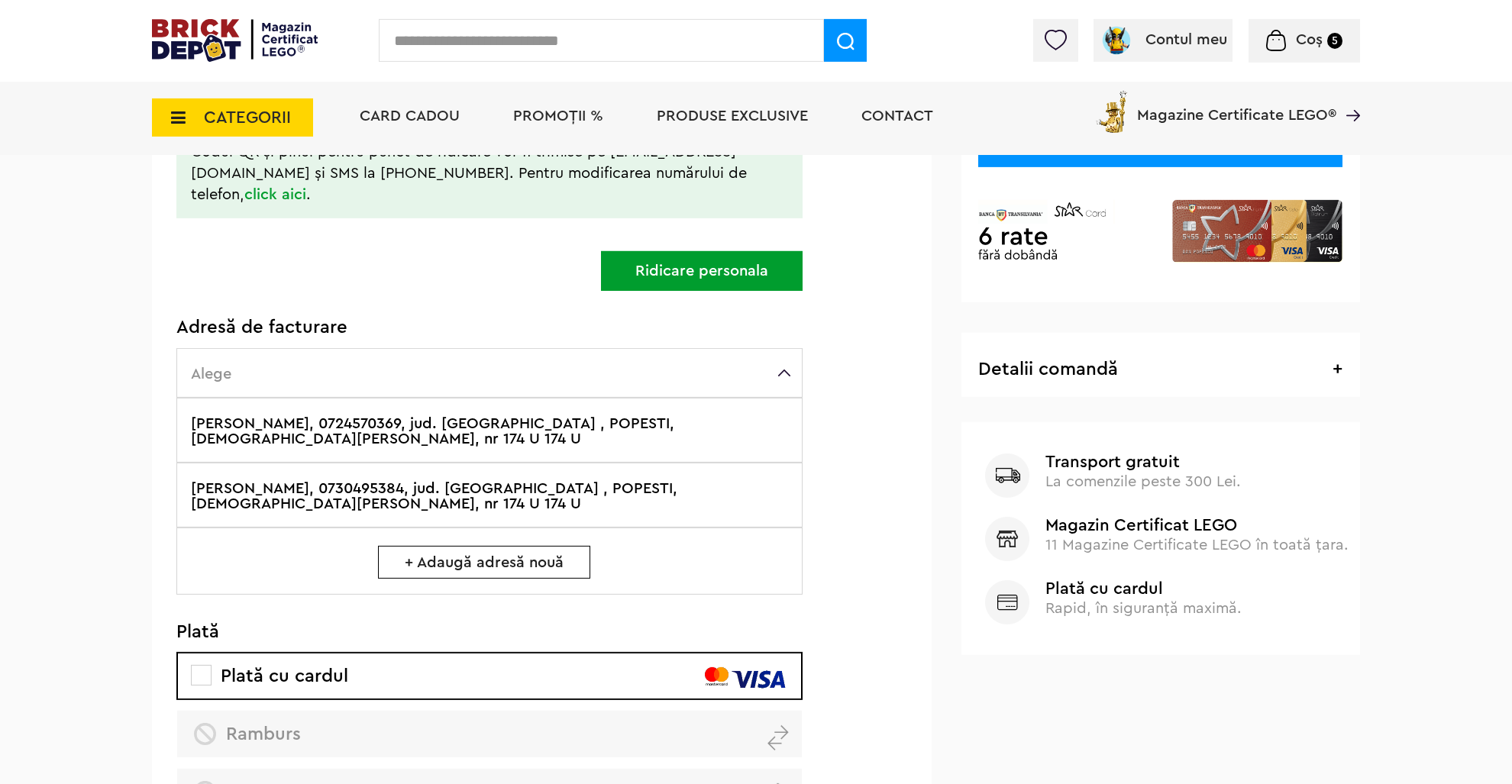
click at [632, 369] on label "Alege" at bounding box center [489, 373] width 626 height 50
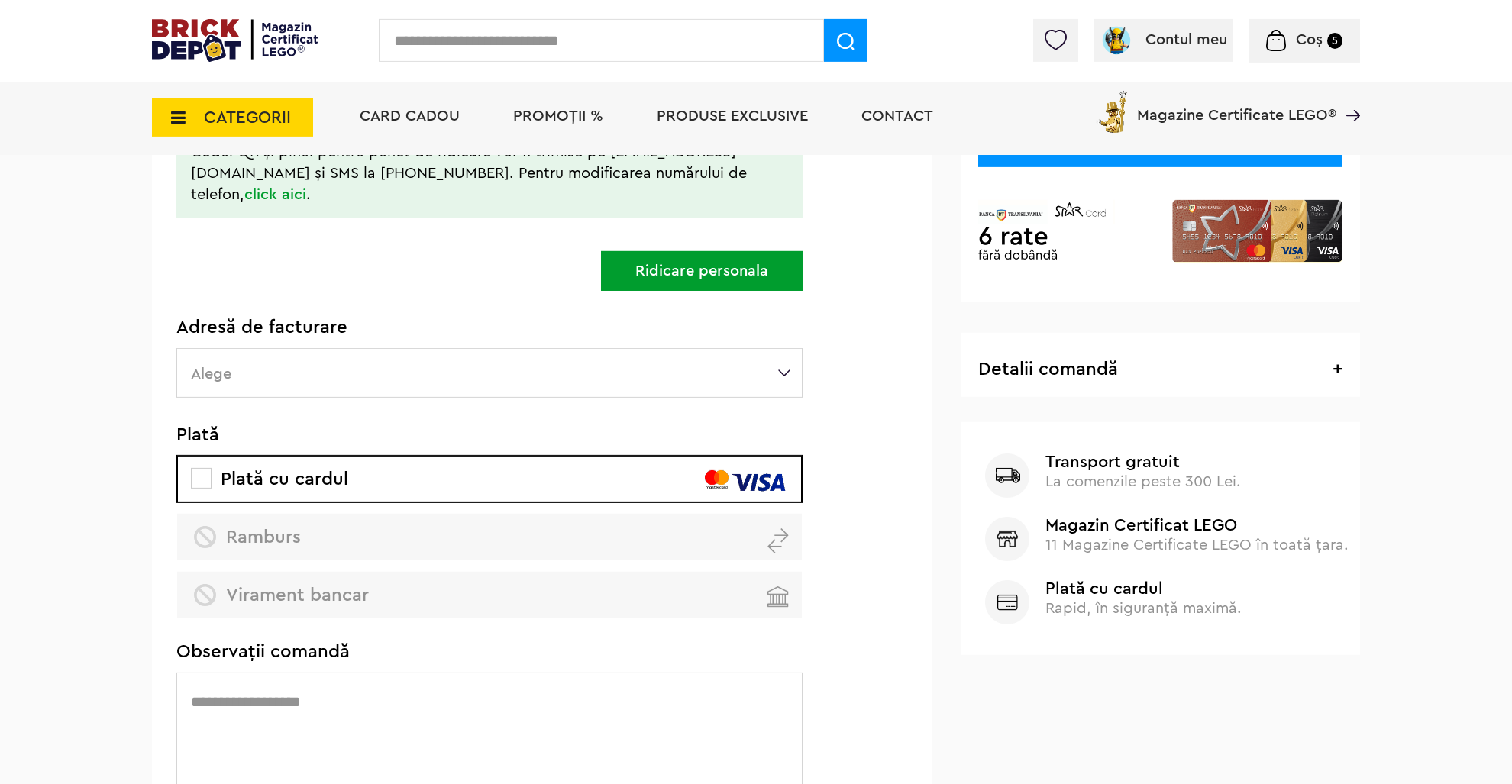
click at [494, 371] on label "Alege" at bounding box center [489, 373] width 626 height 50
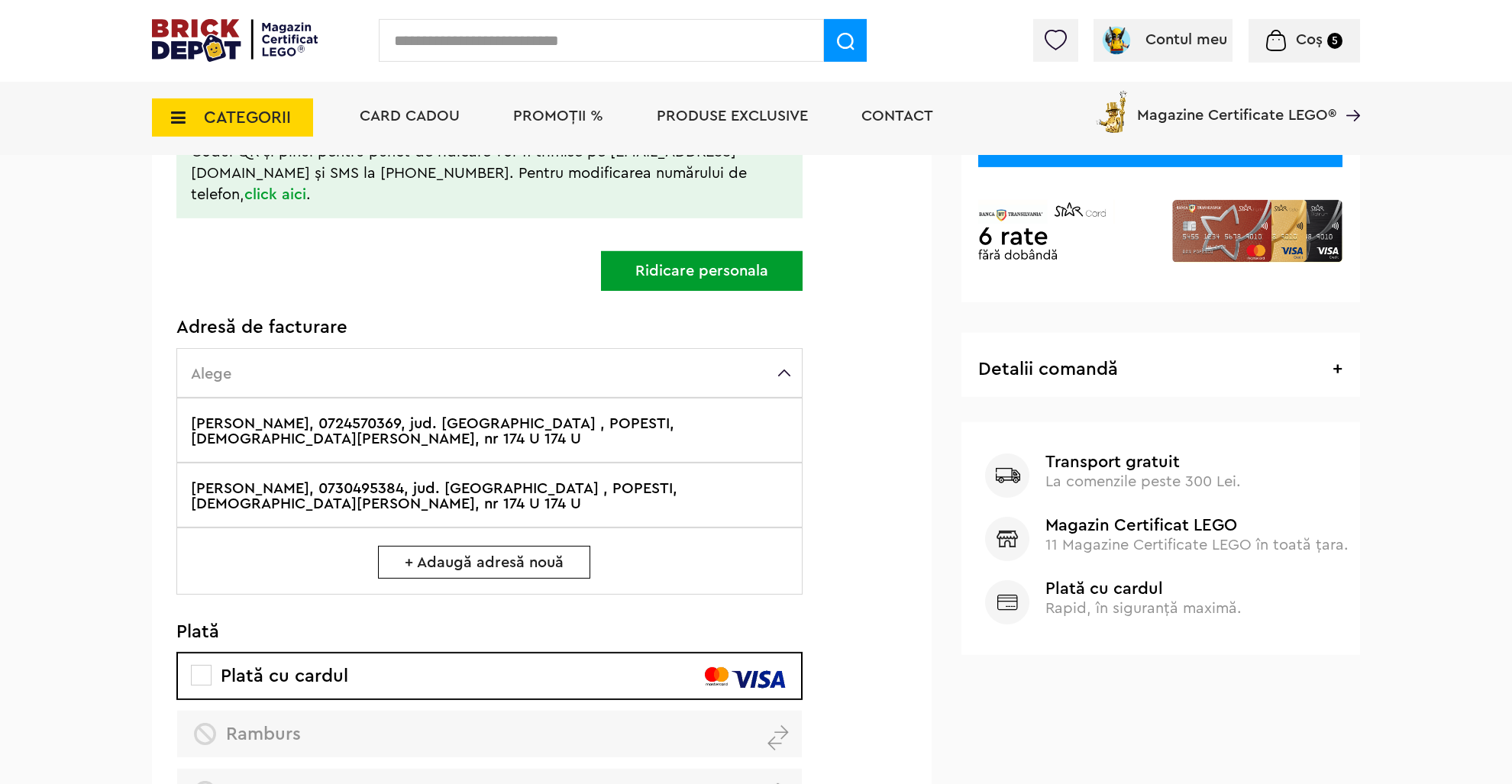
click at [308, 462] on label "[PERSON_NAME], 0730495384, jud. [GEOGRAPHIC_DATA] , POPESTI, [DEMOGRAPHIC_DATA]…" at bounding box center [489, 494] width 626 height 64
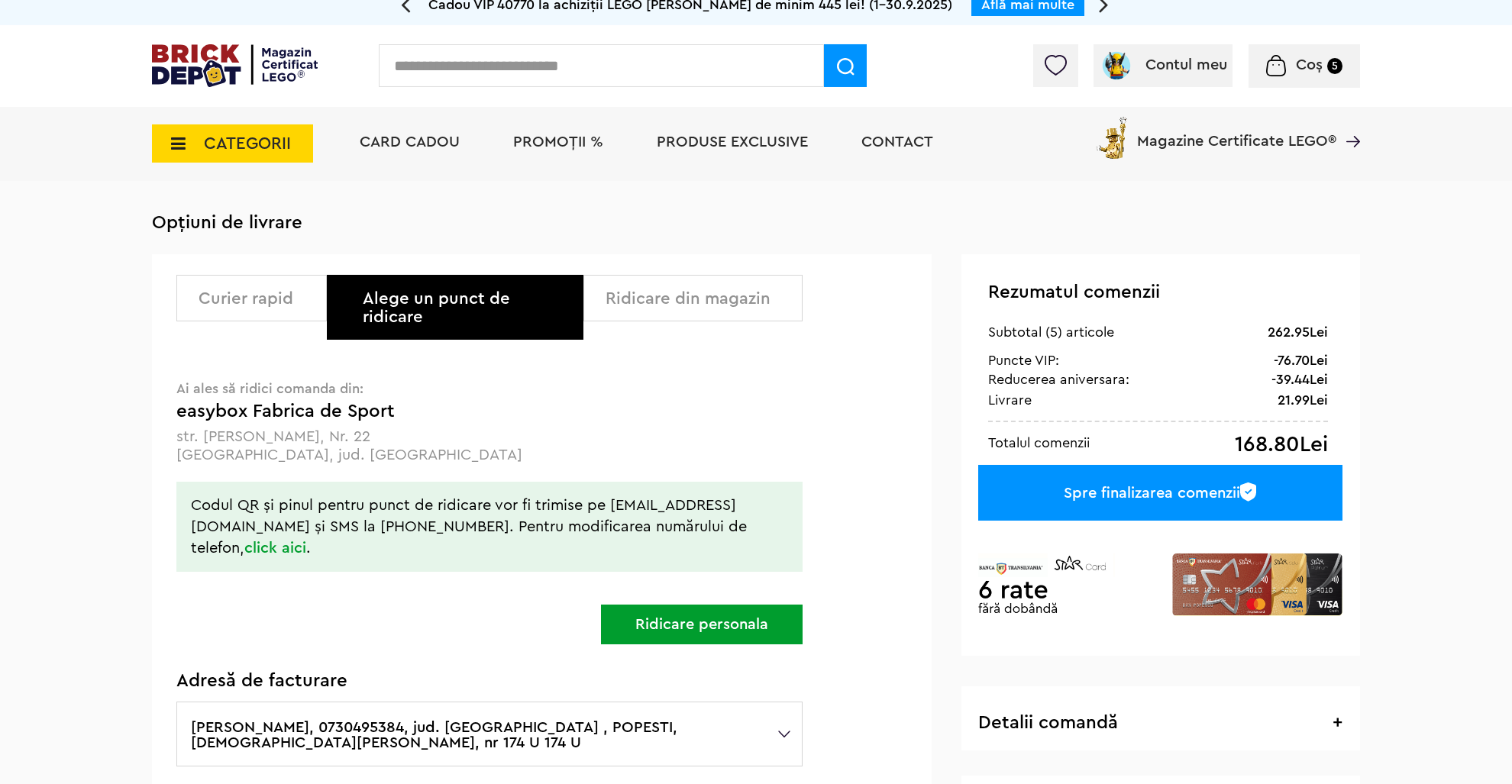
scroll to position [0, 0]
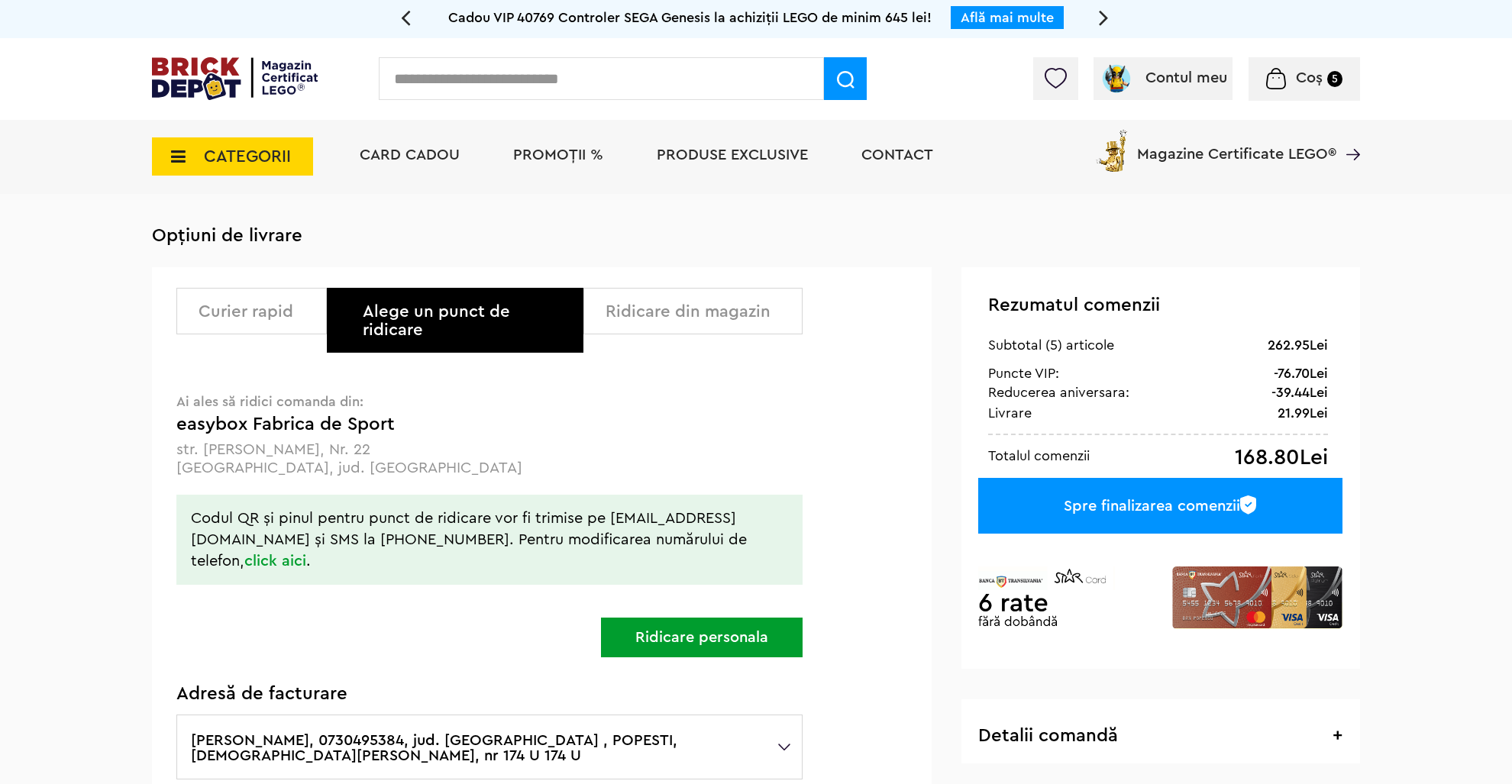
click at [518, 155] on span "PROMOȚII %" at bounding box center [558, 155] width 90 height 15
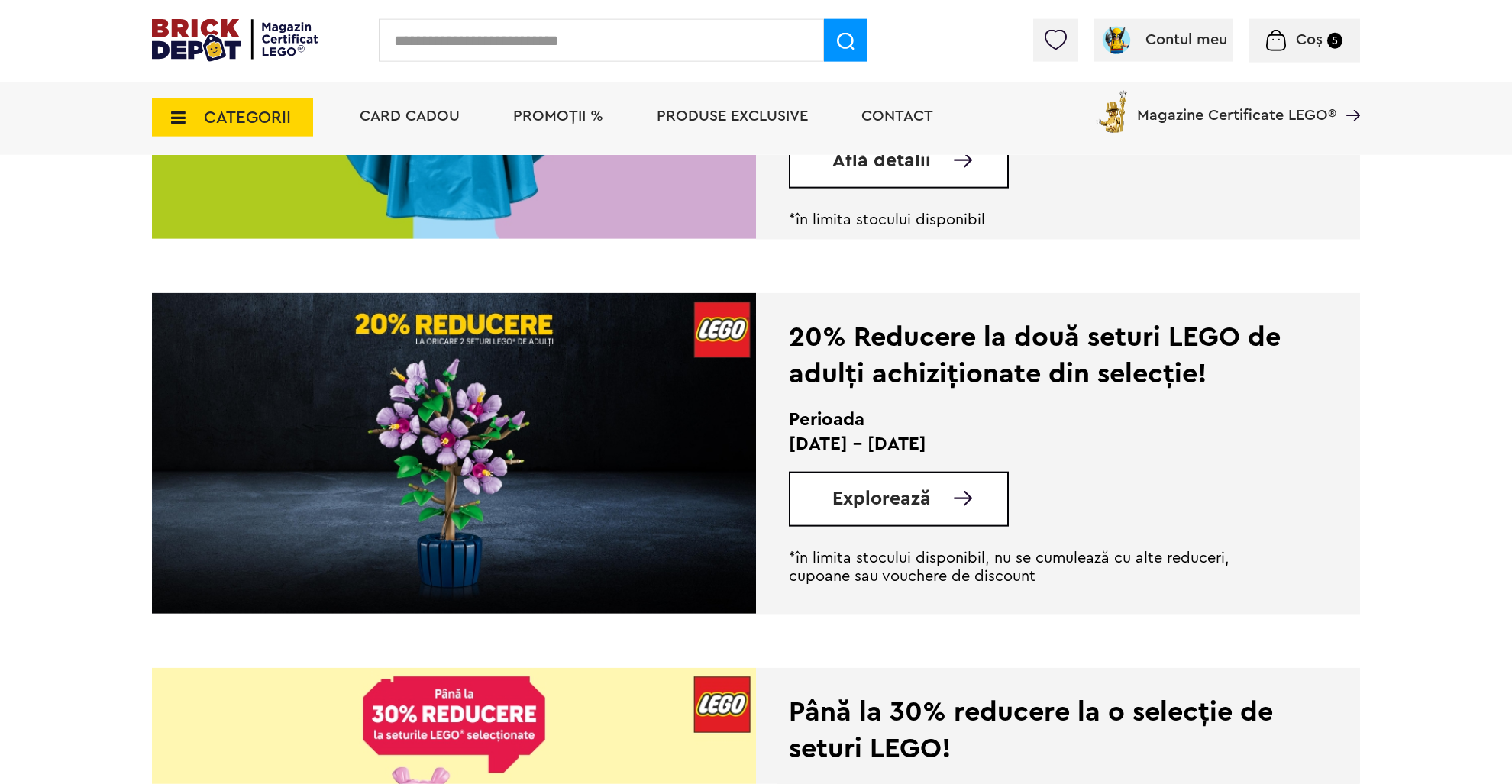
scroll to position [967, 0]
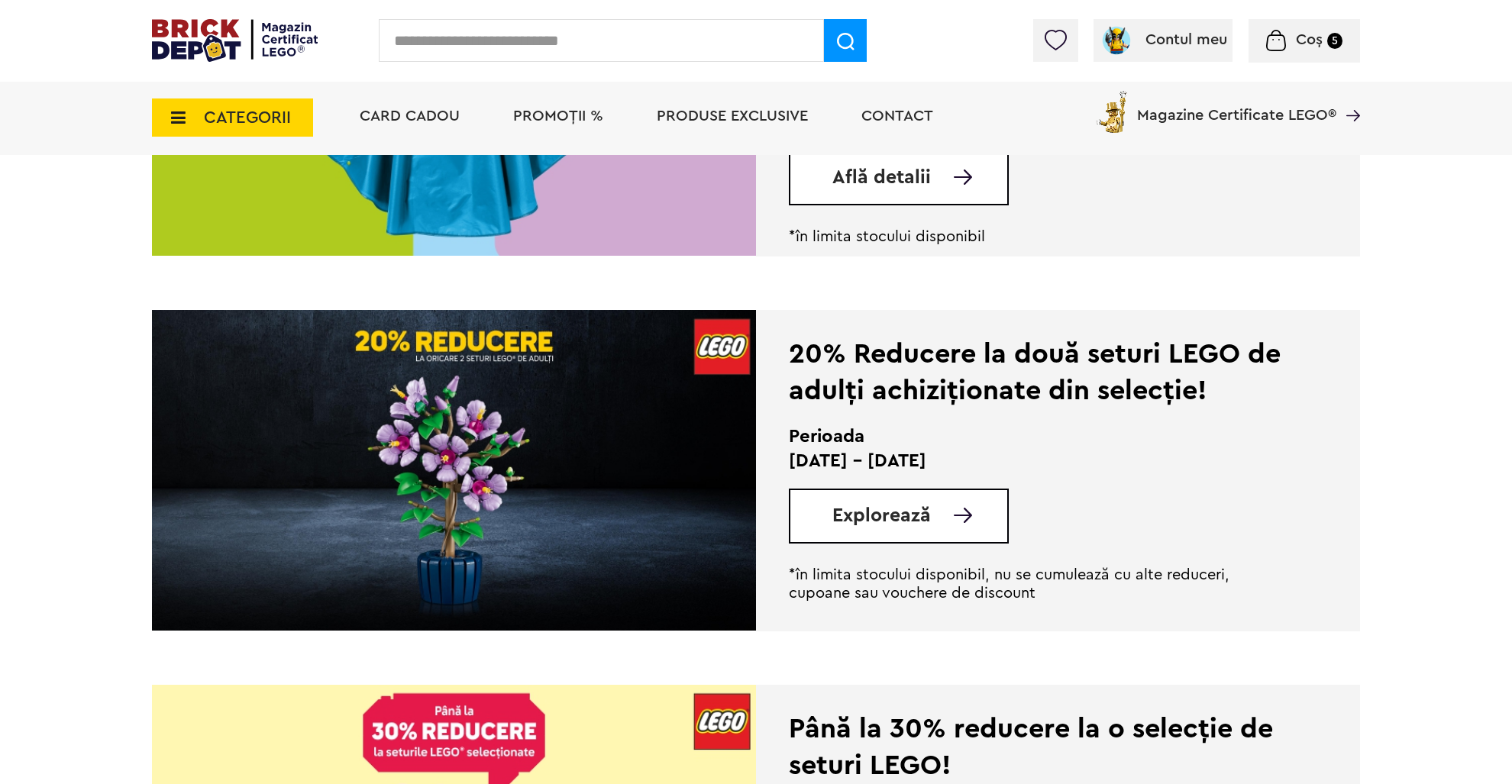
click at [954, 507] on link "Explorează" at bounding box center [919, 516] width 175 height 19
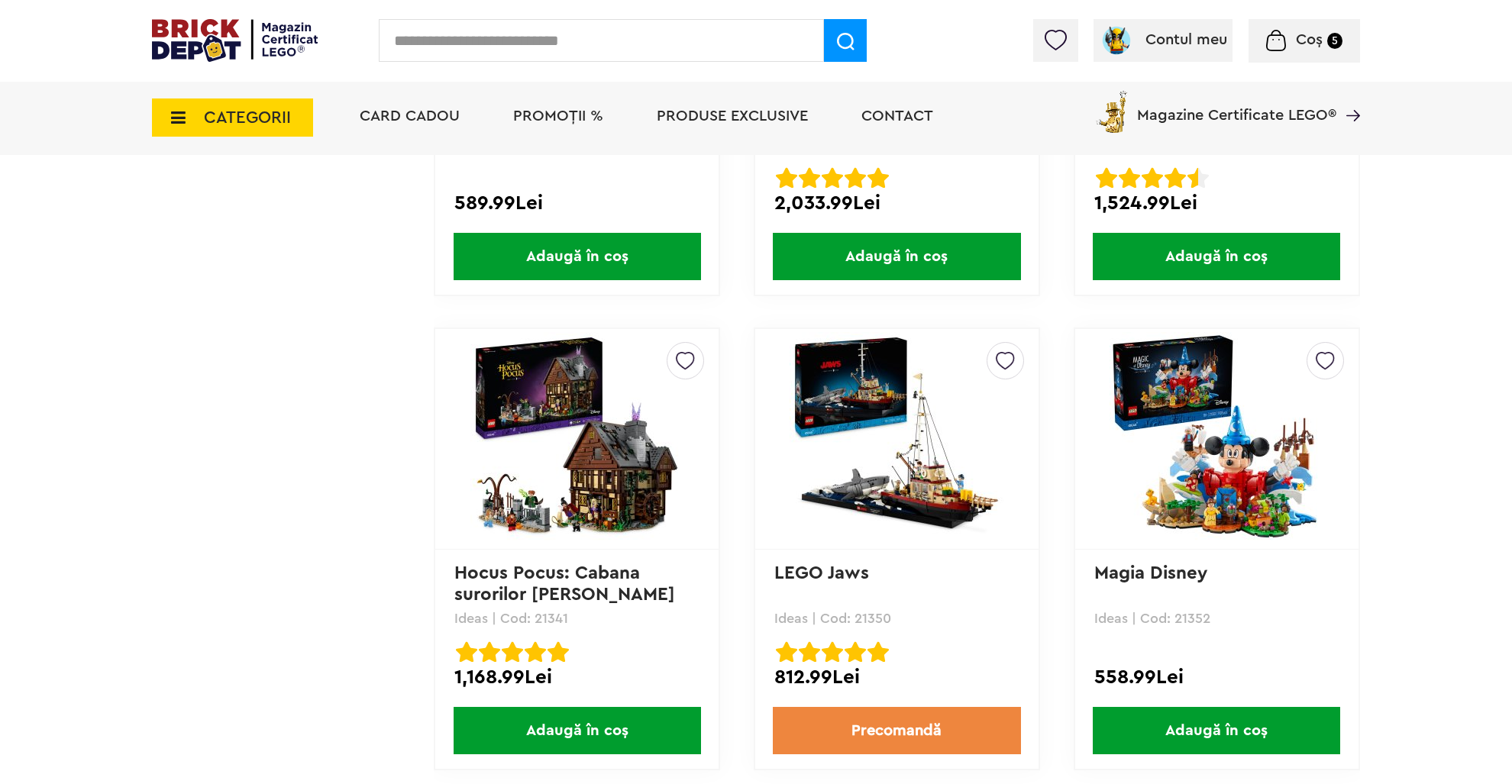
scroll to position [14612, 0]
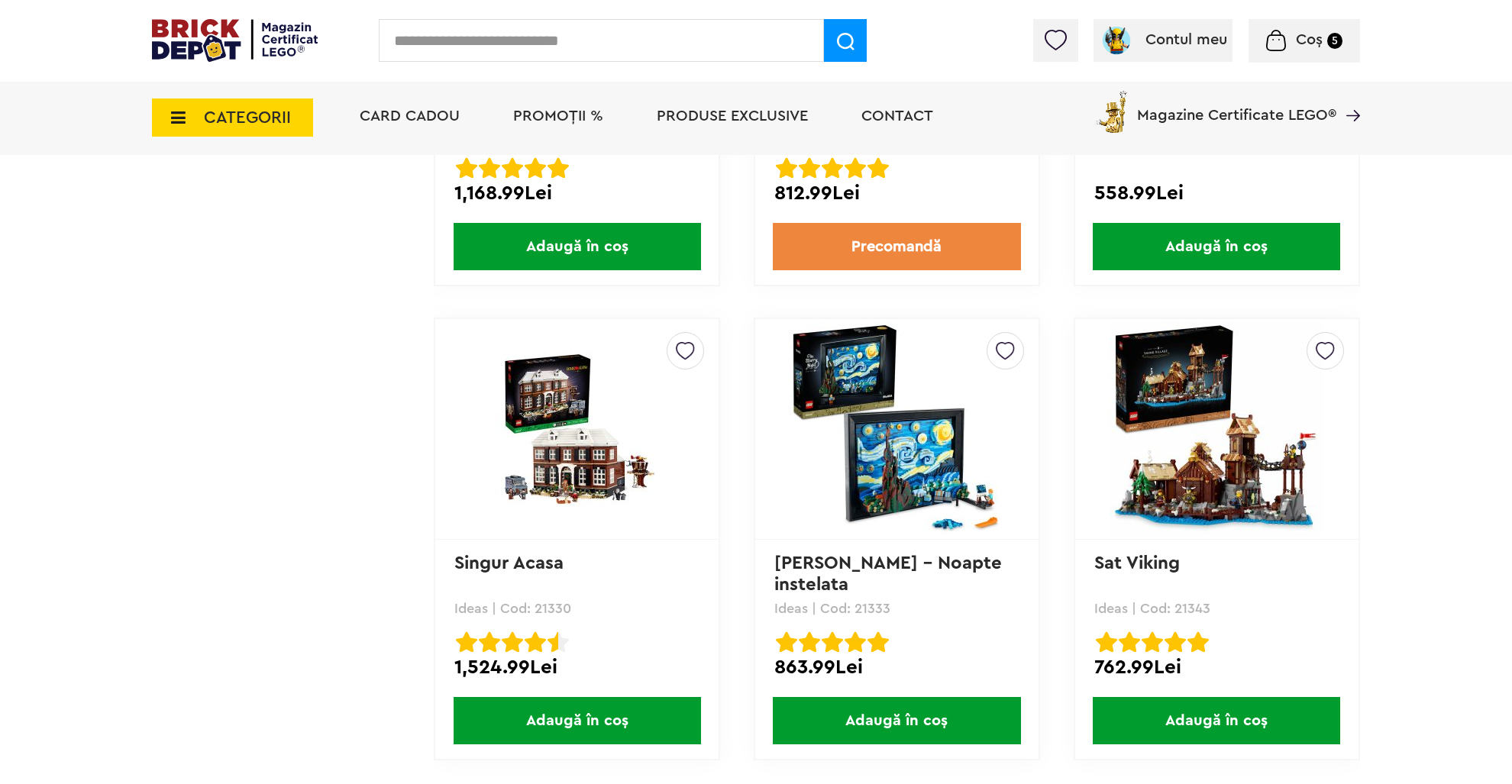
click at [1278, 34] on img at bounding box center [1275, 40] width 20 height 21
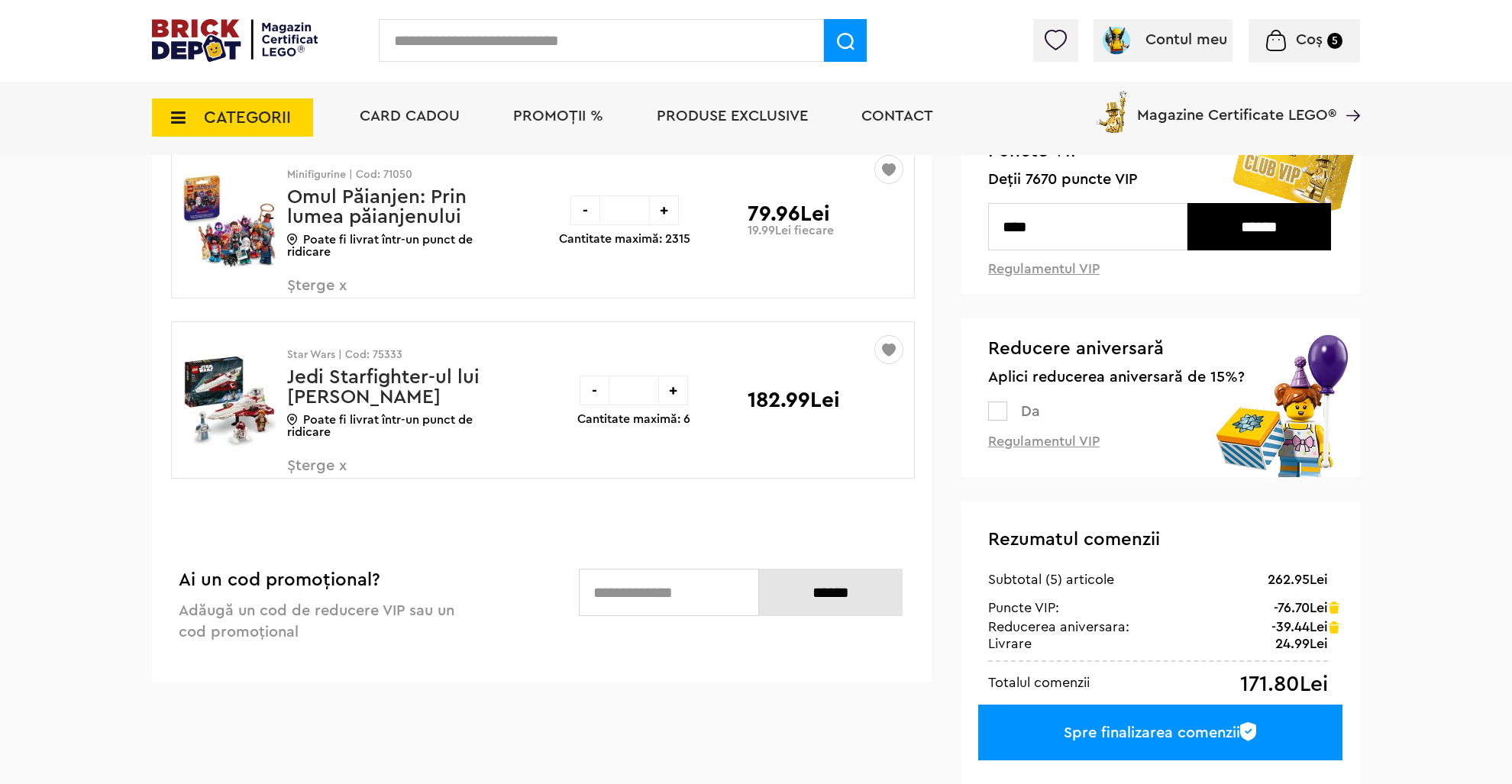
scroll to position [161, 0]
click at [659, 213] on div "+" at bounding box center [664, 211] width 30 height 30
type input "*"
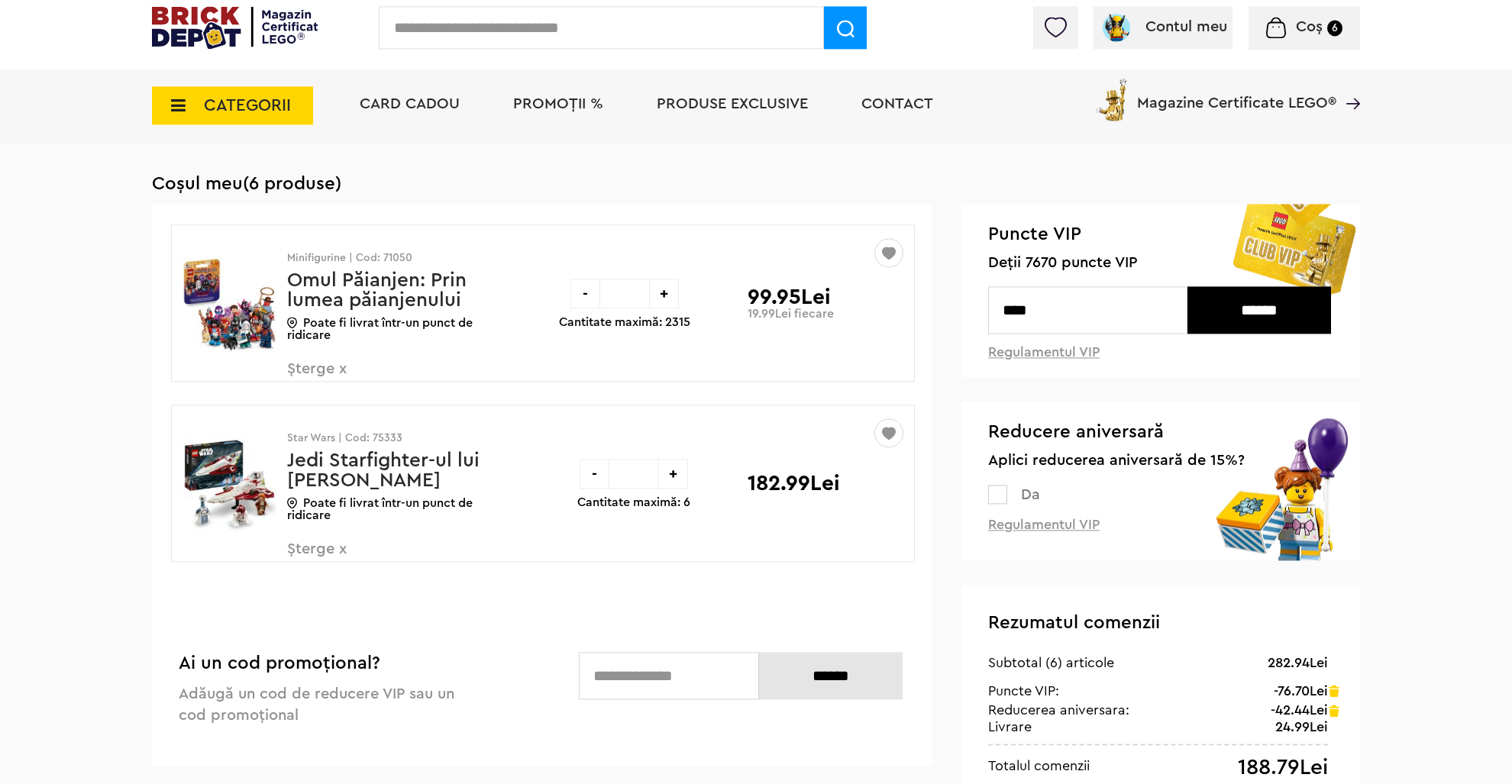
scroll to position [161, 0]
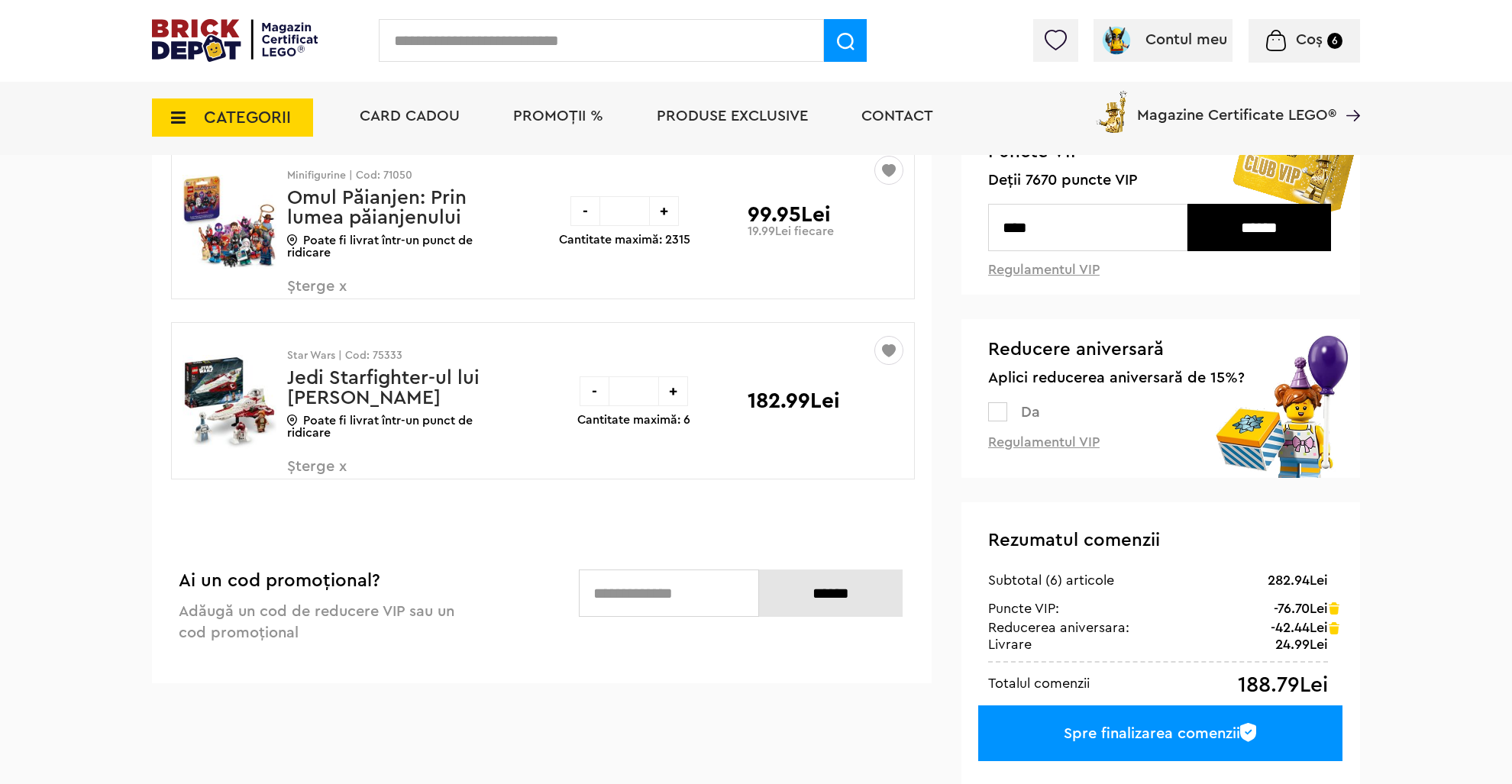
click at [1136, 737] on div "Spre finalizarea comenzii" at bounding box center [1160, 732] width 365 height 56
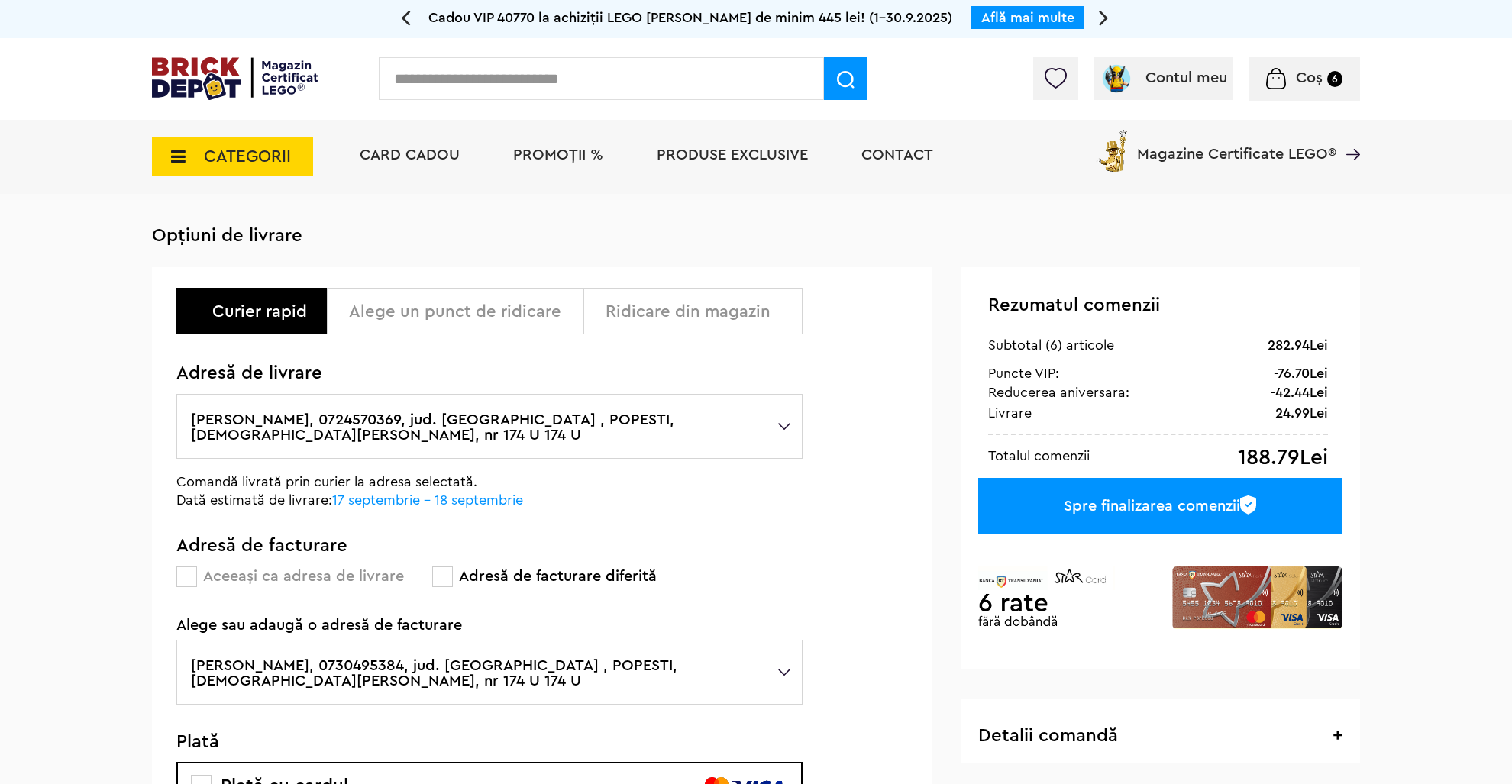
click at [504, 307] on div "Alege un punct de ridicare" at bounding box center [460, 311] width 223 height 18
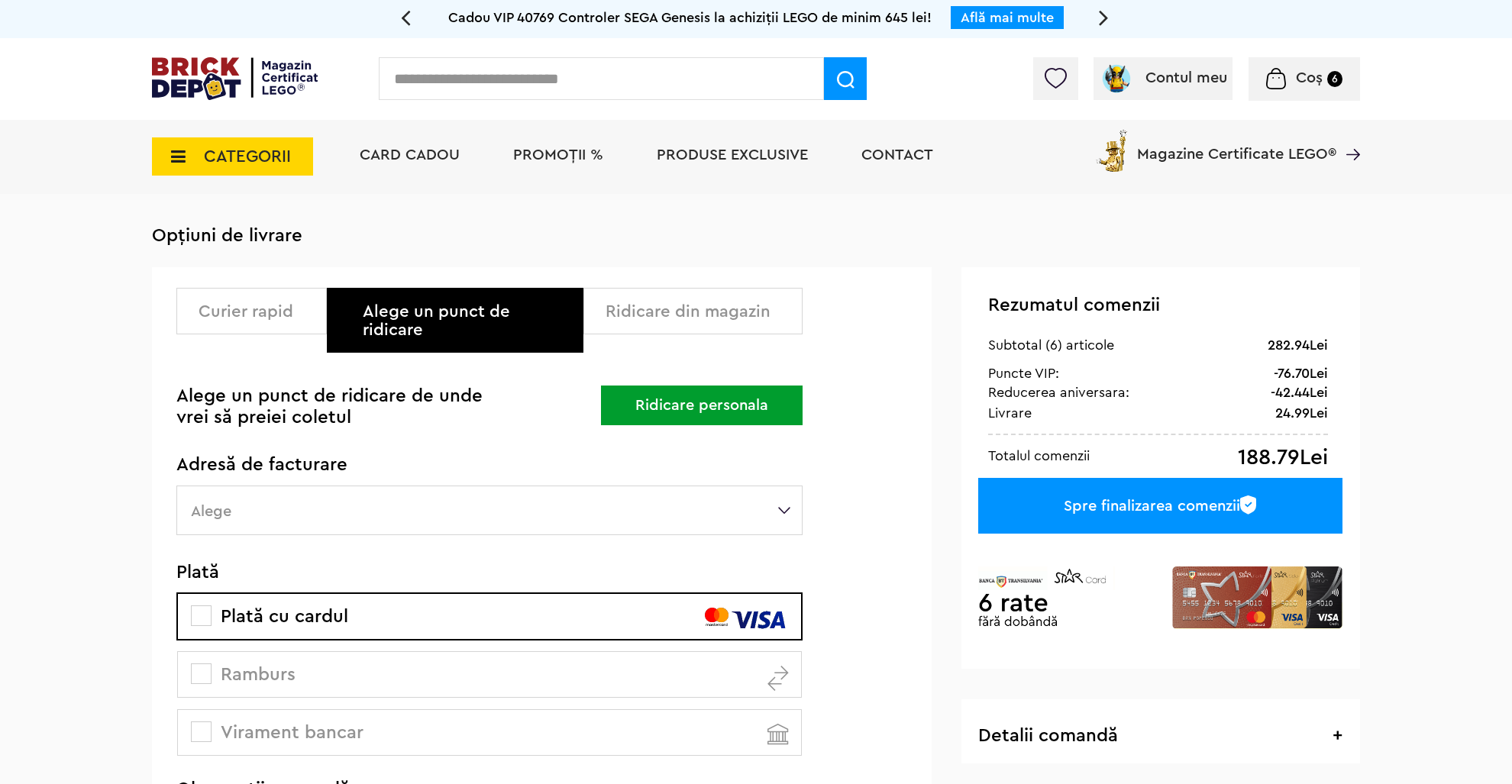
click at [330, 385] on h3 "Alege un punct de ridicare de unde vrei să preiei coletul" at bounding box center [330, 407] width 309 height 43
click at [704, 385] on button "Ridicare personala" at bounding box center [702, 405] width 201 height 40
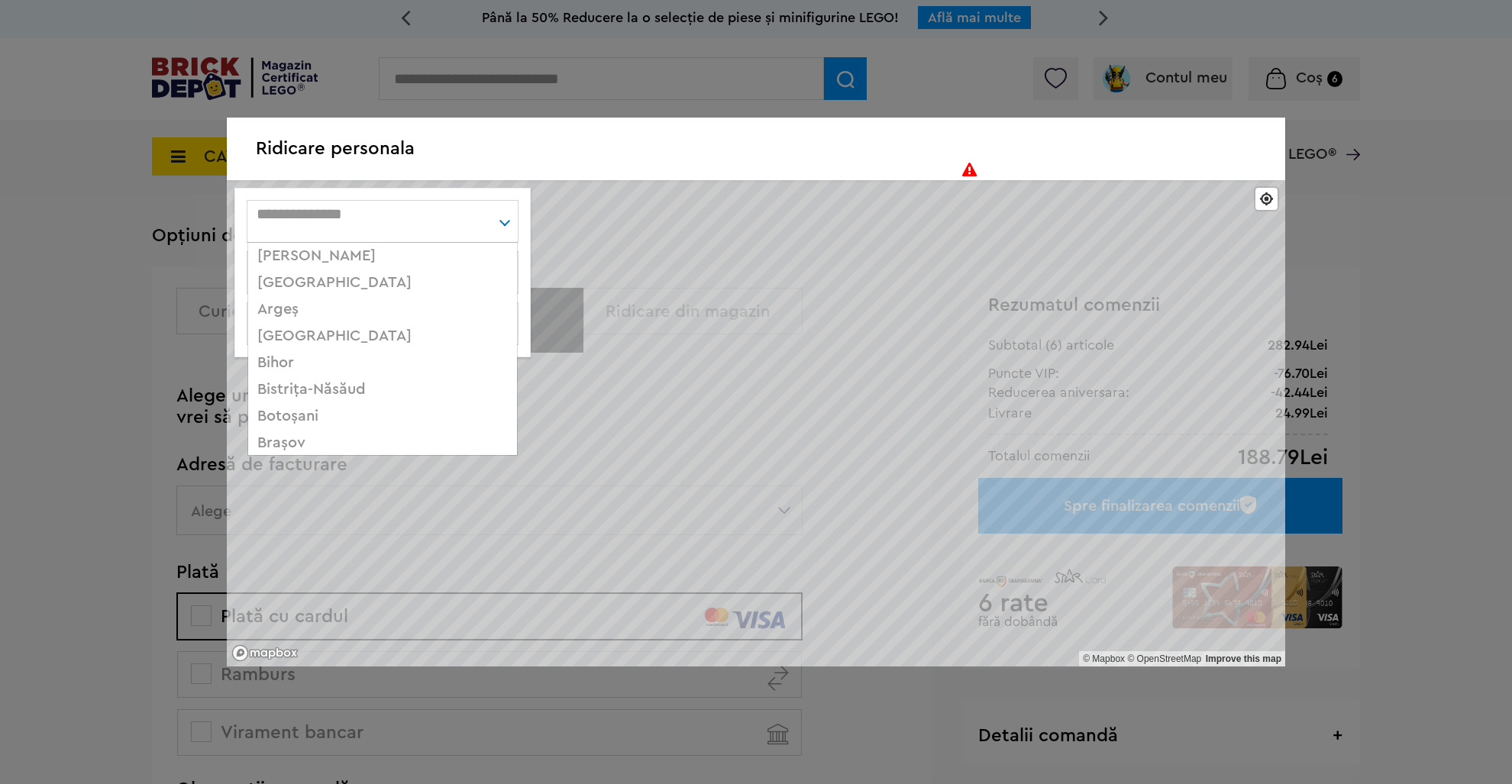
click at [417, 227] on div "[PERSON_NAME]... [GEOGRAPHIC_DATA] Argeş [GEOGRAPHIC_DATA] Bihor Bistriţa-[GEOG…" at bounding box center [383, 222] width 272 height 43
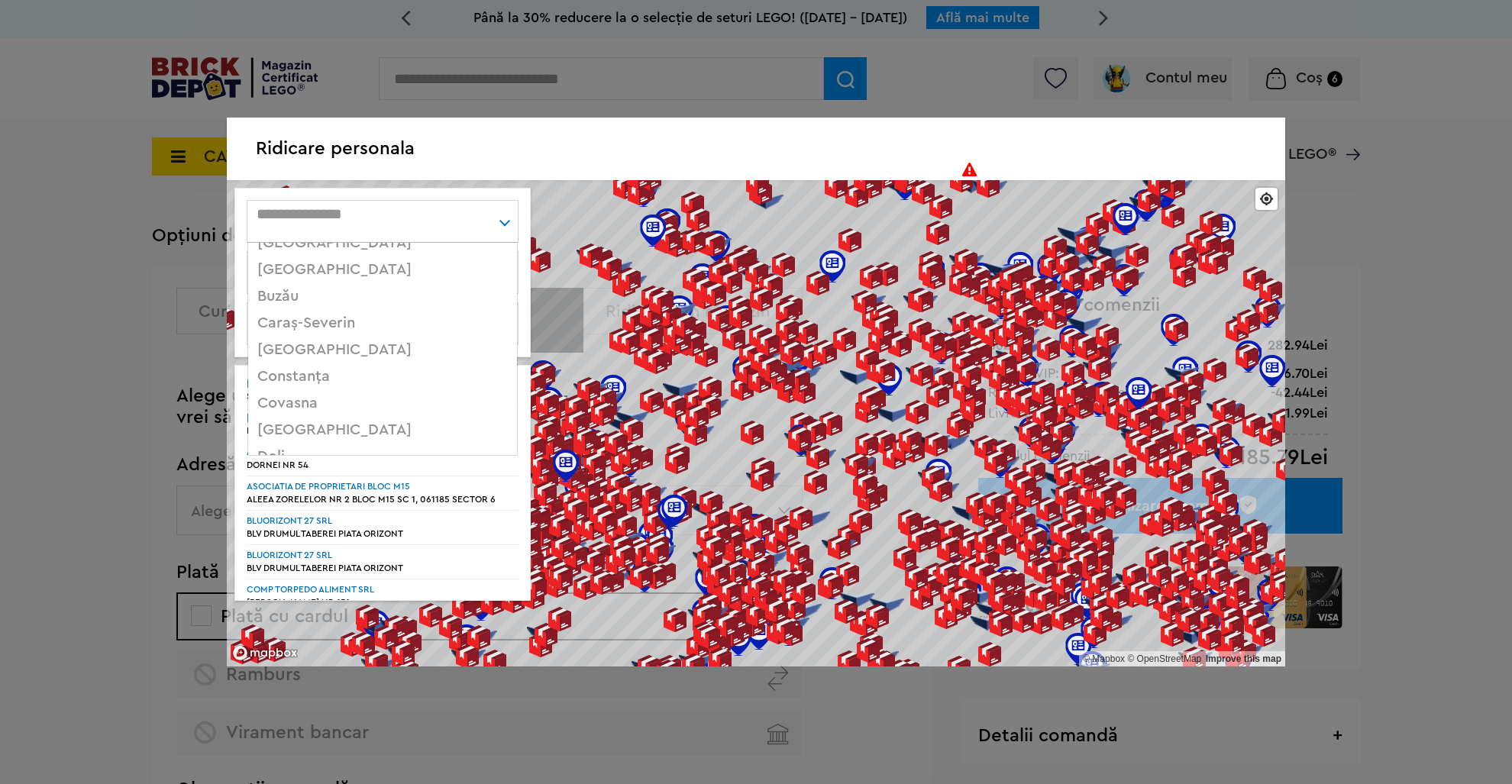
scroll to position [227, 0]
click at [280, 352] on div "Cluj" at bounding box center [383, 350] width 269 height 27
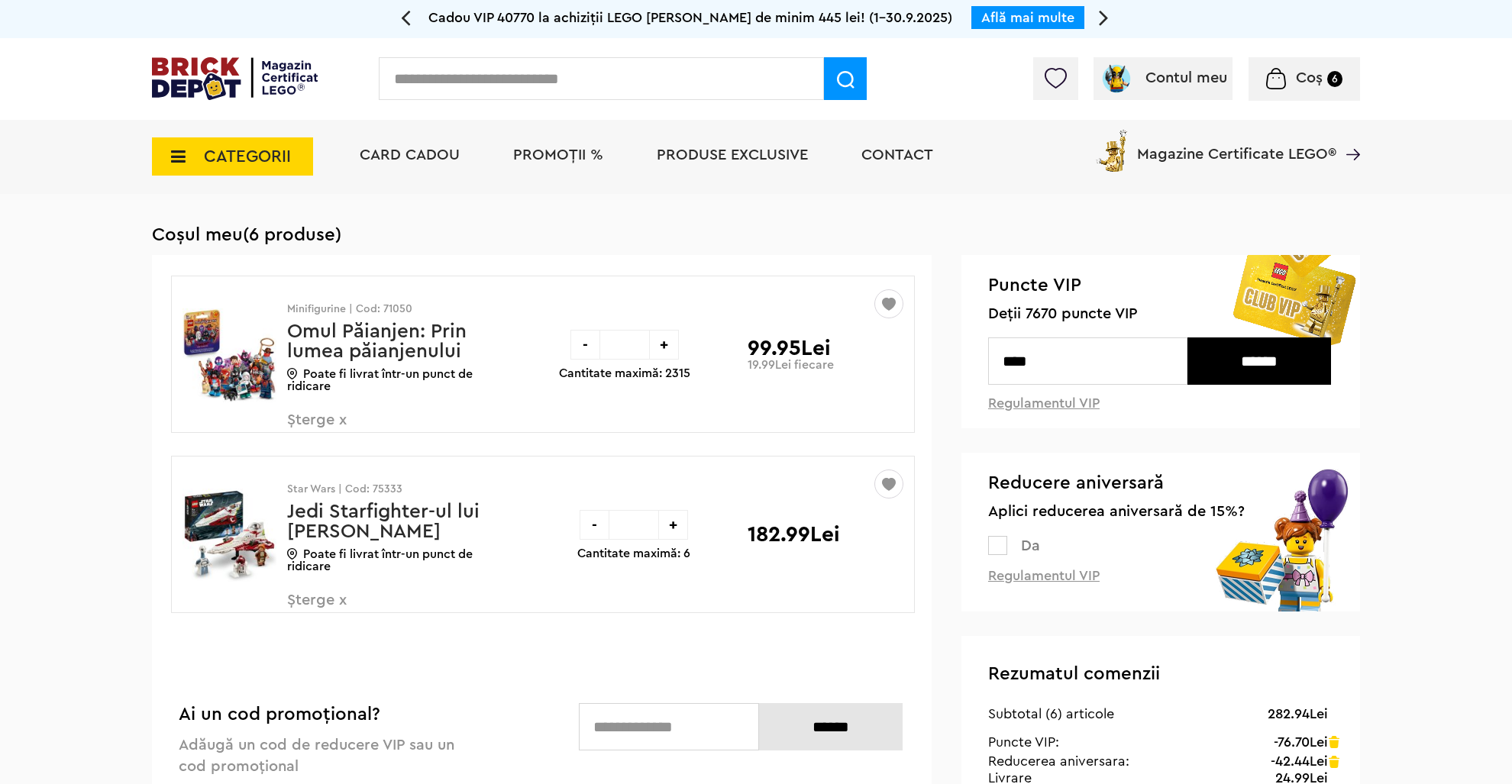
scroll to position [161, 0]
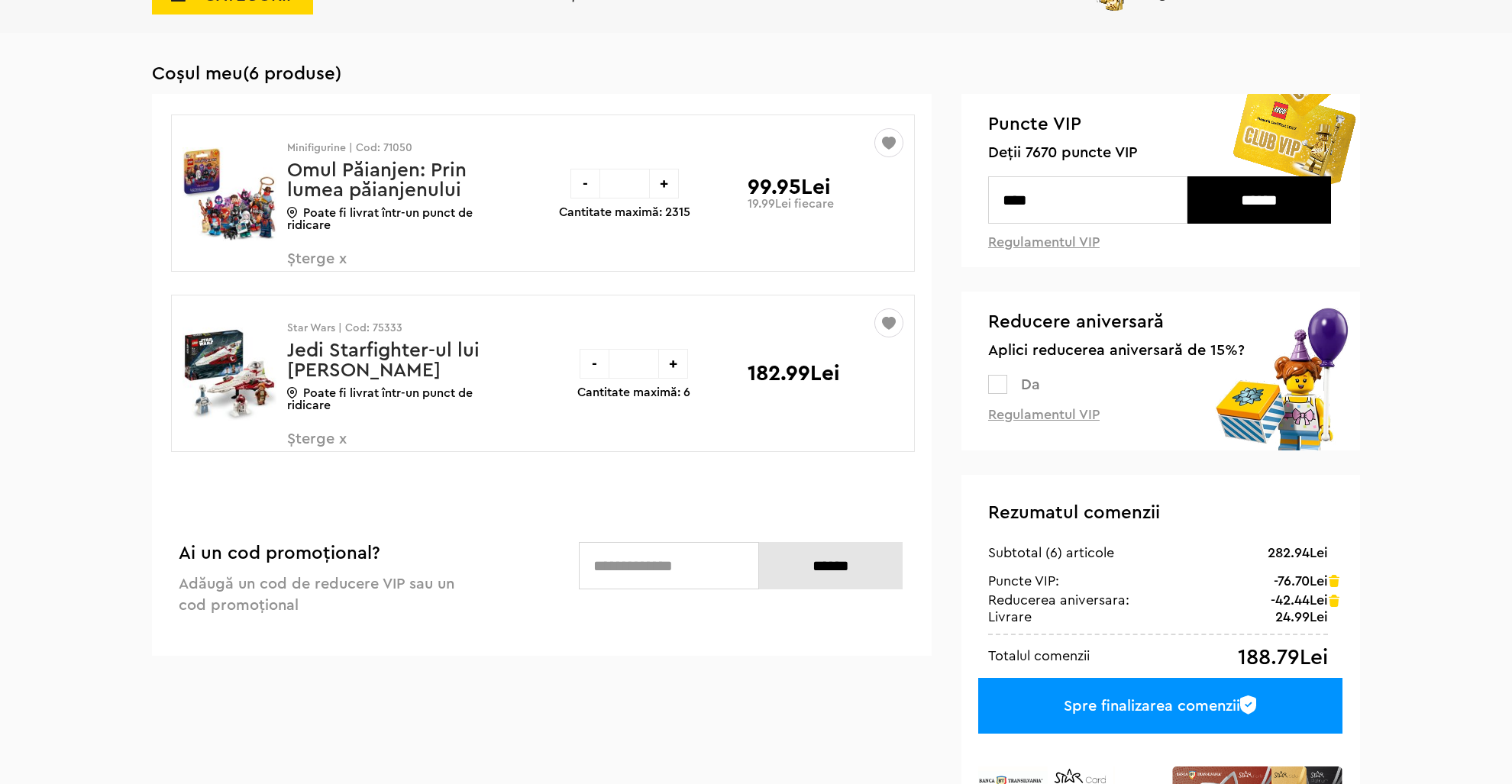
click at [582, 189] on div "-" at bounding box center [585, 183] width 30 height 30
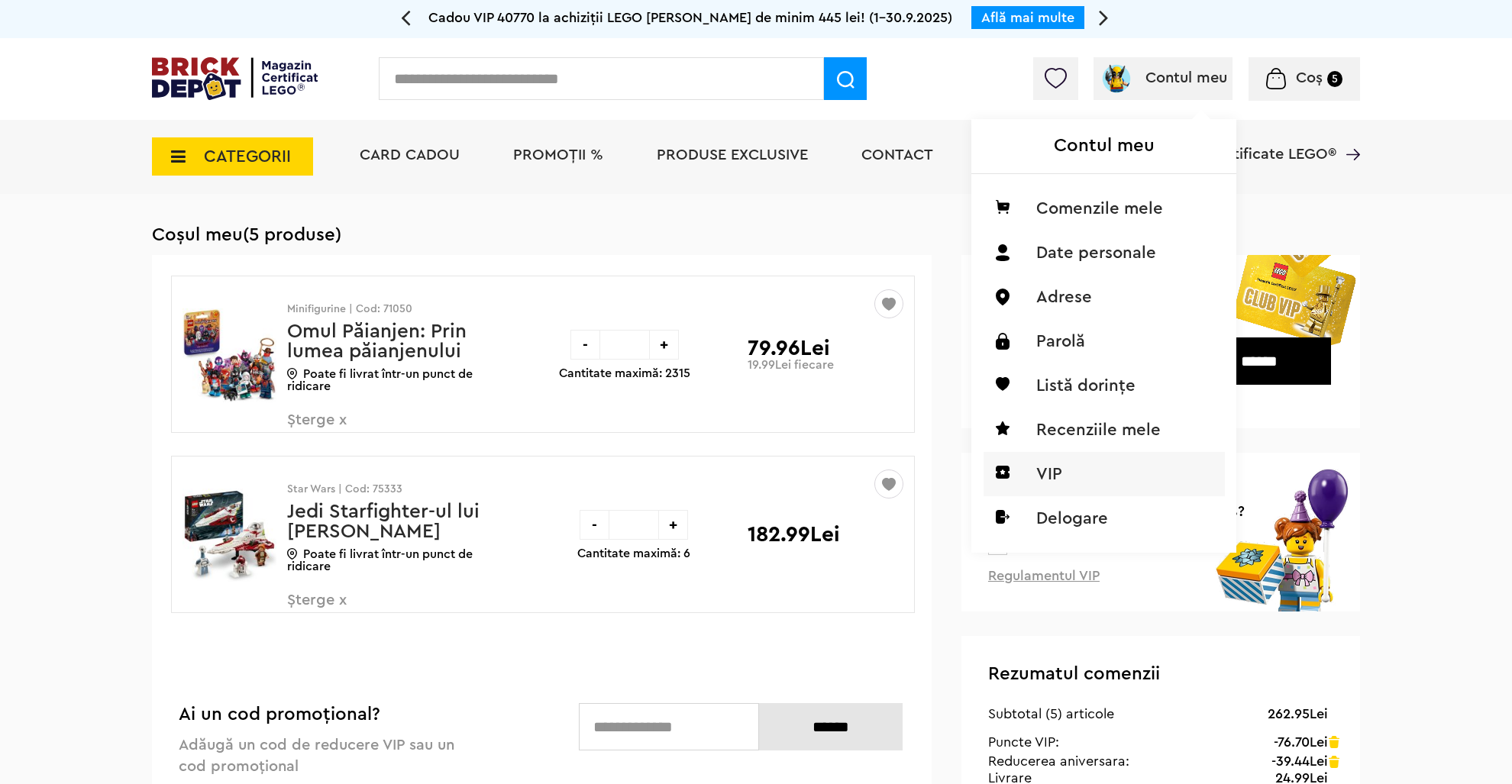
click at [1058, 471] on li "VIP" at bounding box center [1104, 475] width 242 height 45
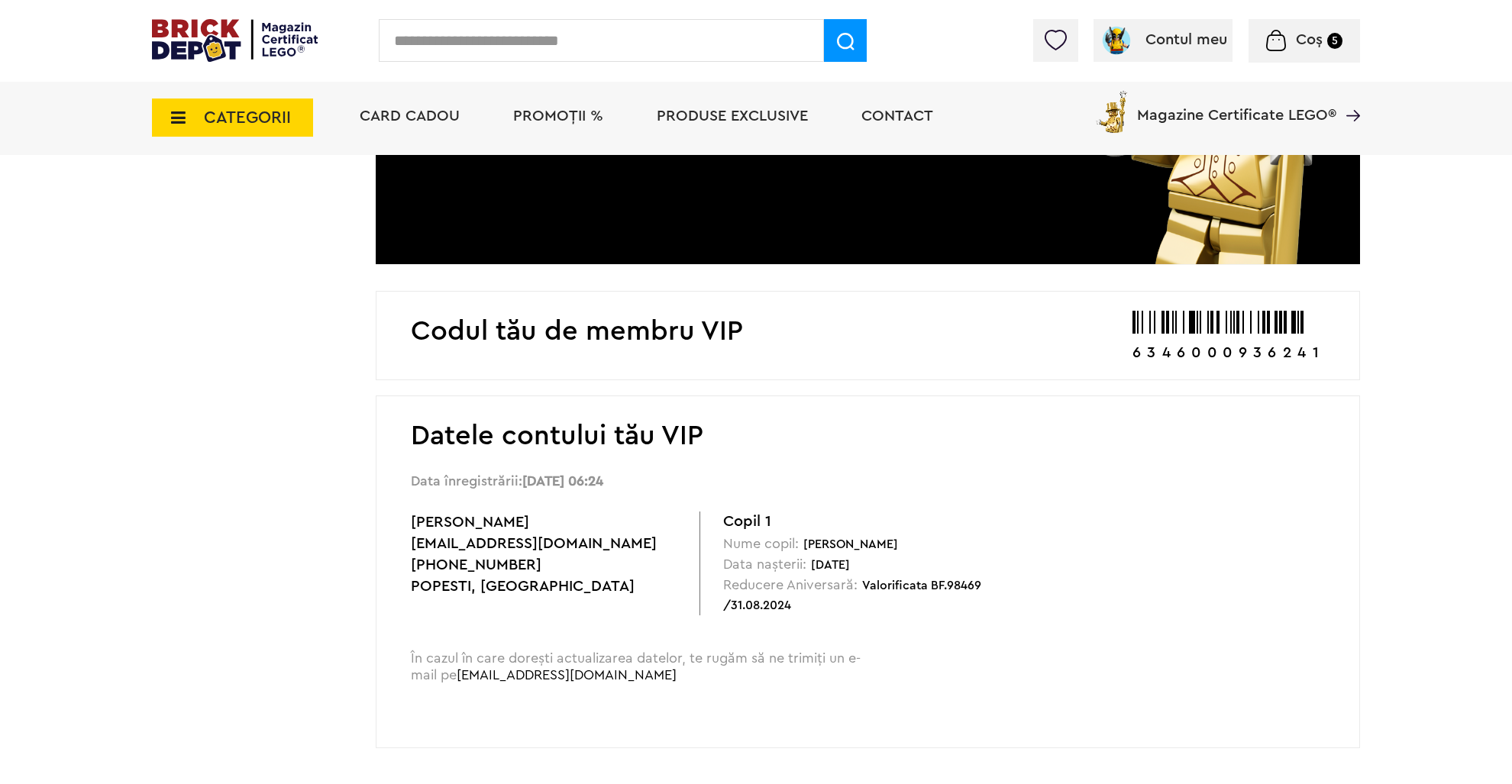
scroll to position [403, 0]
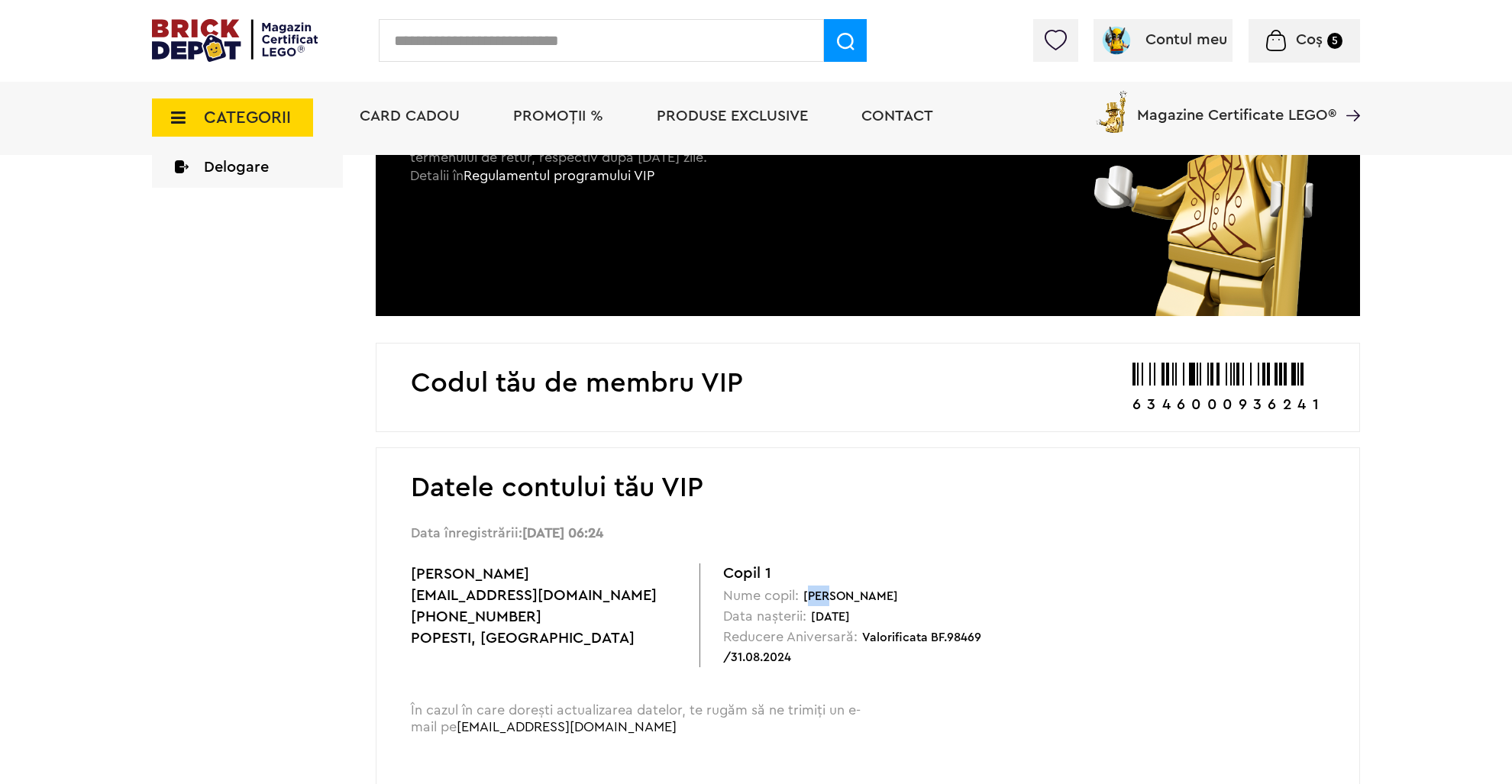
drag, startPoint x: 812, startPoint y: 596, endPoint x: 830, endPoint y: 597, distance: 18.0
click at [830, 597] on span "[PERSON_NAME]" at bounding box center [851, 596] width 95 height 12
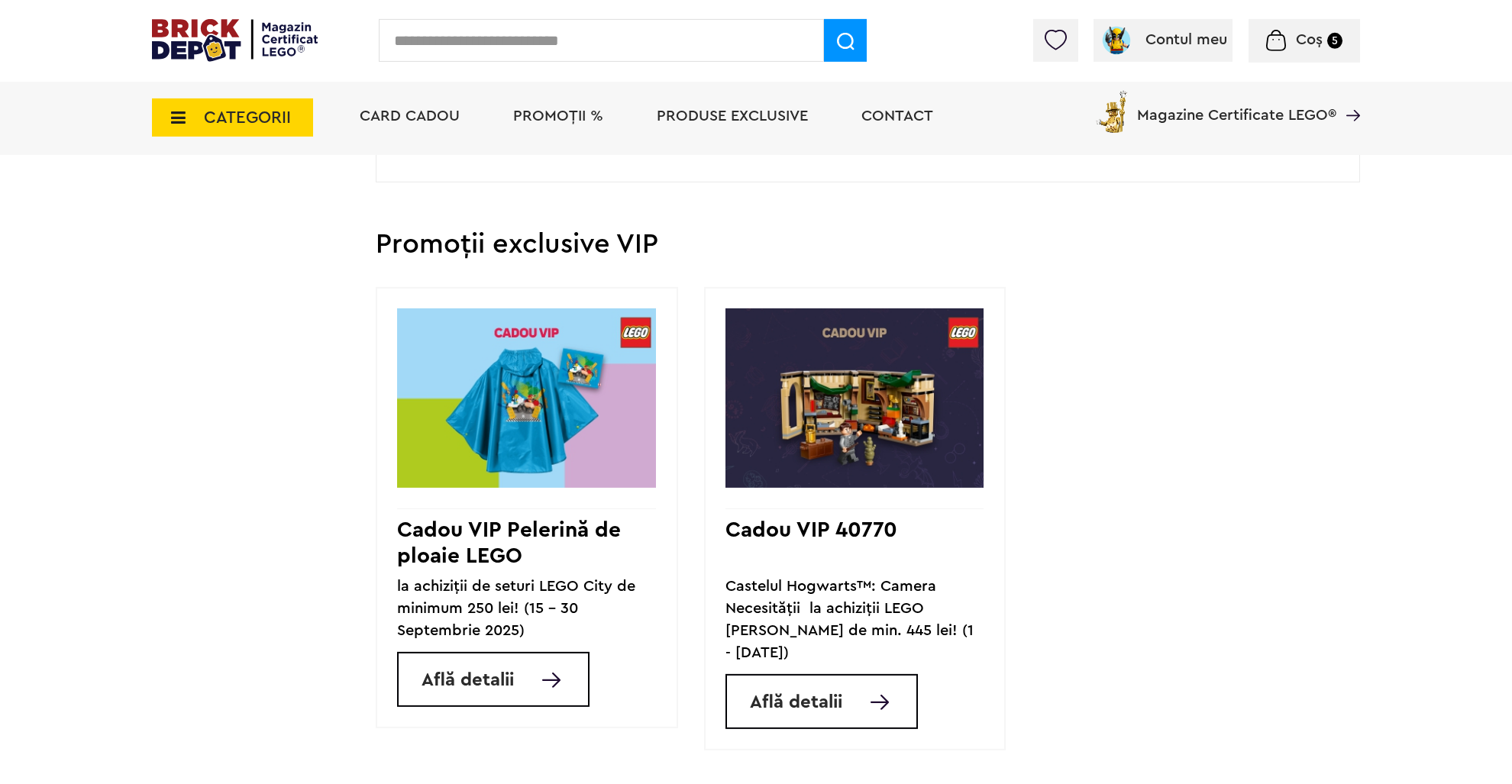
scroll to position [886, 0]
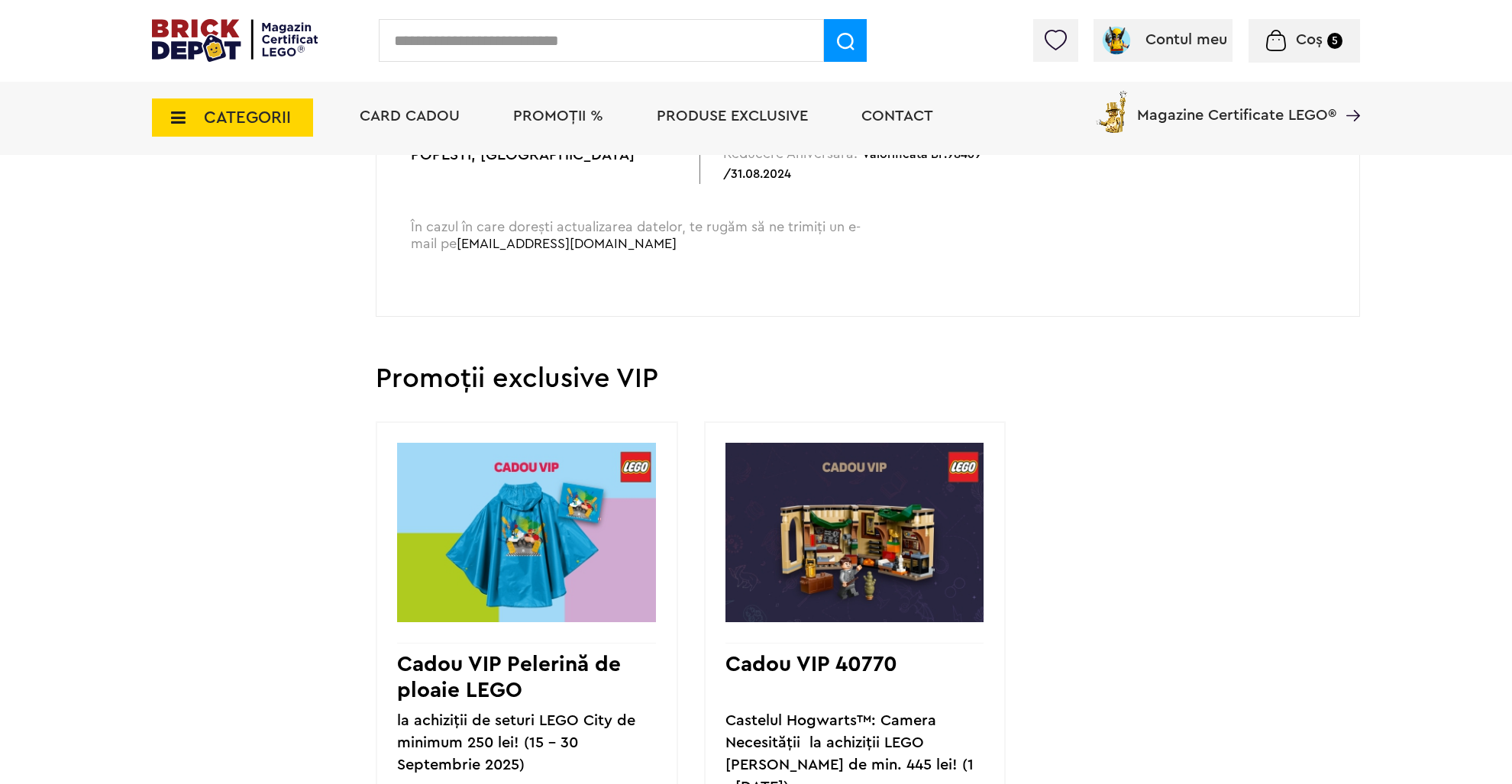
click at [1309, 41] on span "Coș" at bounding box center [1309, 40] width 27 height 15
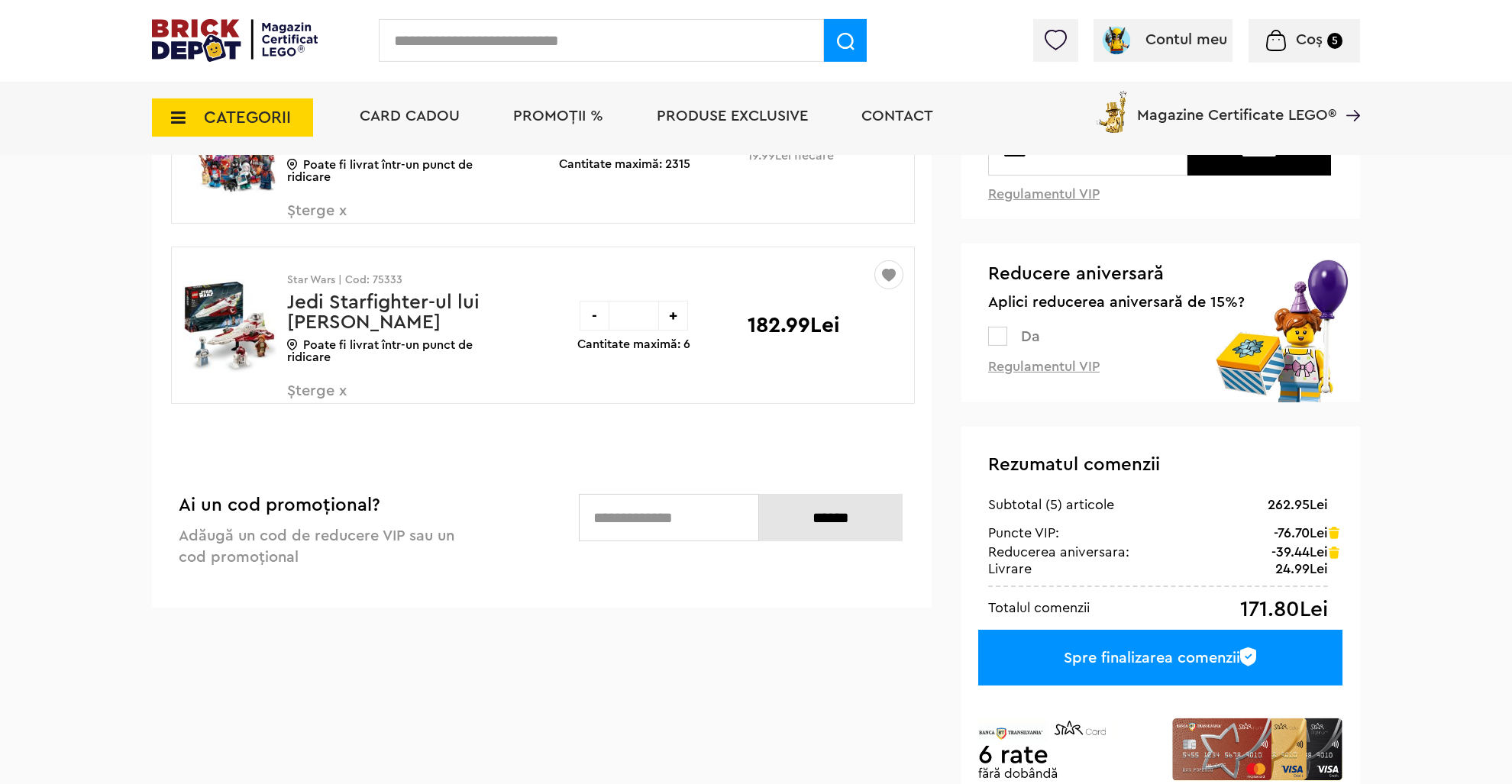
scroll to position [242, 0]
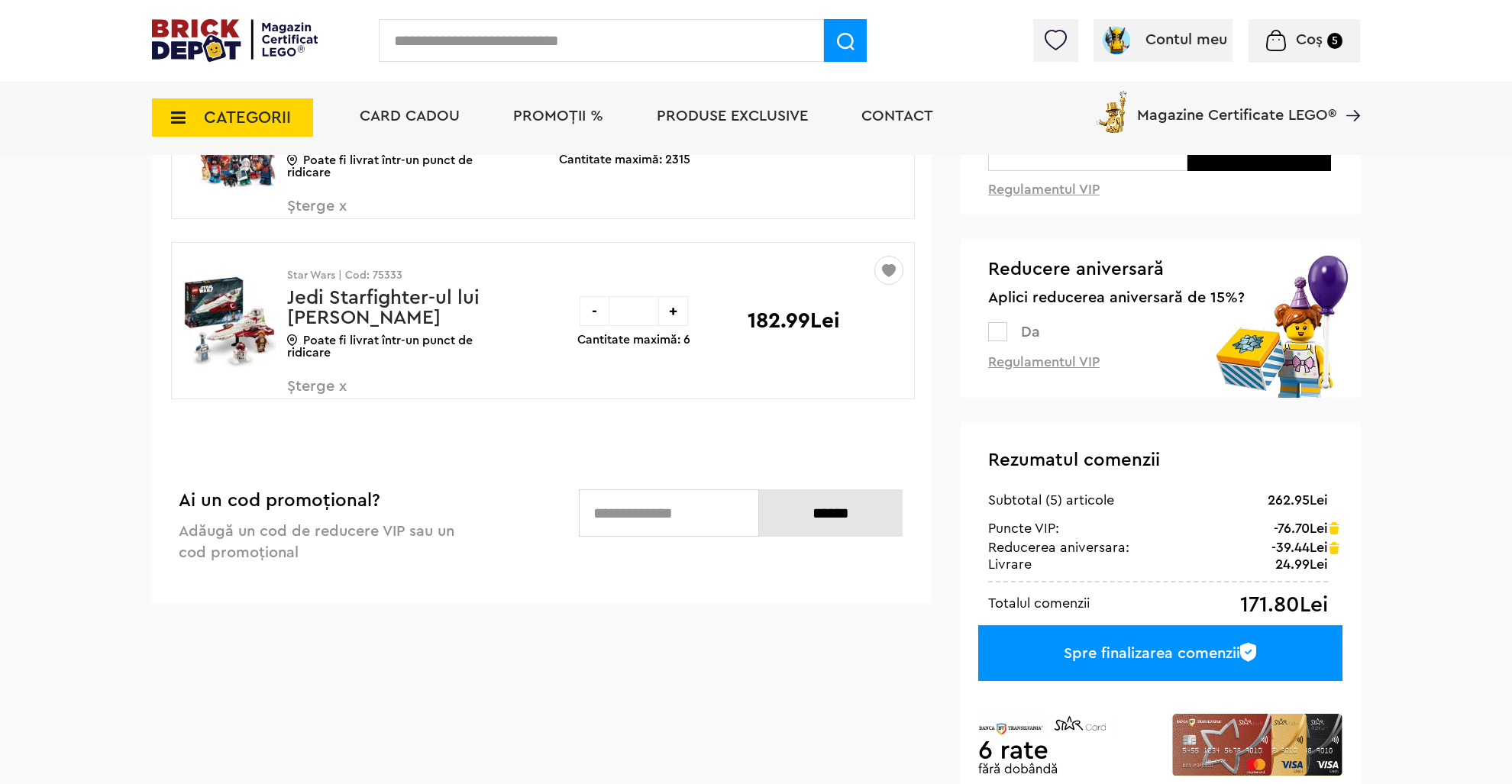
click at [1090, 669] on div "Spre finalizarea comenzii" at bounding box center [1160, 652] width 365 height 56
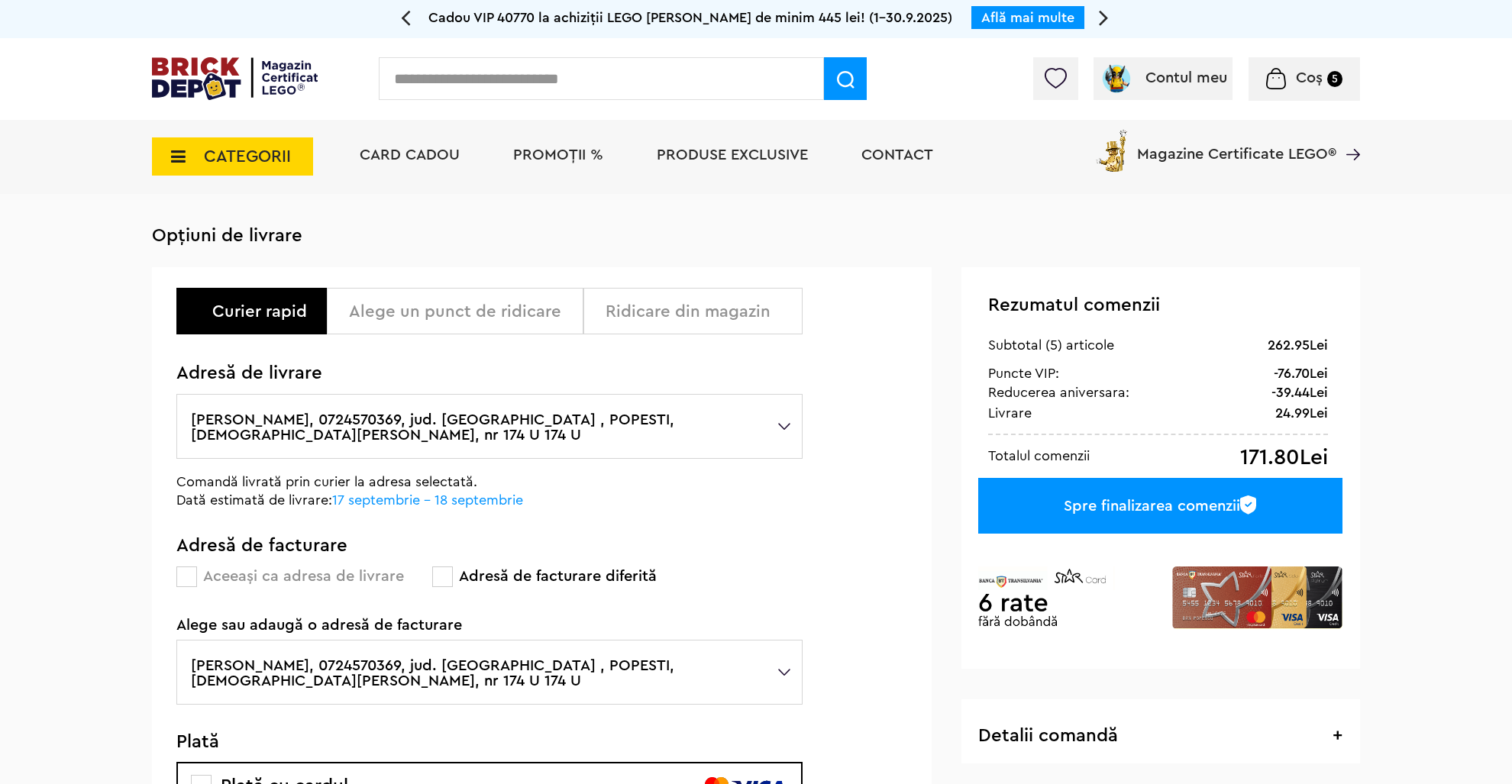
click at [440, 309] on div "Alege un punct de ridicare" at bounding box center [460, 311] width 223 height 18
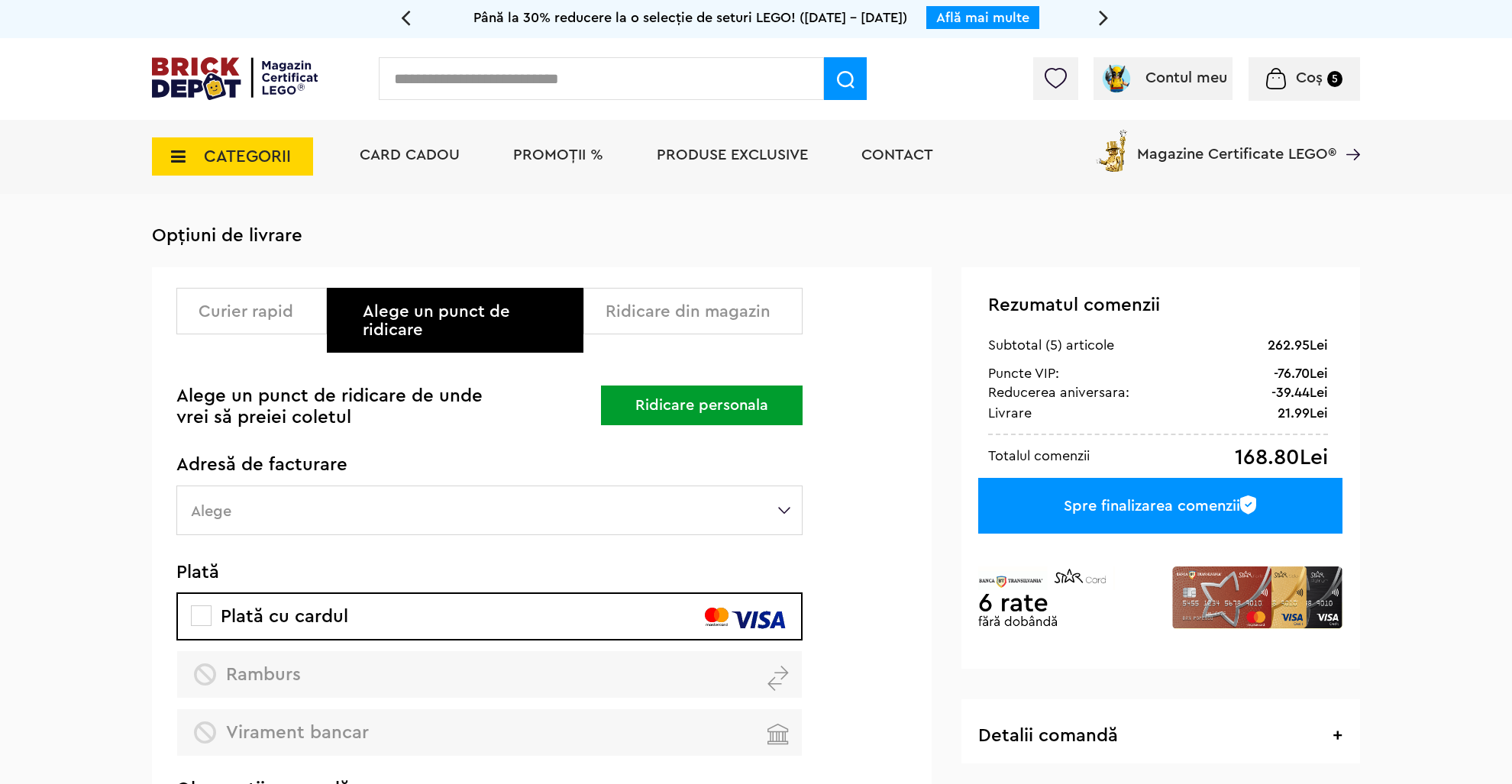
click at [698, 317] on div "Ridicare din magazin" at bounding box center [698, 311] width 186 height 18
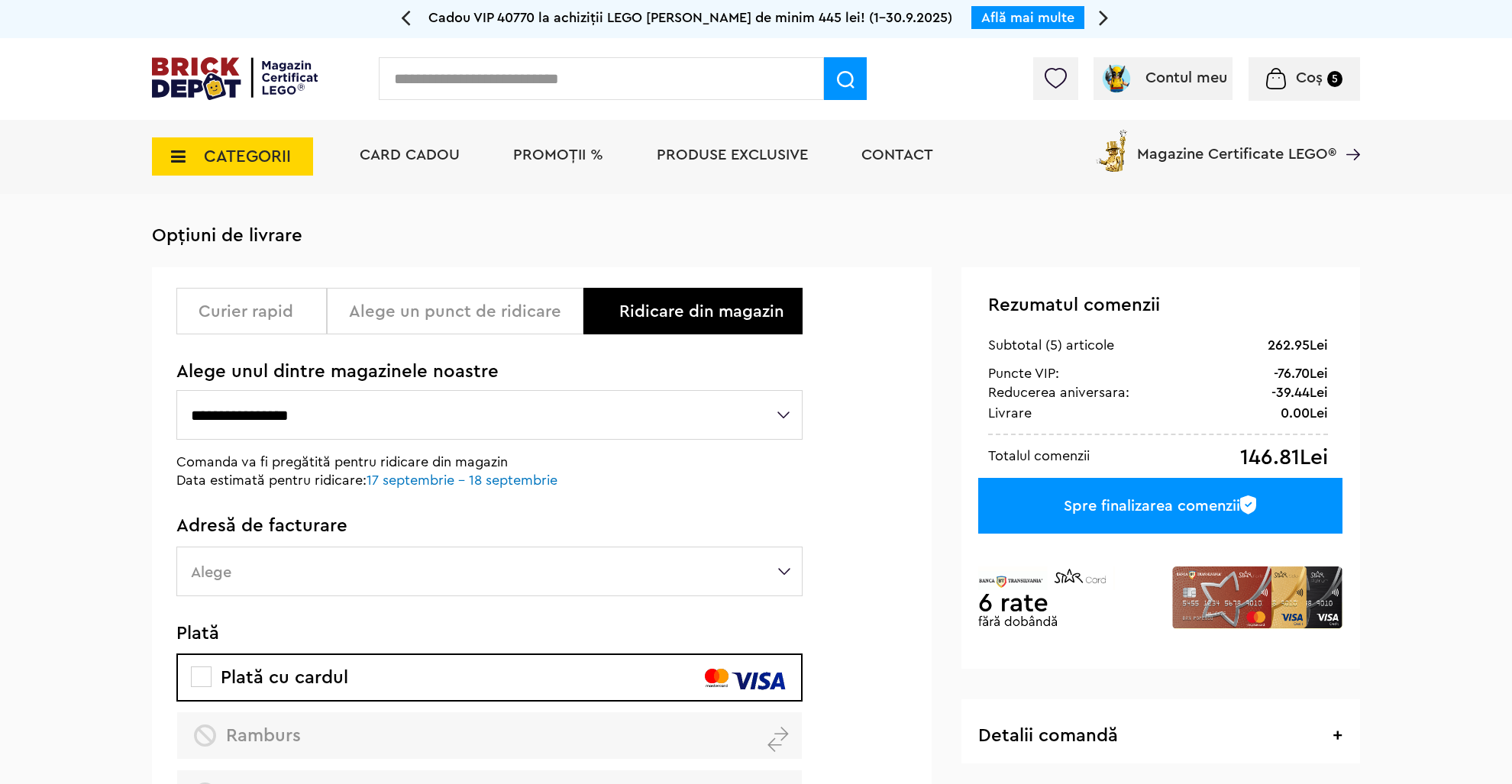
click at [176, 390] on select "**********" at bounding box center [489, 415] width 626 height 50
select select "**"
click option "**********" at bounding box center [0, 0] width 0 height 0
click at [176, 390] on select "**********" at bounding box center [489, 415] width 626 height 50
drag, startPoint x: 366, startPoint y: 411, endPoint x: 882, endPoint y: 439, distance: 516.8
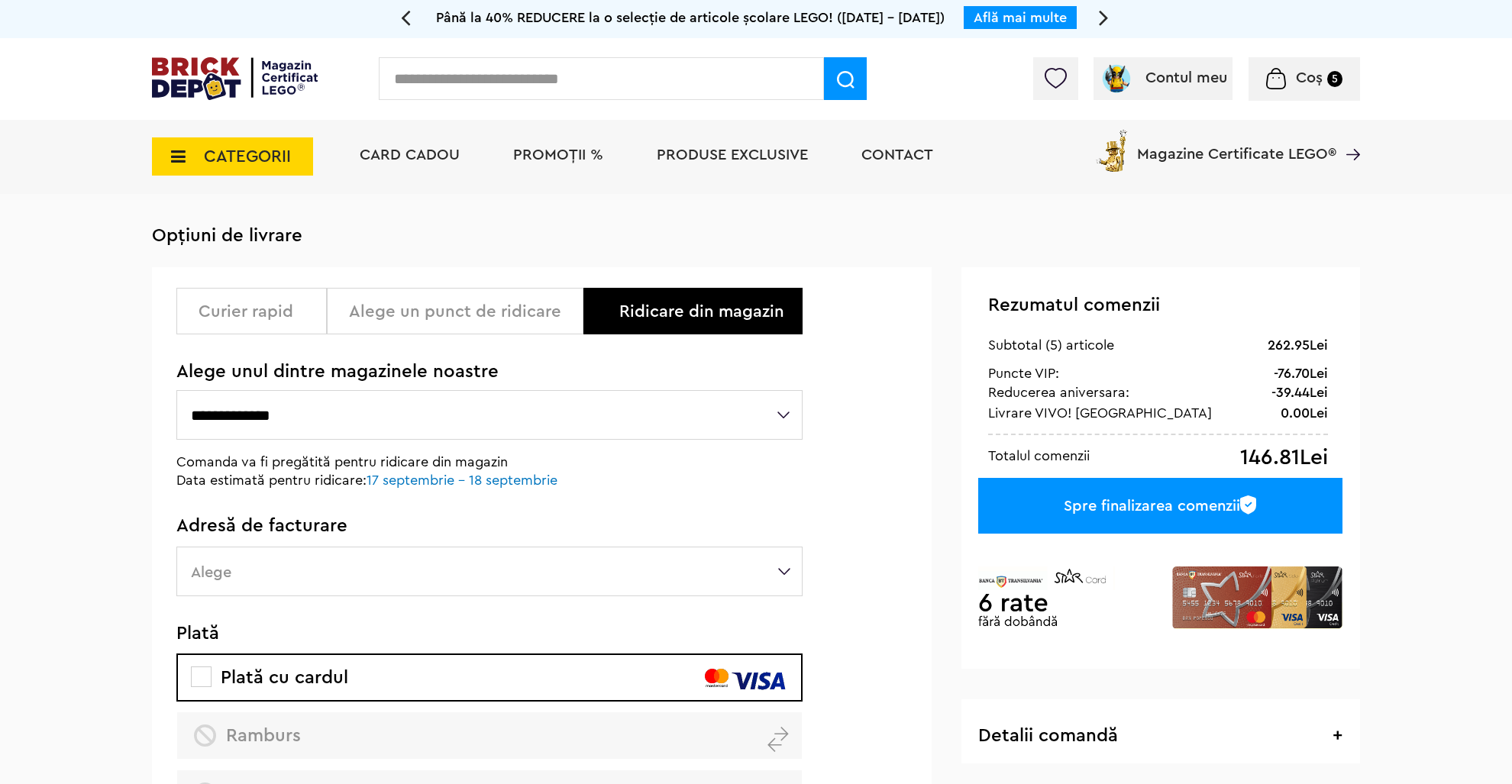
click at [882, 439] on div "**********" at bounding box center [542, 641] width 780 height 748
click at [387, 301] on div "Alege un punct de ridicare" at bounding box center [455, 311] width 256 height 46
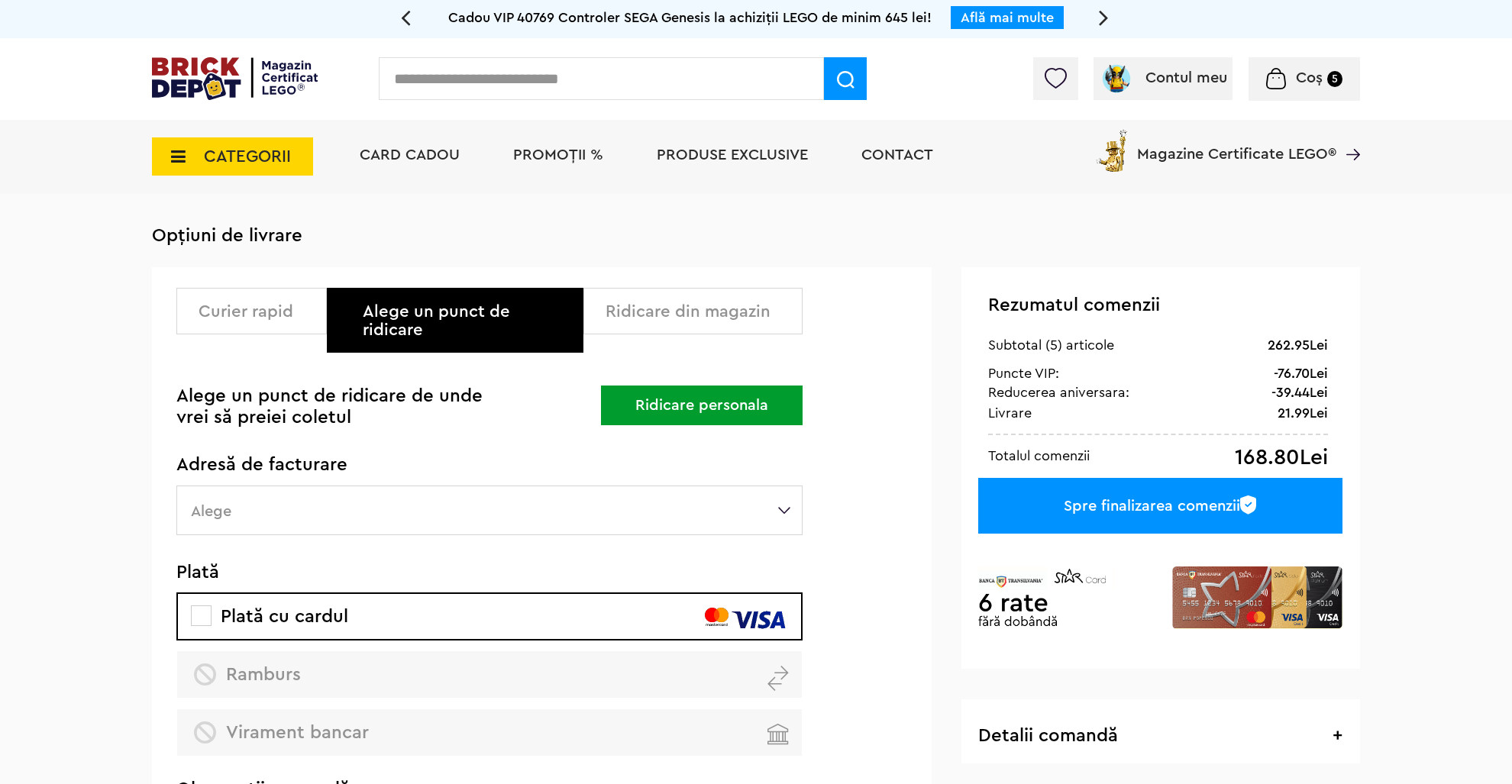
click at [662, 392] on button "Ridicare personala" at bounding box center [702, 405] width 201 height 40
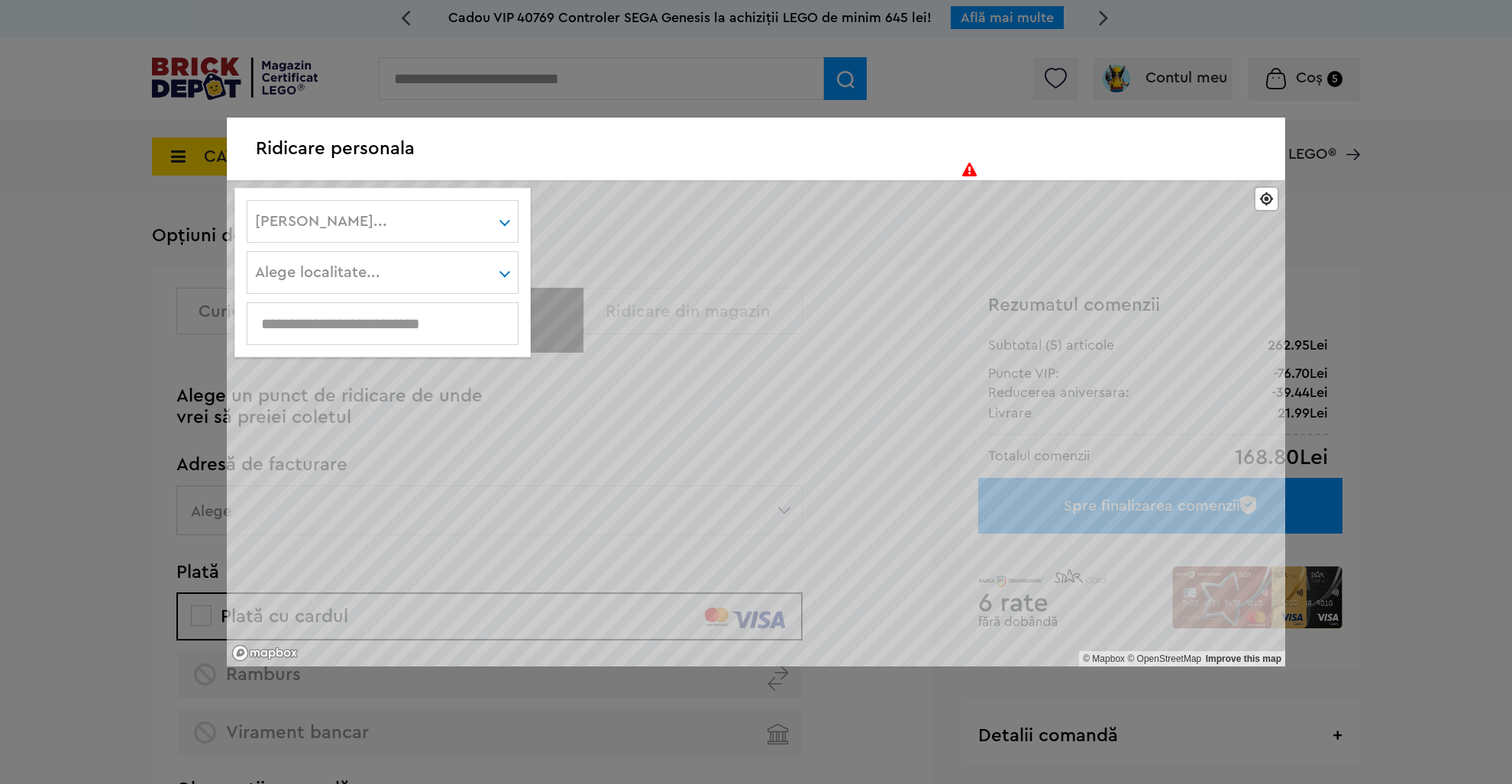
click at [376, 217] on div "[PERSON_NAME]... [GEOGRAPHIC_DATA] Argeş [GEOGRAPHIC_DATA] Bihor Bistriţa-[GEOG…" at bounding box center [383, 222] width 272 height 43
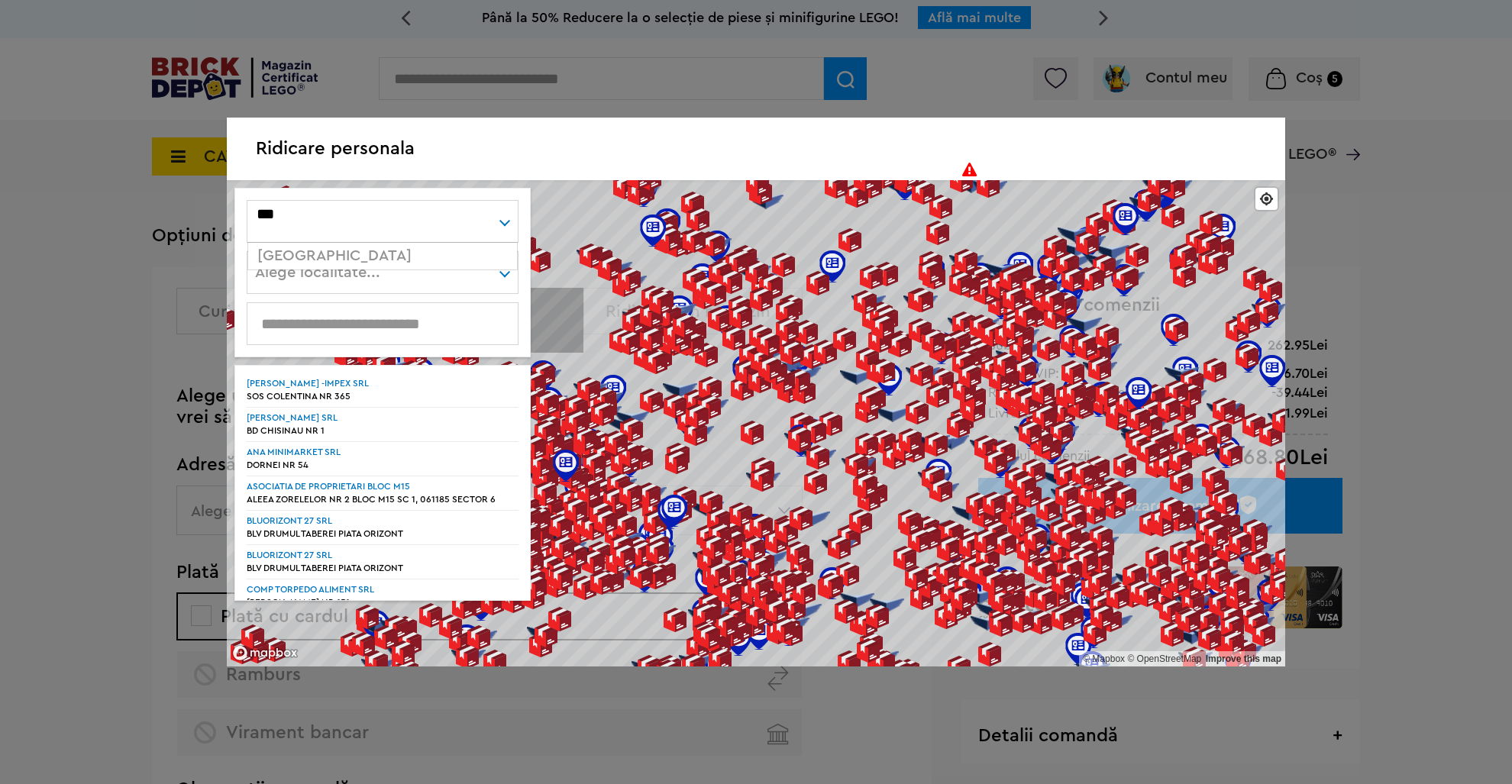
type input "****"
click at [372, 273] on div "Alege localitate... Agarbiciu Aghiresu Aghiresu-Fabrici Agris Aiton Alunis Alun…" at bounding box center [383, 273] width 272 height 43
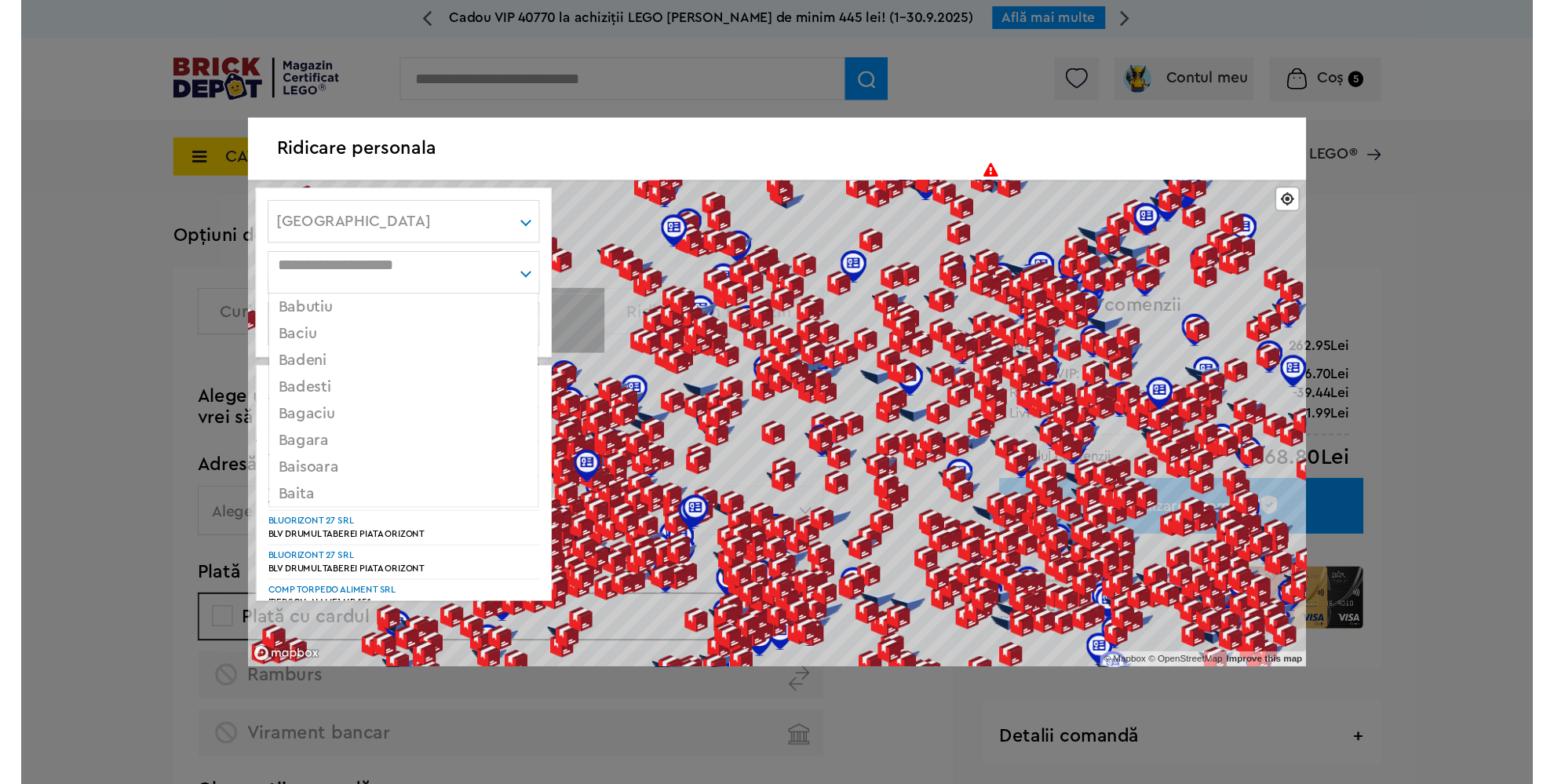
scroll to position [467, 0]
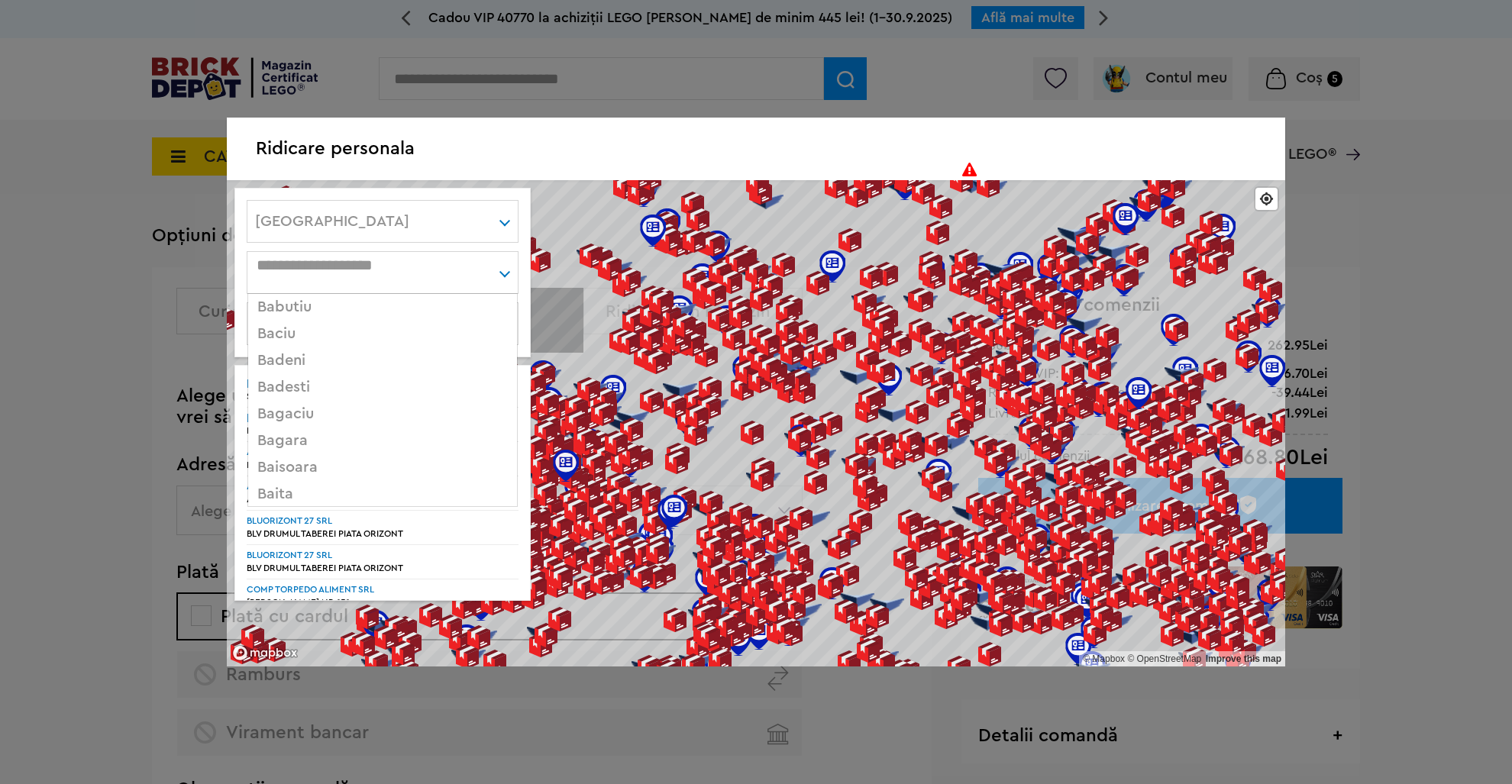
click at [280, 340] on div "Baciu" at bounding box center [383, 334] width 269 height 27
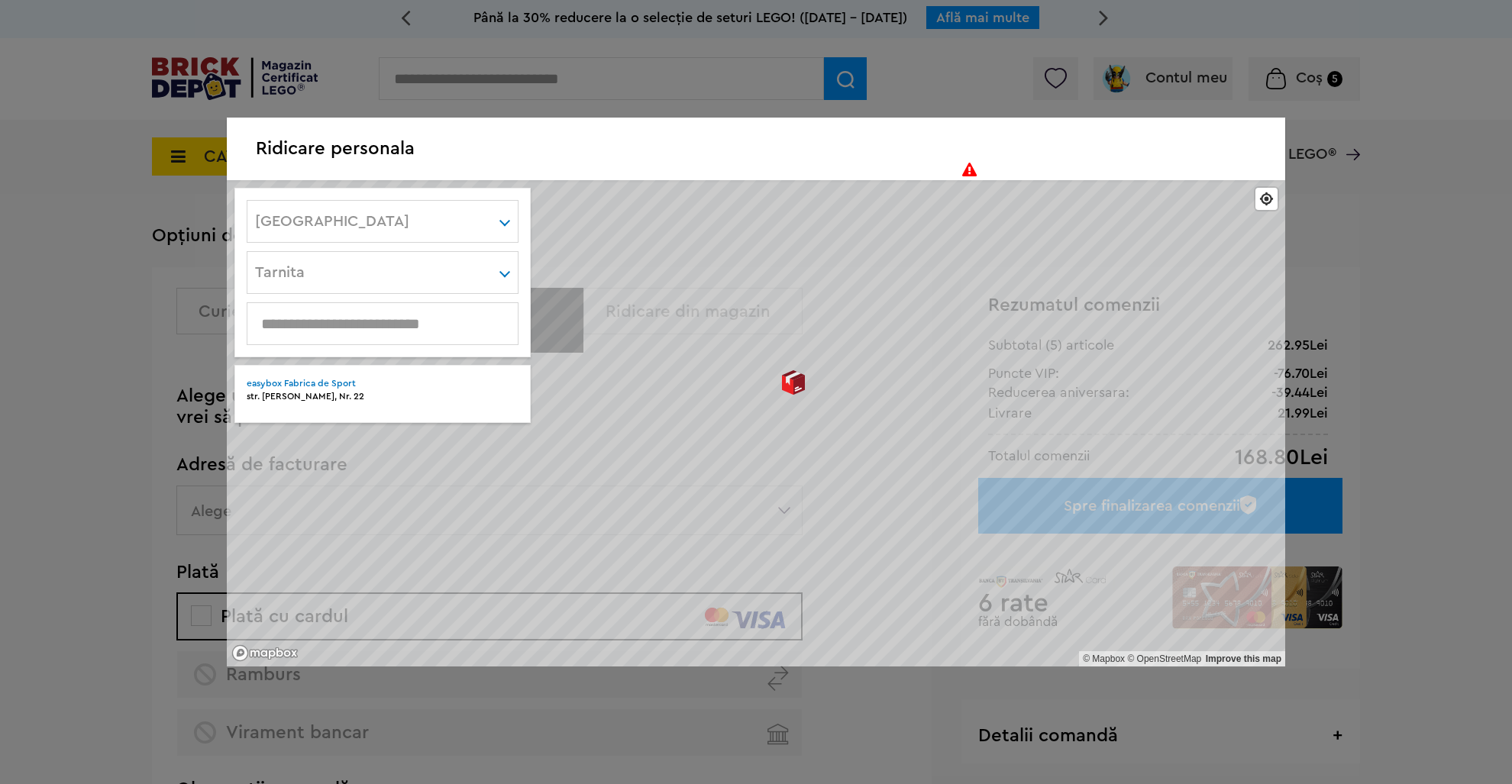
click at [795, 386] on div at bounding box center [794, 383] width 24 height 24
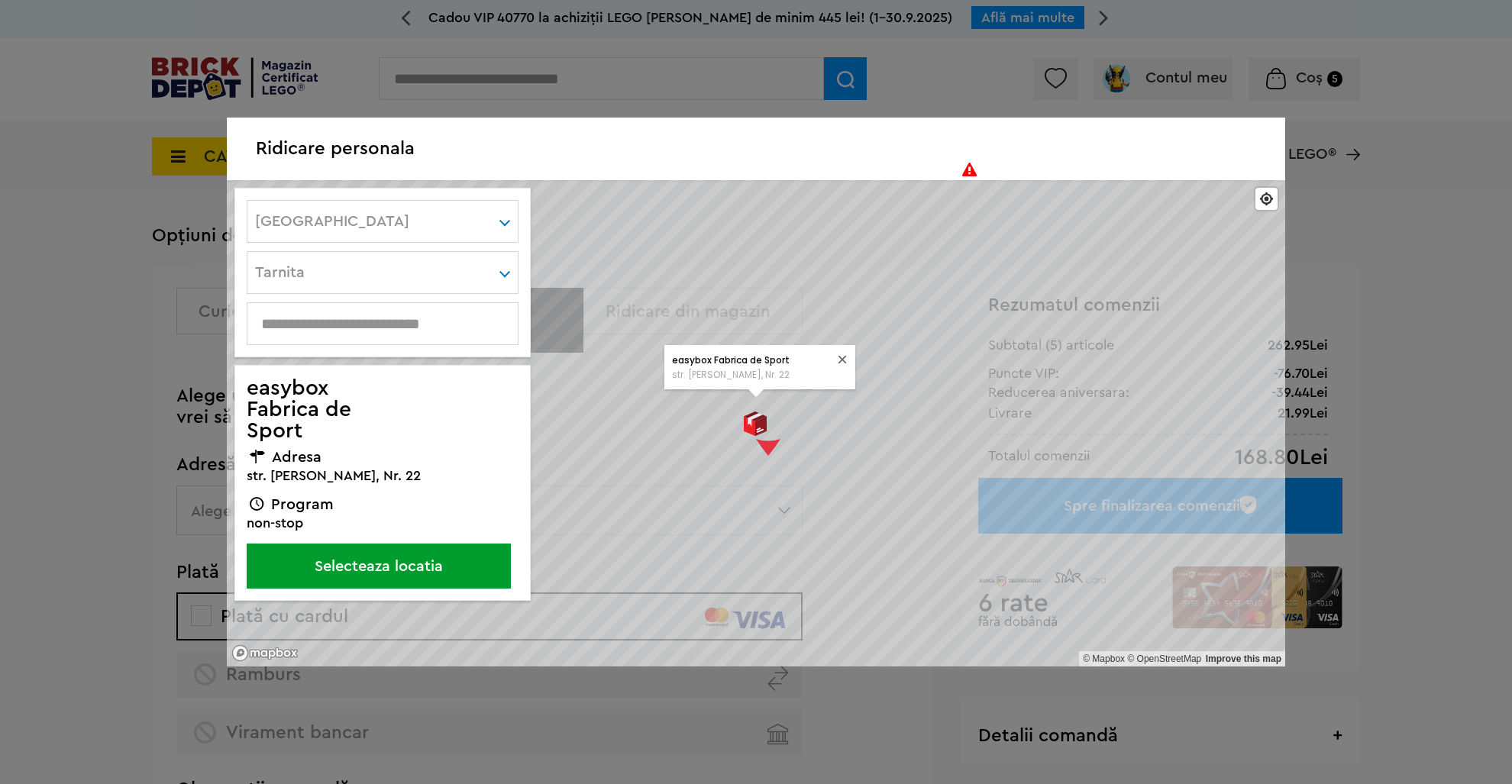
click at [378, 562] on button "Selecteaza locatia" at bounding box center [378, 566] width 264 height 45
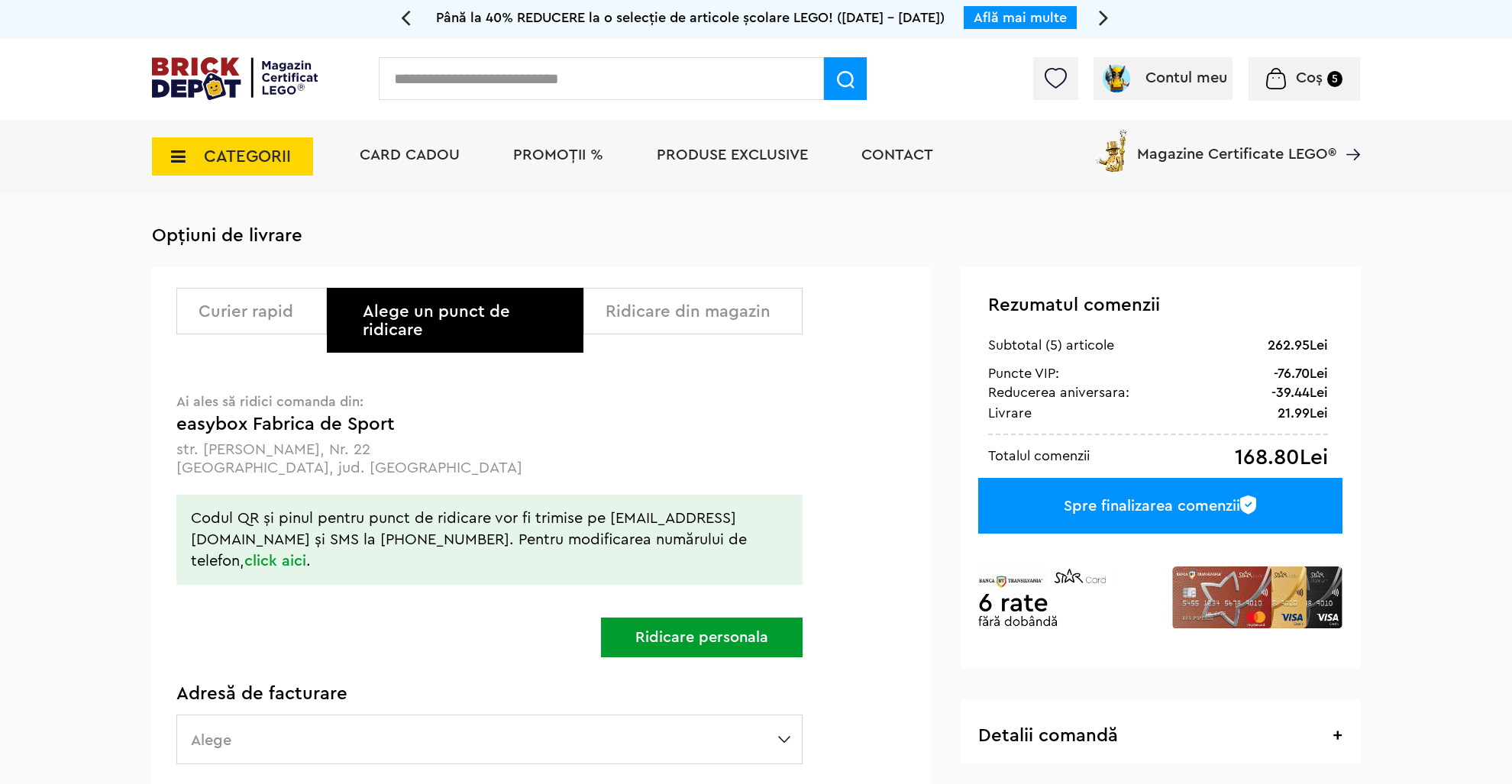
drag, startPoint x: 166, startPoint y: 432, endPoint x: 359, endPoint y: 436, distance: 193.0
click at [359, 436] on form "Curier rapid Alege un punct de ridicare Ridicare din magazin Alege un punct de …" at bounding box center [486, 664] width 667 height 793
click at [359, 440] on p "str. Tudor Vladimirescu, Nr. 22" at bounding box center [489, 449] width 626 height 18
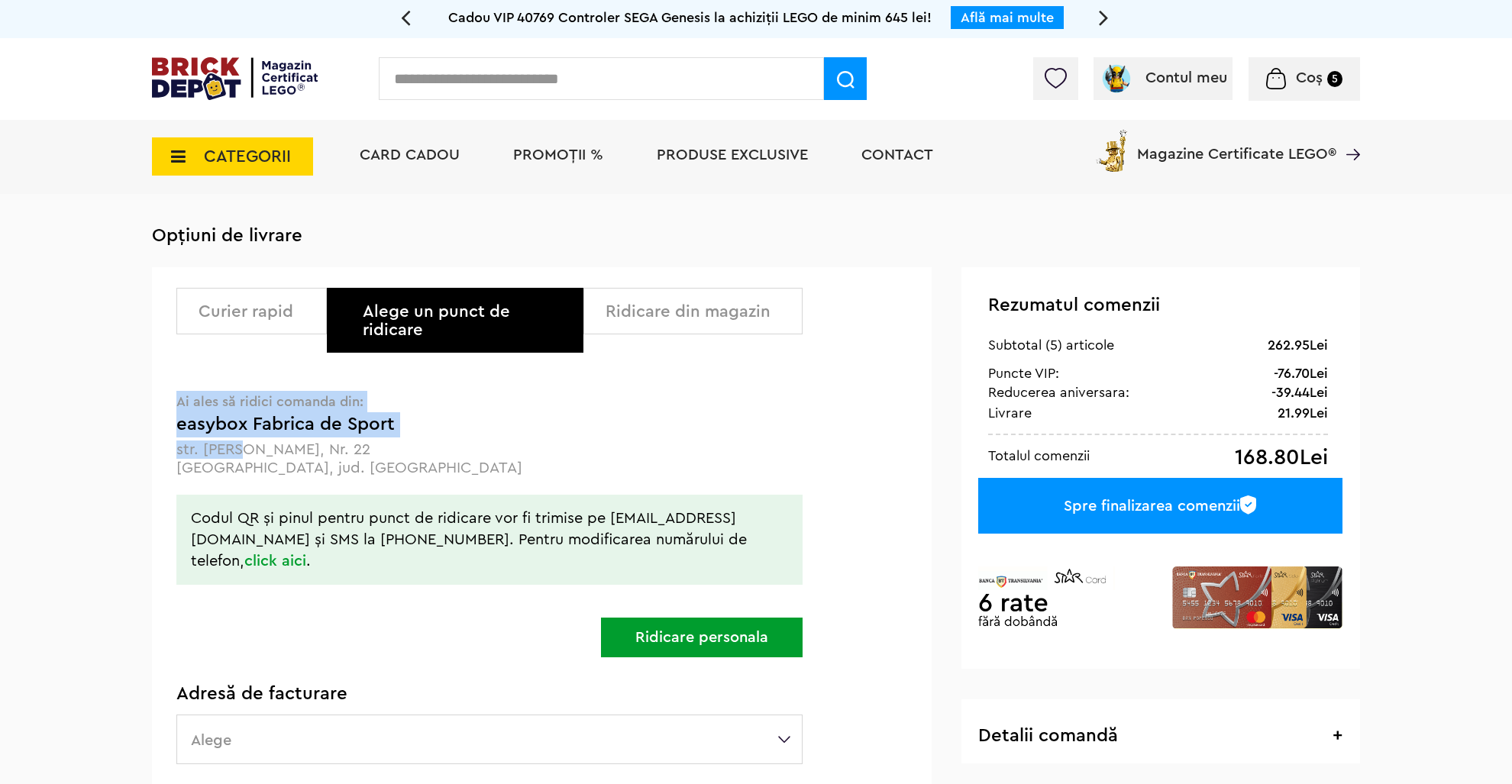
drag, startPoint x: 176, startPoint y: 432, endPoint x: 243, endPoint y: 432, distance: 67.0
click at [243, 432] on form "Curier rapid Alege un punct de ridicare Ridicare din magazin Alege un punct de …" at bounding box center [486, 664] width 667 height 793
click at [237, 440] on p "str. [PERSON_NAME], Nr. 22" at bounding box center [489, 449] width 626 height 18
drag, startPoint x: 183, startPoint y: 432, endPoint x: 384, endPoint y: 438, distance: 201.1
click at [384, 440] on p "str. [PERSON_NAME], Nr. 22" at bounding box center [489, 449] width 626 height 18
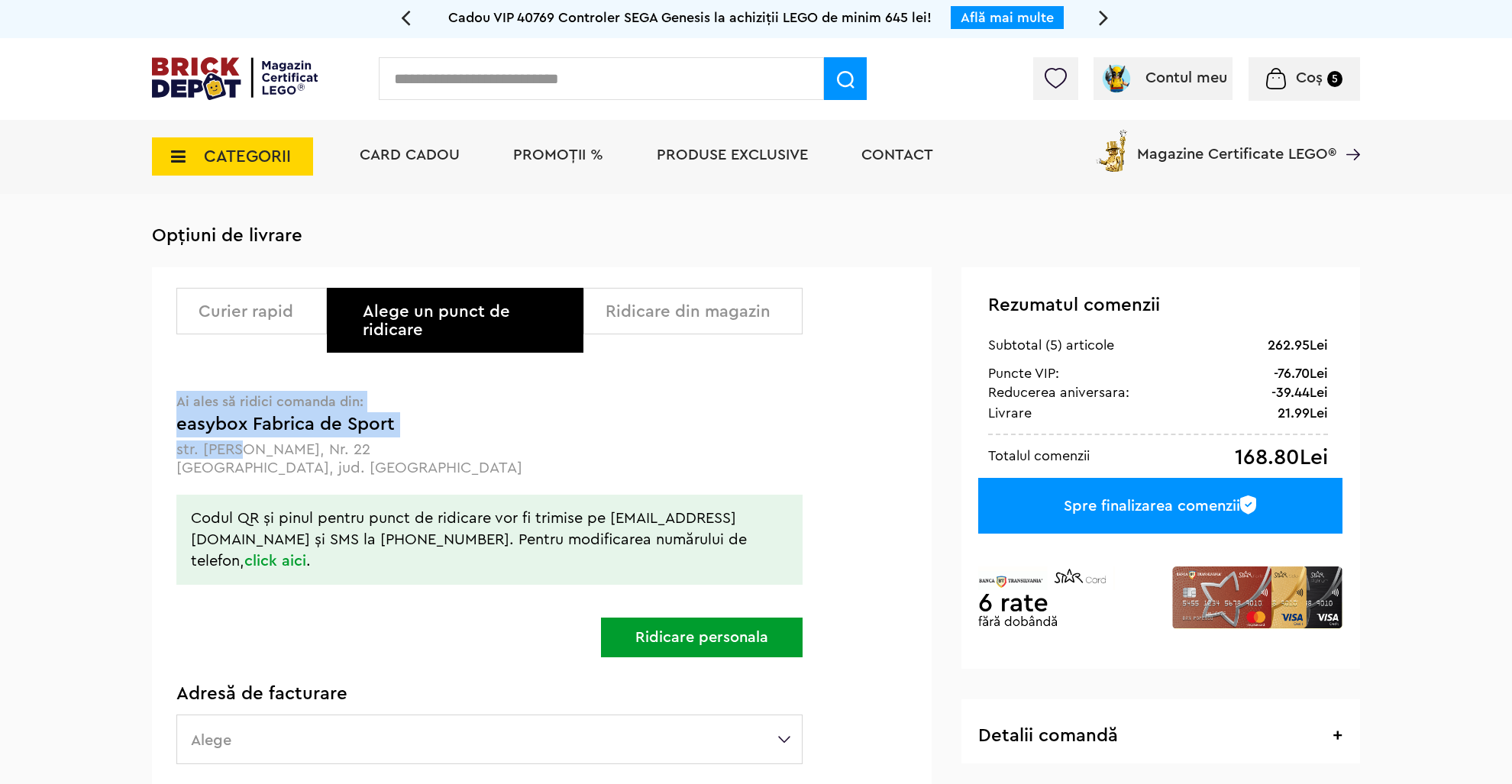
click at [258, 440] on p "str. [PERSON_NAME], Nr. 22" at bounding box center [489, 449] width 626 height 18
click at [175, 431] on form "Curier rapid Alege un punct de ridicare Ridicare din magazin Alege un punct de …" at bounding box center [486, 664] width 667 height 793
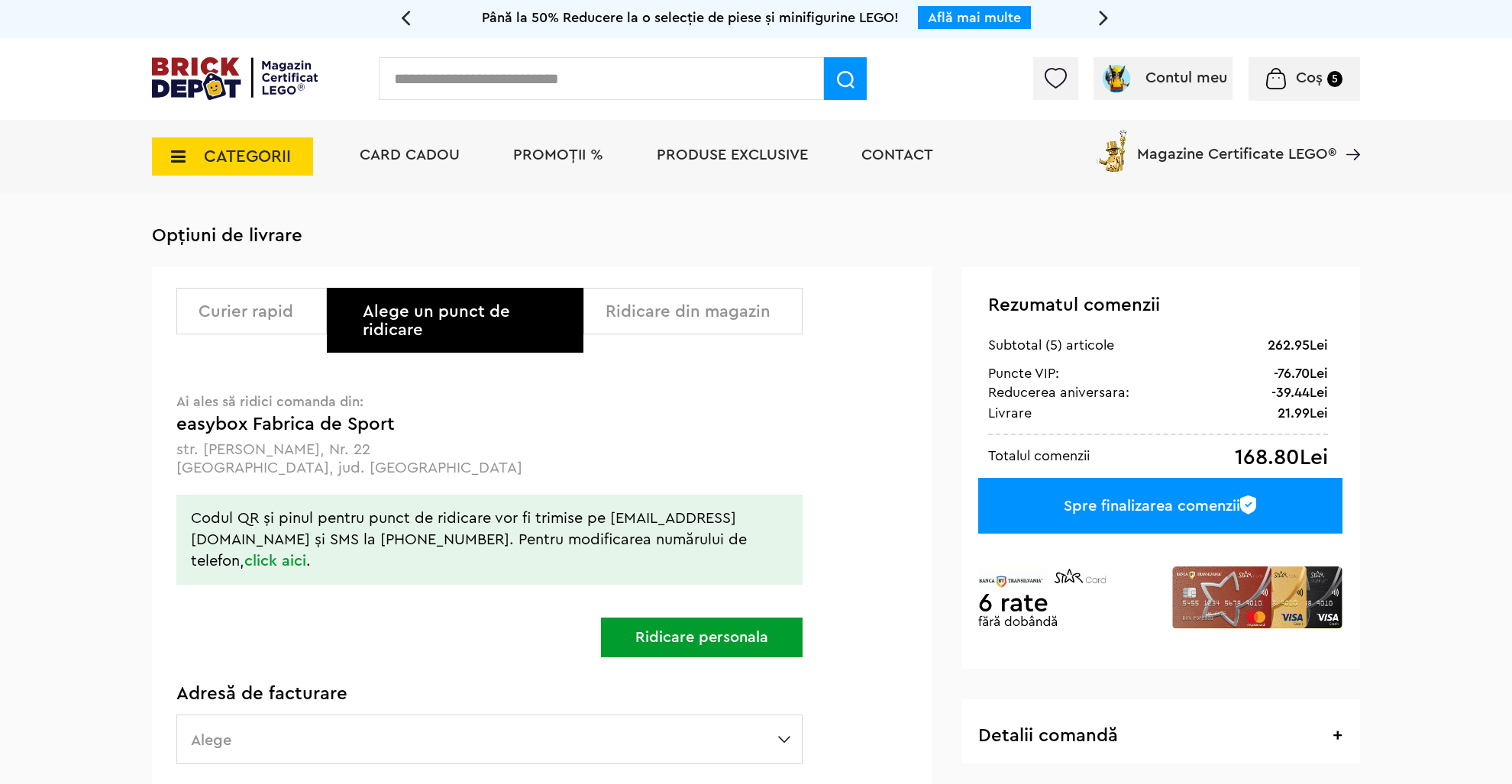
drag, startPoint x: 178, startPoint y: 431, endPoint x: 398, endPoint y: 439, distance: 220.1
click at [398, 440] on p "str. Tudor Vladimirescu, Nr. 22" at bounding box center [489, 449] width 626 height 18
copy p "str. Tudor Vladimirescu, Nr. 22"
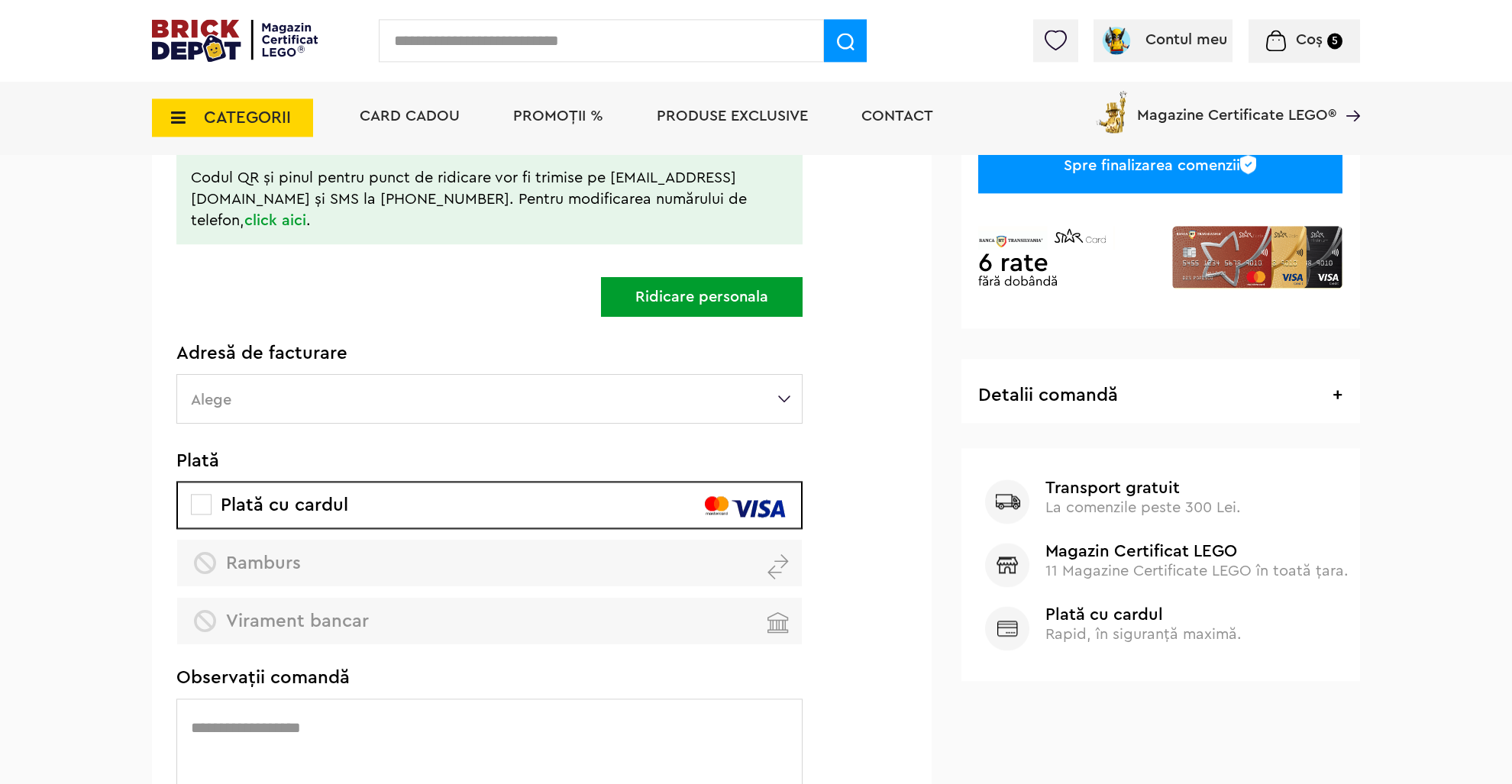
scroll to position [403, 0]
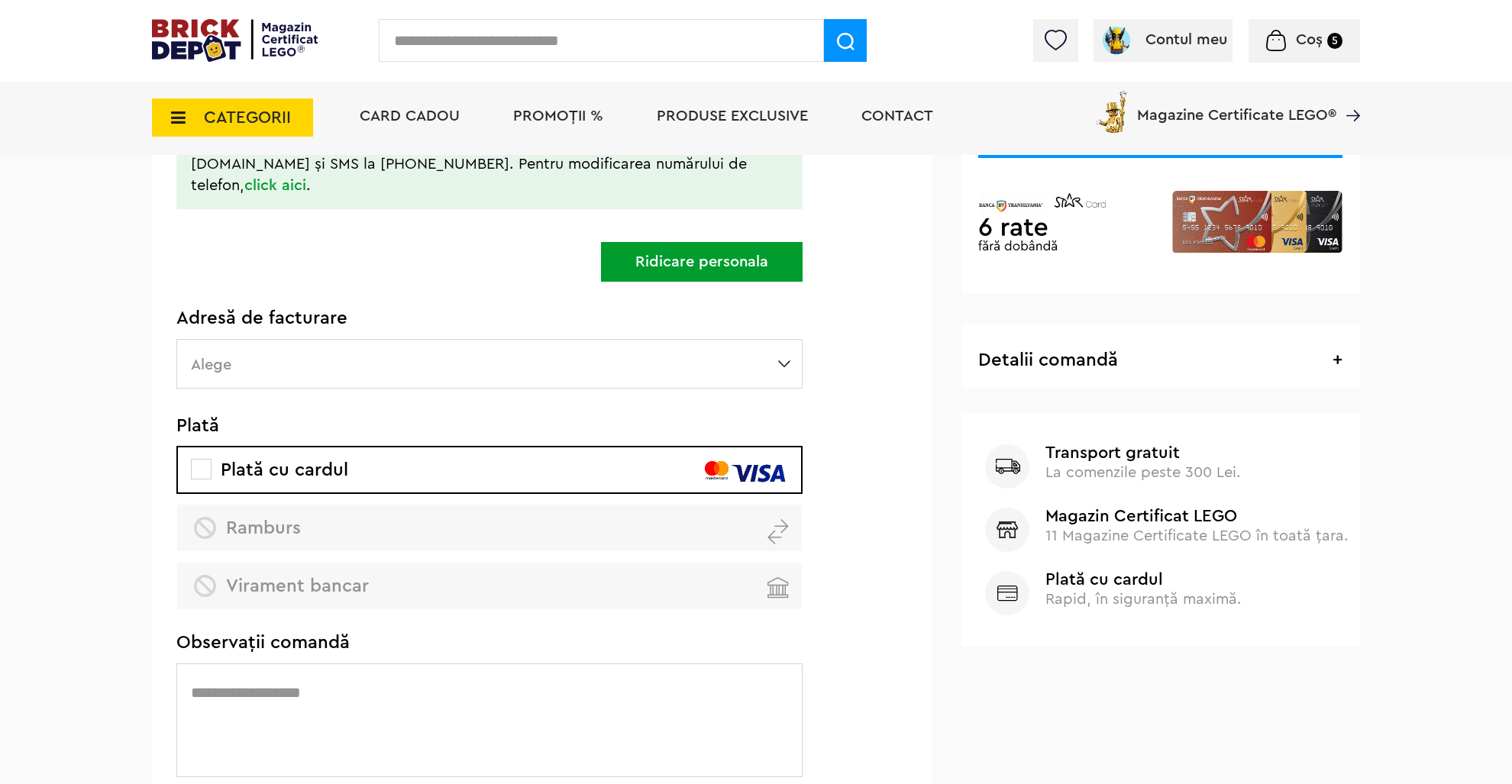
click at [421, 350] on label "Alege" at bounding box center [489, 364] width 626 height 50
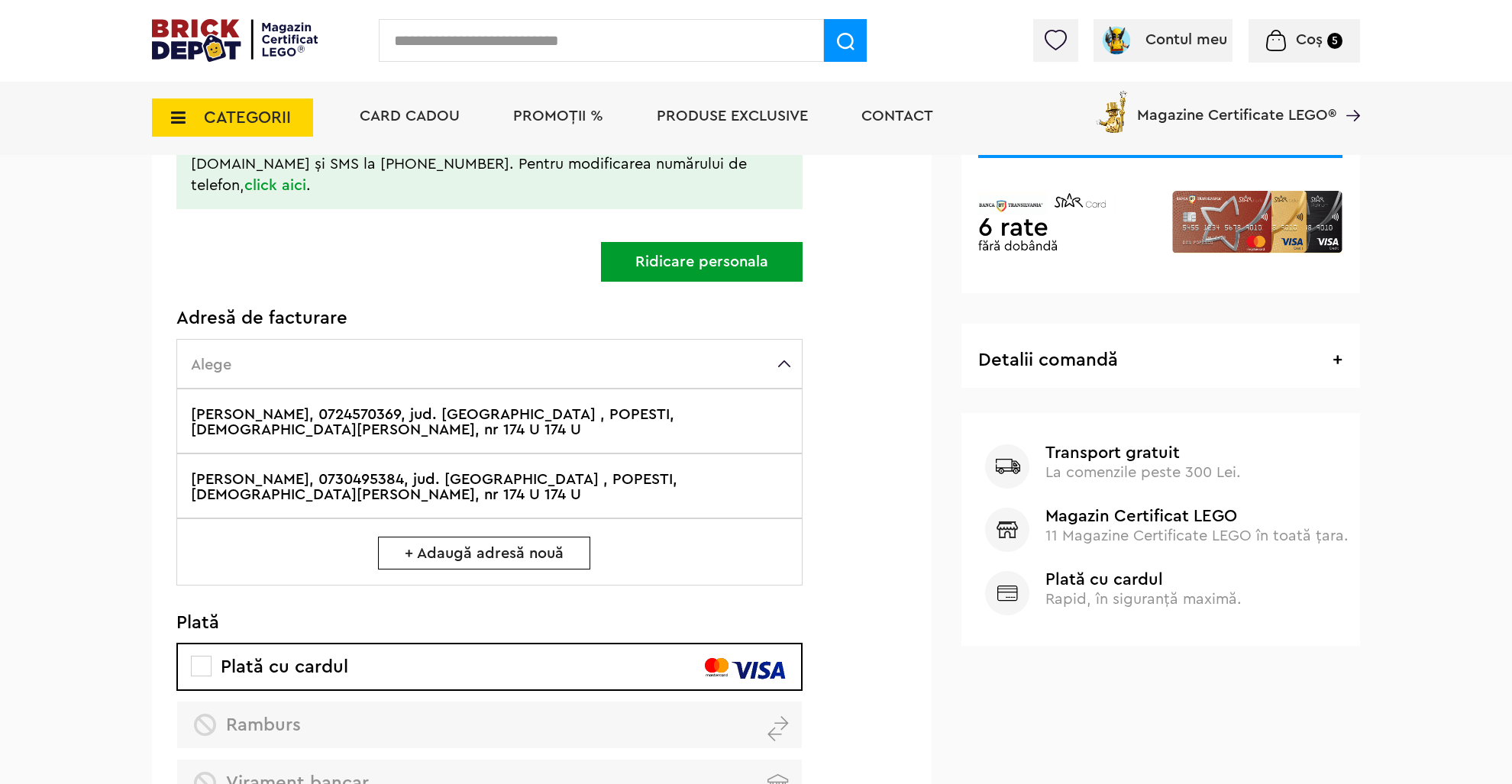
click at [353, 453] on label "[PERSON_NAME], 0730495384, jud. [GEOGRAPHIC_DATA] , POPESTI, [DEMOGRAPHIC_DATA]…" at bounding box center [489, 485] width 626 height 64
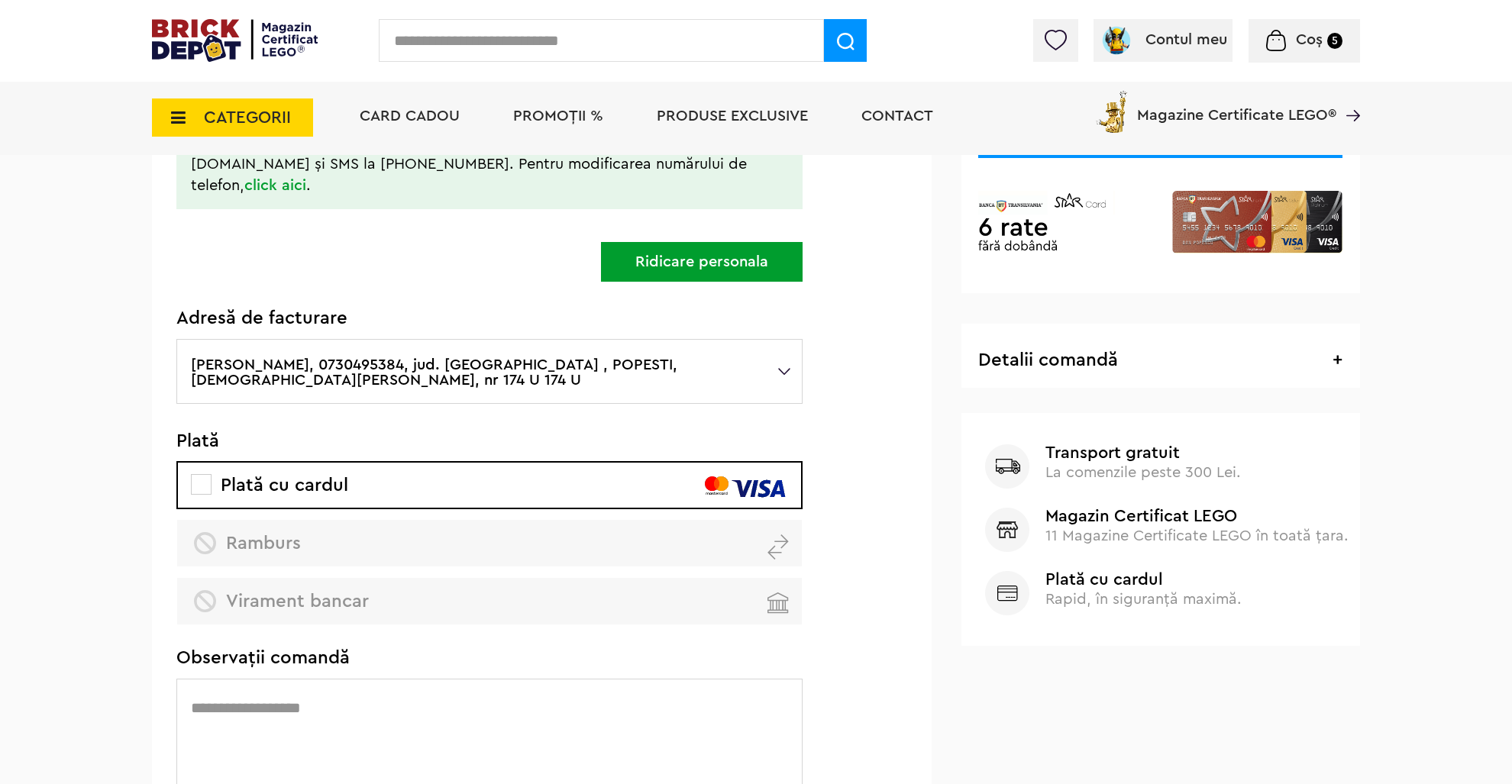
scroll to position [80, 0]
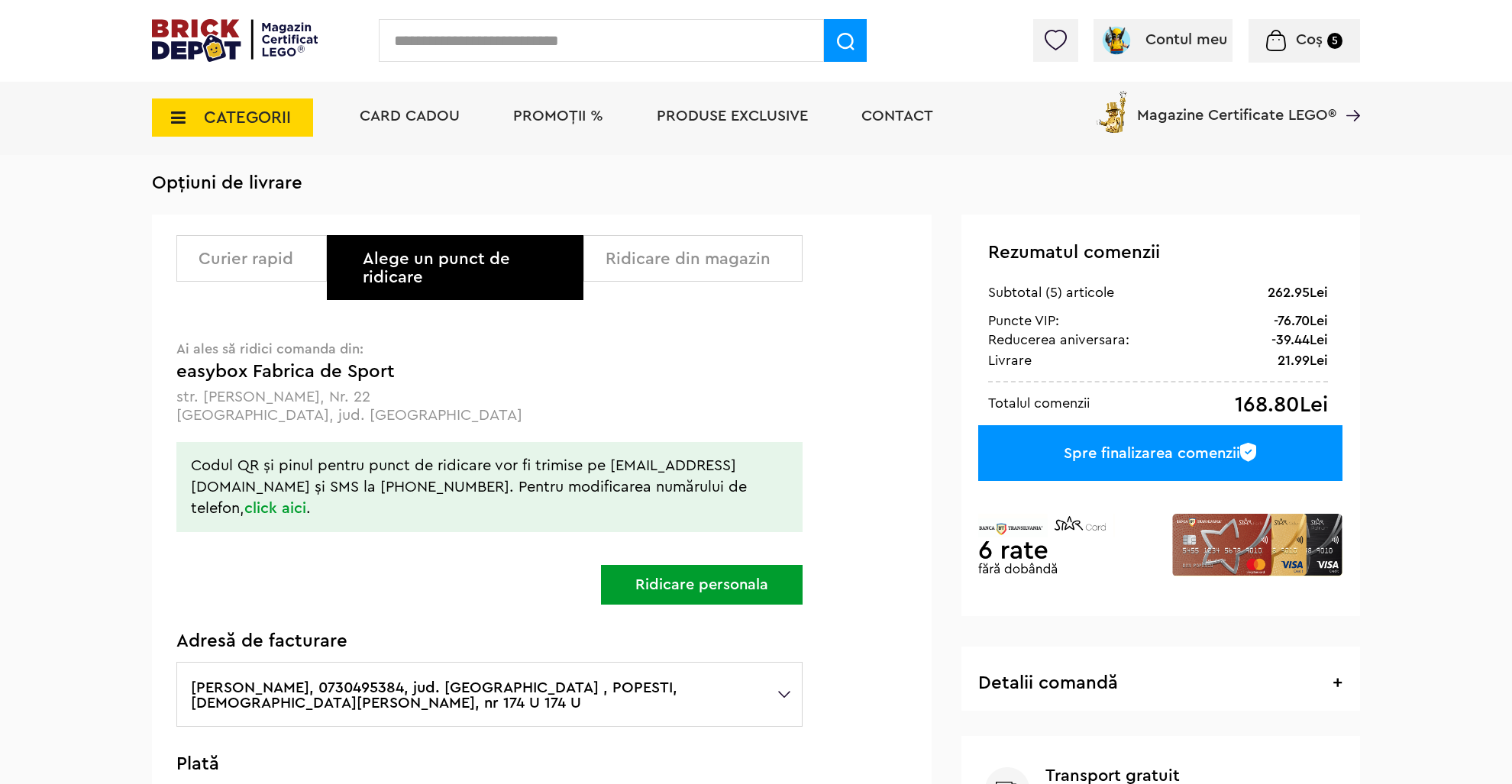
click at [1136, 453] on div "Spre finalizarea comenzii" at bounding box center [1160, 453] width 365 height 56
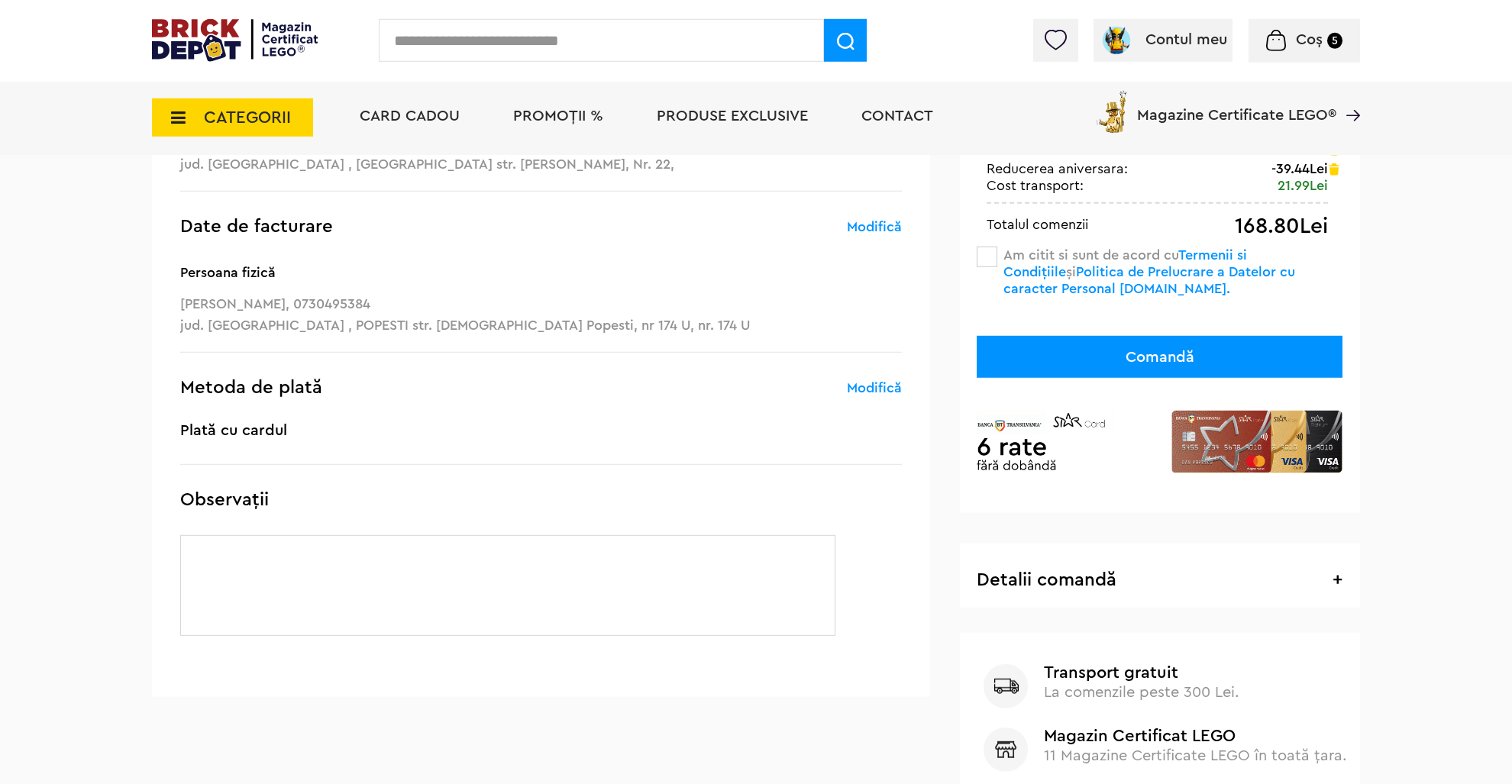
scroll to position [242, 0]
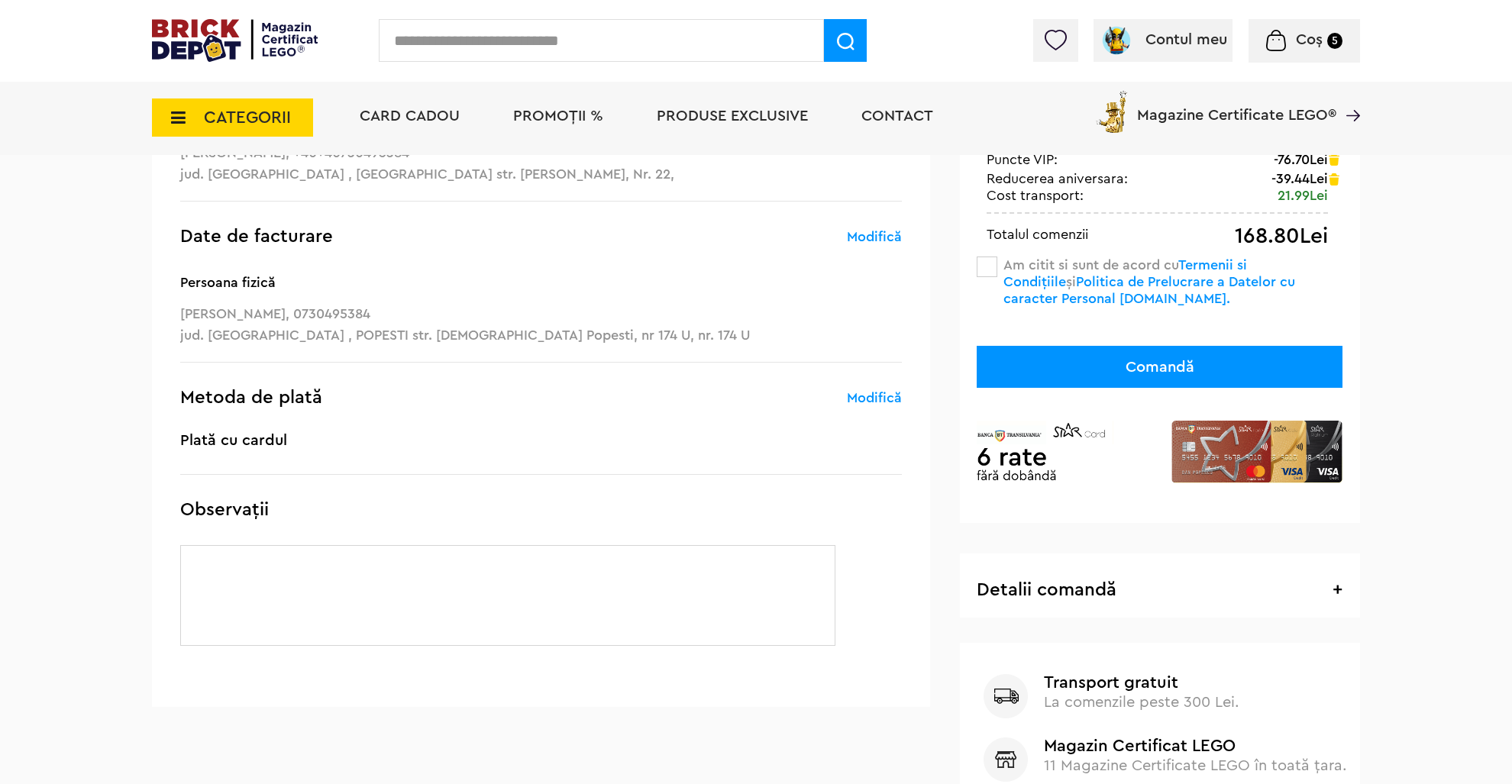
click at [988, 267] on span at bounding box center [987, 266] width 21 height 21
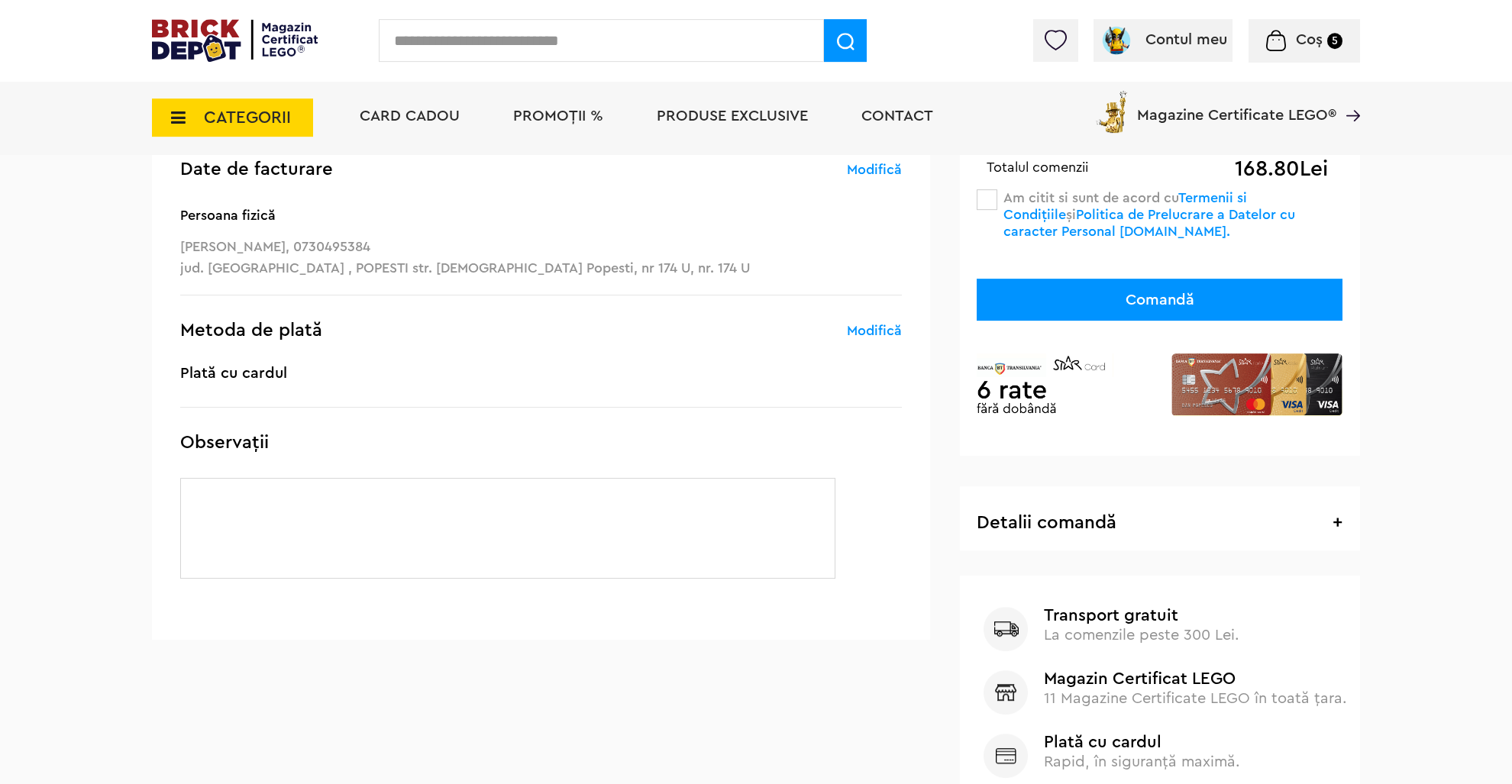
scroll to position [322, 0]
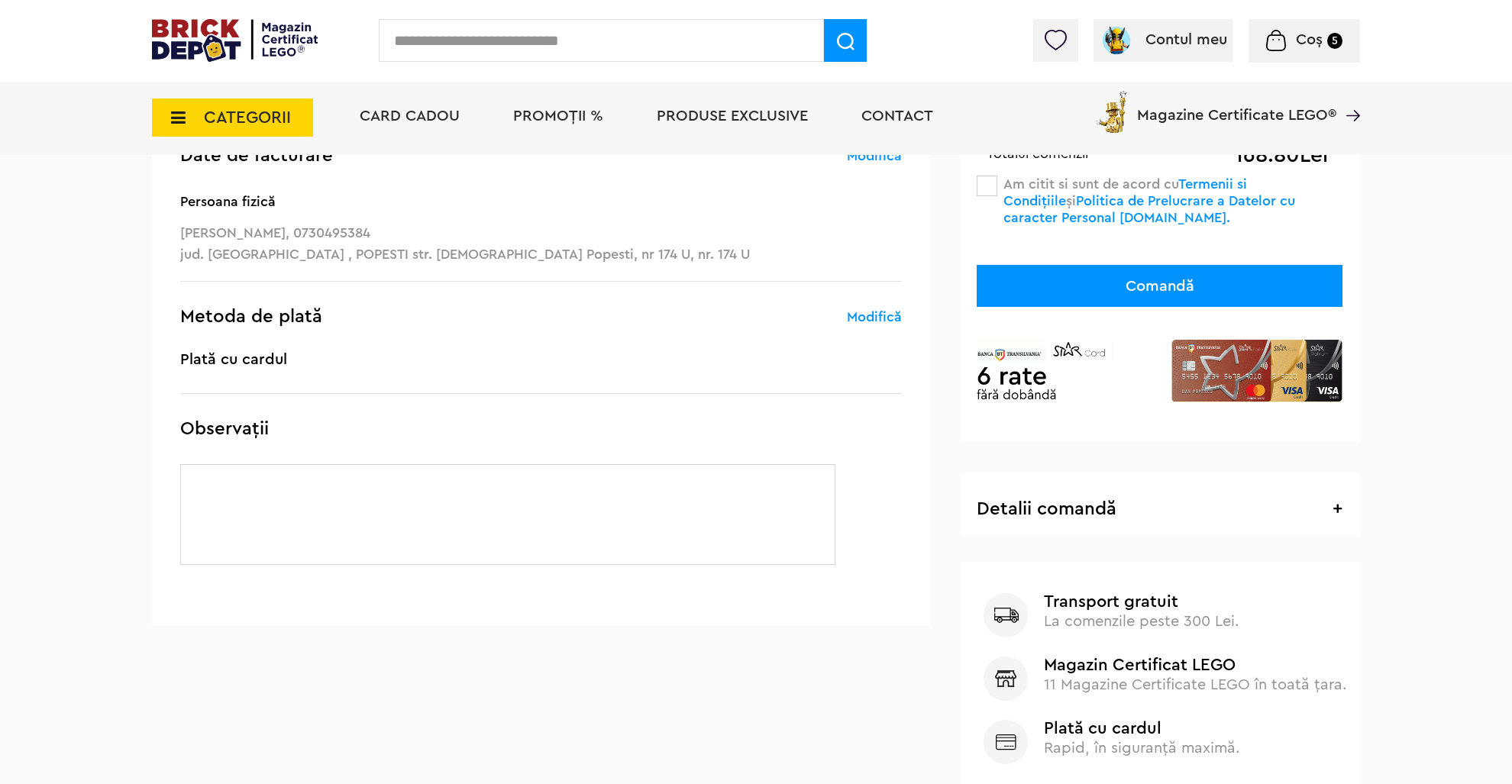
click at [1051, 288] on button "Comandă" at bounding box center [1159, 285] width 366 height 42
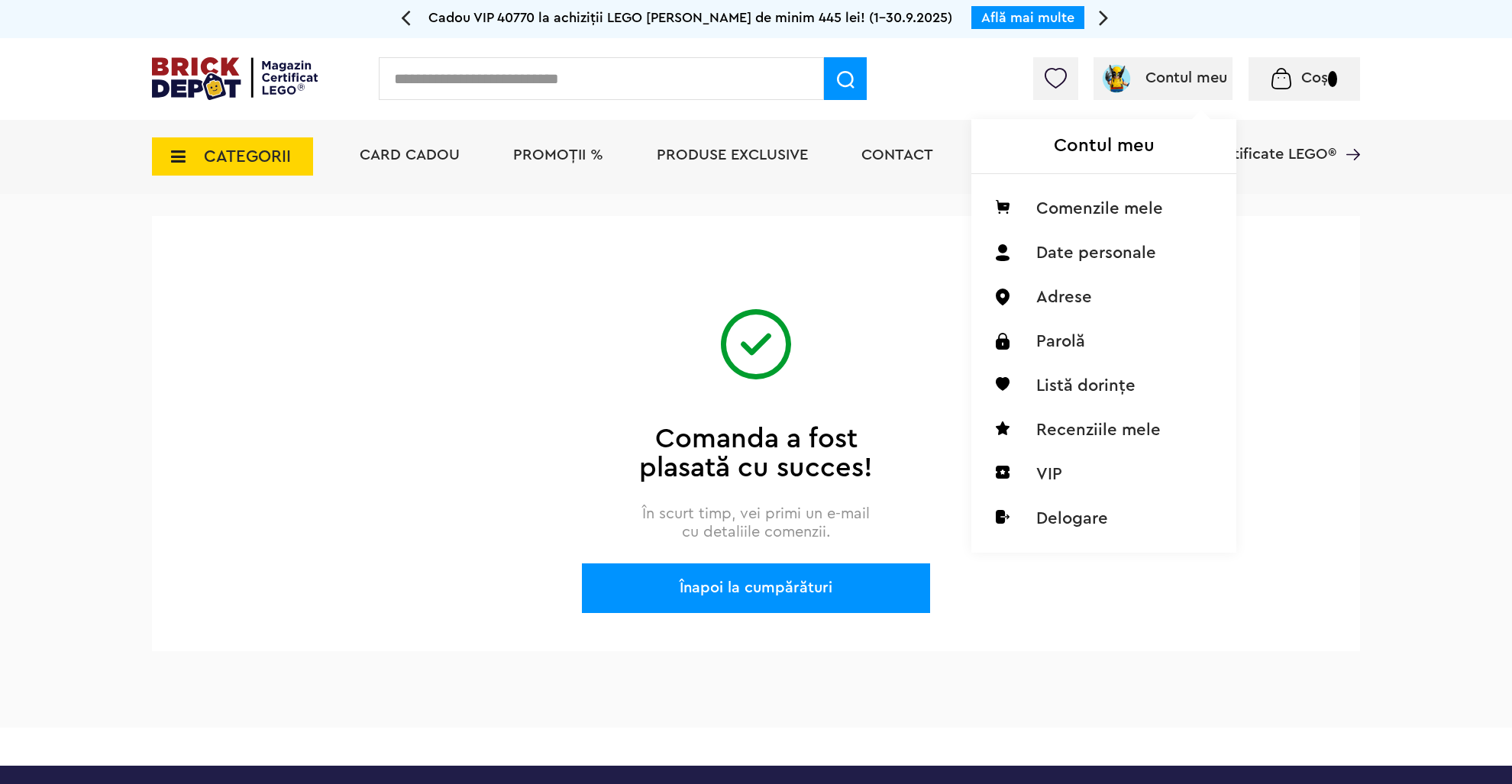
click at [1162, 77] on span "Contul meu" at bounding box center [1186, 78] width 82 height 15
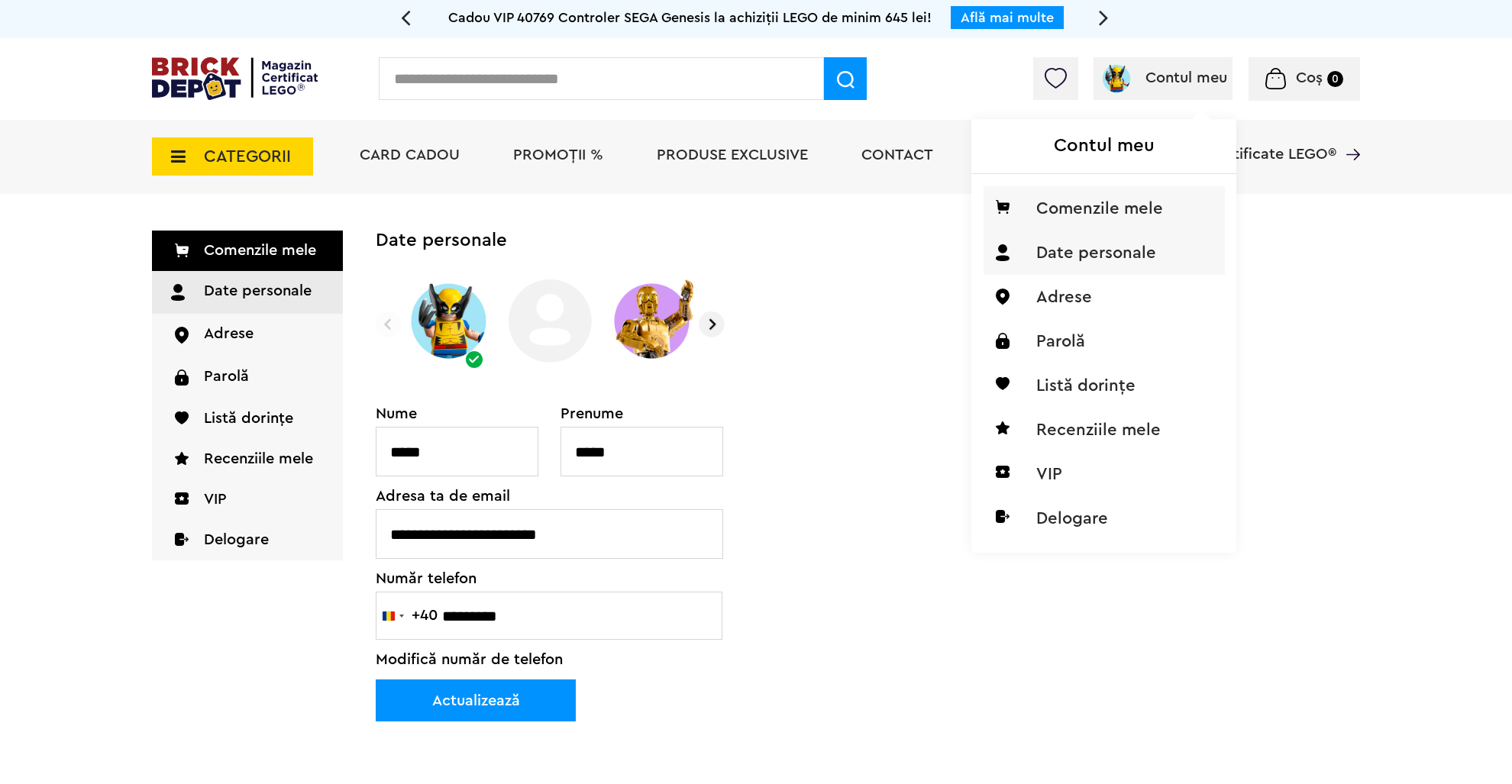
click at [1073, 208] on li "Comenzile mele" at bounding box center [1104, 209] width 242 height 45
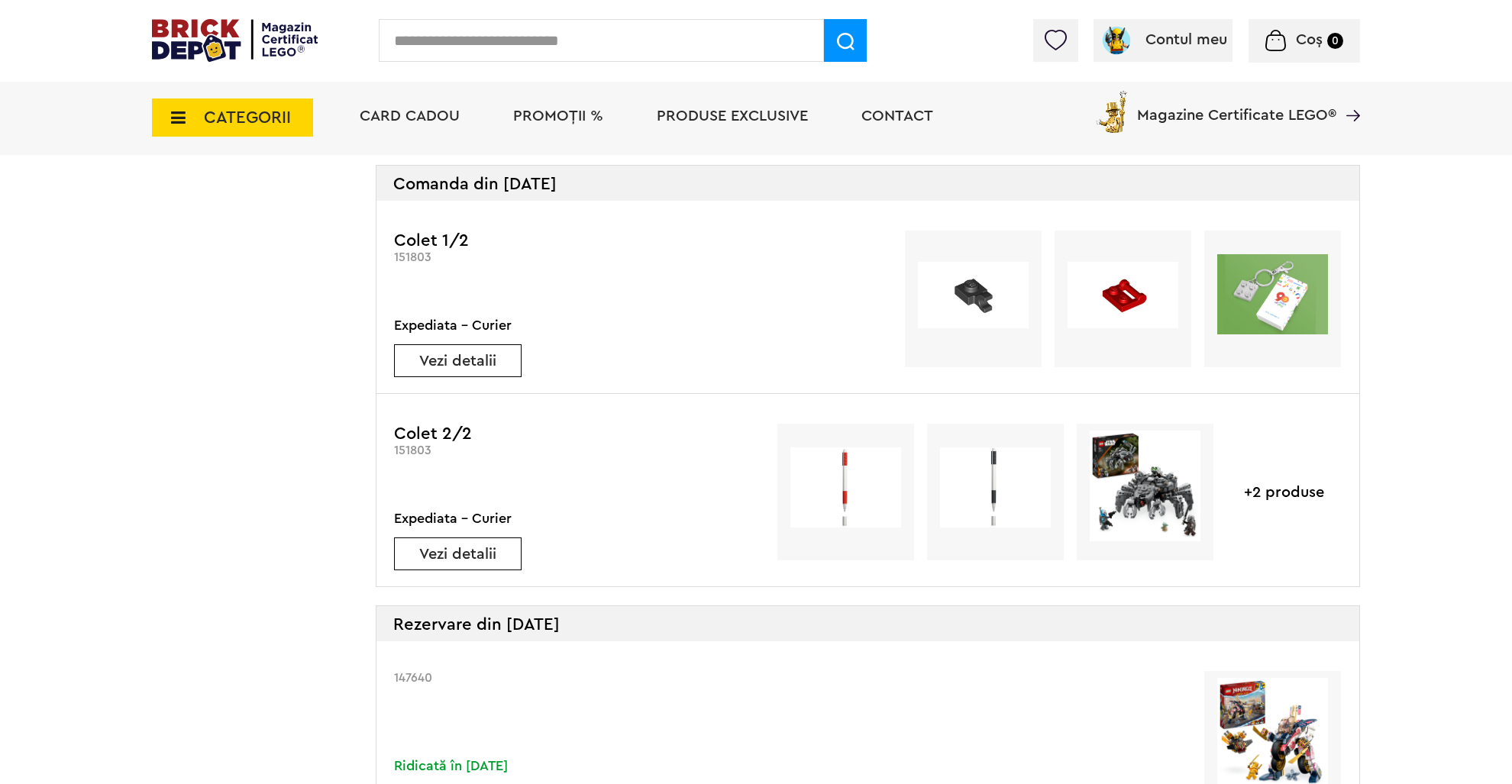
scroll to position [886, 0]
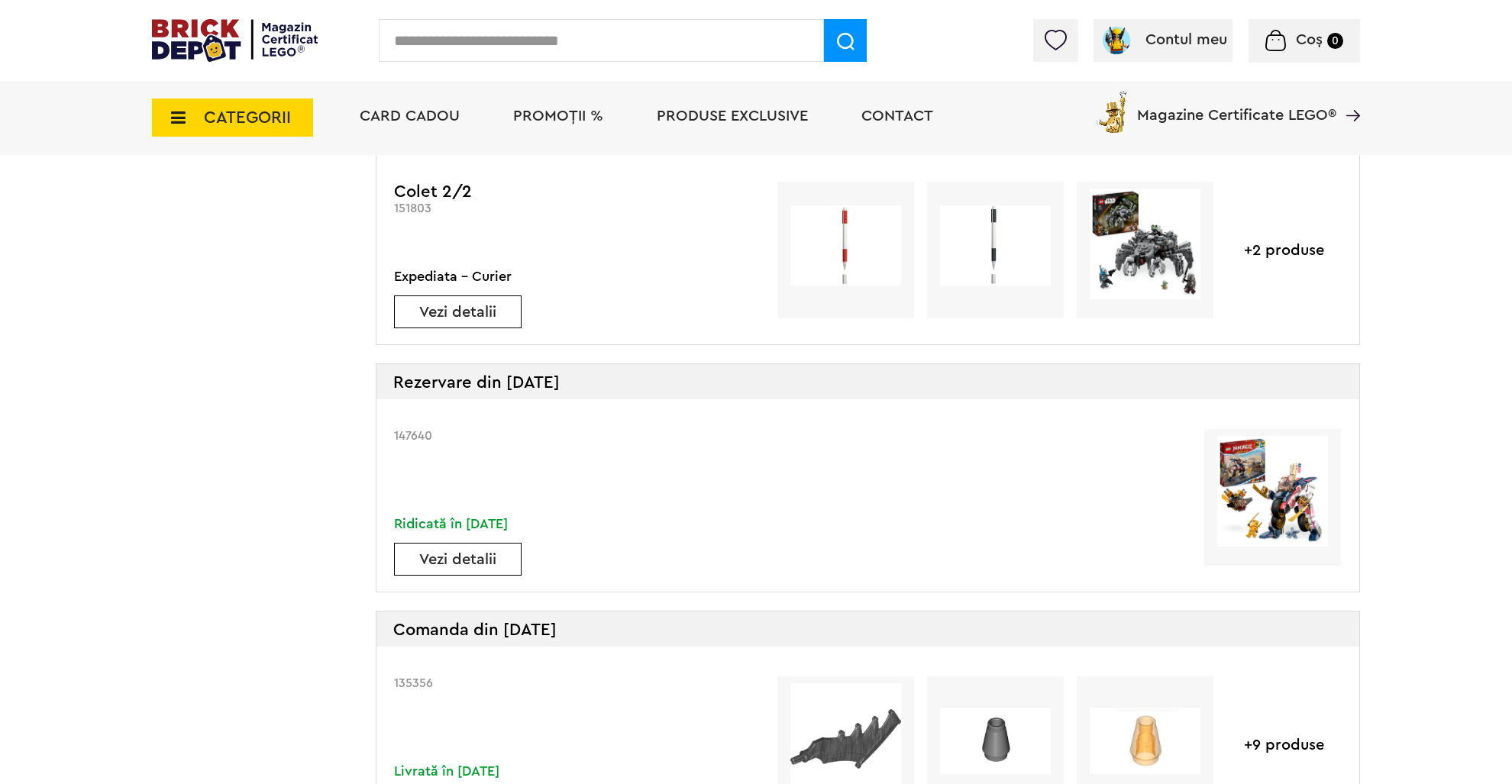
click at [286, 119] on span "CATEGORII" at bounding box center [247, 118] width 87 height 17
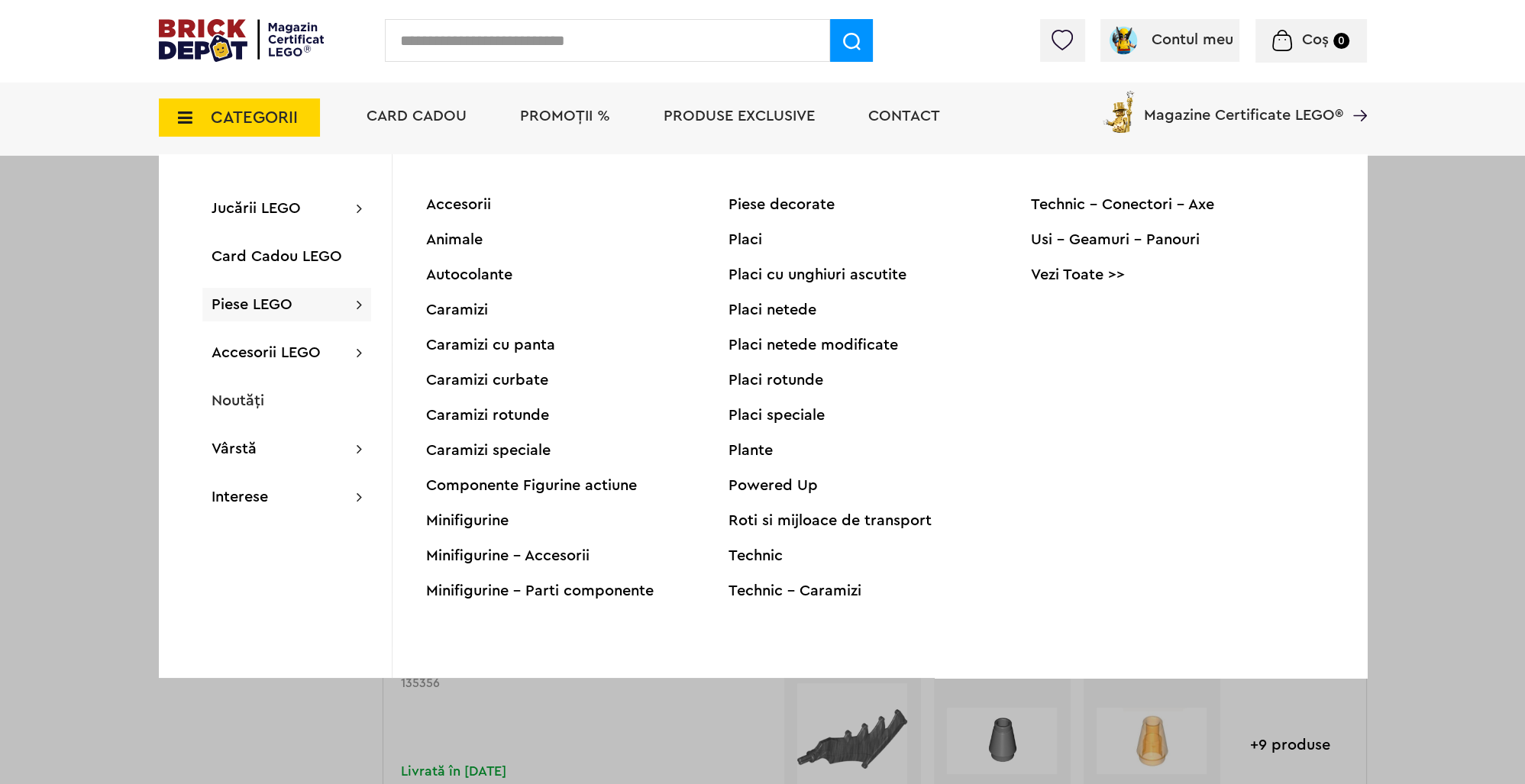
click at [478, 524] on div "Minifigurine" at bounding box center [577, 521] width 303 height 15
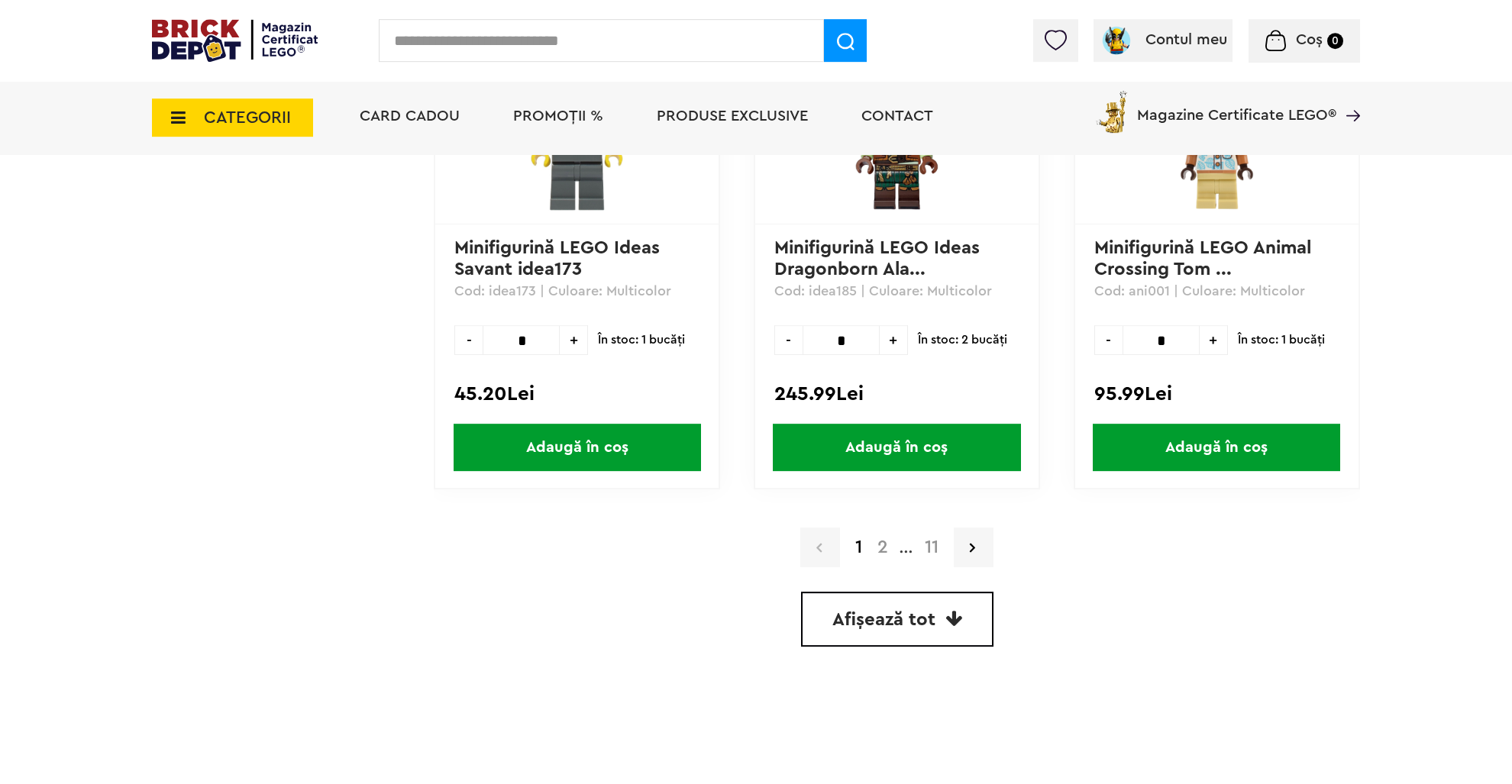
scroll to position [4433, 0]
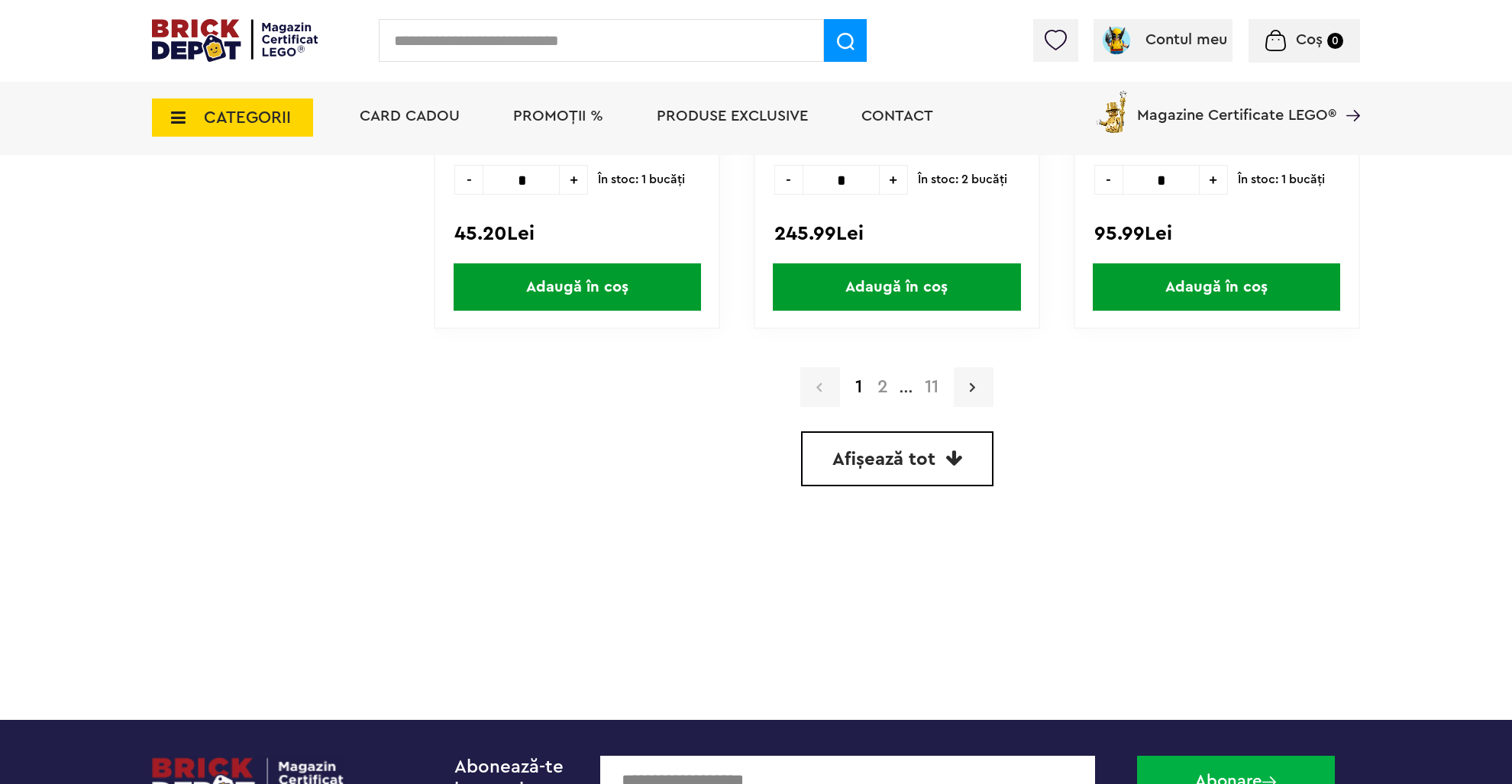
click at [970, 383] on link at bounding box center [974, 387] width 40 height 40
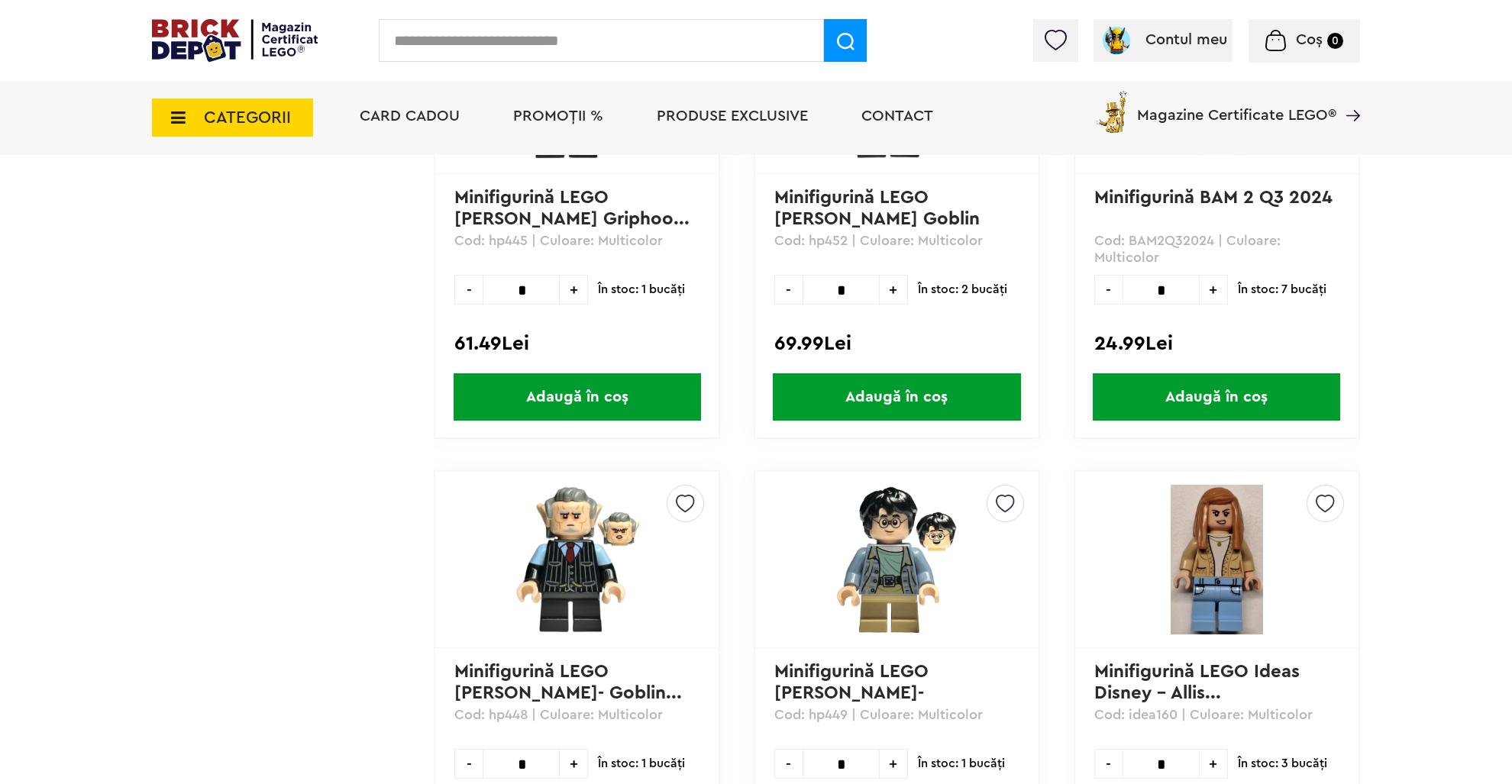
scroll to position [3225, 0]
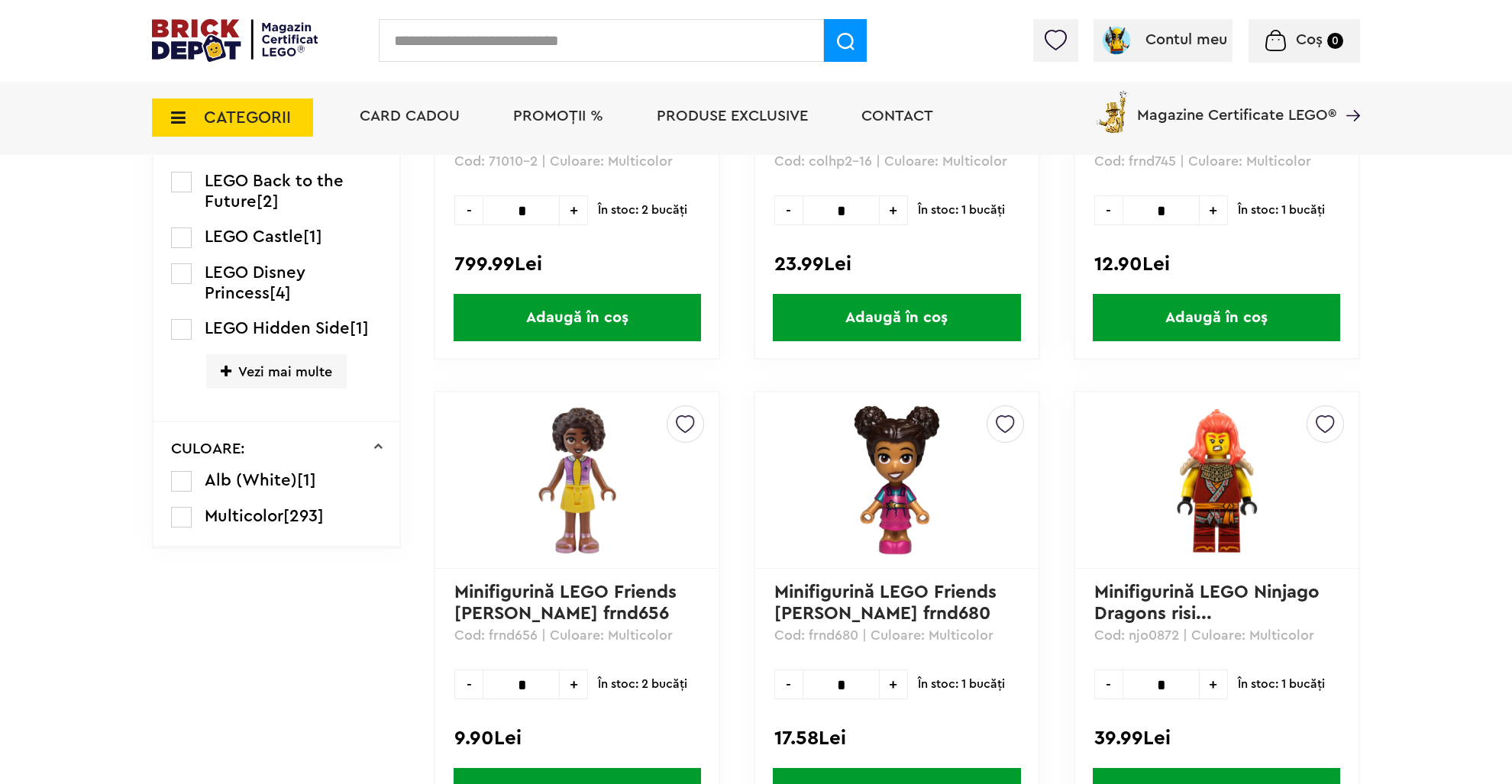
scroll to position [369, 0]
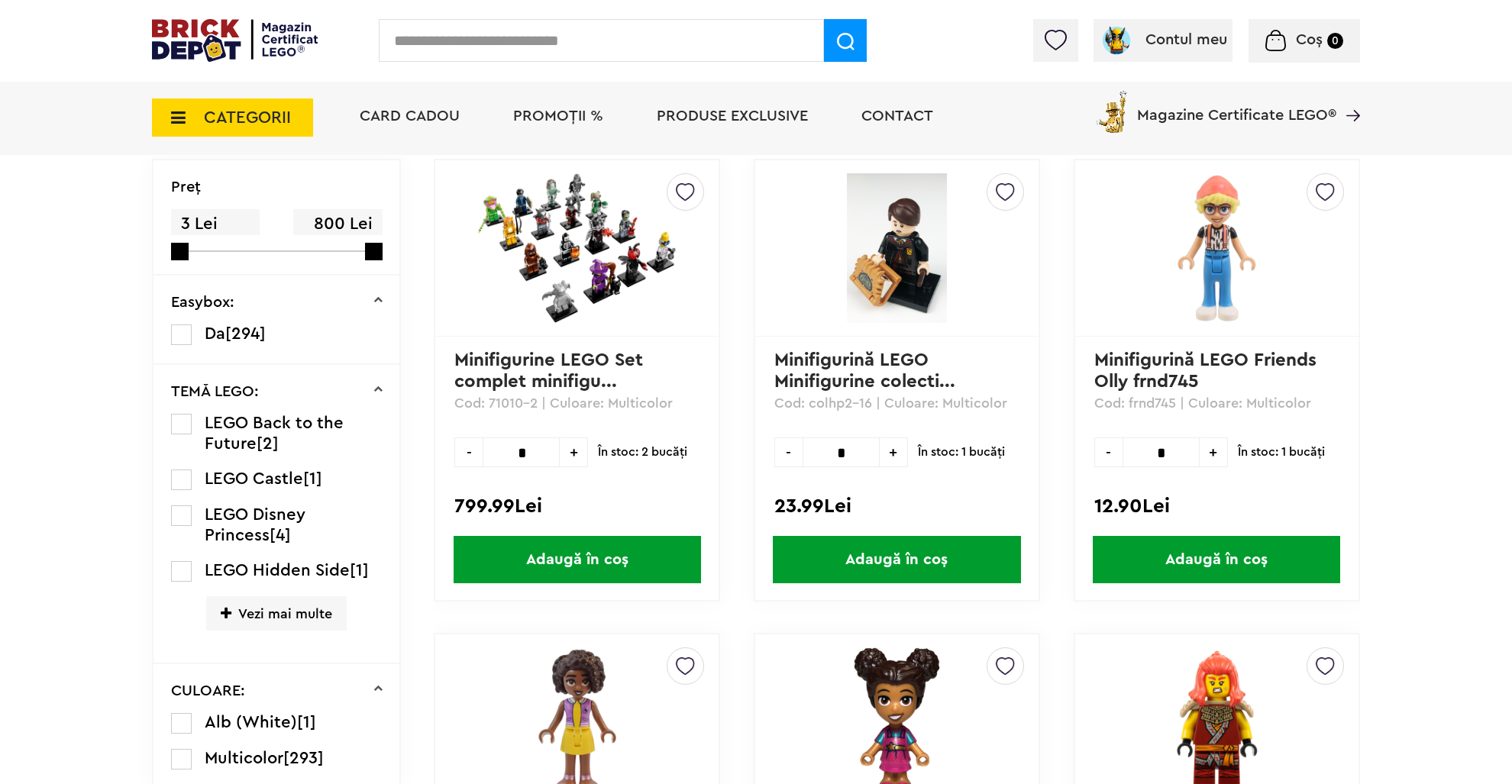
click at [237, 113] on span "CATEGORII" at bounding box center [247, 118] width 87 height 17
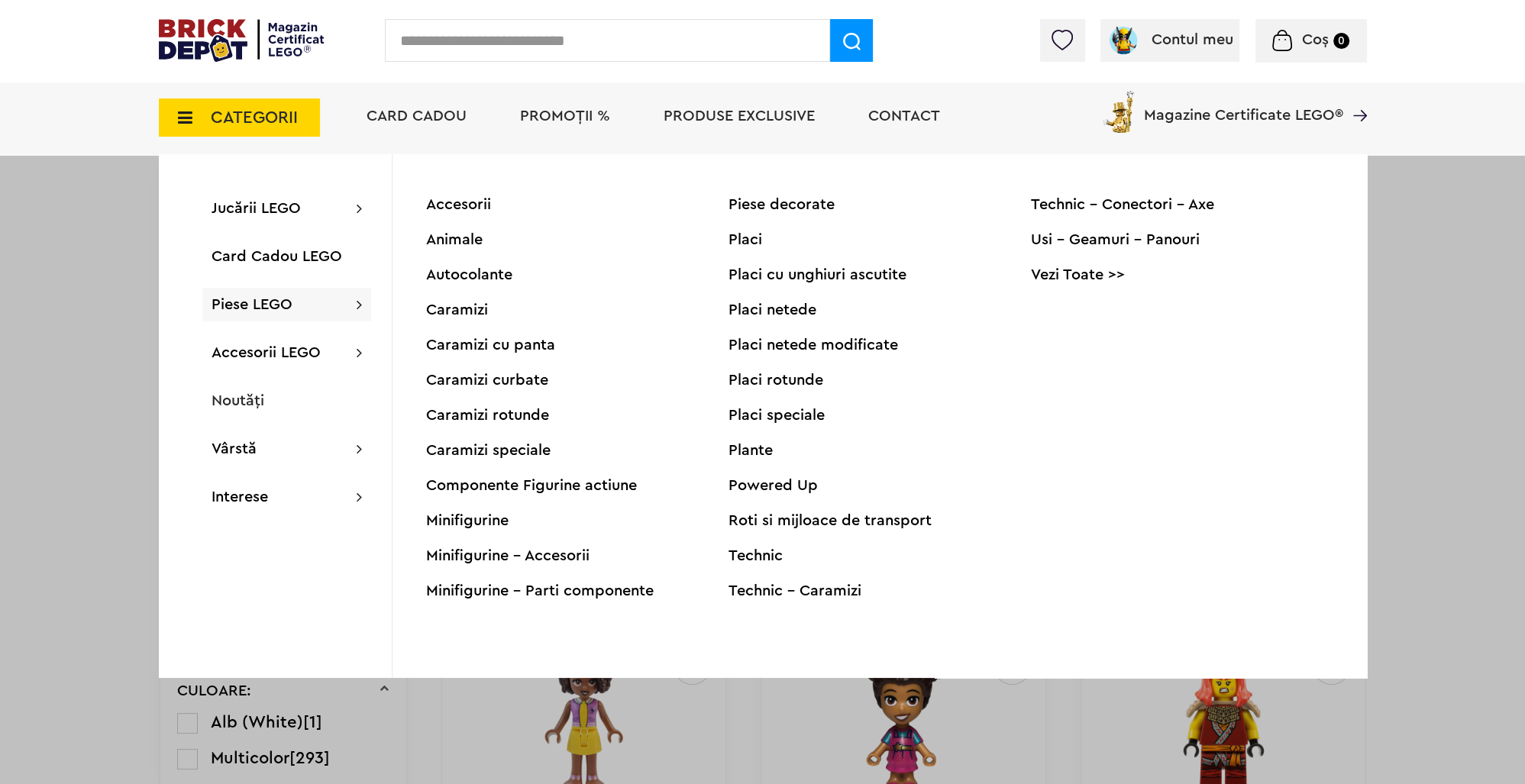
click at [473, 238] on div "Animale" at bounding box center [577, 240] width 303 height 15
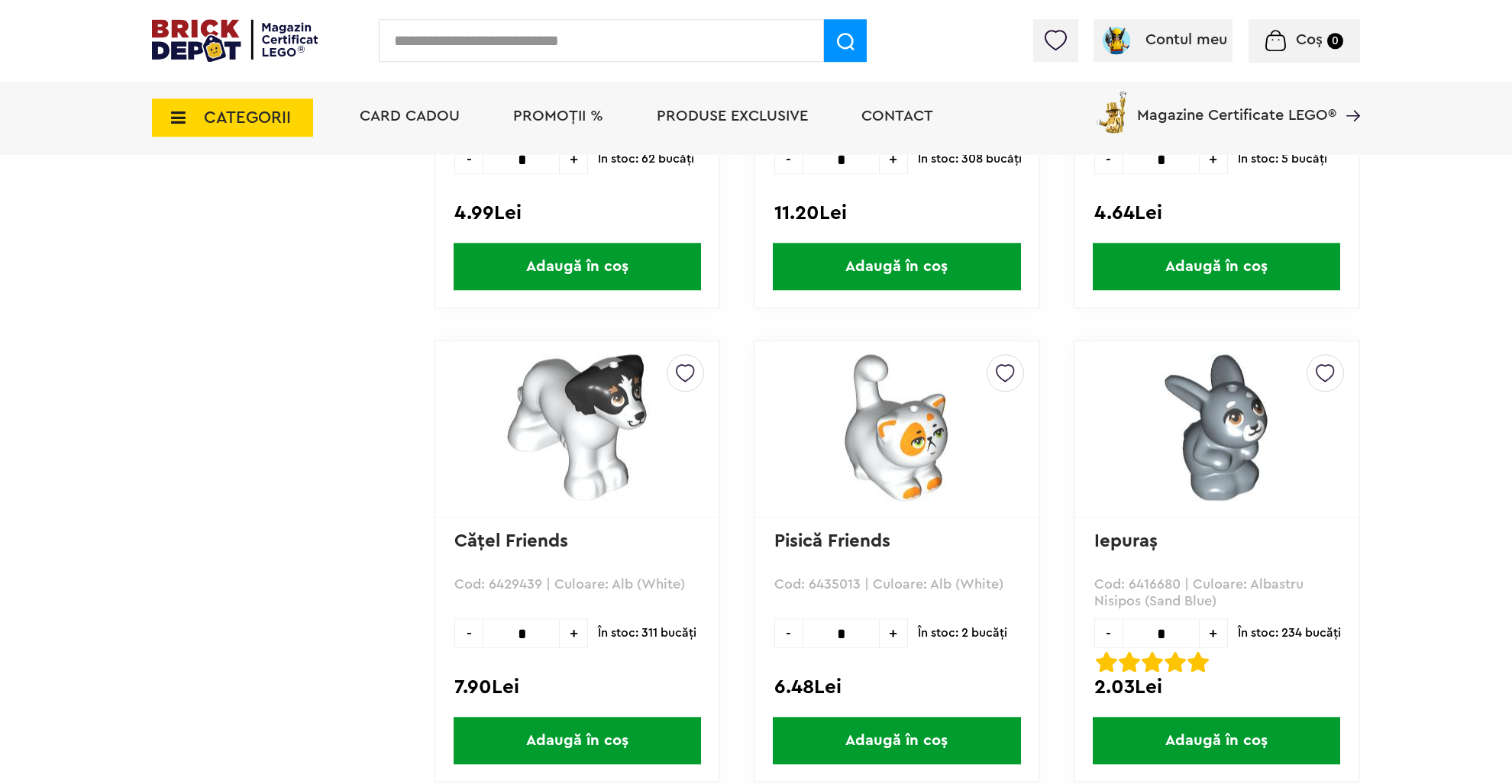
scroll to position [2821, 0]
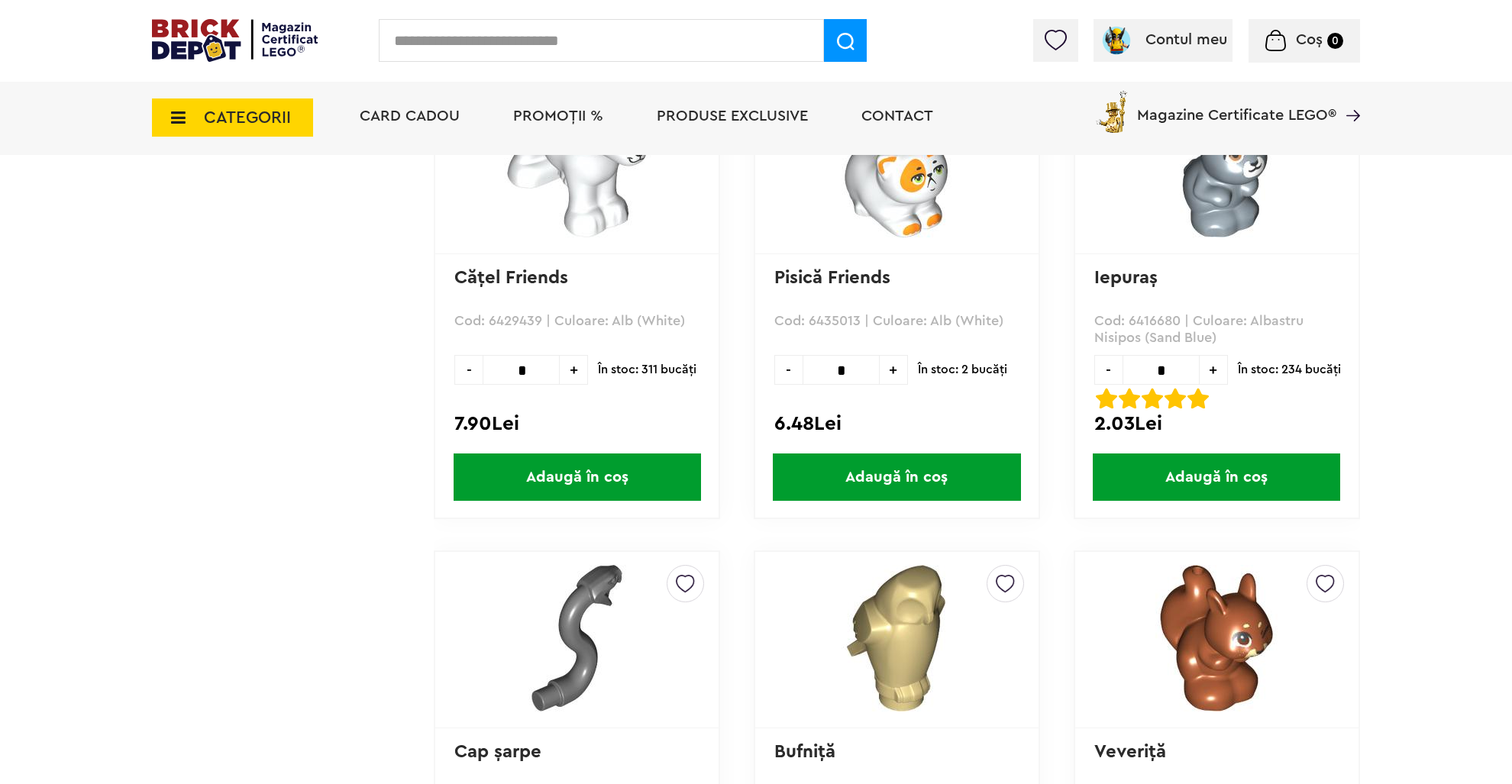
click at [1274, 36] on img at bounding box center [1275, 40] width 20 height 21
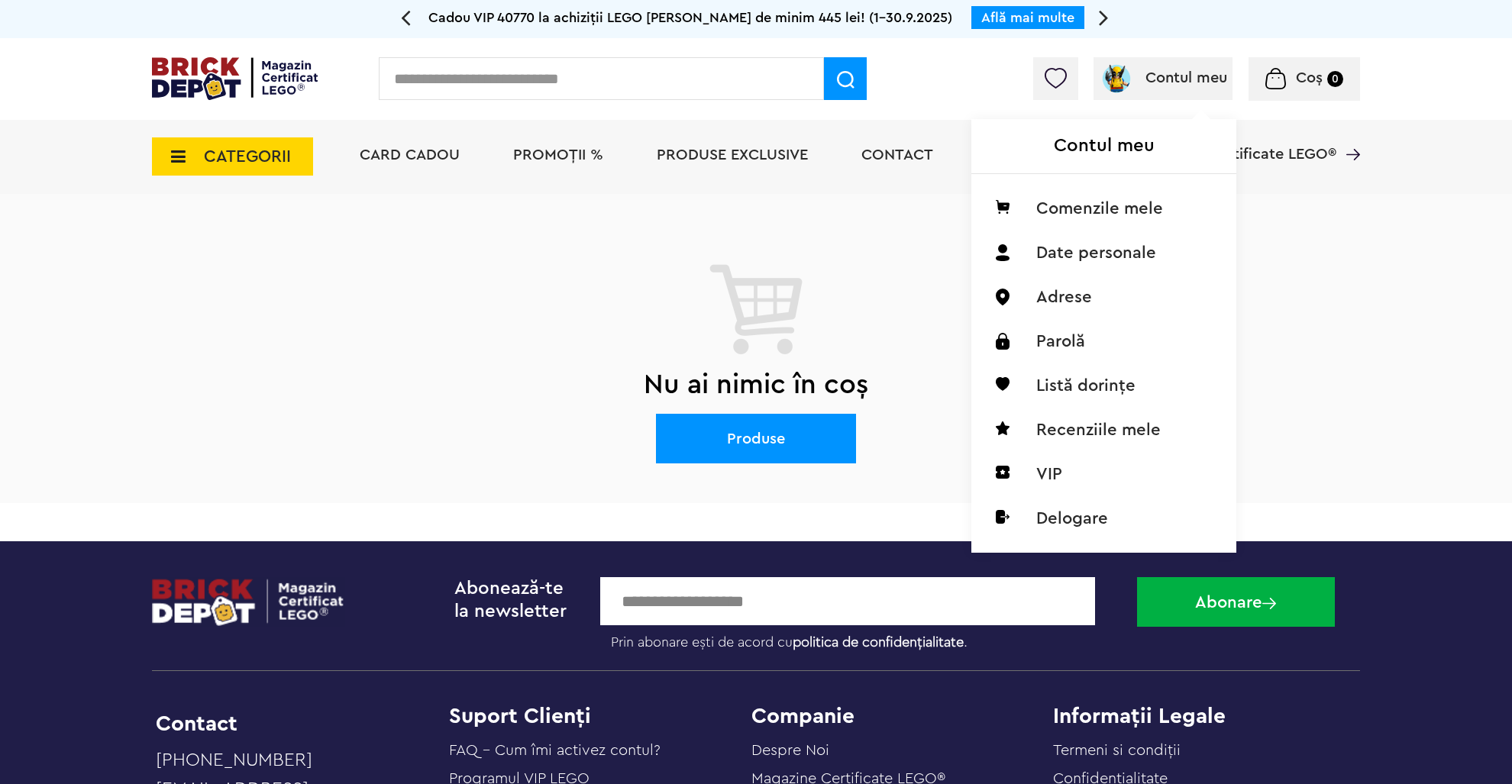
click at [1137, 89] on div "Contul meu Comenzile mele Date personale Adrese Parolă Listă dorințe Recenziile…" at bounding box center [1102, 315] width 261 height 470
